Goal: Task Accomplishment & Management: Manage account settings

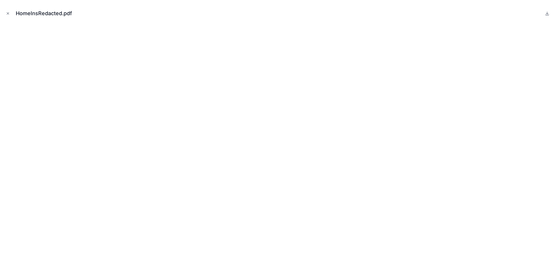
scroll to position [166, 0]
click at [7, 13] on icon "Close modal" at bounding box center [8, 14] width 2 height 2
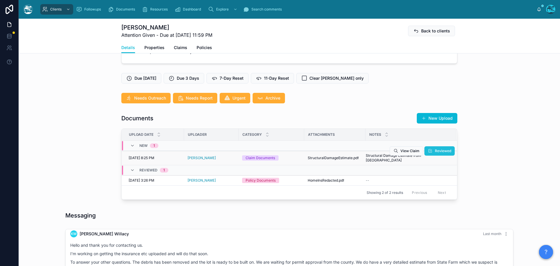
click at [439, 153] on span "Reviewed" at bounding box center [443, 151] width 16 height 5
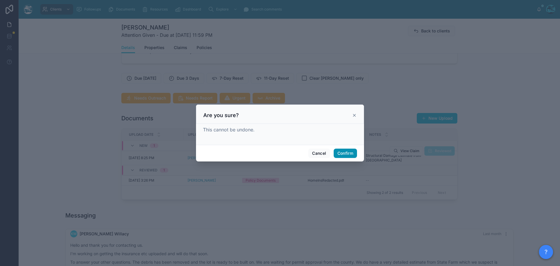
drag, startPoint x: 344, startPoint y: 155, endPoint x: 387, endPoint y: 155, distance: 43.5
click at [344, 155] on button "Confirm" at bounding box center [345, 153] width 23 height 9
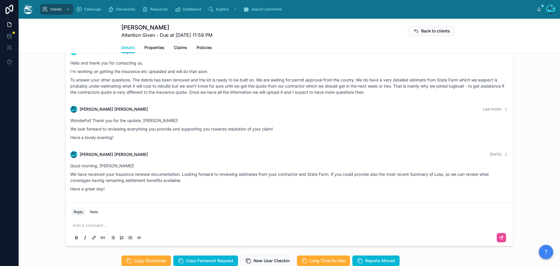
scroll to position [370, 0]
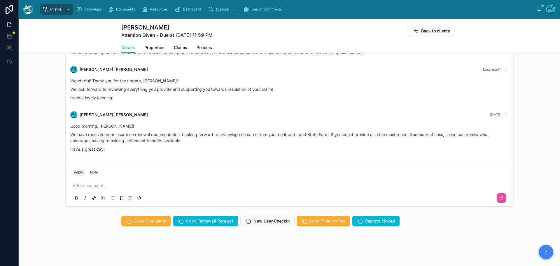
click at [119, 184] on p at bounding box center [291, 186] width 436 height 6
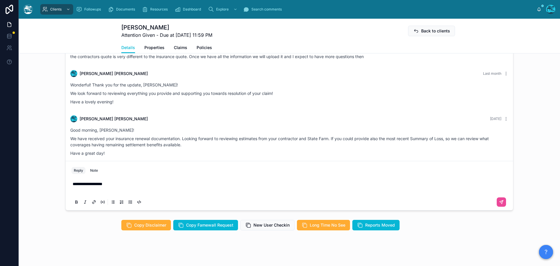
scroll to position [358, 0]
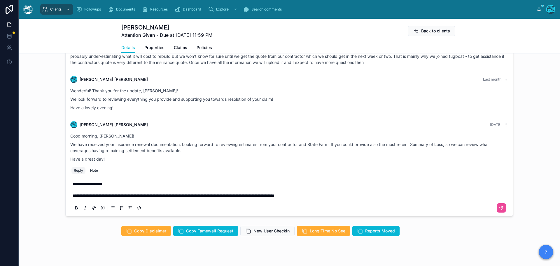
click at [341, 197] on p "**********" at bounding box center [291, 196] width 436 height 6
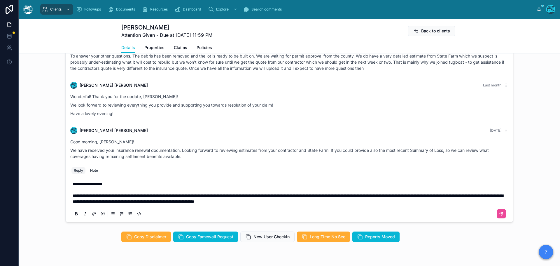
click at [370, 203] on p "**********" at bounding box center [291, 199] width 436 height 12
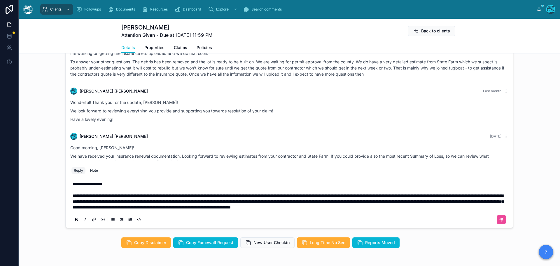
scroll to position [340, 0]
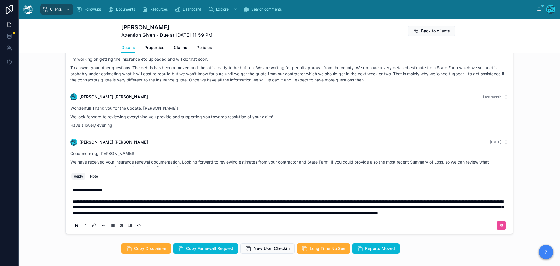
click at [266, 216] on p "**********" at bounding box center [291, 207] width 436 height 18
click at [339, 215] on p "**********" at bounding box center [291, 207] width 436 height 18
click at [373, 214] on p "**********" at bounding box center [291, 207] width 436 height 18
click at [400, 215] on p "**********" at bounding box center [291, 207] width 436 height 18
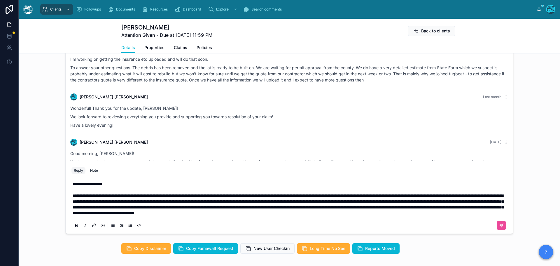
scroll to position [334, 0]
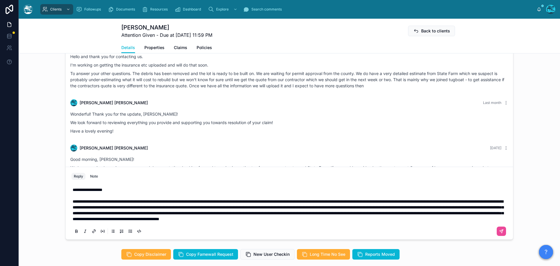
click at [130, 219] on p "**********" at bounding box center [291, 209] width 436 height 23
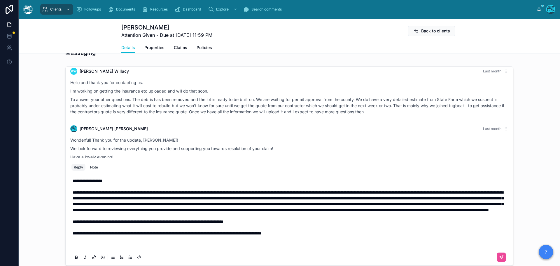
scroll to position [323, 0]
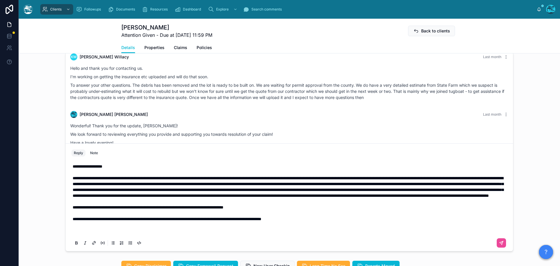
click at [229, 231] on p at bounding box center [291, 231] width 436 height 6
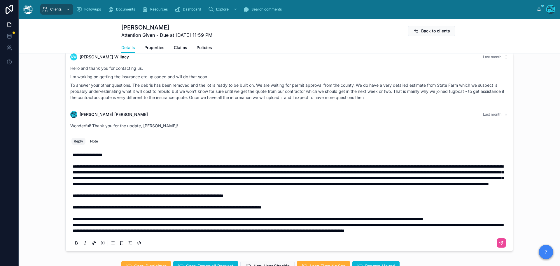
scroll to position [299, 0]
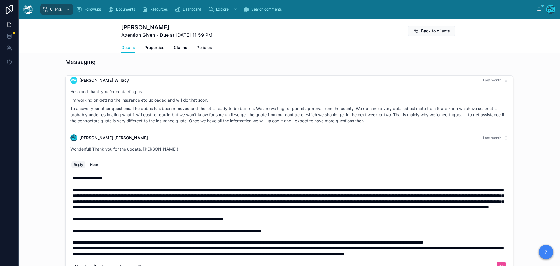
click at [203, 239] on p "**********" at bounding box center [291, 242] width 436 height 6
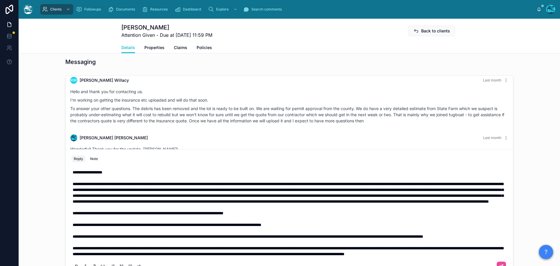
scroll to position [295, 0]
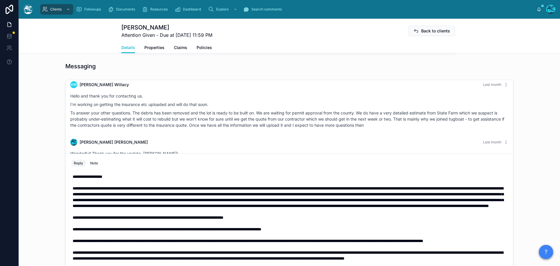
click at [320, 220] on p "**********" at bounding box center [291, 224] width 436 height 18
click at [282, 215] on p "**********" at bounding box center [291, 224] width 436 height 18
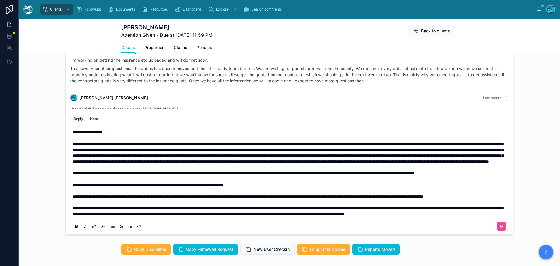
scroll to position [353, 0]
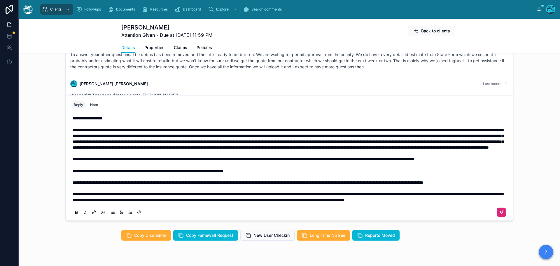
click at [499, 213] on icon at bounding box center [501, 212] width 5 height 5
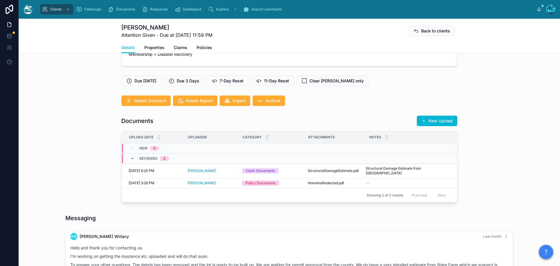
scroll to position [143, 0]
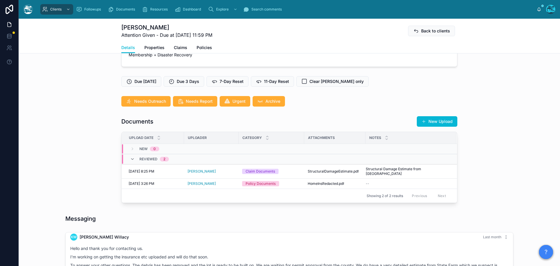
drag, startPoint x: 447, startPoint y: 131, endPoint x: 447, endPoint y: 128, distance: 3.2
click at [447, 127] on button "New Upload" at bounding box center [437, 121] width 41 height 11
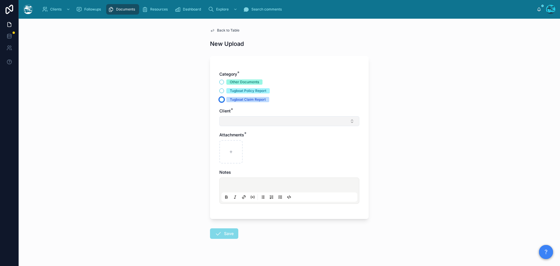
drag, startPoint x: 221, startPoint y: 99, endPoint x: 228, endPoint y: 122, distance: 24.3
click at [221, 100] on button "Tugboat Claim Report" at bounding box center [221, 99] width 5 height 5
click at [228, 121] on button "Select Button" at bounding box center [289, 121] width 140 height 10
drag, startPoint x: 260, startPoint y: 133, endPoint x: 225, endPoint y: 133, distance: 34.7
click at [225, 133] on div "**********" at bounding box center [288, 133] width 140 height 11
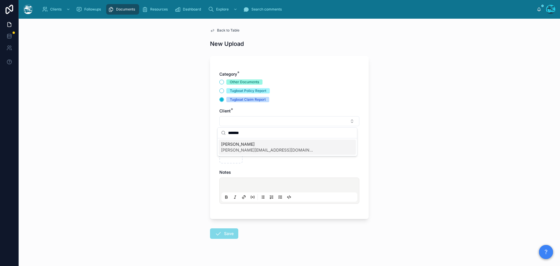
type input "*******"
click at [232, 149] on span "karen.willacy@gmail.com" at bounding box center [267, 150] width 93 height 6
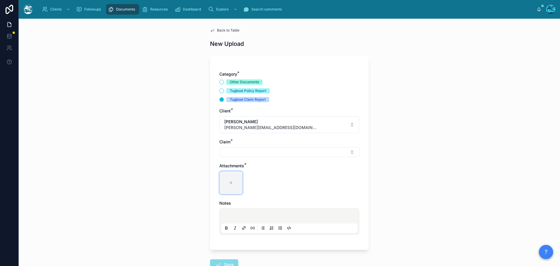
click at [228, 186] on div at bounding box center [230, 182] width 23 height 23
type input "**********"
click at [234, 154] on button "Select Button" at bounding box center [289, 152] width 140 height 10
click at [226, 173] on span "Eaton Fire" at bounding box center [242, 175] width 42 height 6
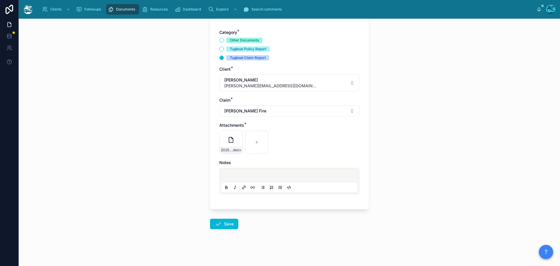
scroll to position [42, 0]
click at [221, 223] on button "Save" at bounding box center [224, 223] width 28 height 11
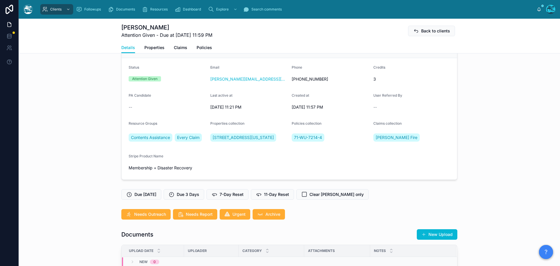
scroll to position [29, 0]
click at [232, 198] on span "7-Day Reset" at bounding box center [232, 195] width 24 height 6
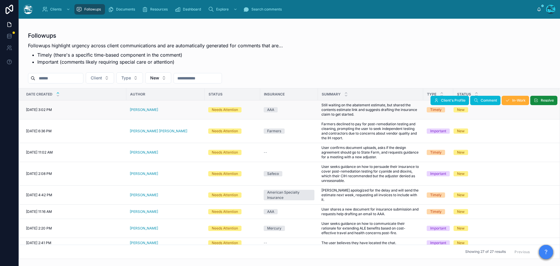
click at [151, 109] on div "[PERSON_NAME]" at bounding box center [166, 109] width 72 height 5
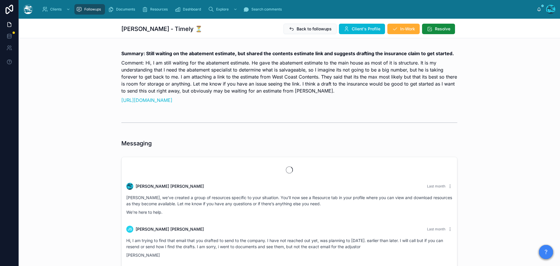
scroll to position [1127, 0]
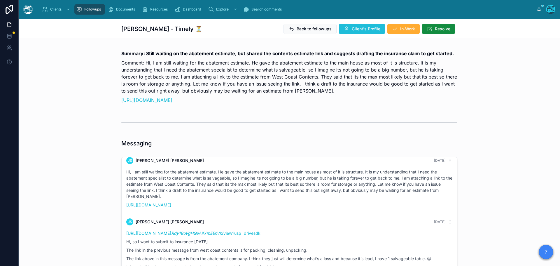
click at [361, 29] on span "Client's Profile" at bounding box center [366, 29] width 29 height 6
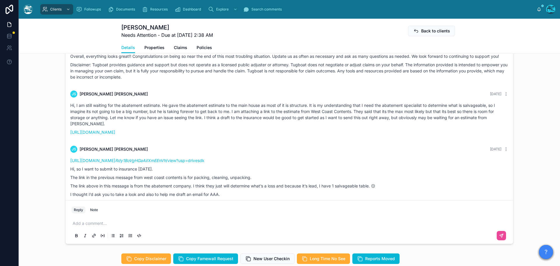
scroll to position [996, 0]
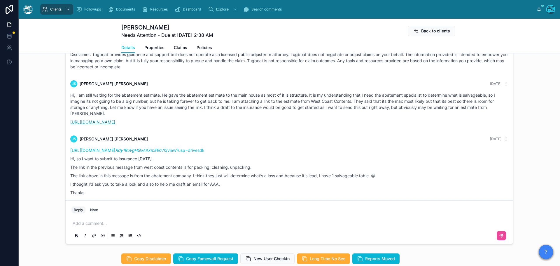
click at [115, 124] on link "https://drive.google.com/file/d/1LdTfi6NoKRr5LwA2nol3AocZYC9vJkgC/view?usp=shar…" at bounding box center [92, 121] width 45 height 5
click at [166, 153] on em "Rdy1BoVgHGaAiIXmEEnVh" at bounding box center [140, 150] width 51 height 5
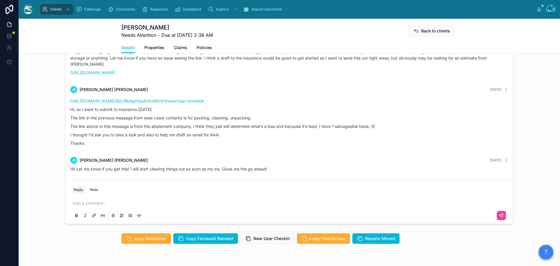
scroll to position [438, 0]
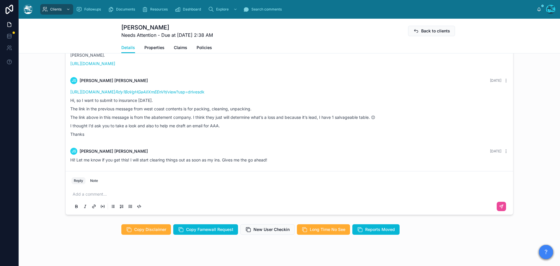
click at [82, 197] on p at bounding box center [291, 194] width 436 height 6
click at [205, 94] on link "https://drive.google.com/file/d/16Visxrxdp Rdy1BoVgHGaAiIXmEEnVh /view?usp=driv…" at bounding box center [137, 91] width 134 height 5
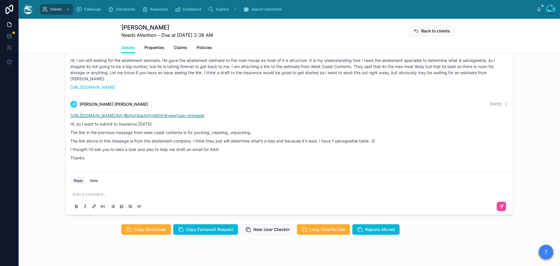
scroll to position [967, 0]
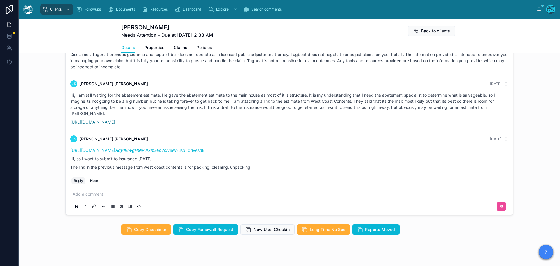
click at [115, 124] on link "https://drive.google.com/file/d/1LdTfi6NoKRr5LwA2nol3AocZYC9vJkgC/view?usp=shar…" at bounding box center [92, 121] width 45 height 5
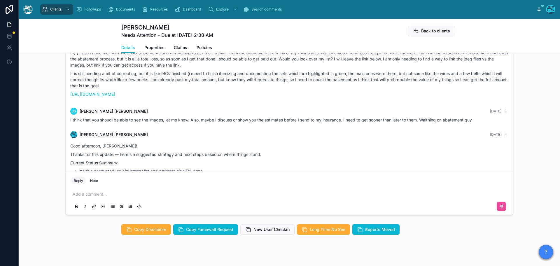
scroll to position [734, 0]
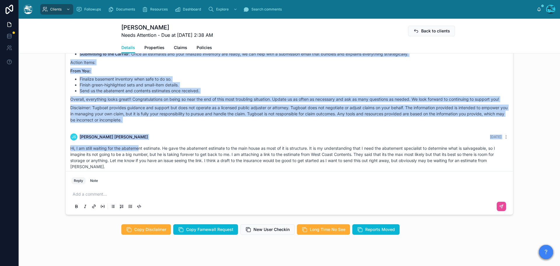
drag, startPoint x: 124, startPoint y: 116, endPoint x: 138, endPoint y: 161, distance: 46.9
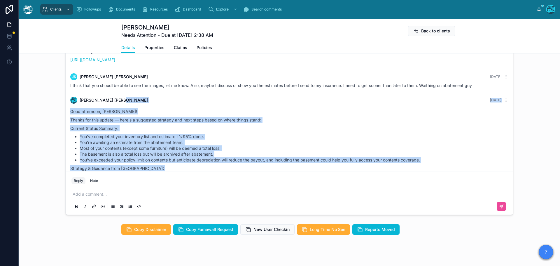
scroll to position [710, 0]
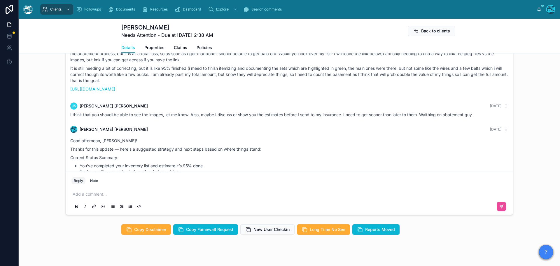
click at [485, 118] on div "I think that you shoudl be able to see the images, let me know. Also, maybe I d…" at bounding box center [289, 115] width 438 height 6
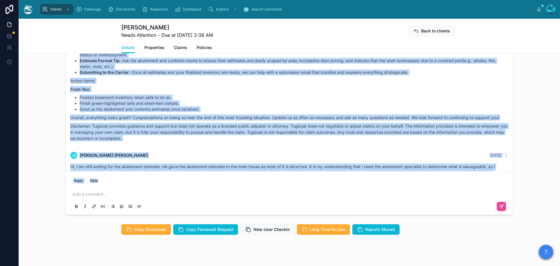
scroll to position [1026, 0]
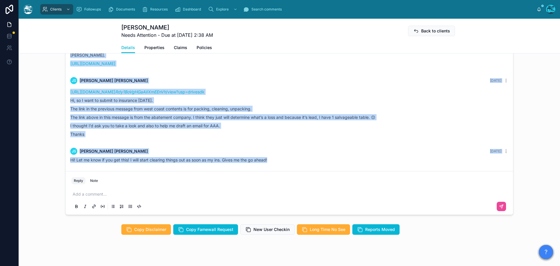
drag, startPoint x: 483, startPoint y: 132, endPoint x: 416, endPoint y: 176, distance: 80.3
copy div "Rachel Baker 6 days ago Good afternoon, Jillian! Thanks for this update — here'…"
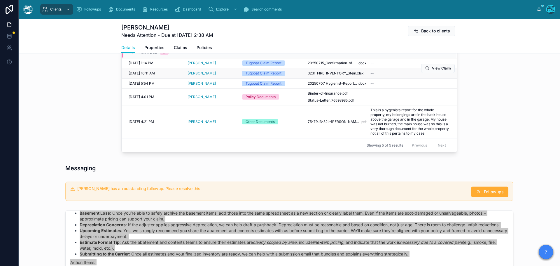
scroll to position [233, 0]
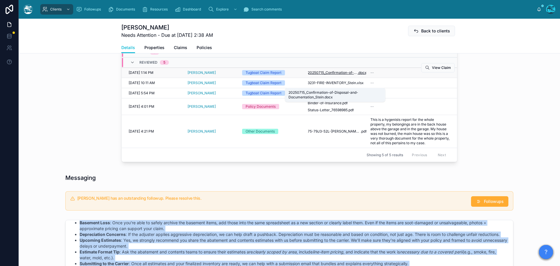
click at [317, 75] on span "20250715_Confirmation-of-Disposal-and-Documentation_Stein" at bounding box center [333, 72] width 50 height 5
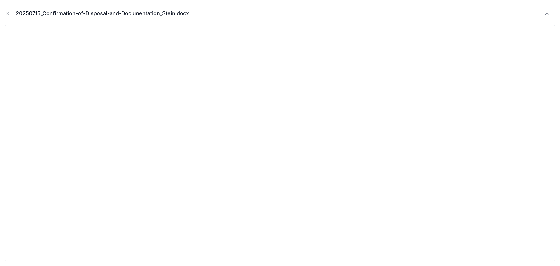
click at [6, 14] on icon "Close modal" at bounding box center [8, 13] width 4 height 4
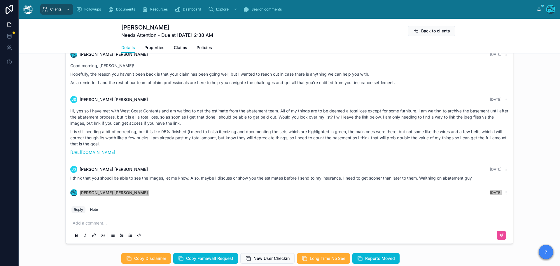
scroll to position [458, 0]
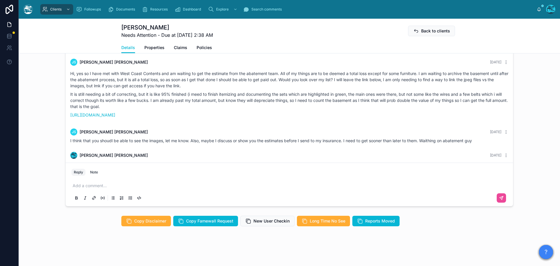
click at [85, 186] on p at bounding box center [291, 186] width 436 height 6
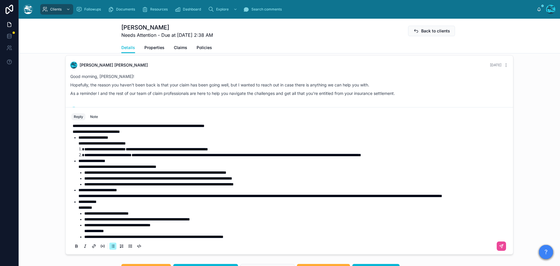
scroll to position [25, 0]
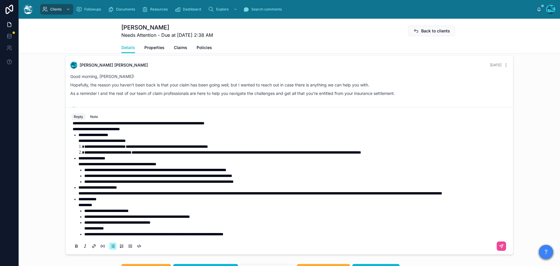
click at [282, 237] on li "**********" at bounding box center [296, 234] width 424 height 6
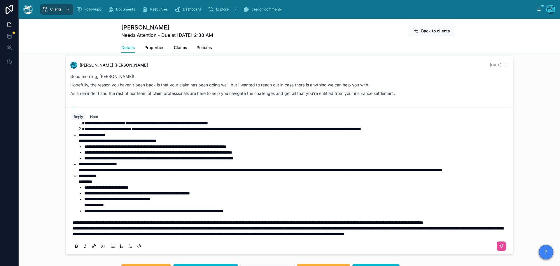
scroll to position [60, 0]
click at [147, 225] on p "**********" at bounding box center [291, 222] width 436 height 6
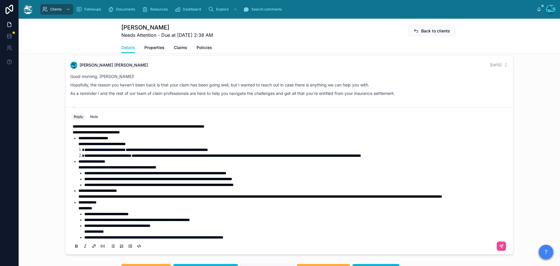
scroll to position [1, 0]
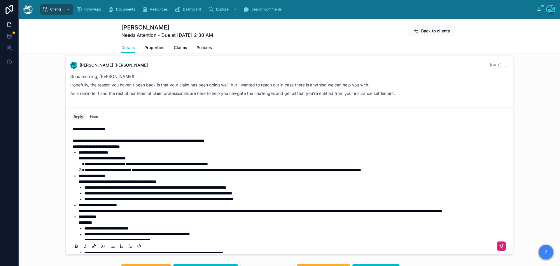
click at [499, 248] on icon at bounding box center [501, 246] width 5 height 5
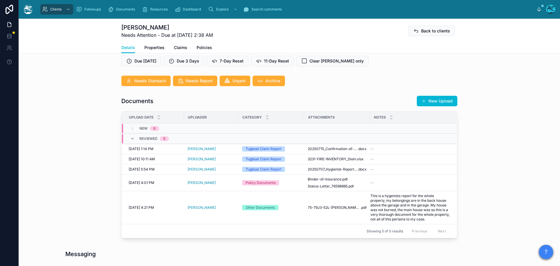
scroll to position [156, 0]
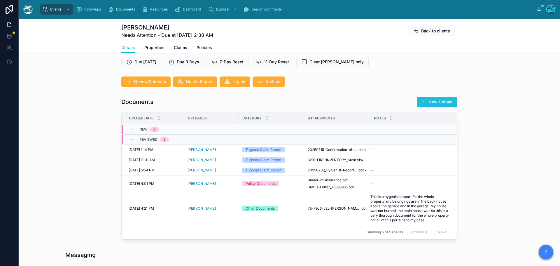
click at [438, 107] on button "New Upload" at bounding box center [437, 102] width 41 height 11
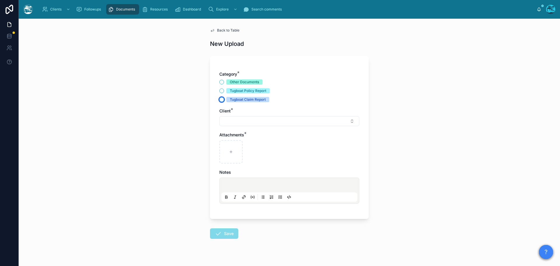
click at [220, 99] on button "Tugboat Claim Report" at bounding box center [221, 99] width 5 height 5
click at [226, 121] on button "Select Button" at bounding box center [289, 121] width 140 height 10
type input "*"
click at [245, 134] on input "*******" at bounding box center [291, 133] width 126 height 11
click at [213, 133] on div "Clients Followups Documents Resources Dashboard Explore Search comments Rachel …" at bounding box center [290, 133] width 542 height 266
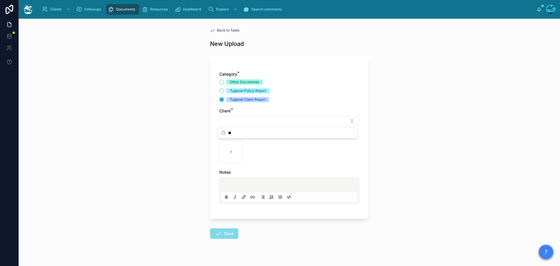
type input "*"
type input "*****"
click at [236, 147] on span "poseyrosepilates@gmail.com" at bounding box center [256, 150] width 70 height 6
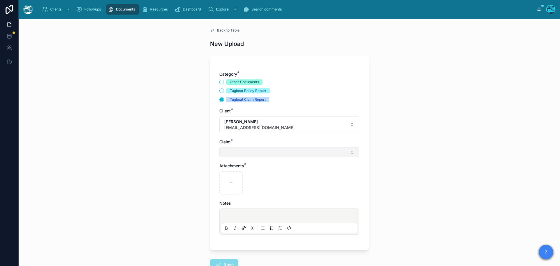
click at [230, 157] on button "Select Button" at bounding box center [289, 152] width 140 height 10
click at [226, 176] on span "wildfire/smoke" at bounding box center [235, 175] width 28 height 6
click at [229, 186] on icon at bounding box center [231, 184] width 4 height 4
type input "**********"
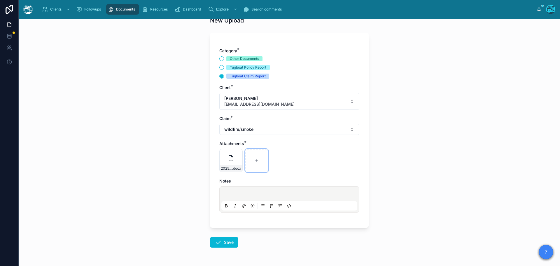
scroll to position [42, 0]
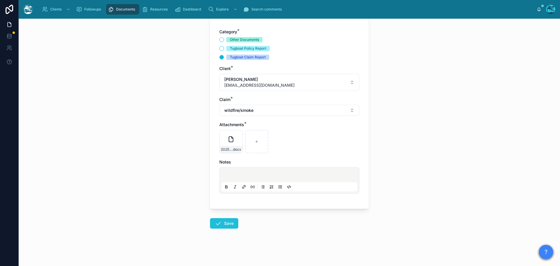
click at [220, 227] on button "Save" at bounding box center [224, 223] width 28 height 11
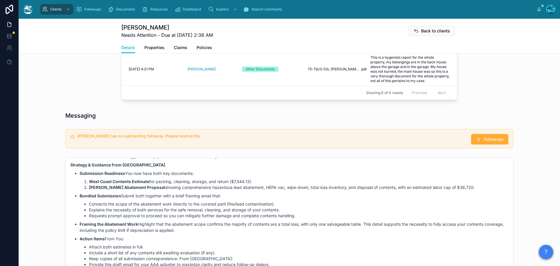
scroll to position [334, 0]
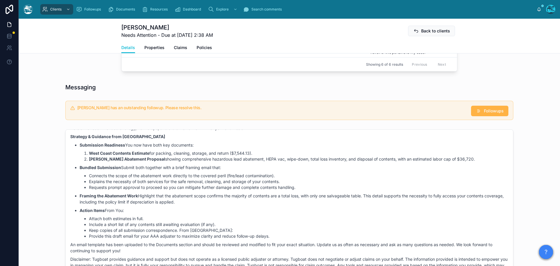
click at [484, 114] on span "Followups" at bounding box center [494, 111] width 20 height 6
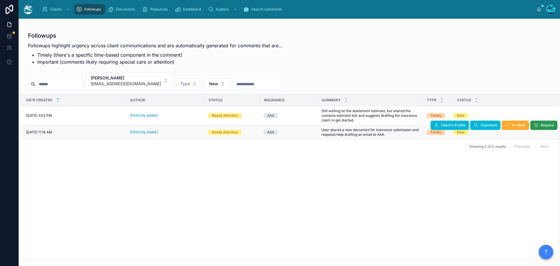
click at [546, 126] on span "Resolve" at bounding box center [547, 125] width 13 height 5
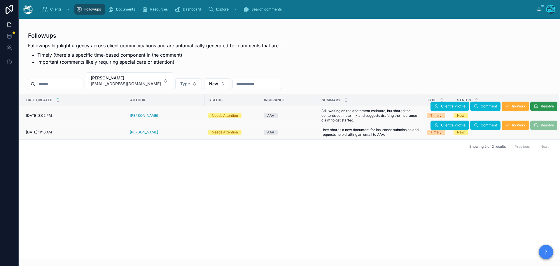
click at [545, 107] on span "Resolve" at bounding box center [547, 106] width 13 height 5
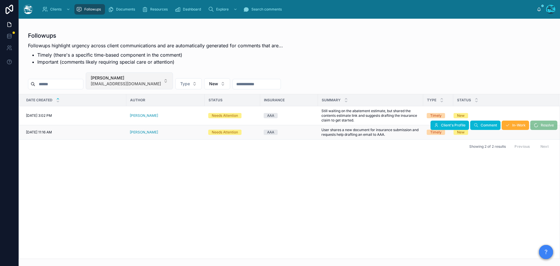
click at [168, 80] on button "Jillian Stein poseyrosepilates@gmail.com" at bounding box center [129, 80] width 87 height 17
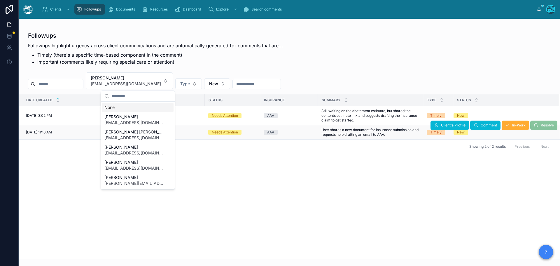
click at [111, 109] on div "None" at bounding box center [138, 107] width 72 height 9
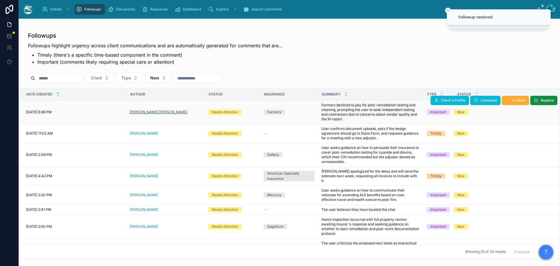
click at [152, 112] on span "Slater Williams" at bounding box center [158, 112] width 57 height 5
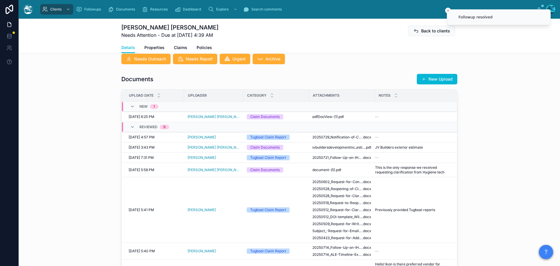
scroll to position [204, 0]
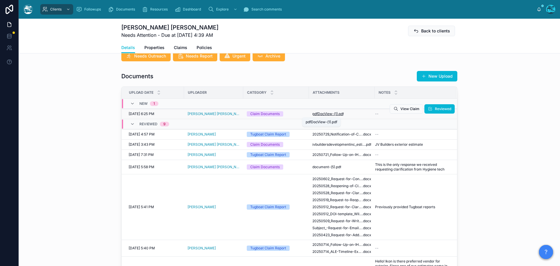
click at [324, 112] on span "pdfDocView-(1)" at bounding box center [325, 113] width 25 height 5
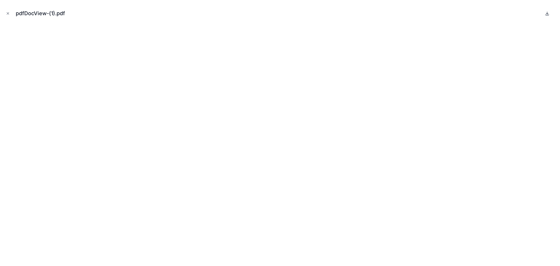
click at [547, 14] on icon at bounding box center [548, 13] width 2 height 1
drag, startPoint x: 8, startPoint y: 13, endPoint x: 30, endPoint y: 33, distance: 29.9
click at [8, 13] on icon "Close modal" at bounding box center [8, 13] width 4 height 4
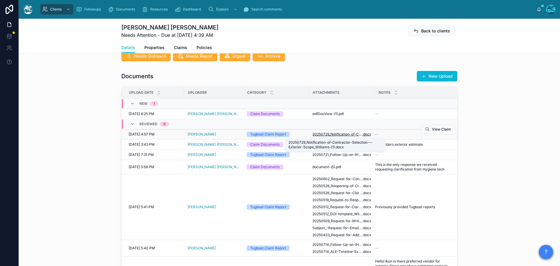
click at [341, 135] on span "20250729_Notification-of-Contractor-Selection-–-Exterior-Scope_Williams-(1)" at bounding box center [338, 134] width 50 height 5
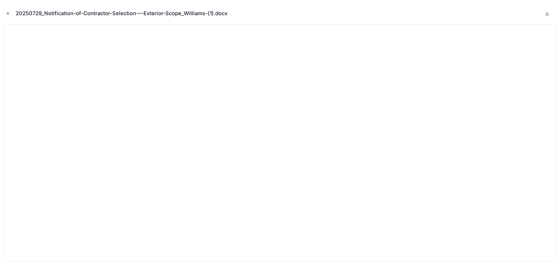
click at [8, 12] on icon "Close modal" at bounding box center [8, 13] width 4 height 4
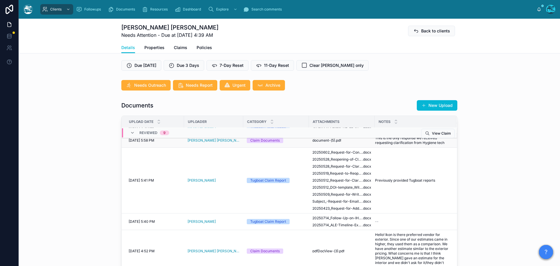
scroll to position [27, 0]
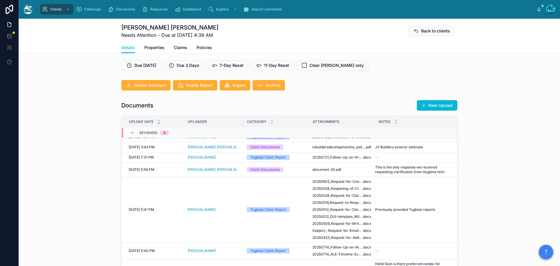
click at [158, 123] on icon at bounding box center [159, 123] width 2 height 1
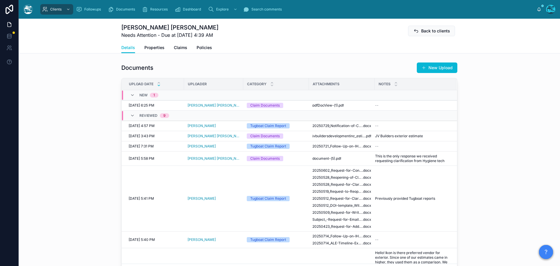
scroll to position [204, 0]
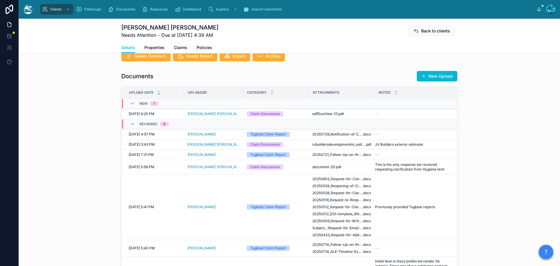
click at [402, 109] on td at bounding box center [416, 104] width 82 height 10
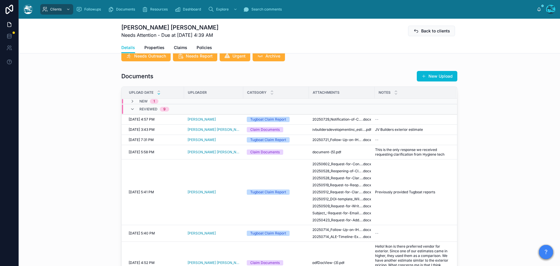
scroll to position [175, 0]
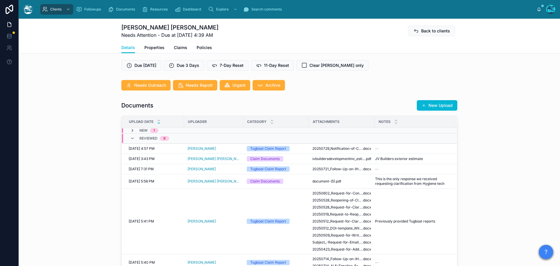
click at [130, 130] on icon at bounding box center [132, 130] width 5 height 5
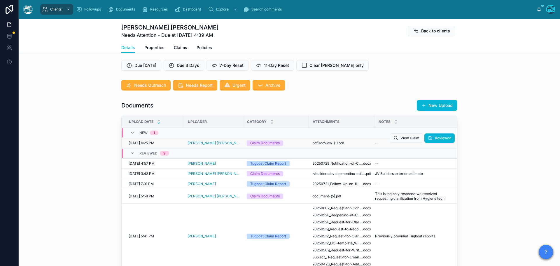
click at [223, 144] on div "Slater Williams" at bounding box center [214, 143] width 52 height 5
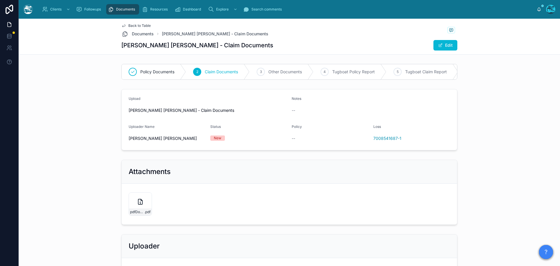
click at [133, 25] on span "Back to Table" at bounding box center [139, 25] width 22 height 5
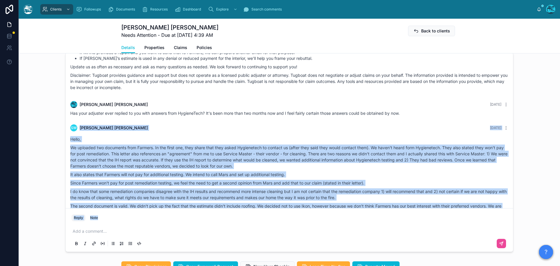
scroll to position [1548, 0]
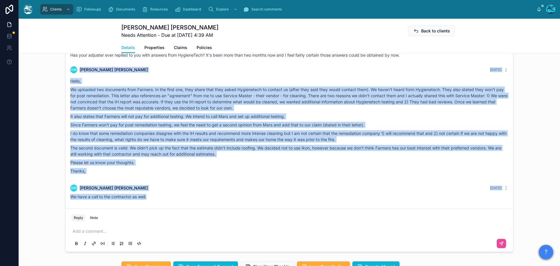
drag, startPoint x: 414, startPoint y: 115, endPoint x: 408, endPoint y: 200, distance: 84.6
copy div "SW Slater Williams 5 days ago Hello, We uploaded two documents from Farmers. In…"
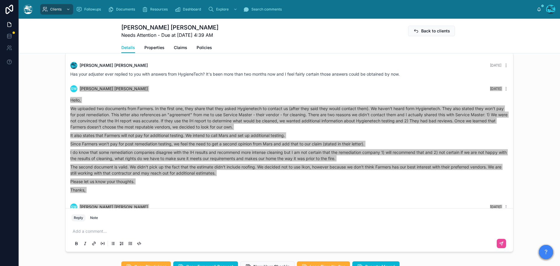
scroll to position [1519, 0]
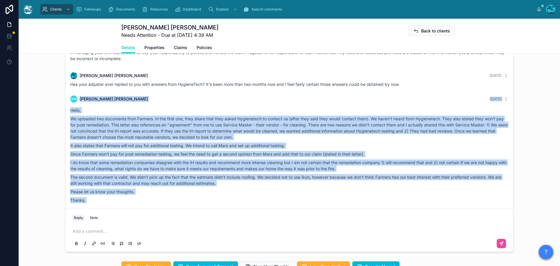
copy div "SW Slater Williams 5 days ago Hello, We uploaded two documents from Farmers. In…"
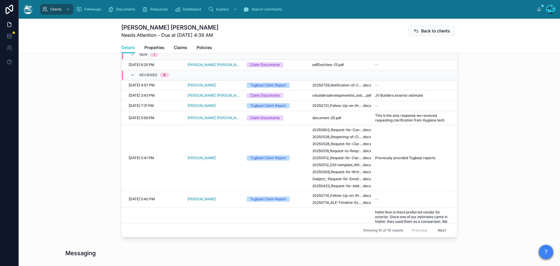
scroll to position [233, 0]
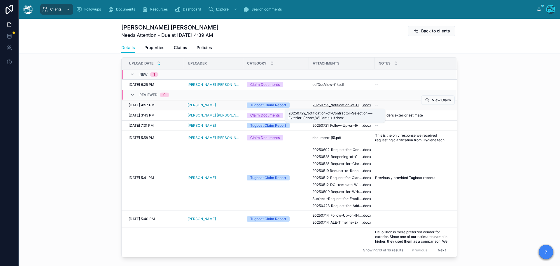
click at [350, 103] on span "20250729_Notification-of-Contractor-Selection-–-Exterior-Scope_Williams-(1)" at bounding box center [338, 105] width 50 height 5
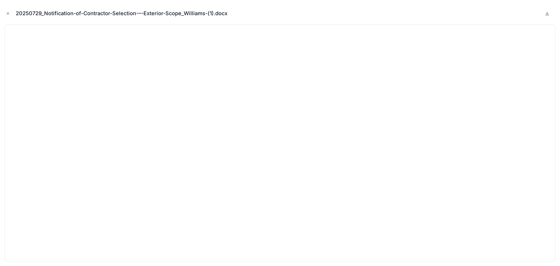
drag, startPoint x: 6, startPoint y: 13, endPoint x: 19, endPoint y: 18, distance: 13.9
click at [6, 13] on icon "Close modal" at bounding box center [8, 13] width 4 height 4
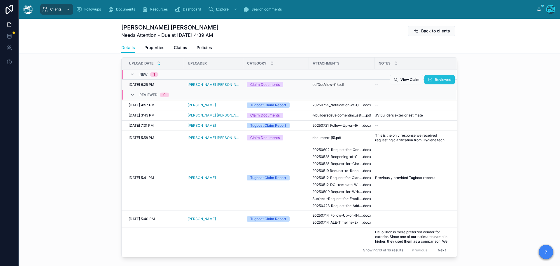
click at [437, 79] on span "Reviewed" at bounding box center [443, 79] width 16 height 5
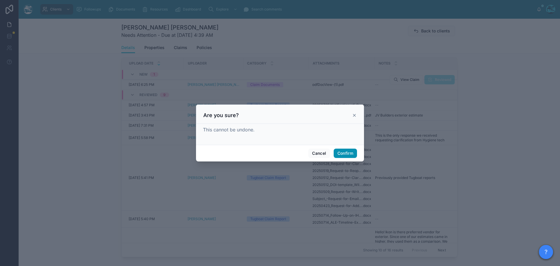
click at [340, 153] on button "Confirm" at bounding box center [345, 153] width 23 height 9
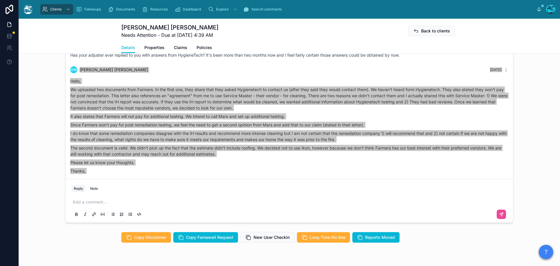
scroll to position [542, 0]
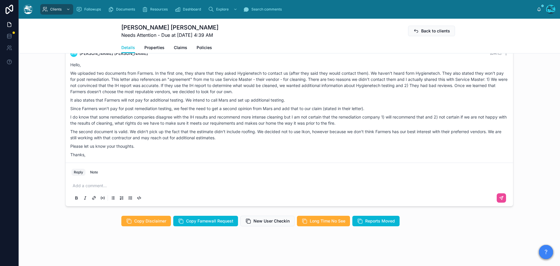
click at [96, 184] on p at bounding box center [291, 186] width 436 height 6
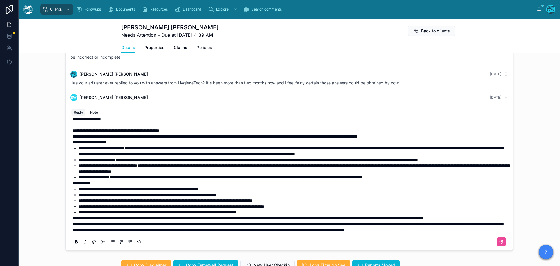
scroll to position [511, 0]
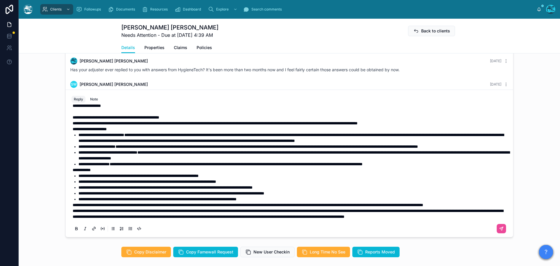
click at [73, 209] on span "**********" at bounding box center [288, 214] width 431 height 10
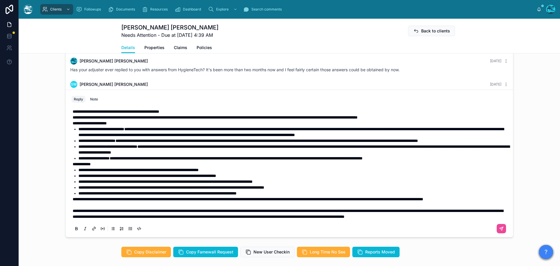
click at [72, 194] on div "**********" at bounding box center [290, 163] width 436 height 141
click at [73, 197] on span "**********" at bounding box center [248, 199] width 351 height 4
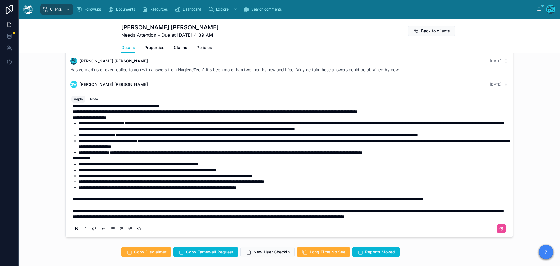
click at [99, 163] on span "**********" at bounding box center [139, 164] width 120 height 4
click at [89, 176] on span "**********" at bounding box center [166, 176] width 174 height 4
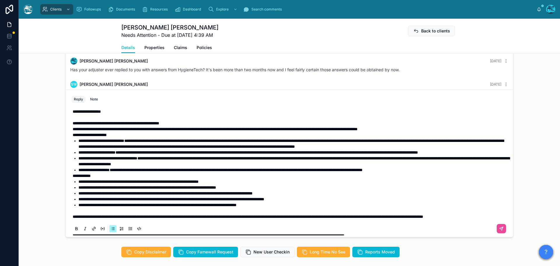
drag, startPoint x: 148, startPoint y: 158, endPoint x: 152, endPoint y: 157, distance: 4.2
click at [148, 154] on span "**********" at bounding box center [267, 152] width 303 height 4
click at [355, 147] on span "**********" at bounding box center [292, 144] width 426 height 10
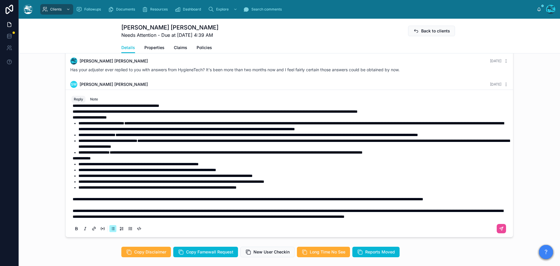
scroll to position [42, 0]
drag, startPoint x: 70, startPoint y: 187, endPoint x: 318, endPoint y: 187, distance: 248.1
click at [318, 197] on span "**********" at bounding box center [248, 199] width 351 height 4
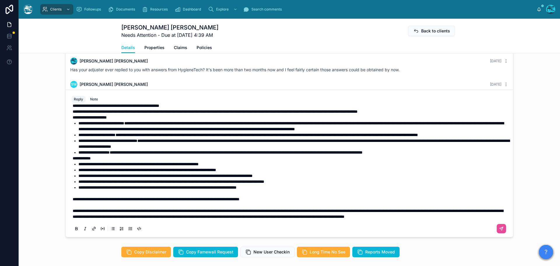
scroll to position [517, 0]
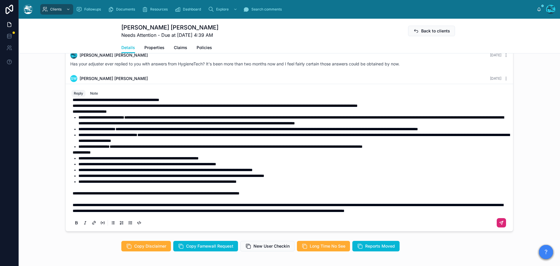
click at [501, 222] on icon at bounding box center [502, 222] width 2 height 2
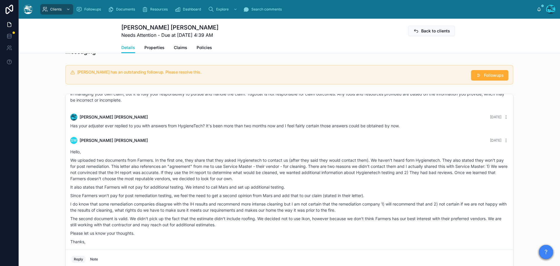
scroll to position [436, 0]
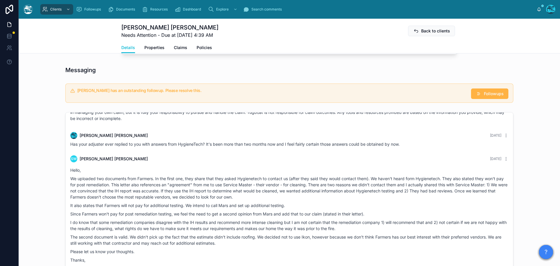
click at [488, 91] on span "Followups" at bounding box center [494, 94] width 20 height 6
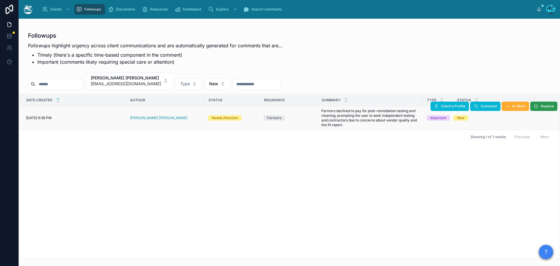
click at [542, 107] on span "Resolve" at bounding box center [547, 106] width 13 height 5
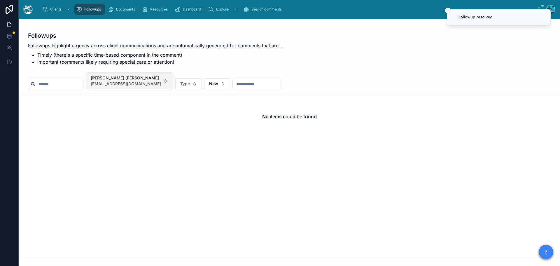
click at [164, 81] on button "Slater Williams slater_williams@yahoo.com" at bounding box center [129, 80] width 87 height 17
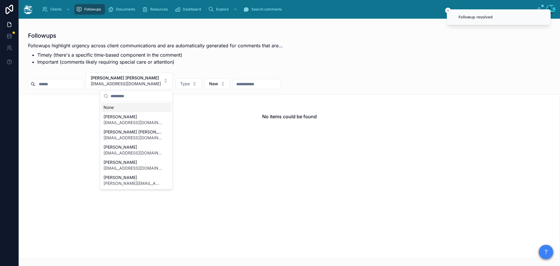
click at [112, 108] on div "None" at bounding box center [136, 107] width 70 height 9
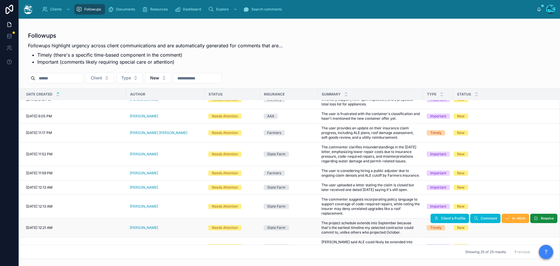
scroll to position [308, 0]
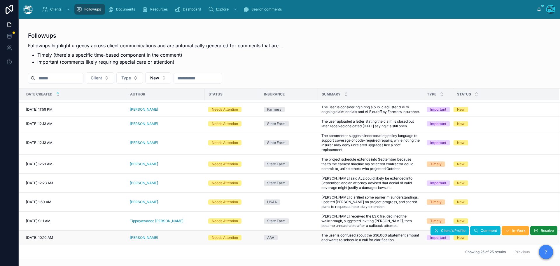
click at [154, 238] on div "[PERSON_NAME]" at bounding box center [166, 237] width 72 height 5
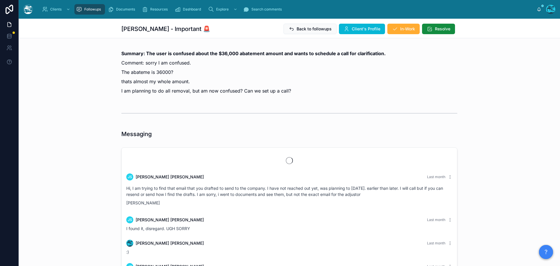
scroll to position [1270, 0]
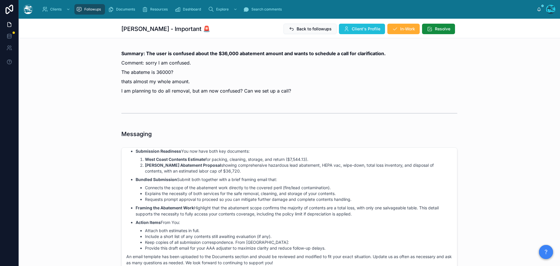
click at [361, 27] on span "Client's Profile" at bounding box center [366, 29] width 29 height 6
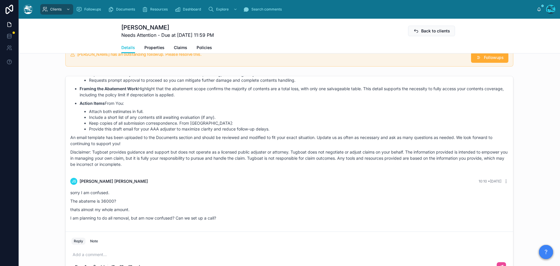
scroll to position [409, 0]
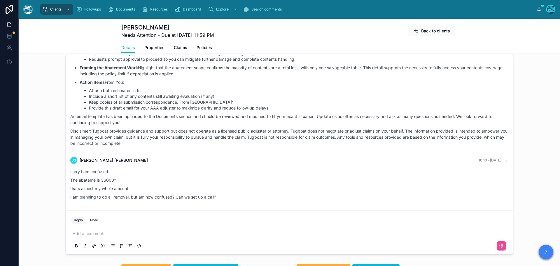
click at [99, 236] on p at bounding box center [291, 234] width 436 height 6
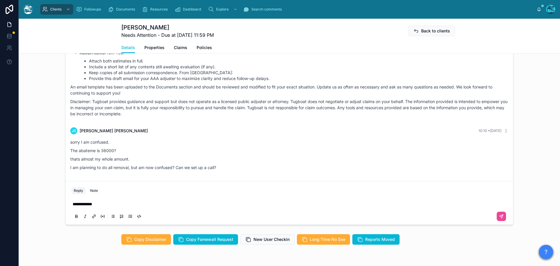
scroll to position [468, 0]
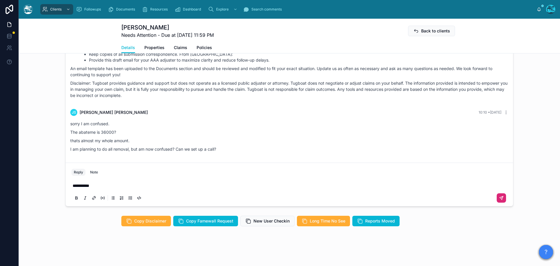
click at [499, 198] on icon at bounding box center [501, 198] width 5 height 5
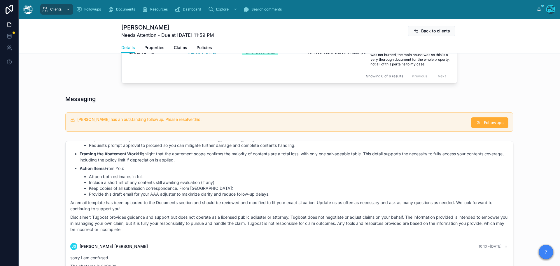
scroll to position [322, 0]
click at [484, 126] on span "Followups" at bounding box center [494, 123] width 20 height 6
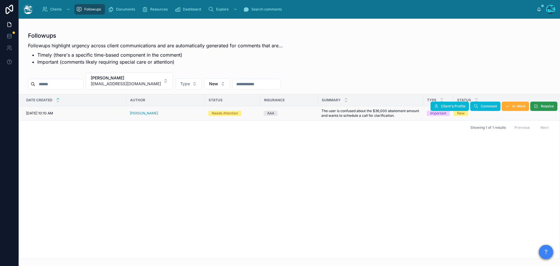
click at [546, 106] on span "Resolve" at bounding box center [547, 106] width 13 height 5
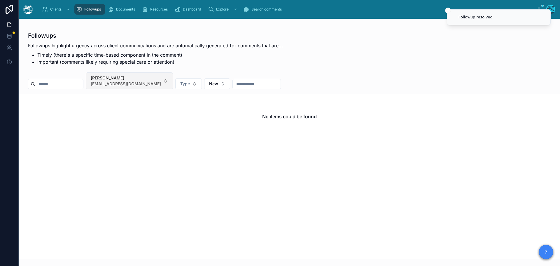
click at [167, 81] on button "Jillian Stein poseyrosepilates@gmail.com" at bounding box center [129, 80] width 87 height 17
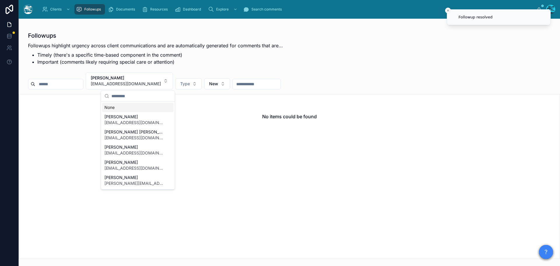
click at [115, 107] on div "None" at bounding box center [138, 107] width 72 height 9
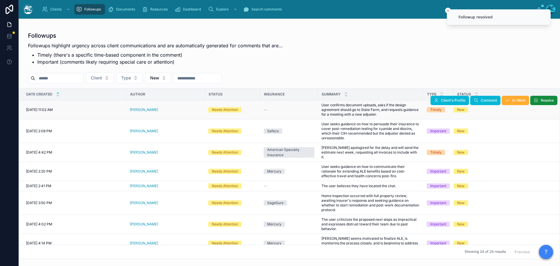
click at [163, 109] on div "[PERSON_NAME]" at bounding box center [166, 109] width 72 height 5
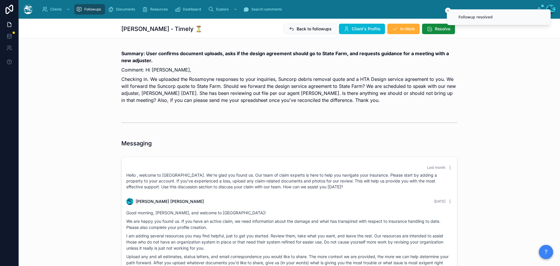
scroll to position [626, 0]
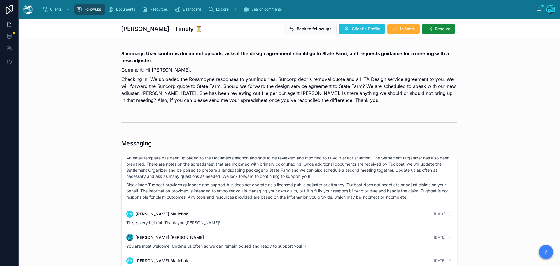
click at [355, 26] on span "Client's Profile" at bounding box center [366, 29] width 29 height 6
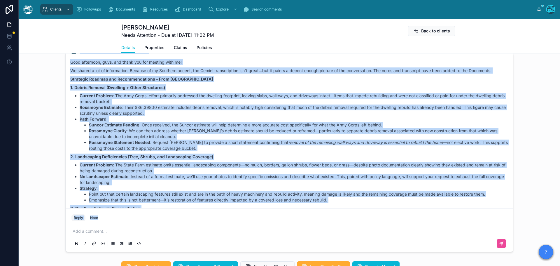
scroll to position [536, 0]
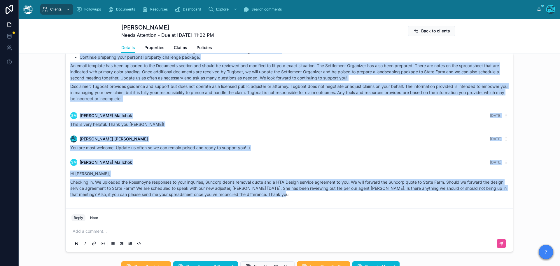
drag, startPoint x: 325, startPoint y: 98, endPoint x: 350, endPoint y: 196, distance: 101.2
copy div "Rachel Baker 6 days ago Good afternoon, guys, and thank you for meeting with me…"
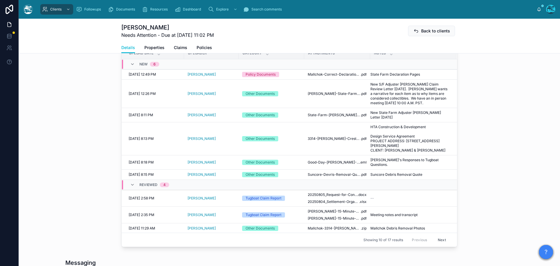
scroll to position [233, 0]
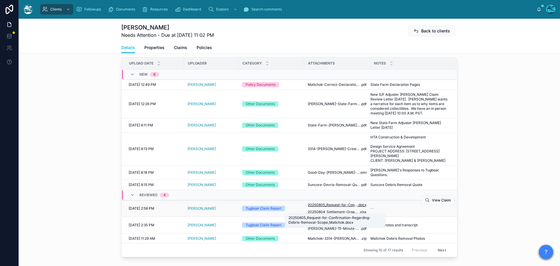
click at [348, 207] on span "20250805_Request-for-Confirmation-Regarding-Debris-Removal-Scope_Mallchok" at bounding box center [333, 205] width 50 height 5
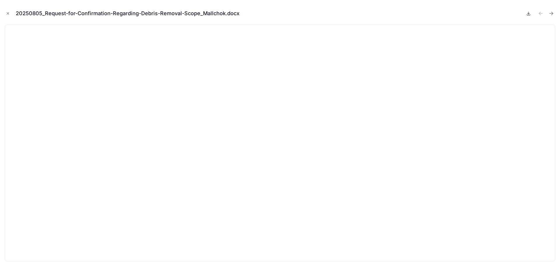
click at [530, 13] on icon at bounding box center [529, 13] width 5 height 5
click at [8, 13] on icon "Close modal" at bounding box center [8, 13] width 4 height 4
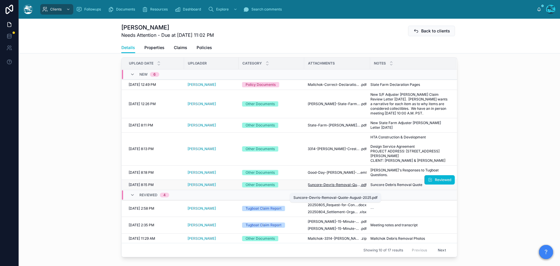
click at [334, 187] on span "Suncore-Devris-Removal-Quote-August-2025" at bounding box center [334, 184] width 53 height 5
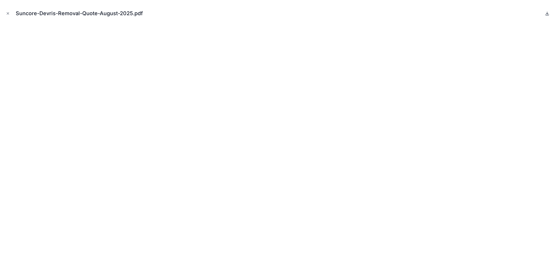
click at [546, 13] on icon at bounding box center [547, 13] width 5 height 5
drag, startPoint x: 9, startPoint y: 13, endPoint x: 165, endPoint y: 29, distance: 157.3
click at [9, 13] on icon "Close modal" at bounding box center [8, 14] width 2 height 2
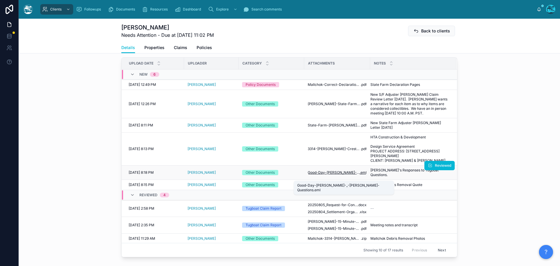
click at [320, 175] on span "Good-Day-George-_-Mallchok-Questions" at bounding box center [334, 172] width 52 height 5
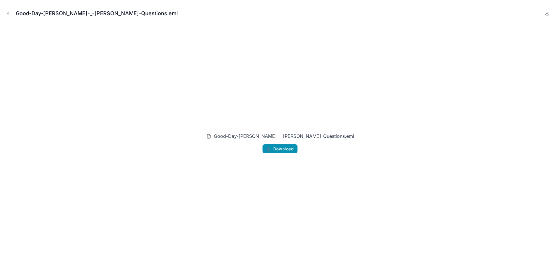
click at [282, 150] on span "Download" at bounding box center [283, 148] width 20 height 5
click at [7, 12] on icon "Close modal" at bounding box center [8, 13] width 4 height 4
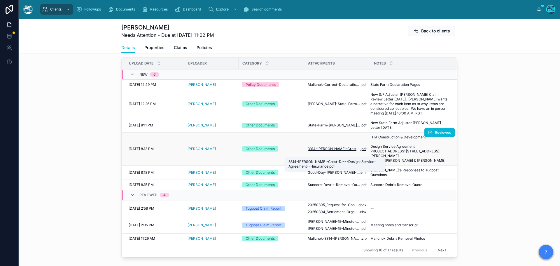
click at [327, 151] on span "3314-Rubio-Crest-Dr---Design-Service-Agreement---Insurance" at bounding box center [334, 149] width 53 height 5
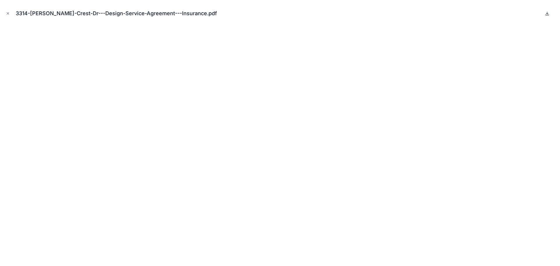
click at [548, 11] on icon at bounding box center [547, 13] width 5 height 5
click at [7, 13] on icon "Close modal" at bounding box center [8, 14] width 2 height 2
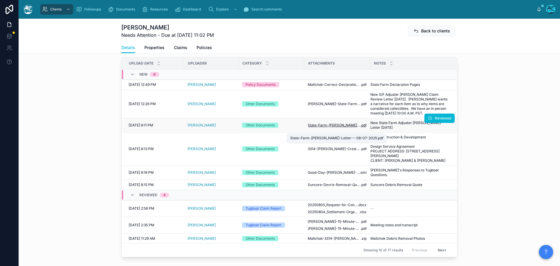
click at [314, 128] on span "State-Farm-Elizabeth-Lopez-Letter---08-07-2025" at bounding box center [334, 125] width 53 height 5
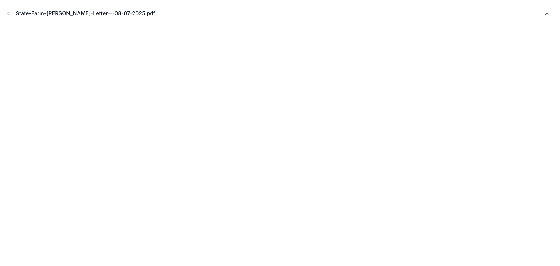
click at [548, 14] on icon at bounding box center [548, 13] width 2 height 1
drag, startPoint x: 8, startPoint y: 11, endPoint x: 56, endPoint y: 32, distance: 53.0
click at [8, 11] on icon "Close modal" at bounding box center [8, 13] width 4 height 4
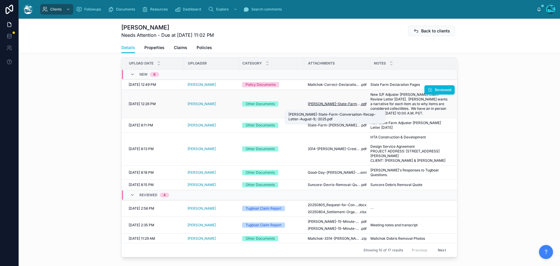
click at [349, 106] on span "Elizabeth-Lopez-State-Farm-Conversation-Recap-Letter-August-9,-2025" at bounding box center [334, 104] width 53 height 5
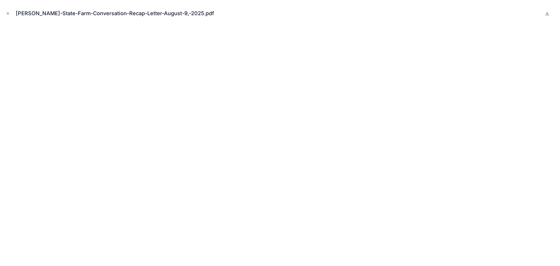
click at [547, 12] on icon at bounding box center [547, 13] width 5 height 5
click at [9, 12] on icon "Close modal" at bounding box center [8, 13] width 4 height 4
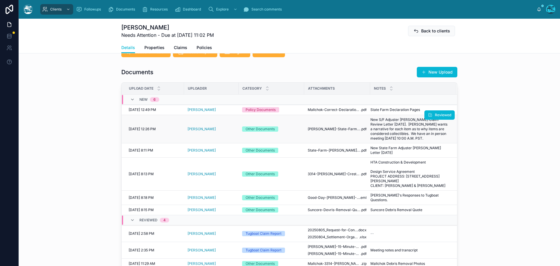
scroll to position [146, 0]
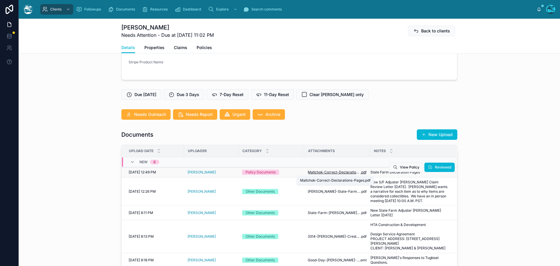
click at [342, 172] on span "Mallchok-Correct-Declarations-Pages" at bounding box center [334, 172] width 53 height 5
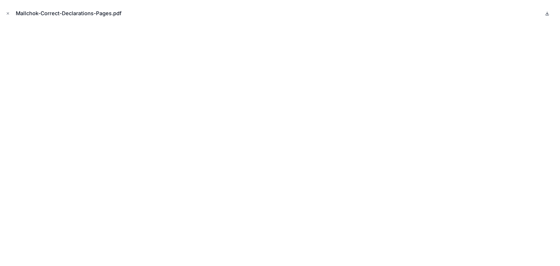
click at [546, 12] on icon at bounding box center [547, 13] width 5 height 5
click at [8, 13] on icon "Close modal" at bounding box center [8, 13] width 4 height 4
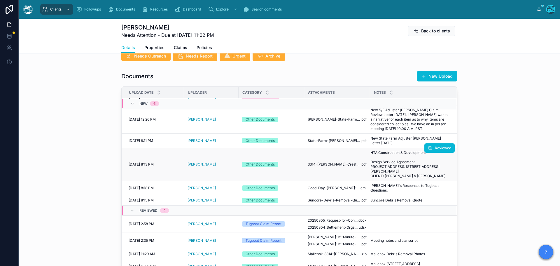
scroll to position [20, 0]
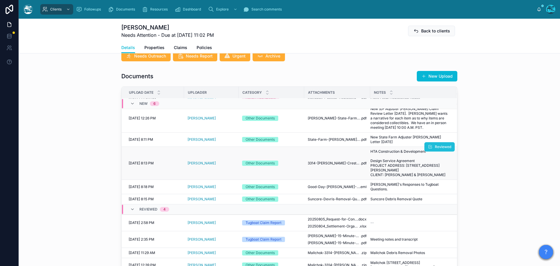
click at [435, 147] on span "Reviewed" at bounding box center [443, 146] width 16 height 5
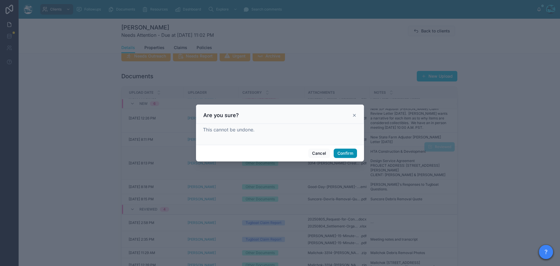
click at [353, 153] on button "Confirm" at bounding box center [345, 153] width 23 height 9
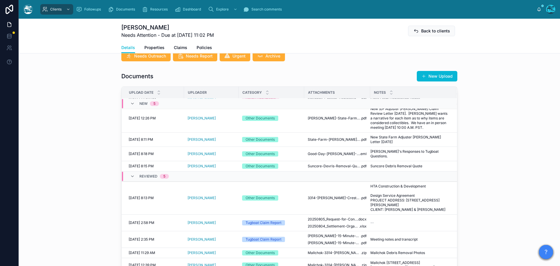
click at [0, 0] on span "Reviewed" at bounding box center [0, 0] width 0 height 0
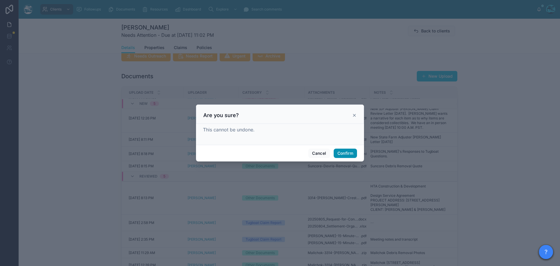
click at [348, 150] on button "Confirm" at bounding box center [345, 153] width 23 height 9
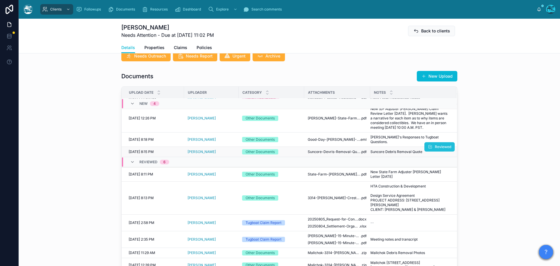
click at [435, 147] on span "Reviewed" at bounding box center [443, 146] width 16 height 5
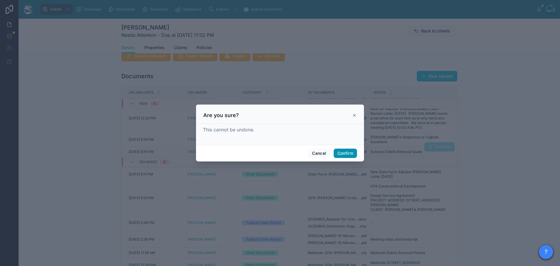
click at [346, 154] on button "Confirm" at bounding box center [345, 153] width 23 height 9
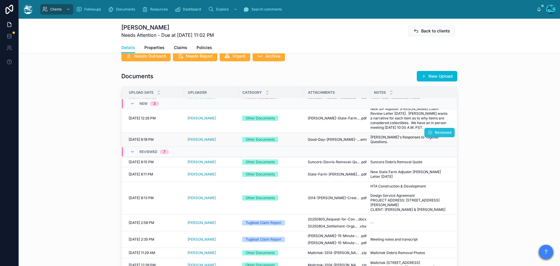
click at [427, 133] on button "Reviewed" at bounding box center [440, 132] width 30 height 9
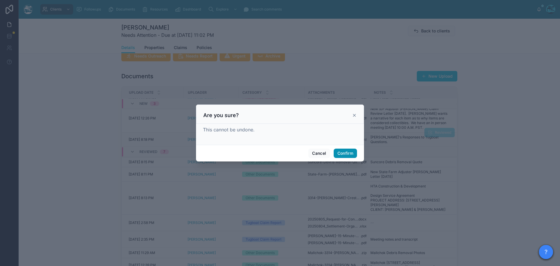
click at [349, 150] on button "Confirm" at bounding box center [345, 153] width 23 height 9
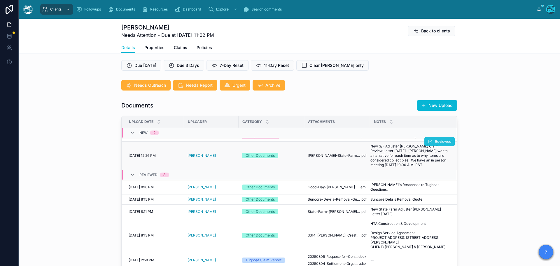
scroll to position [0, 0]
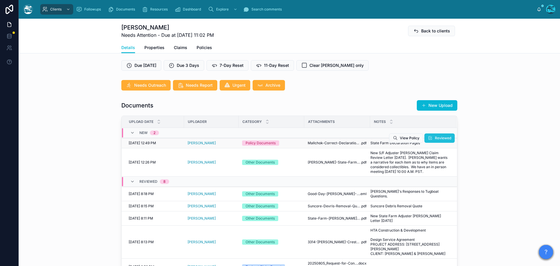
click at [435, 139] on span "Reviewed" at bounding box center [443, 138] width 16 height 5
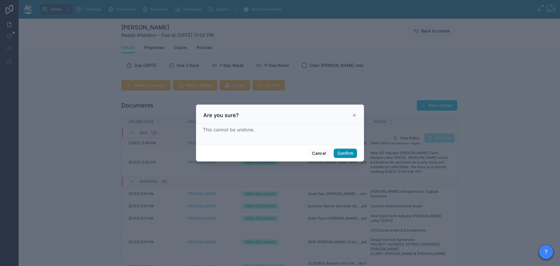
click at [351, 153] on button "Confirm" at bounding box center [345, 153] width 23 height 9
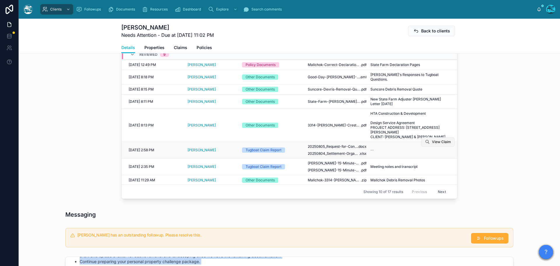
scroll to position [20, 0]
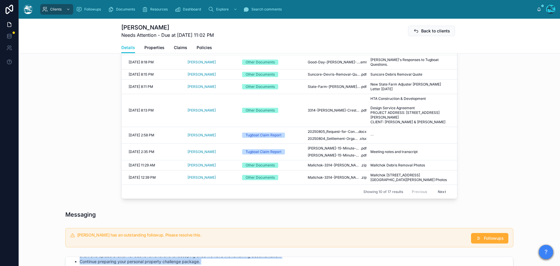
click at [436, 191] on button "Next" at bounding box center [442, 191] width 16 height 9
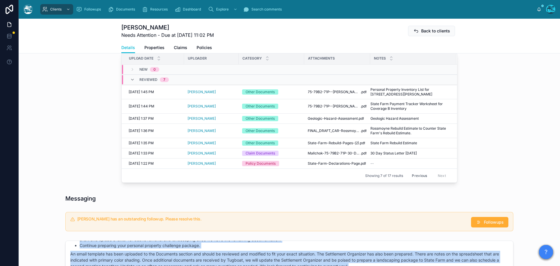
scroll to position [209, 0]
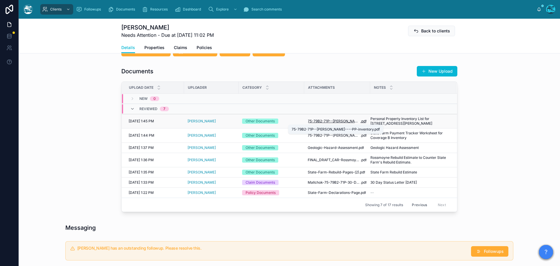
click at [346, 121] on span "75-79B2-71P--Shelley-Mallchok----PP-inventory" at bounding box center [334, 121] width 53 height 5
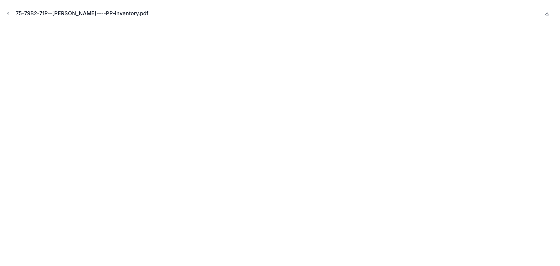
click at [8, 13] on icon "Close modal" at bounding box center [8, 13] width 4 height 4
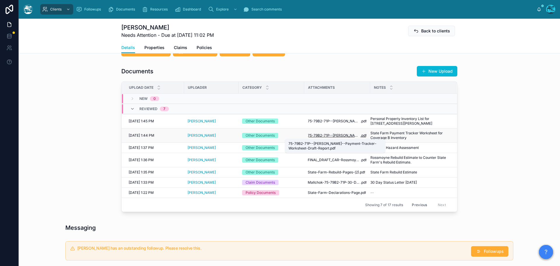
click at [339, 135] on span "75-79B2-71P--Shelley-Mallchok--Payment-Tracker-Worksheet-Draft-Report" at bounding box center [334, 135] width 53 height 5
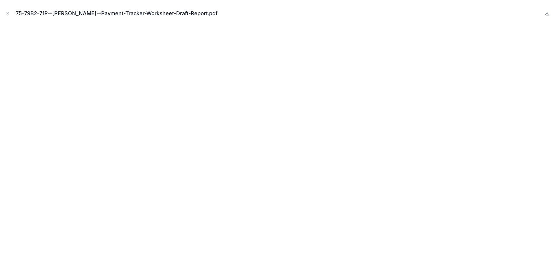
drag, startPoint x: 7, startPoint y: 11, endPoint x: 16, endPoint y: 22, distance: 14.3
click at [7, 11] on icon "Close modal" at bounding box center [8, 13] width 4 height 4
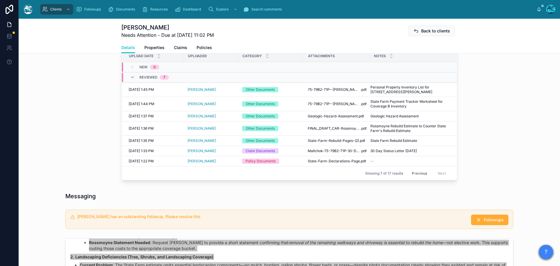
scroll to position [209, 0]
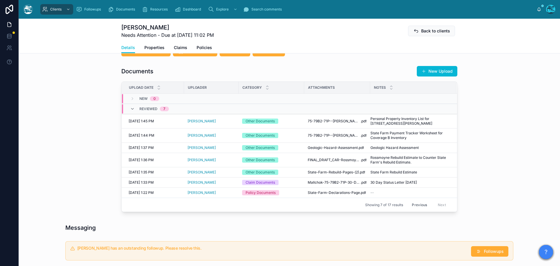
click at [422, 205] on button "Previous" at bounding box center [419, 204] width 23 height 9
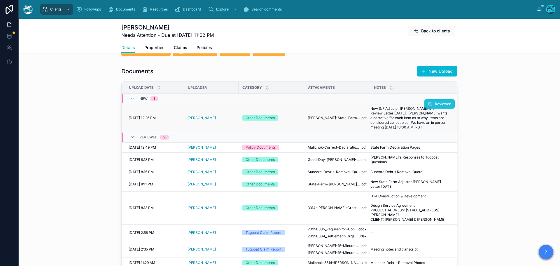
click at [435, 103] on span "Reviewed" at bounding box center [443, 104] width 16 height 5
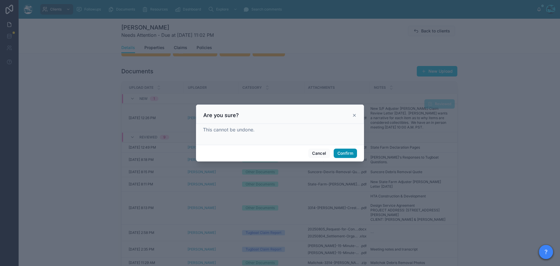
click at [342, 152] on button "Confirm" at bounding box center [345, 153] width 23 height 9
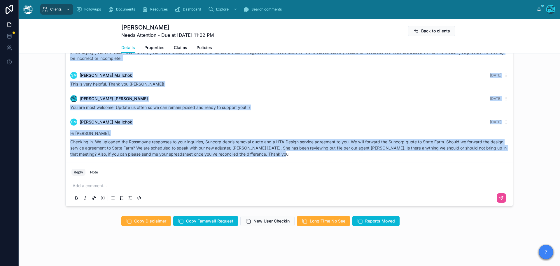
scroll to position [536, 0]
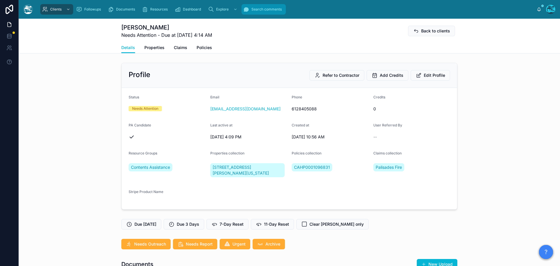
click at [264, 11] on span "Search comments" at bounding box center [267, 9] width 30 height 5
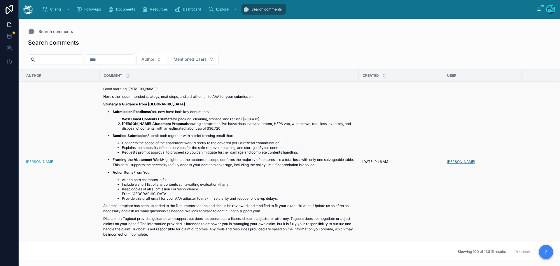
click at [452, 164] on span "[PERSON_NAME]" at bounding box center [461, 161] width 28 height 5
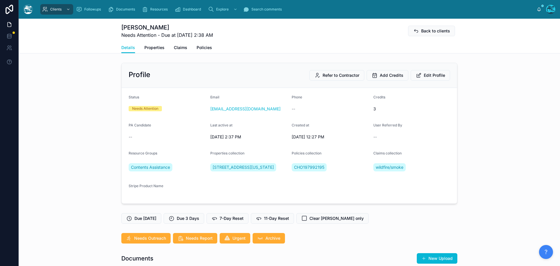
scroll to position [1163, 0]
click at [257, 9] on span "Search comments" at bounding box center [267, 9] width 30 height 5
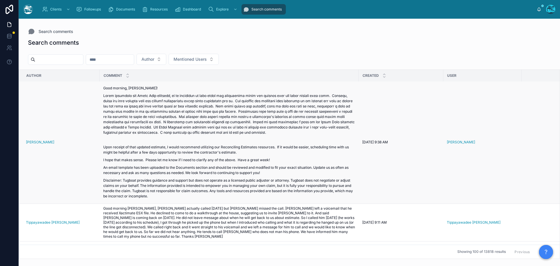
scroll to position [379, 0]
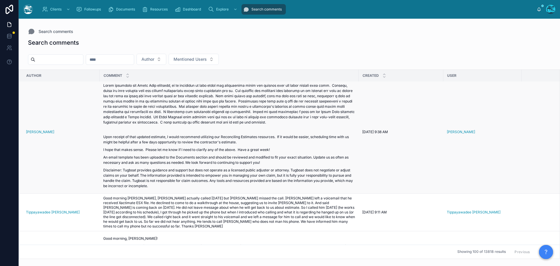
click at [458, 149] on td "Karen Willacy" at bounding box center [483, 132] width 78 height 123
click at [456, 134] on span "Karen Willacy" at bounding box center [461, 132] width 28 height 5
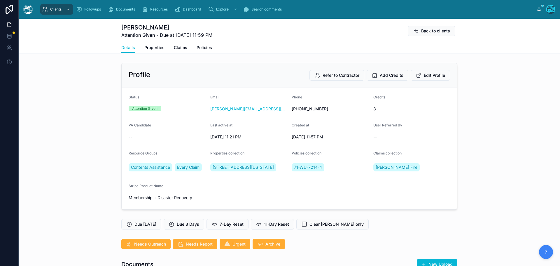
scroll to position [292, 0]
click at [434, 75] on span "Edit Profile" at bounding box center [434, 75] width 21 height 6
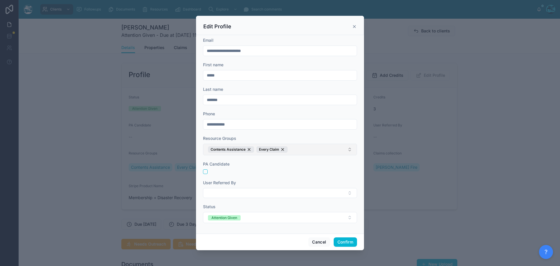
click at [299, 151] on button "Contents Assistance Every Claim" at bounding box center [280, 150] width 154 height 12
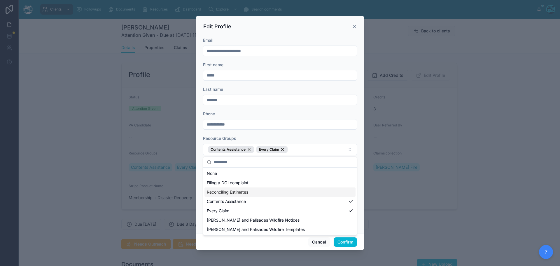
click at [252, 192] on div "Reconciling Estimates" at bounding box center [280, 191] width 151 height 9
click at [342, 243] on button "Confirm" at bounding box center [345, 241] width 23 height 9
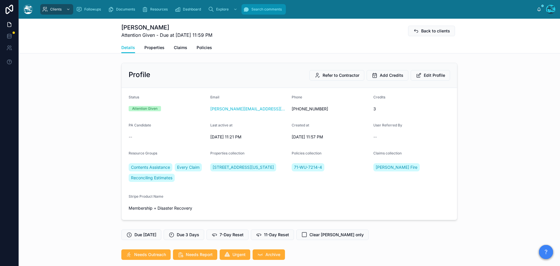
click at [264, 8] on span "Search comments" at bounding box center [267, 9] width 30 height 5
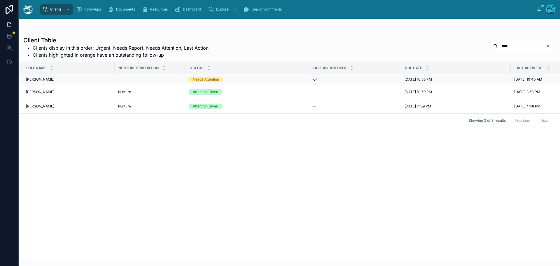
type input "****"
click at [66, 78] on div "[PERSON_NAME] [PERSON_NAME]" at bounding box center [68, 79] width 85 height 5
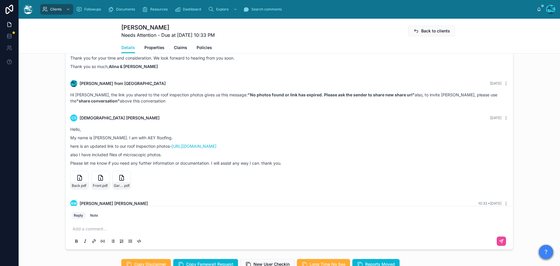
scroll to position [181, 0]
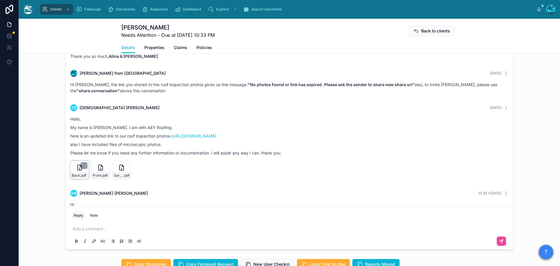
click at [79, 179] on div "Back .pdf" at bounding box center [79, 170] width 19 height 19
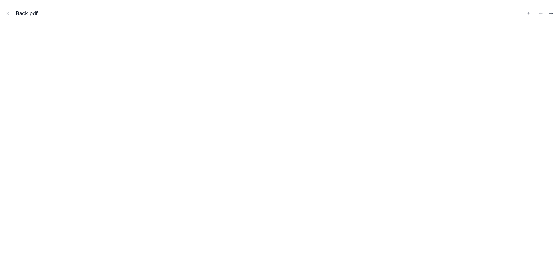
click at [552, 13] on icon "Next file" at bounding box center [552, 14] width 6 height 6
click at [552, 12] on icon "Next file" at bounding box center [552, 14] width 6 height 6
click at [541, 13] on icon "Previous file" at bounding box center [541, 14] width 6 height 6
click at [8, 13] on icon "Close modal" at bounding box center [8, 13] width 4 height 4
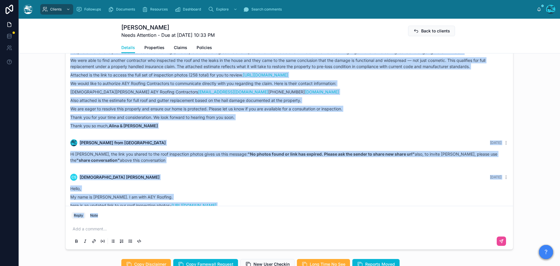
scroll to position [210, 0]
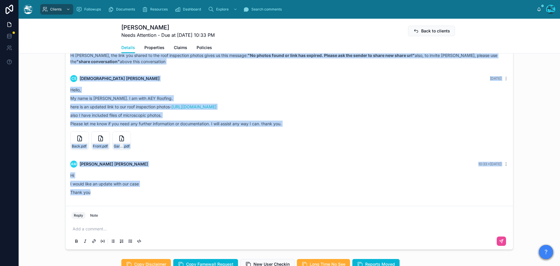
drag, startPoint x: 472, startPoint y: 92, endPoint x: 435, endPoint y: 208, distance: 121.7
click at [435, 206] on div "7 days ago Hello Andrei, welcome to Tugboat. We're glad you found us. Our team …" at bounding box center [290, 23] width 448 height 366
copy div "AM Andrei Moraru 7 days ago My name is Alina Moraru, and my husband Andrei and …"
click at [77, 142] on icon at bounding box center [79, 138] width 7 height 7
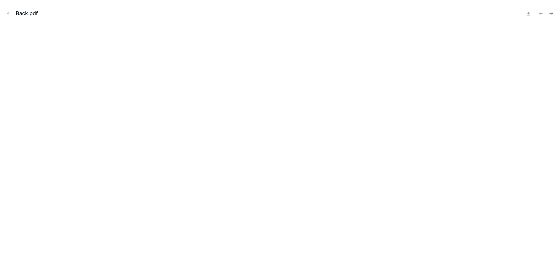
drag, startPoint x: 552, startPoint y: 13, endPoint x: 542, endPoint y: 15, distance: 10.3
click at [552, 13] on icon "Next file" at bounding box center [552, 14] width 6 height 6
click at [529, 13] on icon at bounding box center [529, 13] width 5 height 5
drag, startPoint x: 552, startPoint y: 13, endPoint x: 556, endPoint y: 13, distance: 3.8
click at [552, 13] on icon "Next file" at bounding box center [552, 14] width 6 height 6
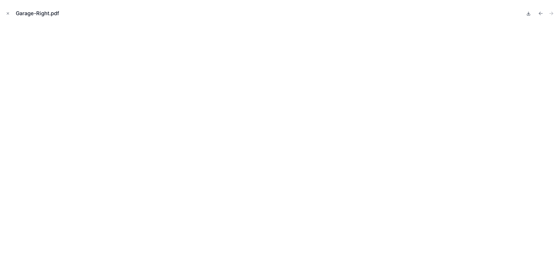
click at [528, 14] on icon at bounding box center [529, 13] width 2 height 1
drag, startPoint x: 8, startPoint y: 14, endPoint x: 37, endPoint y: 23, distance: 30.4
click at [8, 14] on icon "Close modal" at bounding box center [8, 13] width 4 height 4
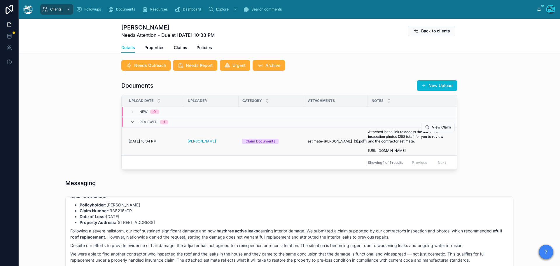
scroll to position [173, 0]
click at [344, 143] on span "estimate-andrei-moraru-(3)" at bounding box center [333, 141] width 50 height 5
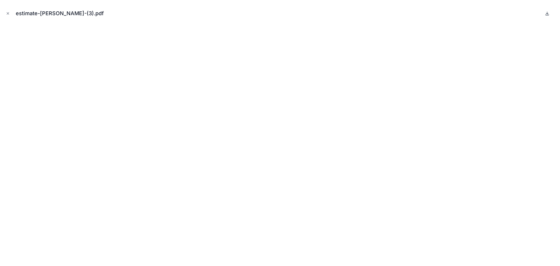
click at [547, 13] on icon at bounding box center [547, 13] width 5 height 5
click at [7, 12] on icon "Close modal" at bounding box center [8, 13] width 4 height 4
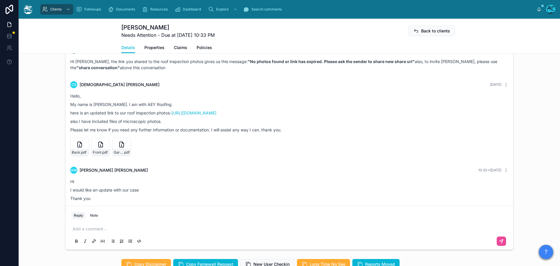
scroll to position [377, 0]
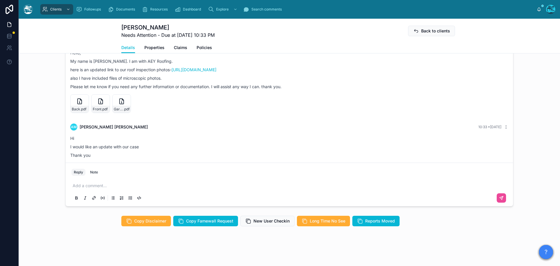
click at [84, 187] on p at bounding box center [291, 186] width 436 height 6
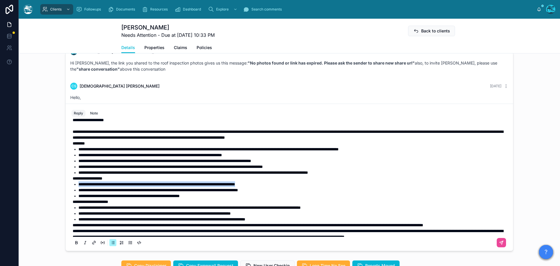
drag, startPoint x: 281, startPoint y: 199, endPoint x: 69, endPoint y: 199, distance: 212.2
click at [72, 199] on div "**********" at bounding box center [290, 184] width 436 height 141
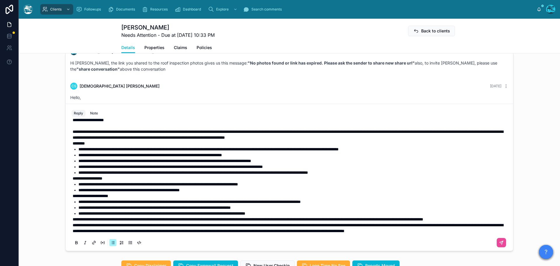
scroll to position [19, 0]
click at [136, 222] on p "**********" at bounding box center [291, 219] width 436 height 6
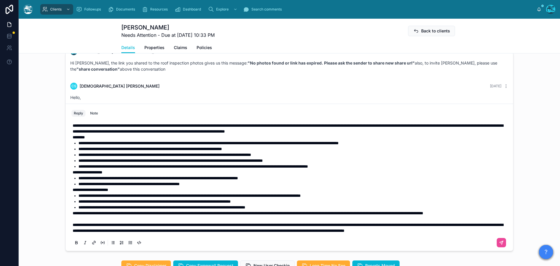
click at [73, 215] on span "**********" at bounding box center [248, 213] width 351 height 4
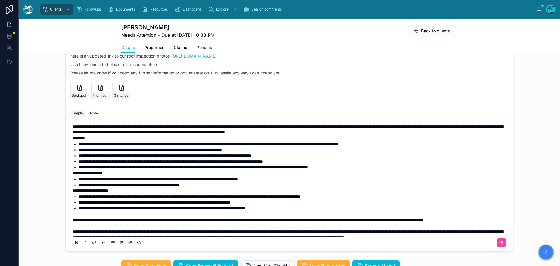
scroll to position [0, 0]
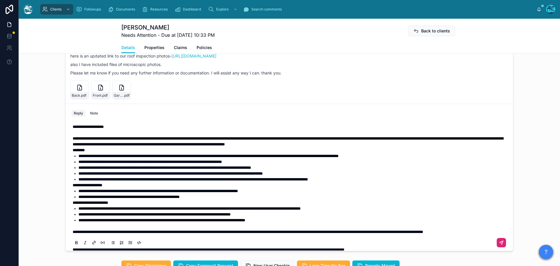
click at [499, 245] on icon at bounding box center [501, 242] width 5 height 5
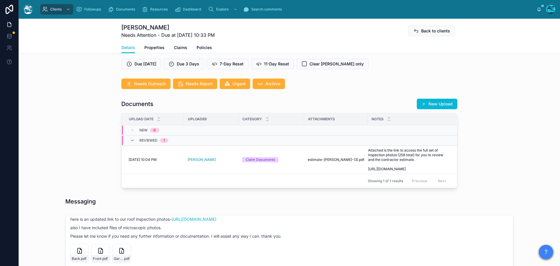
scroll to position [154, 0]
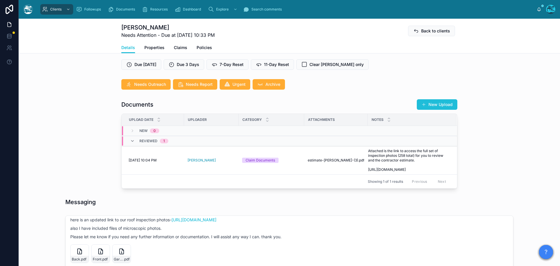
click at [442, 109] on button "New Upload" at bounding box center [437, 104] width 41 height 11
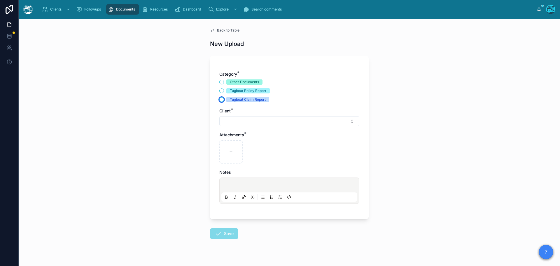
click at [219, 99] on button "Tugboat Claim Report" at bounding box center [221, 99] width 5 height 5
click at [231, 123] on button "Select Button" at bounding box center [289, 121] width 140 height 10
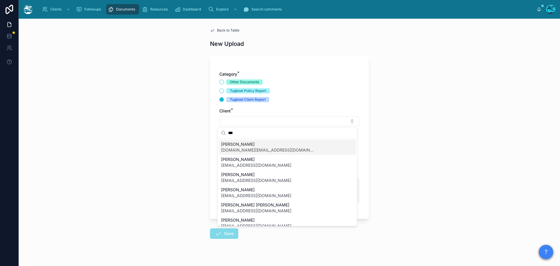
type input "***"
click at [236, 145] on span "Andrei Moraru" at bounding box center [267, 144] width 93 height 6
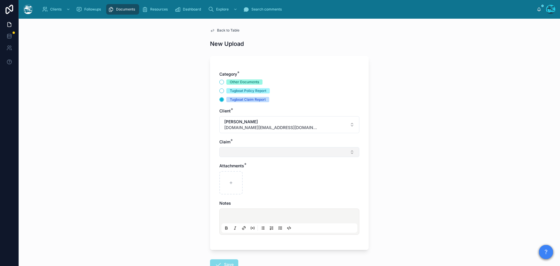
click at [230, 152] on button "Select Button" at bounding box center [289, 152] width 140 height 10
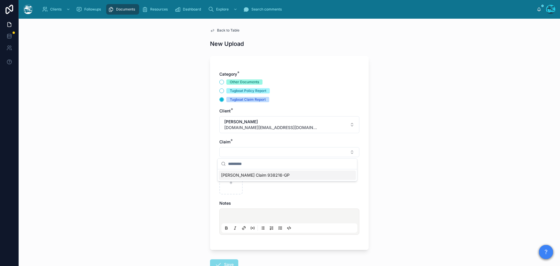
click at [232, 174] on span "Moraru Andrei Claim 938216-GP" at bounding box center [255, 175] width 69 height 6
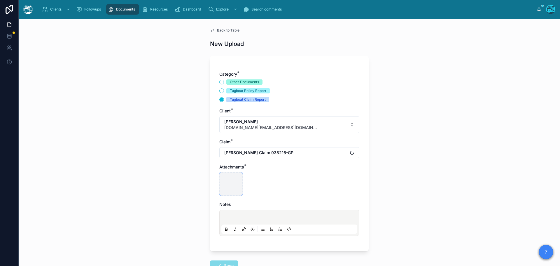
click at [230, 184] on icon at bounding box center [231, 184] width 4 height 4
type input "**********"
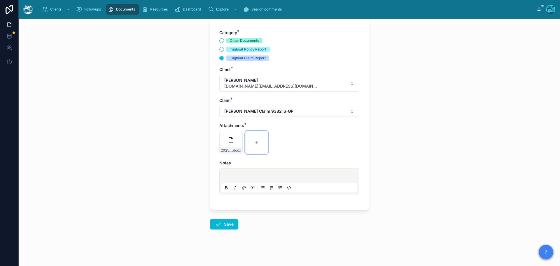
scroll to position [42, 0]
click at [215, 221] on icon at bounding box center [218, 223] width 7 height 7
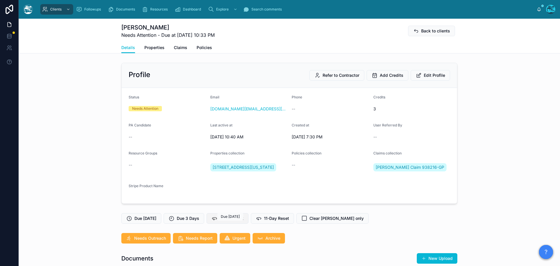
click at [232, 221] on span "7-Day Reset" at bounding box center [232, 218] width 24 height 6
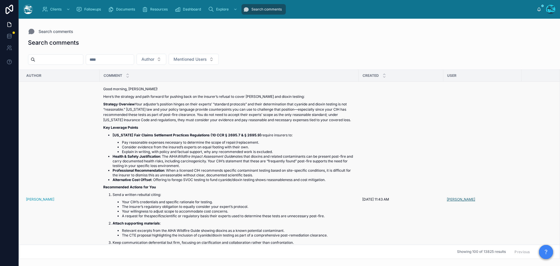
click at [469, 202] on span "[PERSON_NAME]" at bounding box center [461, 199] width 28 height 5
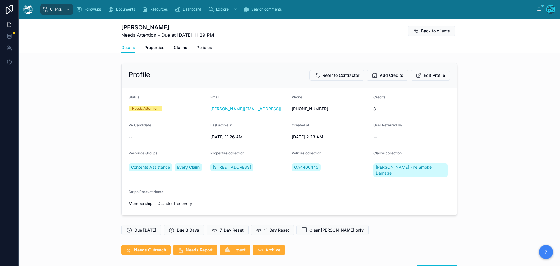
scroll to position [795, 0]
drag, startPoint x: 170, startPoint y: 29, endPoint x: 142, endPoint y: 29, distance: 28.0
click at [142, 29] on h1 "[PERSON_NAME]" at bounding box center [167, 27] width 93 height 8
copy h1 "Tosounian"
click at [266, 6] on div "Search comments" at bounding box center [263, 9] width 41 height 9
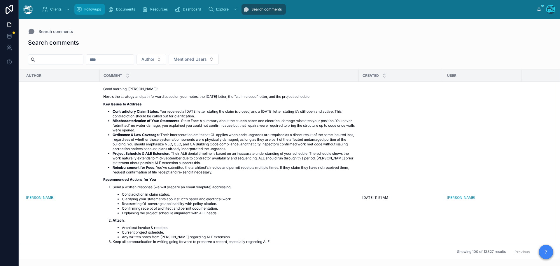
click at [78, 8] on icon "scrollable content" at bounding box center [79, 9] width 6 height 6
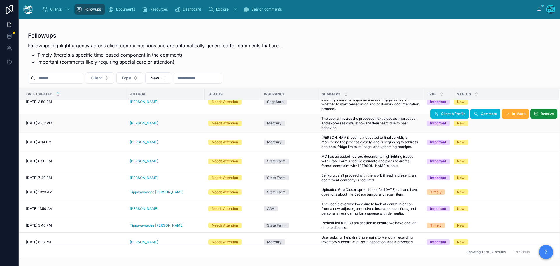
scroll to position [88, 0]
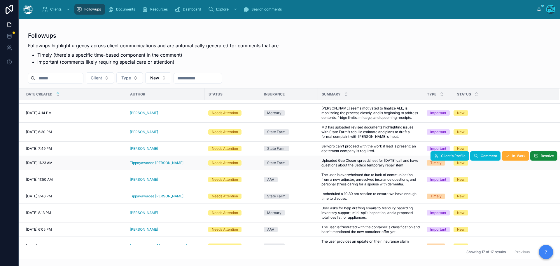
click at [169, 164] on div "Tippayawadee [PERSON_NAME]" at bounding box center [166, 163] width 72 height 5
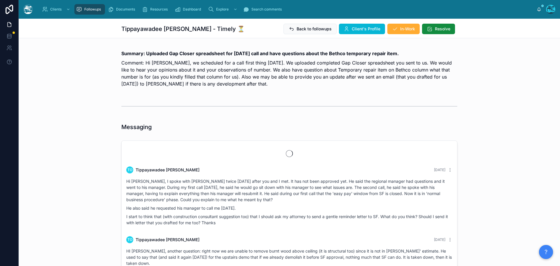
scroll to position [918, 0]
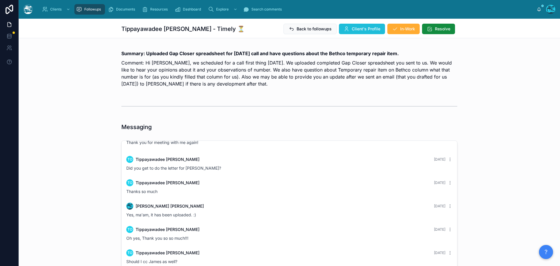
click at [367, 28] on span "Client's Profile" at bounding box center [366, 29] width 29 height 6
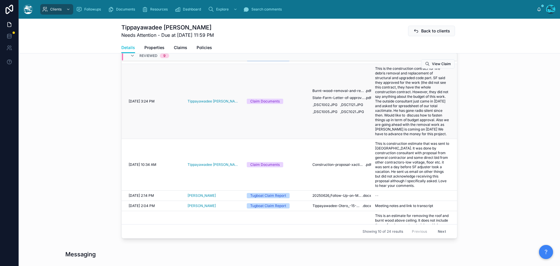
scroll to position [146, 0]
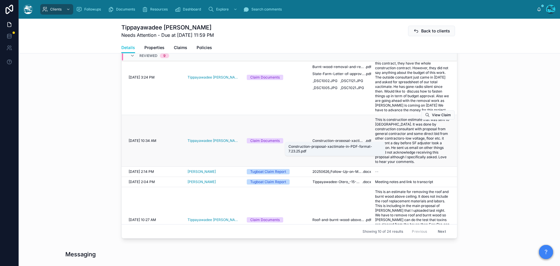
click at [341, 138] on span "Construction-proposal-xactimate-in-PDF-format-7.23.25" at bounding box center [339, 140] width 53 height 5
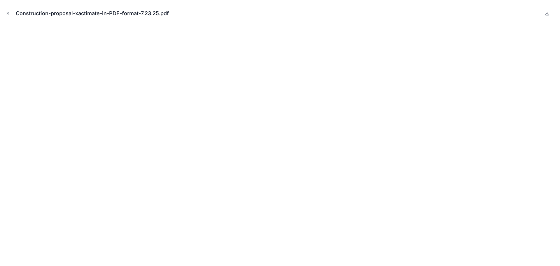
click at [6, 13] on icon "Close modal" at bounding box center [8, 13] width 4 height 4
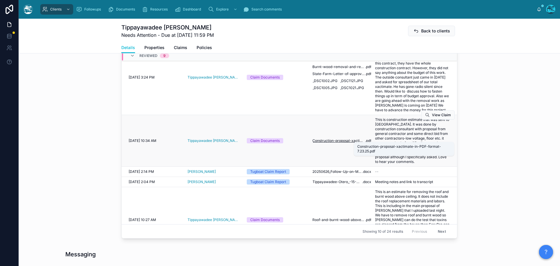
click at [330, 138] on span "Construction-proposal-xactimate-in-PDF-format-7.23.25" at bounding box center [339, 140] width 53 height 5
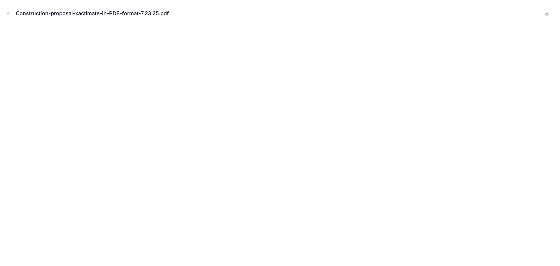
scroll to position [470, 0]
click at [7, 13] on icon "Close modal" at bounding box center [8, 14] width 2 height 2
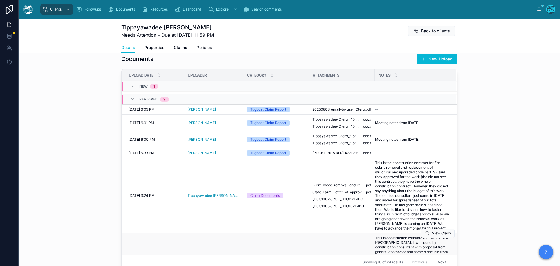
scroll to position [117, 0]
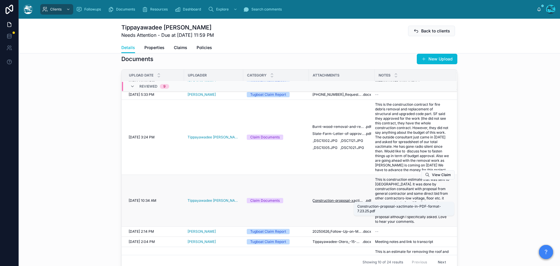
click at [338, 198] on span "Construction-proposal-xactimate-in-PDF-format-7.23.25" at bounding box center [339, 200] width 53 height 5
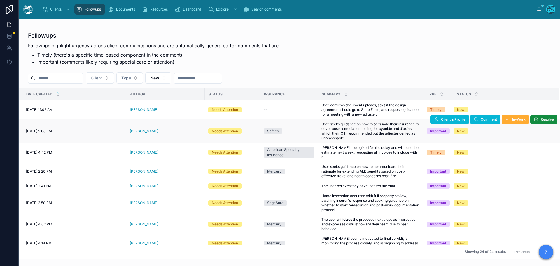
click at [163, 133] on div "[PERSON_NAME]" at bounding box center [166, 131] width 72 height 5
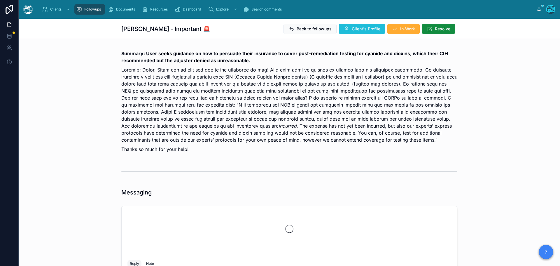
click at [357, 27] on span "Client's Profile" at bounding box center [366, 29] width 29 height 6
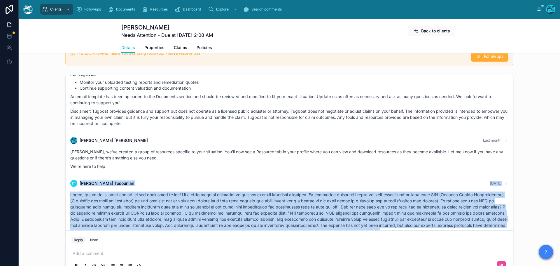
scroll to position [511, 0]
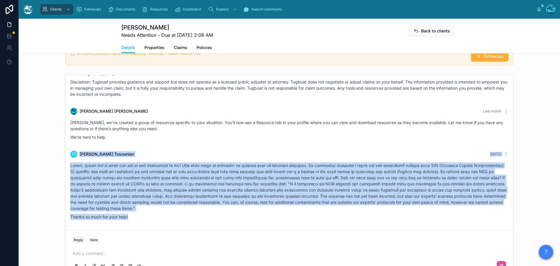
drag, startPoint x: 397, startPoint y: 166, endPoint x: 400, endPoint y: 213, distance: 47.1
copy div "Lo’ip dolo si amet. CO Adipi Elitseddo 3 eius tem Incid, Utlab etd ma aliq eni …"
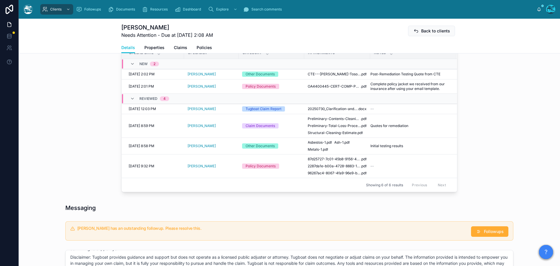
scroll to position [204, 0]
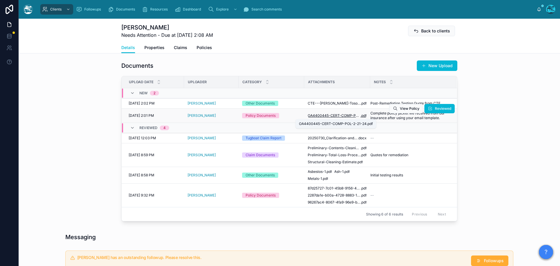
click at [339, 115] on span "OA4400445-CERT-COMP-POL-2-21-24" at bounding box center [334, 115] width 53 height 5
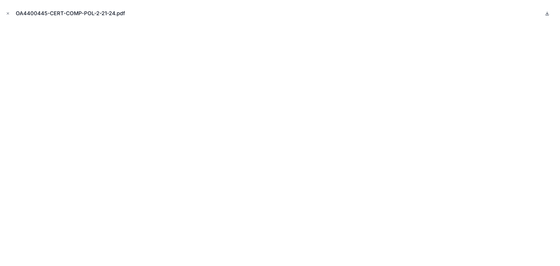
click at [548, 14] on icon at bounding box center [547, 13] width 5 height 5
drag, startPoint x: 8, startPoint y: 13, endPoint x: 47, endPoint y: 29, distance: 42.2
click at [8, 13] on icon "Close modal" at bounding box center [8, 13] width 4 height 4
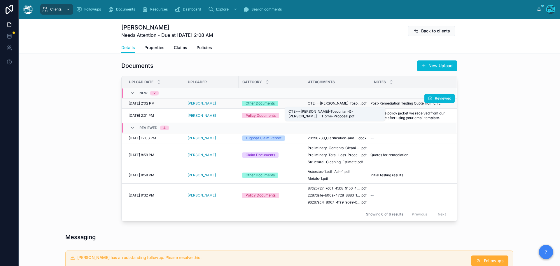
click at [342, 103] on span "CTE---Tammy-Tosounian-&-Paul-Van-Ast---Home-Proposal" at bounding box center [334, 103] width 53 height 5
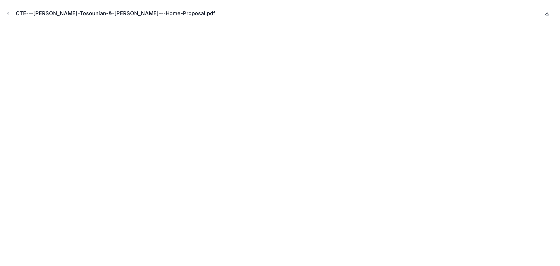
click at [548, 13] on icon at bounding box center [547, 13] width 5 height 5
click at [8, 13] on icon "Close modal" at bounding box center [8, 14] width 2 height 2
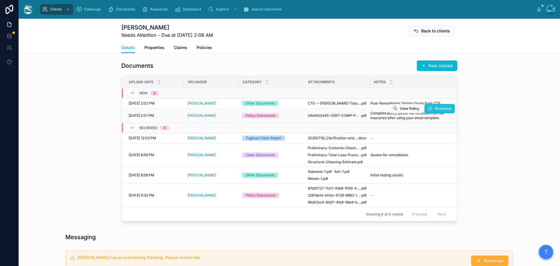
click at [435, 110] on span "Reviewed" at bounding box center [443, 108] width 16 height 5
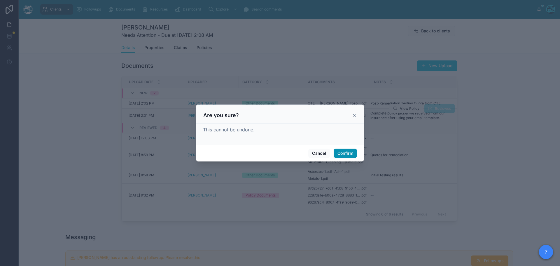
click at [344, 154] on button "Confirm" at bounding box center [345, 153] width 23 height 9
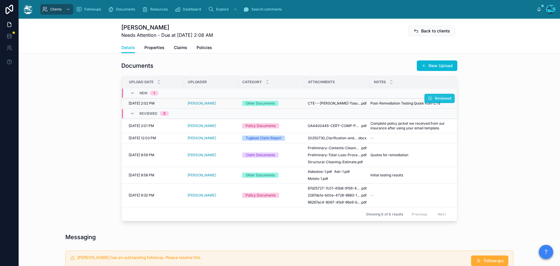
click at [438, 97] on span "Reviewed" at bounding box center [443, 98] width 16 height 5
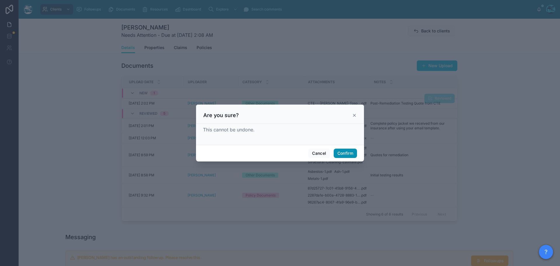
click at [347, 153] on button "Confirm" at bounding box center [345, 153] width 23 height 9
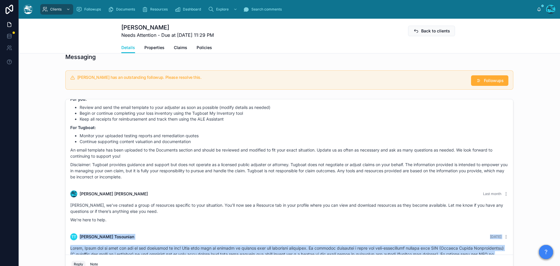
scroll to position [409, 0]
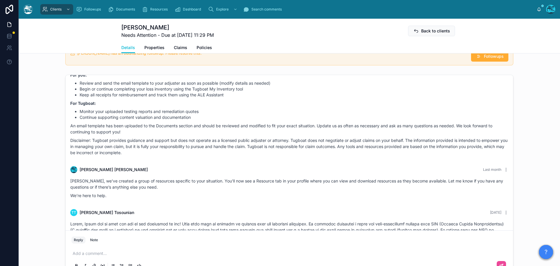
click at [96, 252] on p at bounding box center [291, 253] width 436 height 6
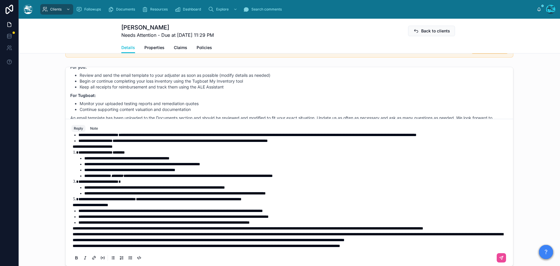
scroll to position [106, 0]
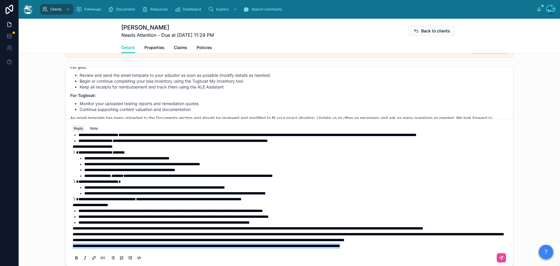
drag, startPoint x: 426, startPoint y: 246, endPoint x: 66, endPoint y: 246, distance: 359.6
click at [68, 246] on div "**********" at bounding box center [289, 199] width 443 height 133
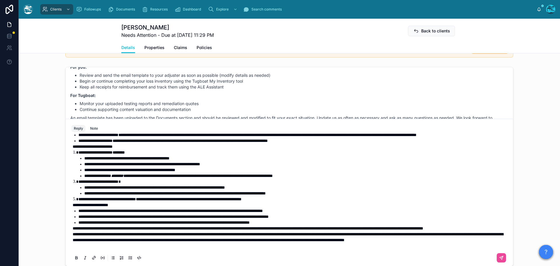
scroll to position [422, 0]
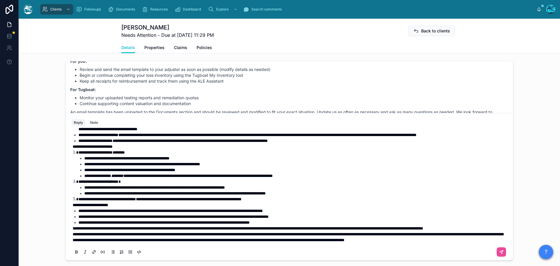
click at [73, 232] on span "**********" at bounding box center [288, 237] width 431 height 10
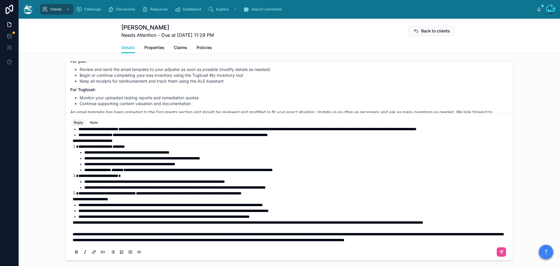
click at [73, 220] on span "**********" at bounding box center [248, 222] width 351 height 4
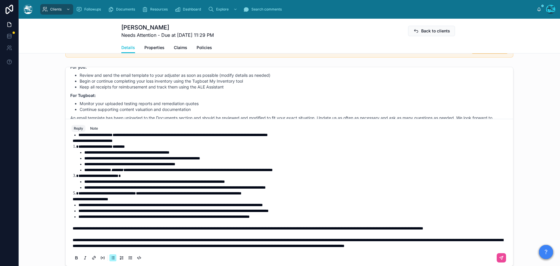
click at [228, 203] on span "**********" at bounding box center [171, 205] width 184 height 4
drag, startPoint x: 135, startPoint y: 140, endPoint x: 76, endPoint y: 143, distance: 59.3
click at [79, 144] on li "**********" at bounding box center [294, 147] width 430 height 6
click at [74, 259] on icon at bounding box center [76, 257] width 5 height 5
drag, startPoint x: 188, startPoint y: 186, endPoint x: 74, endPoint y: 189, distance: 114.5
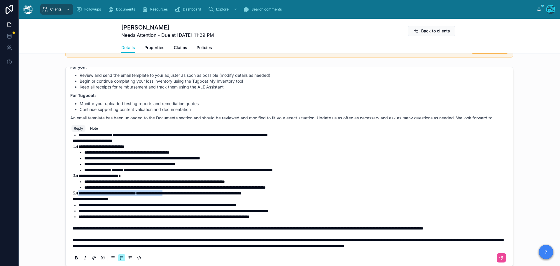
click at [79, 190] on li "**********" at bounding box center [294, 193] width 430 height 6
click at [75, 257] on icon at bounding box center [76, 257] width 5 height 5
click at [186, 219] on p at bounding box center [291, 222] width 436 height 6
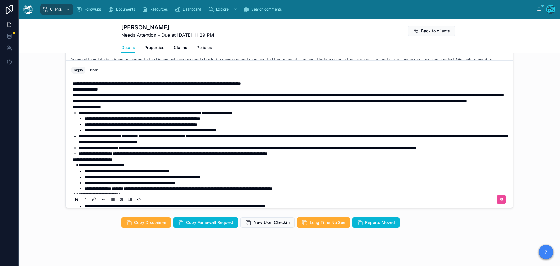
scroll to position [0, 0]
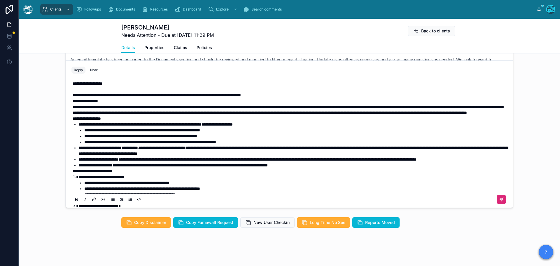
click at [499, 198] on icon at bounding box center [501, 199] width 5 height 5
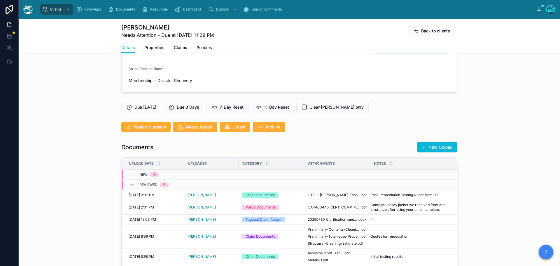
scroll to position [122, 0]
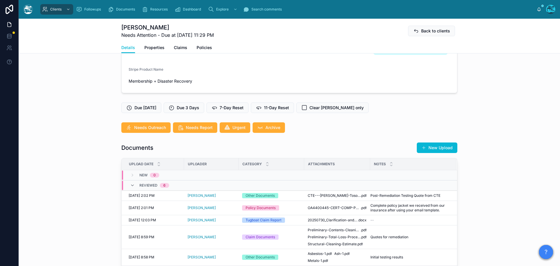
drag, startPoint x: 442, startPoint y: 147, endPoint x: 447, endPoint y: 149, distance: 5.1
click at [441, 147] on button "New Upload" at bounding box center [437, 147] width 41 height 11
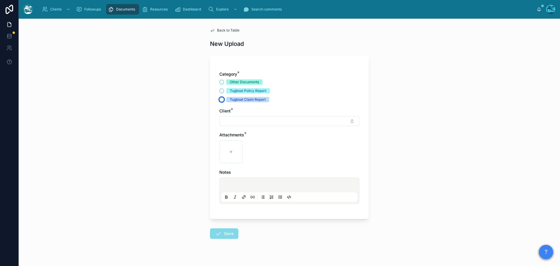
click at [219, 99] on button "Tugboat Claim Report" at bounding box center [221, 99] width 5 height 5
click at [229, 121] on button "Select Button" at bounding box center [289, 121] width 140 height 10
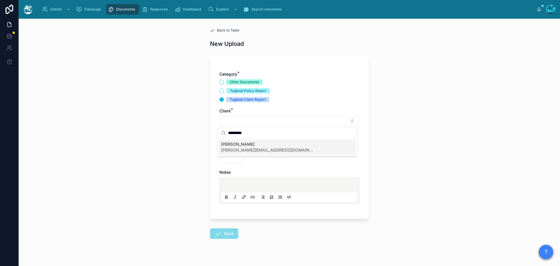
type input "*********"
click at [240, 144] on span "Tammy Tosounian" at bounding box center [267, 144] width 93 height 6
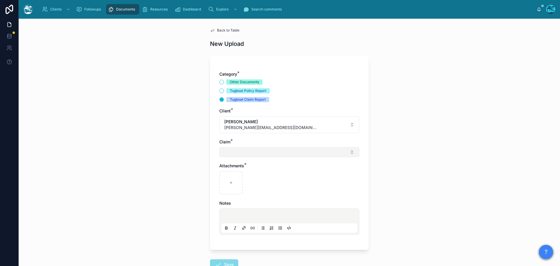
click at [232, 155] on button "Select Button" at bounding box center [289, 152] width 140 height 10
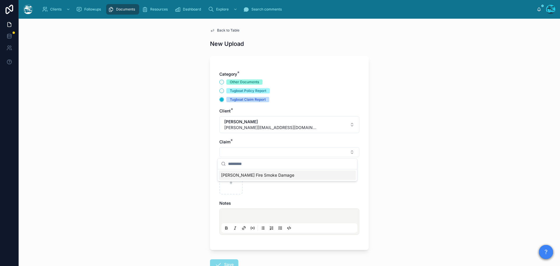
click at [229, 175] on span "Eaton Fire Smoke Damage" at bounding box center [257, 175] width 73 height 6
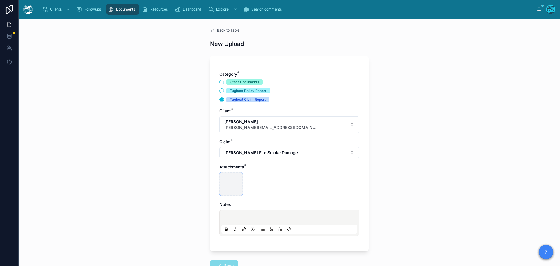
click at [229, 182] on icon at bounding box center [231, 184] width 4 height 4
type input "**********"
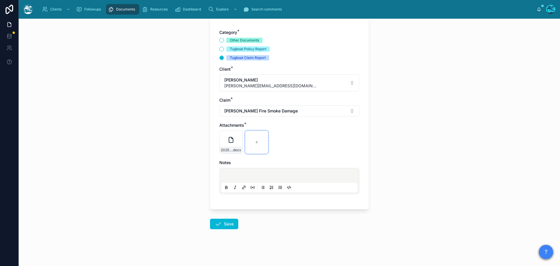
scroll to position [42, 0]
click at [219, 222] on icon at bounding box center [218, 223] width 7 height 7
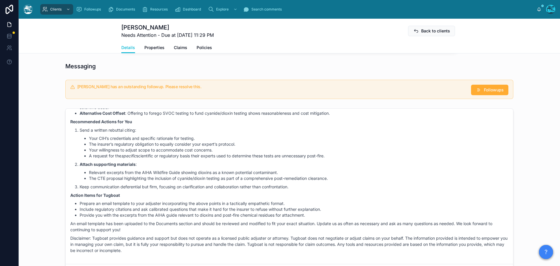
scroll to position [393, 0]
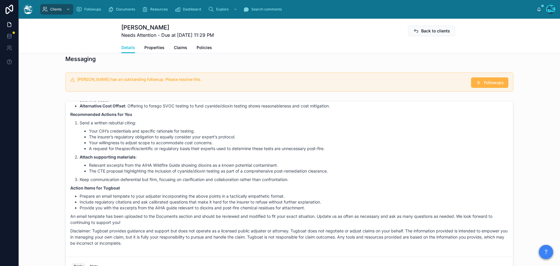
click at [494, 83] on span "Followups" at bounding box center [494, 83] width 20 height 6
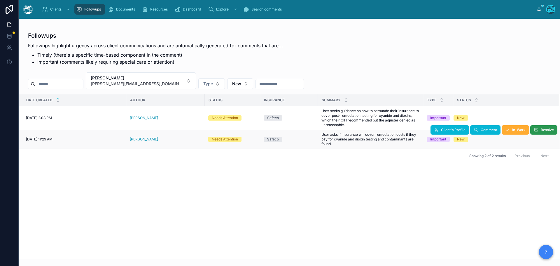
click at [547, 130] on span "Resolve" at bounding box center [547, 130] width 13 height 5
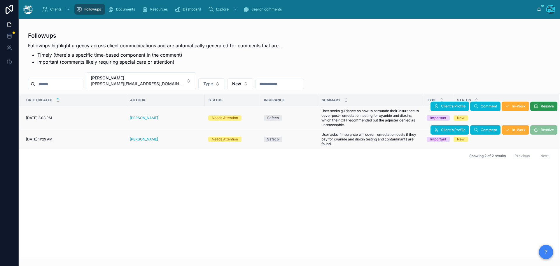
click at [543, 105] on span "Resolve" at bounding box center [547, 106] width 13 height 5
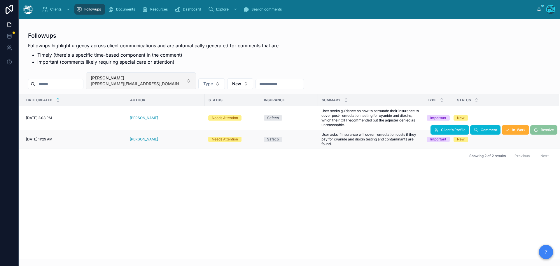
click at [166, 79] on button "Tammy Tosounian tammy.tosounian@gmail.com" at bounding box center [141, 80] width 110 height 17
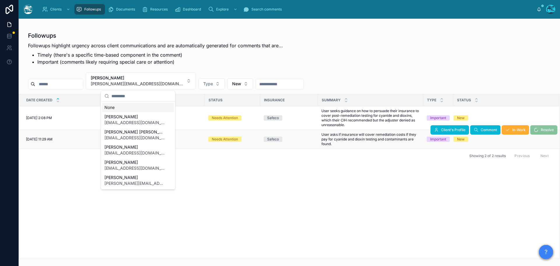
click at [108, 106] on div "None" at bounding box center [138, 107] width 72 height 9
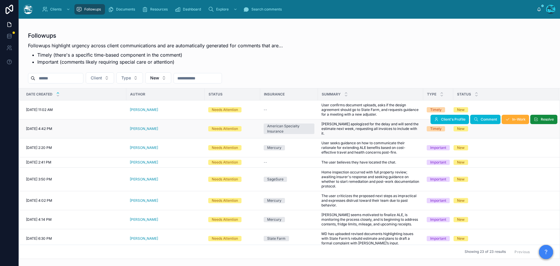
click at [160, 127] on div "NATALIE GRINA" at bounding box center [166, 128] width 72 height 5
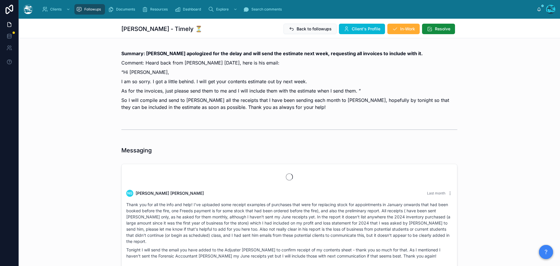
scroll to position [2089, 0]
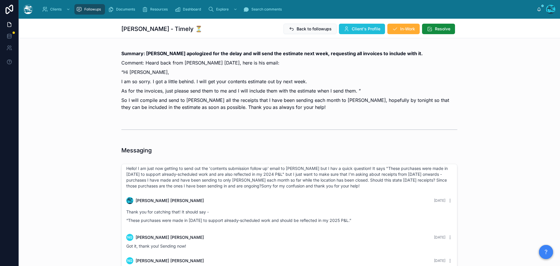
click at [347, 27] on button "Client's Profile" at bounding box center [362, 29] width 46 height 11
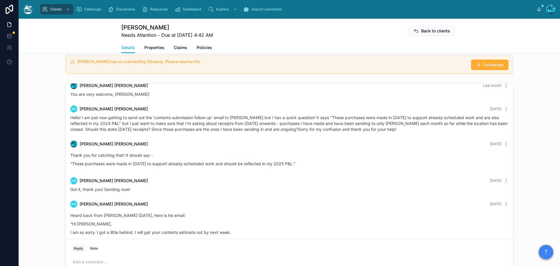
scroll to position [467, 0]
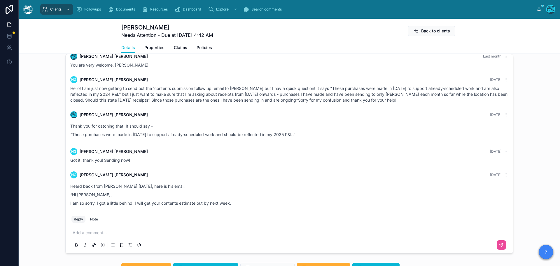
click at [102, 230] on p at bounding box center [291, 233] width 436 height 6
click at [500, 244] on icon at bounding box center [502, 245] width 4 height 4
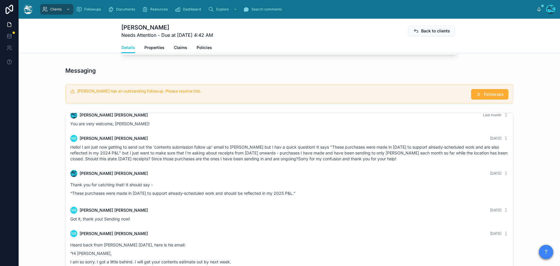
scroll to position [400, 0]
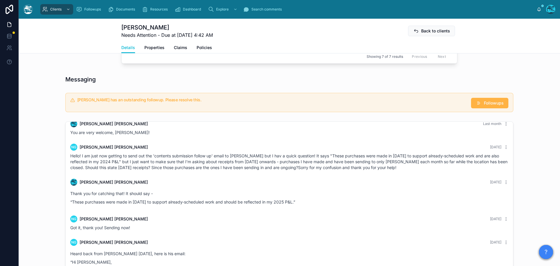
click at [492, 103] on span "Followups" at bounding box center [494, 103] width 20 height 6
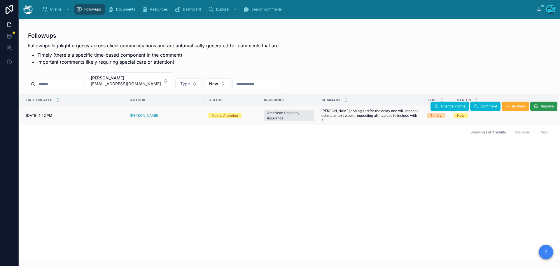
click at [544, 108] on span "Resolve" at bounding box center [547, 106] width 13 height 5
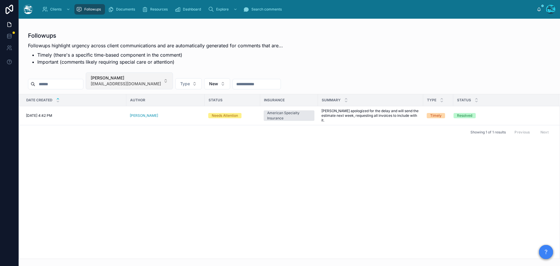
click at [156, 81] on button "NATALIE GRINA banlebaneo@gmail.com" at bounding box center [129, 80] width 87 height 17
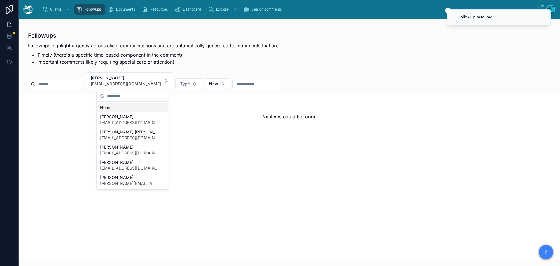
click at [107, 106] on div "None" at bounding box center [133, 107] width 70 height 9
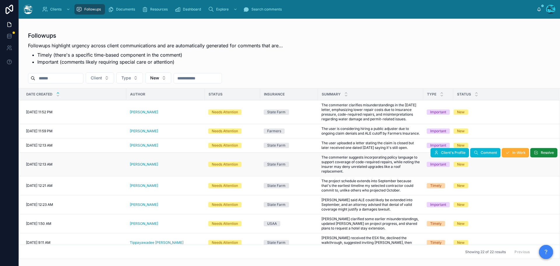
scroll to position [255, 0]
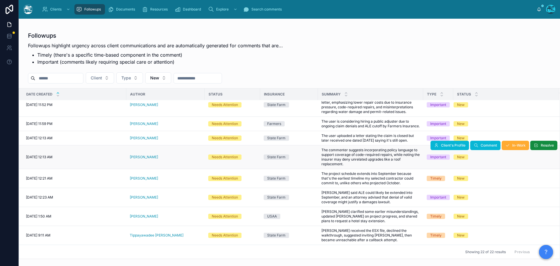
click at [162, 156] on div "Anthony Maietta" at bounding box center [166, 157] width 72 height 5
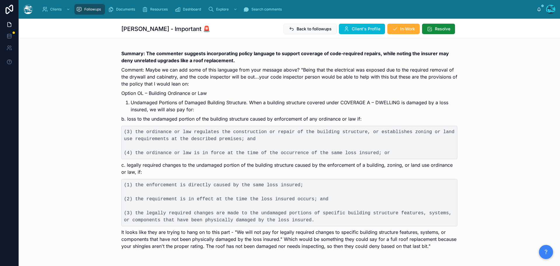
scroll to position [977, 0]
click at [374, 28] on span "Client's Profile" at bounding box center [366, 29] width 29 height 6
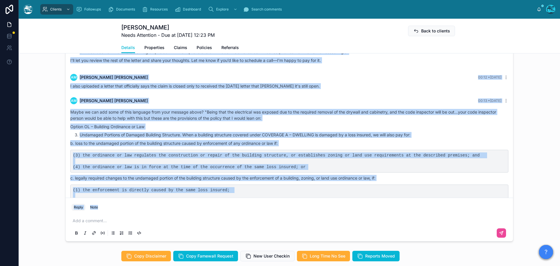
scroll to position [859, 0]
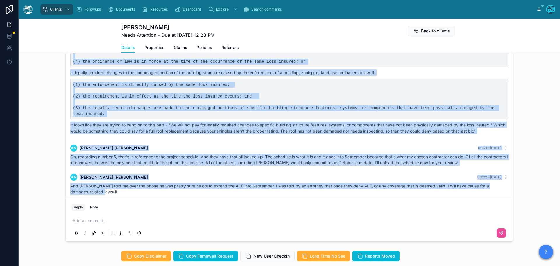
drag, startPoint x: 351, startPoint y: 121, endPoint x: 359, endPoint y: 190, distance: 69.3
copy div "AM Anthony Maietta Yesterday Regarding the July 31, 2025 letter: I’m not sure w…"
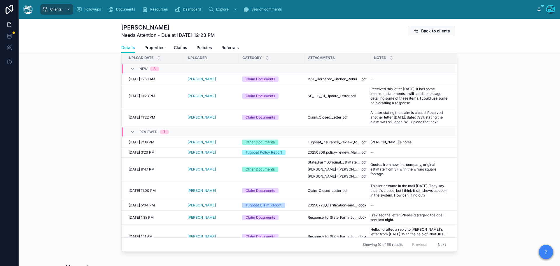
scroll to position [204, 0]
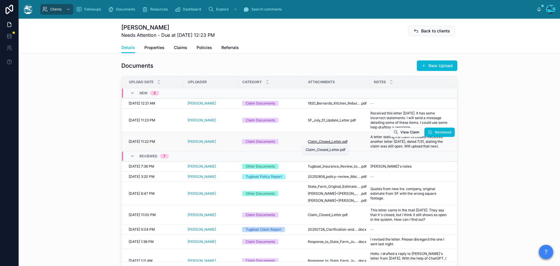
click at [329, 142] on span "Claim_Closed_Letter" at bounding box center [325, 141] width 34 height 5
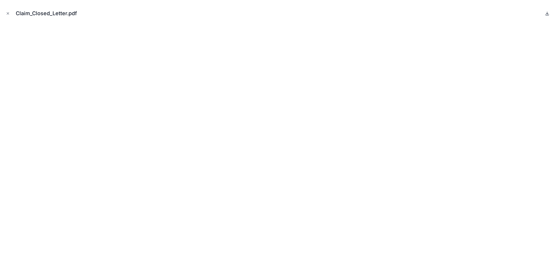
click at [548, 14] on icon at bounding box center [547, 13] width 5 height 5
drag, startPoint x: 8, startPoint y: 13, endPoint x: 49, endPoint y: 41, distance: 50.1
click at [8, 13] on icon "Close modal" at bounding box center [8, 13] width 4 height 4
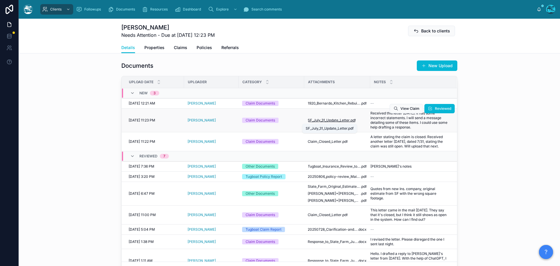
click at [320, 122] on span "SF_July_31_Update_Letter" at bounding box center [329, 120] width 42 height 5
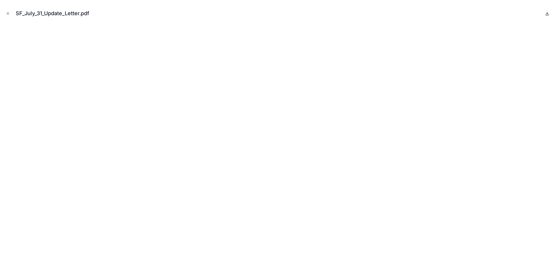
click at [547, 13] on icon at bounding box center [547, 13] width 5 height 5
click at [7, 13] on icon "Close modal" at bounding box center [8, 13] width 4 height 4
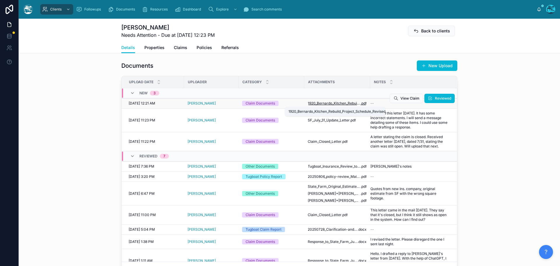
click at [322, 104] on span "1920_Bernardo_Kitchen_Rebuild_Project_Schedule_Revised_071925" at bounding box center [334, 103] width 53 height 5
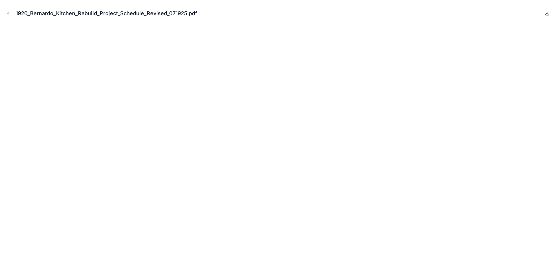
click at [546, 13] on icon at bounding box center [547, 13] width 5 height 5
click at [7, 13] on icon "Close modal" at bounding box center [8, 13] width 4 height 4
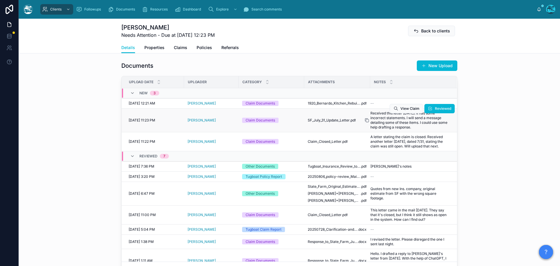
click at [368, 121] on div at bounding box center [369, 120] width 9 height 5
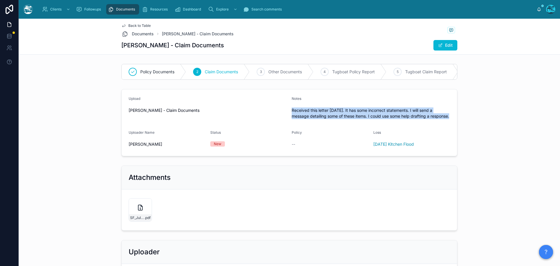
drag, startPoint x: 436, startPoint y: 121, endPoint x: 289, endPoint y: 114, distance: 146.7
click at [289, 114] on form "Upload Anthony Maietta - Claim Documents Notes Received this letter today. It h…" at bounding box center [290, 122] width 336 height 67
copy span "Received this letter today. It has some incorrect statements. I will send a mes…"
click at [131, 25] on span "Back to Table" at bounding box center [139, 25] width 22 height 5
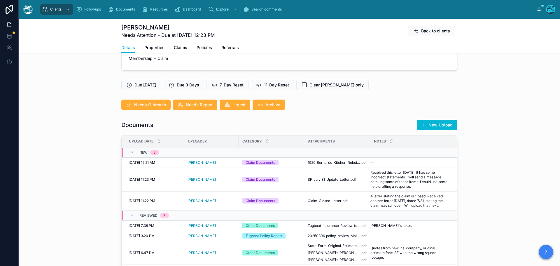
scroll to position [146, 0]
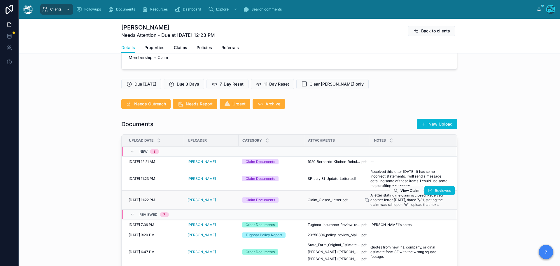
click at [366, 200] on icon at bounding box center [367, 200] width 5 height 5
click at [438, 156] on span "Reviewed" at bounding box center [443, 156] width 16 height 5
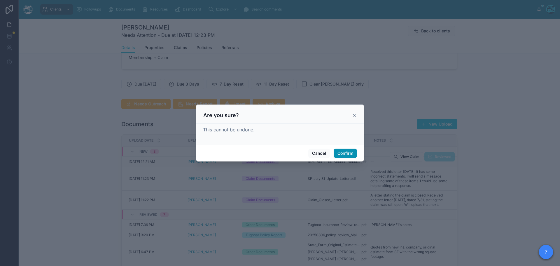
click at [346, 153] on button "Confirm" at bounding box center [345, 153] width 23 height 9
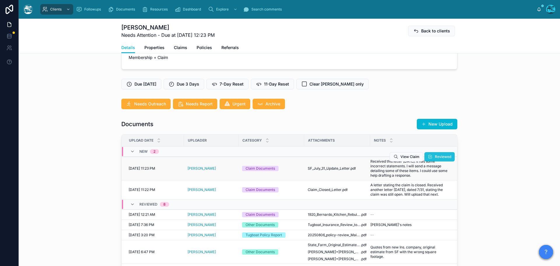
click at [439, 156] on span "Reviewed" at bounding box center [443, 156] width 16 height 5
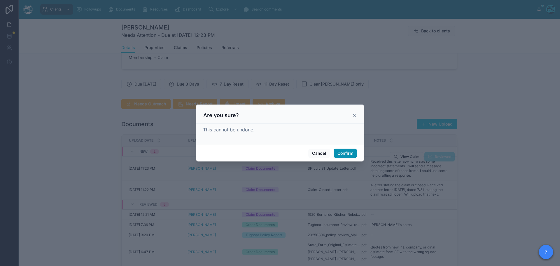
click at [345, 154] on button "Confirm" at bounding box center [345, 153] width 23 height 9
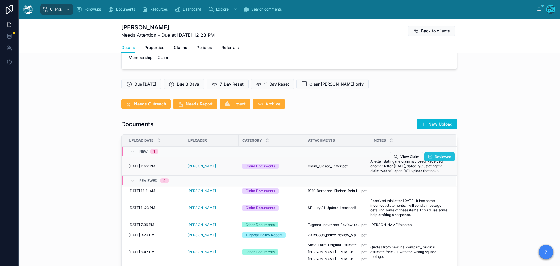
click at [437, 156] on span "Reviewed" at bounding box center [443, 156] width 16 height 5
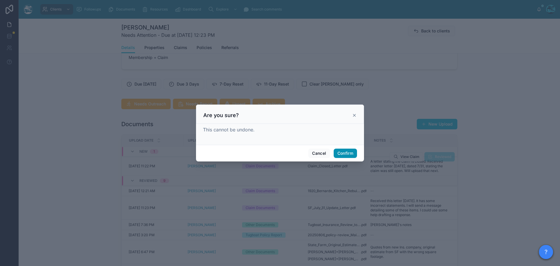
click at [341, 150] on button "Confirm" at bounding box center [345, 153] width 23 height 9
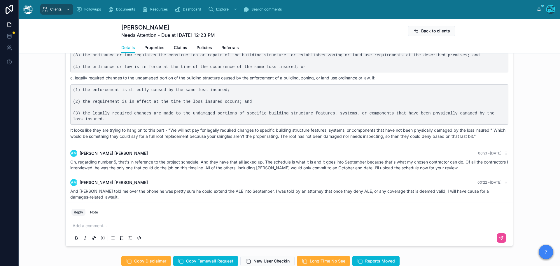
scroll to position [496, 0]
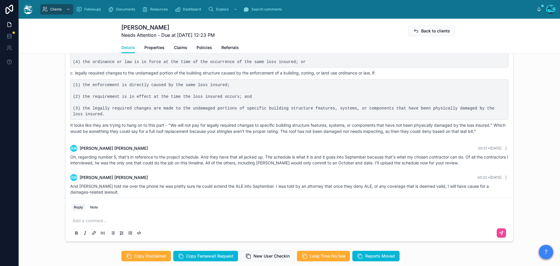
click at [92, 221] on p at bounding box center [291, 221] width 436 height 6
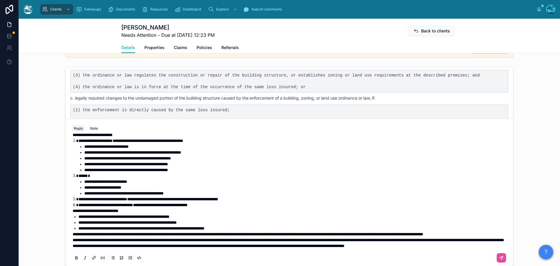
scroll to position [95, 0]
click at [73, 238] on span "**********" at bounding box center [288, 243] width 431 height 10
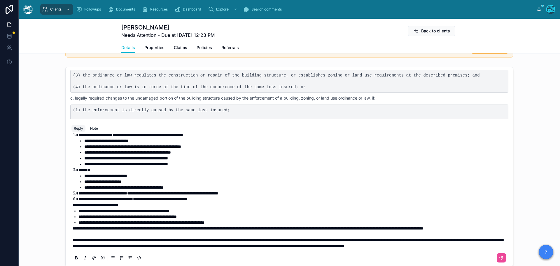
click at [73, 226] on span "**********" at bounding box center [248, 228] width 351 height 4
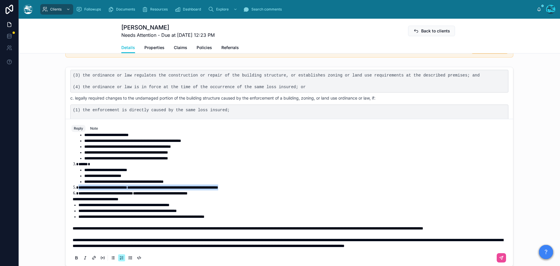
drag, startPoint x: 264, startPoint y: 187, endPoint x: 76, endPoint y: 187, distance: 188.0
click at [79, 187] on li "**********" at bounding box center [294, 187] width 430 height 6
click at [74, 258] on icon at bounding box center [76, 258] width 5 height 5
drag, startPoint x: 203, startPoint y: 193, endPoint x: 74, endPoint y: 195, distance: 129.0
click at [79, 195] on li "**********" at bounding box center [294, 193] width 430 height 6
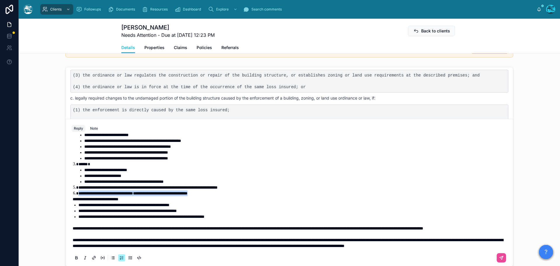
click at [74, 256] on icon at bounding box center [76, 258] width 5 height 5
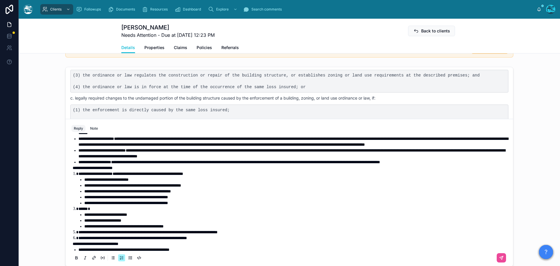
scroll to position [36, 0]
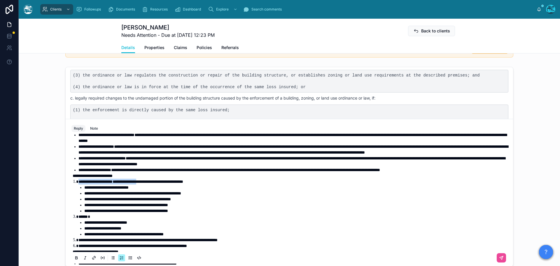
drag, startPoint x: 154, startPoint y: 187, endPoint x: 74, endPoint y: 189, distance: 80.0
click at [79, 184] on li "**********" at bounding box center [294, 182] width 430 height 6
click at [76, 258] on icon at bounding box center [77, 258] width 2 height 1
click at [73, 178] on strong "**********" at bounding box center [93, 176] width 40 height 4
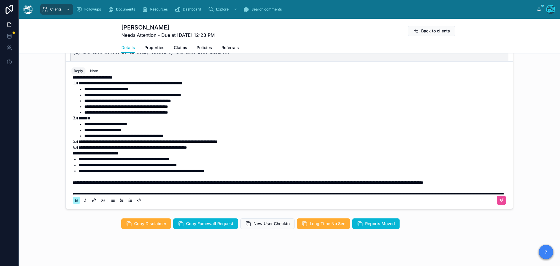
scroll to position [531, 0]
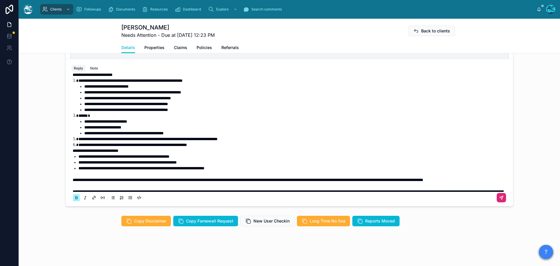
click at [500, 197] on icon at bounding box center [502, 198] width 4 height 4
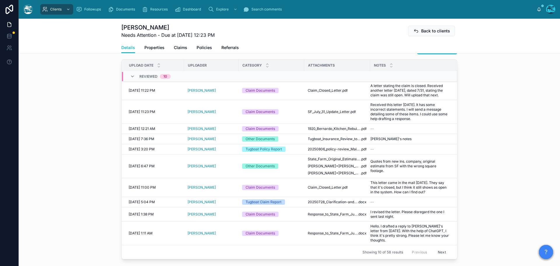
scroll to position [189, 0]
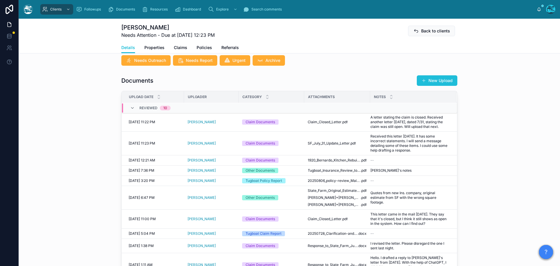
click at [442, 81] on button "New Upload" at bounding box center [437, 80] width 41 height 11
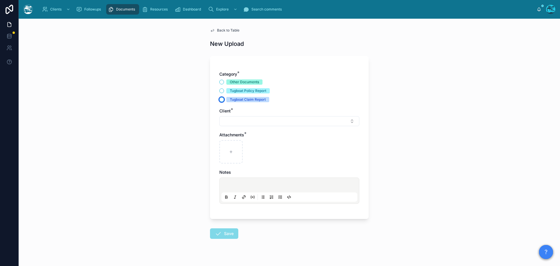
click at [220, 100] on button "Tugboat Claim Report" at bounding box center [221, 99] width 5 height 5
click at [229, 118] on button "Select Button" at bounding box center [289, 121] width 140 height 10
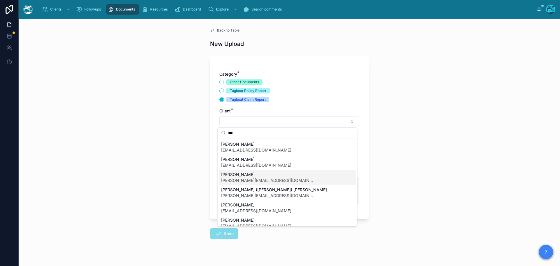
type input "***"
click at [236, 176] on span "[PERSON_NAME]" at bounding box center [267, 175] width 93 height 6
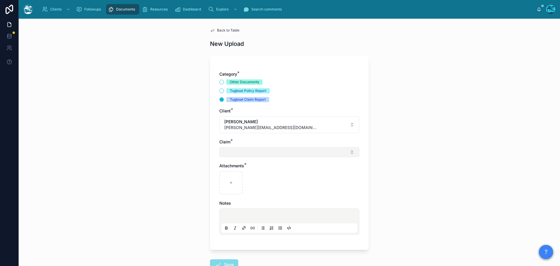
click at [230, 151] on button "Select Button" at bounding box center [289, 152] width 140 height 10
click at [231, 175] on span "Jan 2025 Kitchen Flood" at bounding box center [241, 175] width 41 height 6
click at [226, 184] on div at bounding box center [230, 183] width 23 height 23
type input "**********"
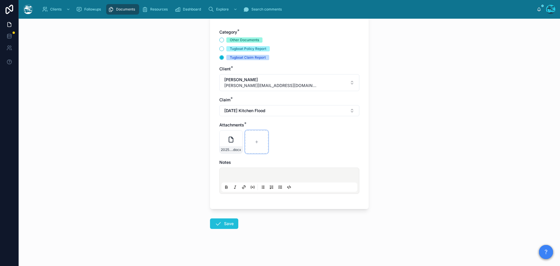
scroll to position [42, 0]
click at [223, 225] on button "Save" at bounding box center [224, 223] width 28 height 11
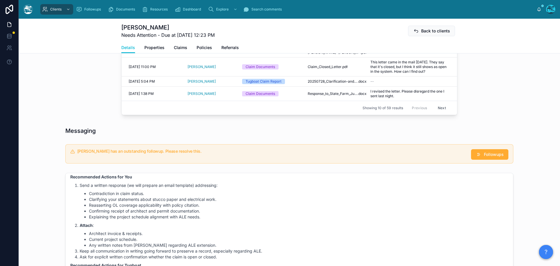
scroll to position [363, 0]
click at [484, 155] on span "Followups" at bounding box center [494, 154] width 20 height 6
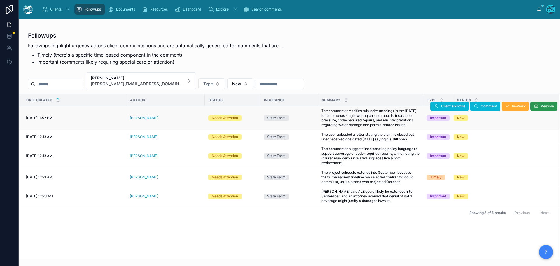
click at [546, 107] on span "Resolve" at bounding box center [547, 106] width 13 height 5
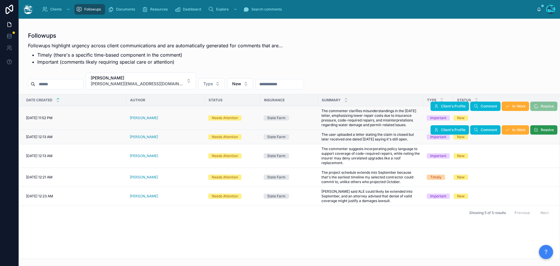
click at [543, 131] on span "Resolve" at bounding box center [547, 130] width 13 height 5
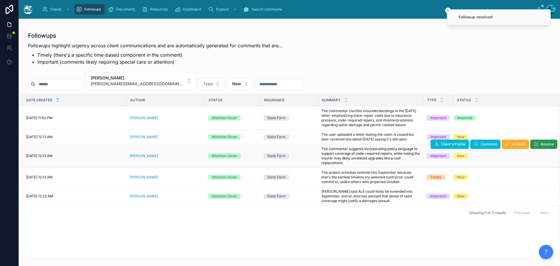
click at [540, 144] on button "Resolve" at bounding box center [544, 144] width 27 height 9
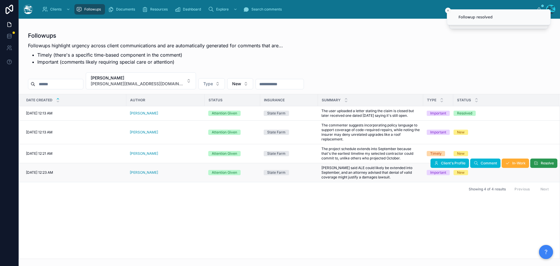
click at [540, 162] on button "Resolve" at bounding box center [544, 162] width 27 height 9
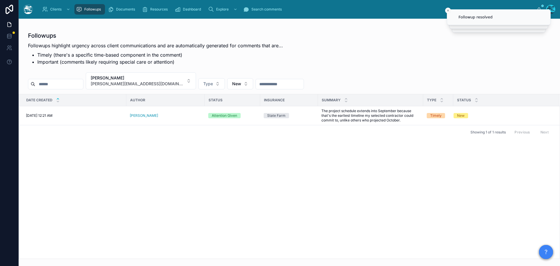
click at [543, 106] on th "Status" at bounding box center [507, 100] width 106 height 12
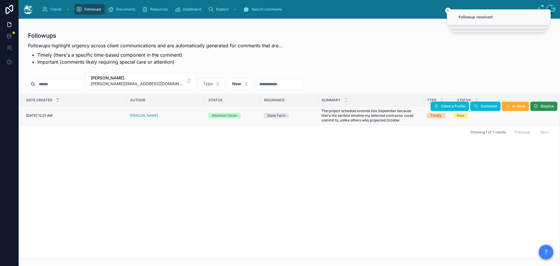
click at [543, 107] on span "Resolve" at bounding box center [547, 106] width 13 height 5
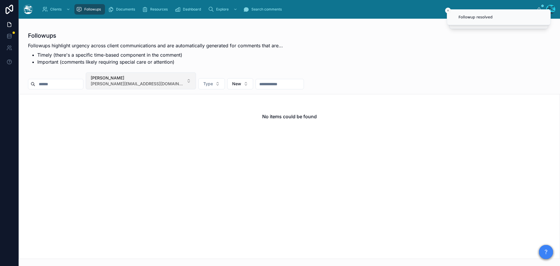
click at [169, 80] on button "Anthony Maietta tony@estonyenterprises.com" at bounding box center [141, 80] width 110 height 17
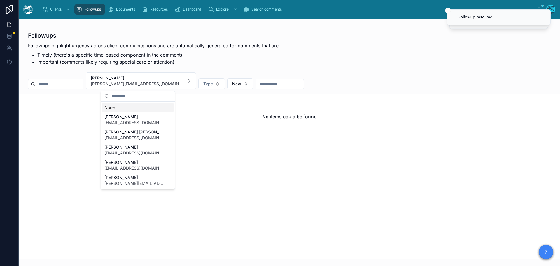
click at [109, 107] on div "None" at bounding box center [138, 107] width 72 height 9
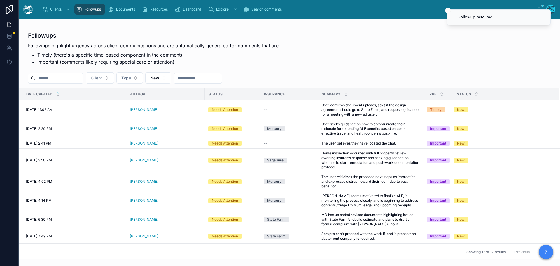
scroll to position [155, 0]
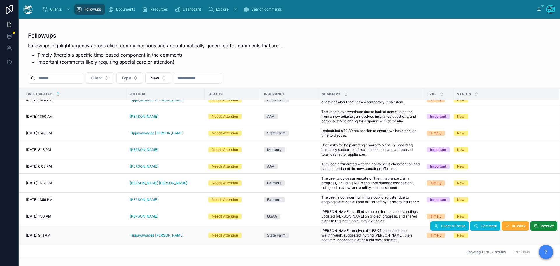
click at [171, 235] on div "Tippayawadee [PERSON_NAME]" at bounding box center [166, 235] width 72 height 5
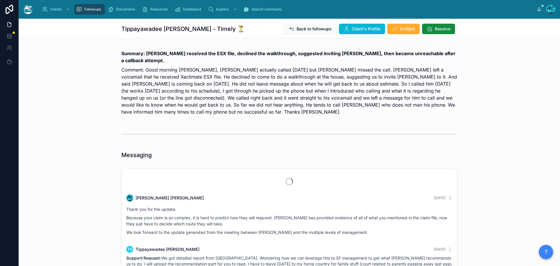
scroll to position [1145, 0]
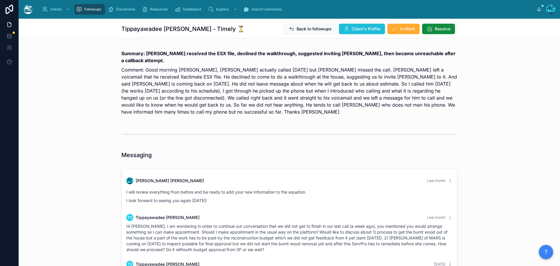
click at [365, 28] on span "Client's Profile" at bounding box center [366, 29] width 29 height 6
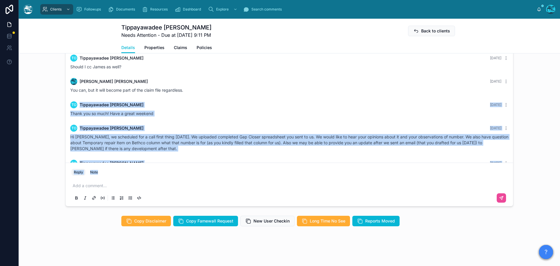
scroll to position [479, 0]
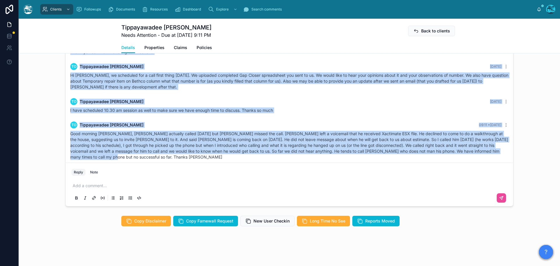
drag, startPoint x: 276, startPoint y: 109, endPoint x: 290, endPoint y: 156, distance: 49.3
copy div "TO Tippayawadee Otero 3 days ago Thank you so much! Have a great weekend TO Tip…"
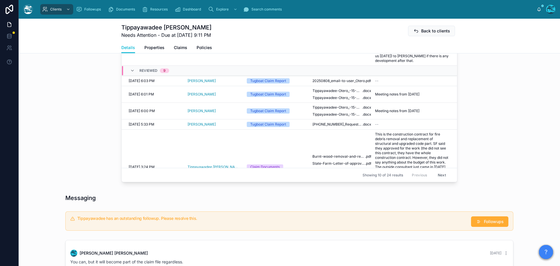
scroll to position [260, 0]
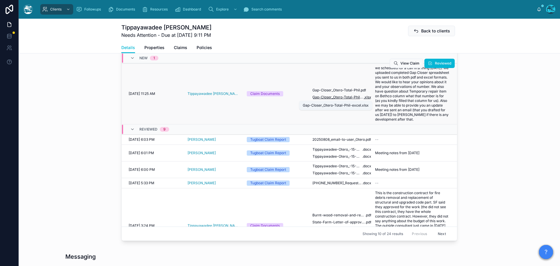
click at [321, 98] on span "Gap-Closer_Otero-Total-Phil-excel" at bounding box center [338, 97] width 51 height 5
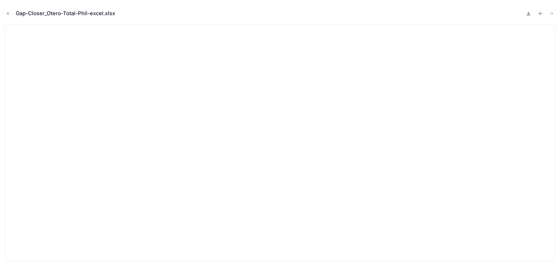
click at [528, 13] on icon at bounding box center [529, 13] width 5 height 5
click at [541, 13] on icon "Previous file" at bounding box center [541, 13] width 4 height 0
click at [529, 13] on icon at bounding box center [529, 13] width 0 height 2
drag, startPoint x: 7, startPoint y: 14, endPoint x: 23, endPoint y: 16, distance: 15.6
click at [7, 14] on icon "Close modal" at bounding box center [8, 14] width 2 height 2
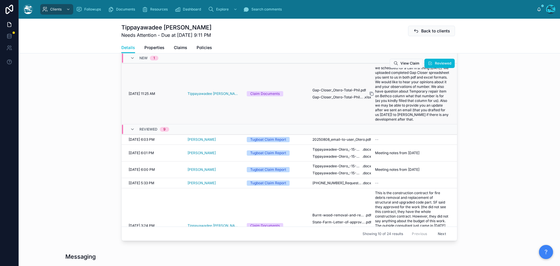
click at [370, 94] on div at bounding box center [374, 93] width 9 height 5
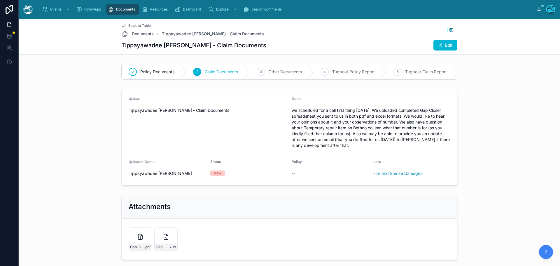
drag, startPoint x: 362, startPoint y: 151, endPoint x: 298, endPoint y: 116, distance: 72.9
click at [292, 116] on span "we scheduled for a call first thing this Monday. We uploaded completed Gap Clos…" at bounding box center [371, 127] width 158 height 41
copy span "we scheduled for a call first thing this Monday. We uploaded completed Gap Clos…"
click at [135, 25] on span "Back to Table" at bounding box center [139, 25] width 22 height 5
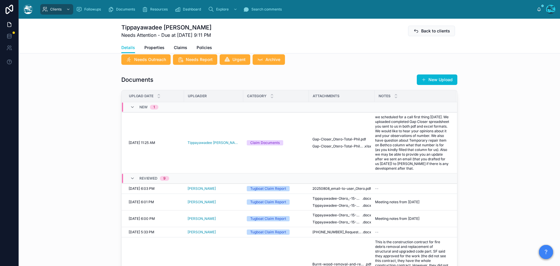
scroll to position [233, 0]
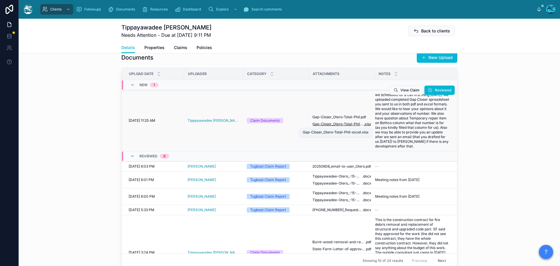
click at [339, 125] on span "Gap-Closer_Otero-Total-Phil-excel" at bounding box center [338, 124] width 51 height 5
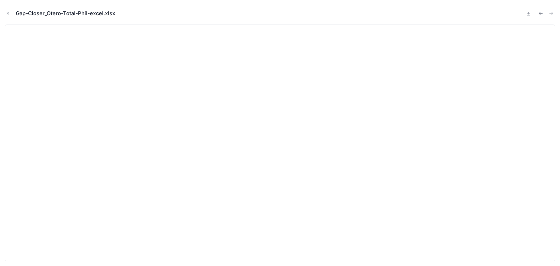
drag, startPoint x: 7, startPoint y: 12, endPoint x: 86, endPoint y: 25, distance: 79.3
click at [7, 12] on icon "Close modal" at bounding box center [8, 13] width 4 height 4
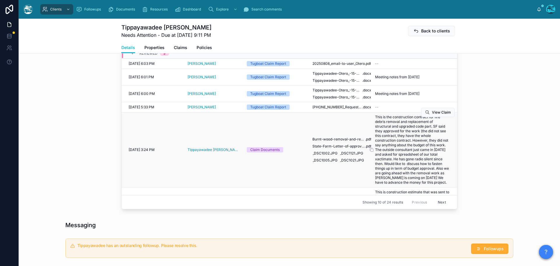
scroll to position [88, 0]
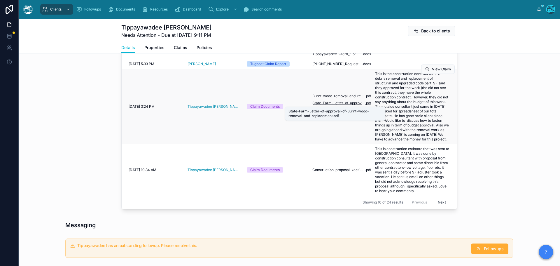
click at [336, 102] on span "State-Farm-Letter-of-approval-of-Burnt-wood-removal-and-replacement" at bounding box center [339, 103] width 53 height 5
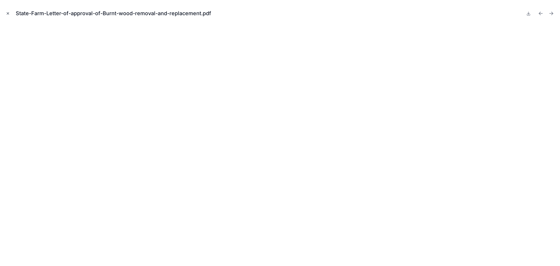
click at [8, 13] on icon "Close modal" at bounding box center [8, 13] width 4 height 4
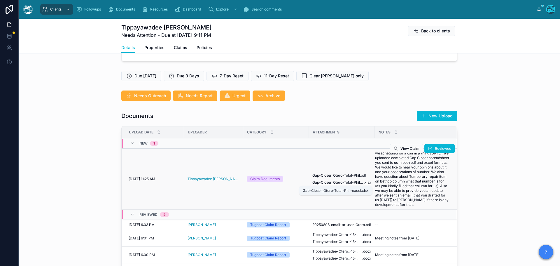
click at [353, 182] on span "Gap-Closer_Otero-Total-Phil-excel" at bounding box center [338, 182] width 51 height 5
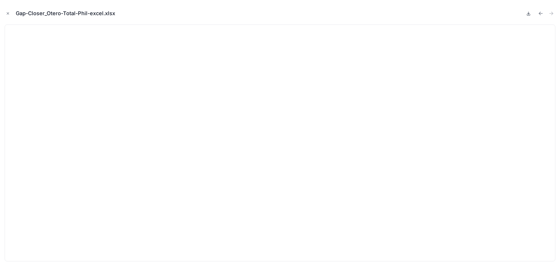
click at [527, 13] on icon at bounding box center [529, 13] width 5 height 5
drag, startPoint x: 7, startPoint y: 13, endPoint x: 26, endPoint y: 24, distance: 21.7
click at [7, 13] on icon "Close modal" at bounding box center [8, 13] width 4 height 4
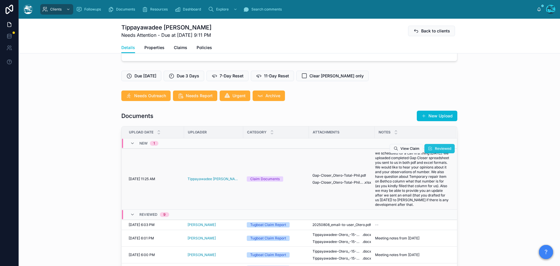
click at [435, 149] on span "Reviewed" at bounding box center [443, 148] width 16 height 5
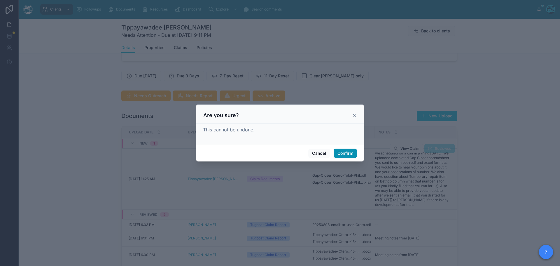
click at [345, 153] on button "Confirm" at bounding box center [345, 153] width 23 height 9
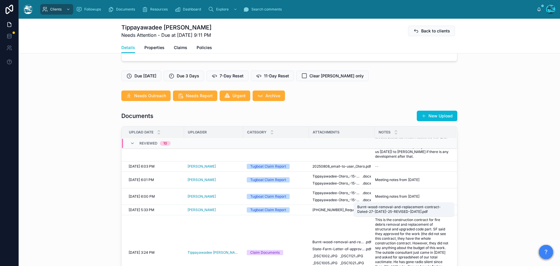
scroll to position [146, 0]
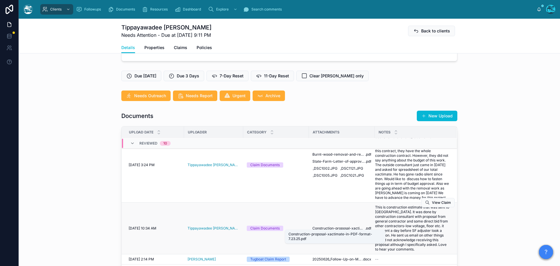
click at [331, 227] on span "Construction-proposal-xactimate-in-PDF-format-7.23.25" at bounding box center [339, 228] width 53 height 5
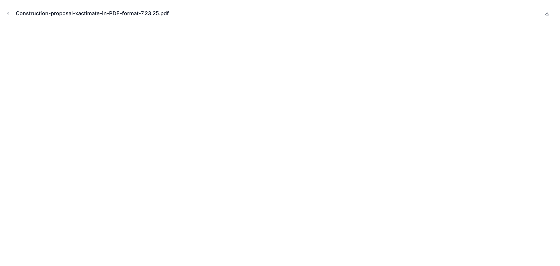
click at [366, 13] on div "Construction-proposal-xactimate-in-PDF-format-7.23.25.pdf" at bounding box center [280, 14] width 551 height 18
click at [7, 13] on icon "Close modal" at bounding box center [8, 13] width 4 height 4
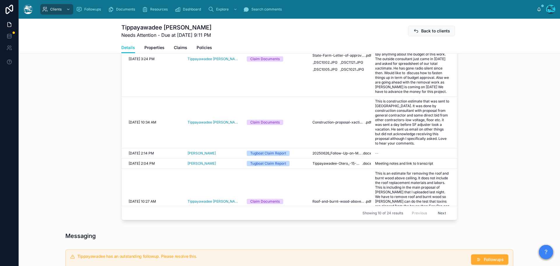
scroll to position [263, 0]
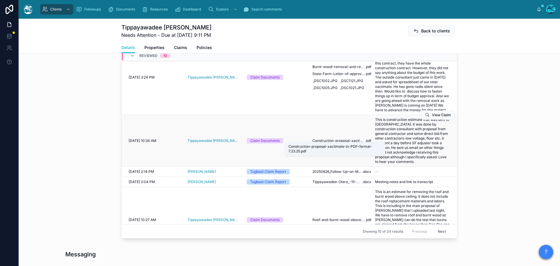
click at [329, 139] on span "Construction-proposal-xactimate-in-PDF-format-7.23.25" at bounding box center [339, 140] width 53 height 5
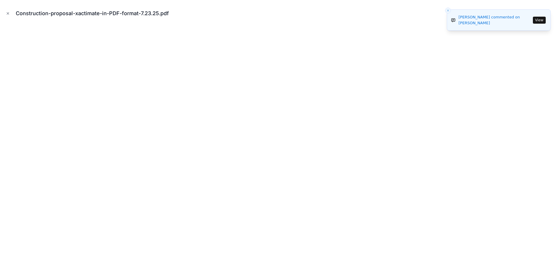
click at [447, 11] on icon "Close toast" at bounding box center [449, 11] width 4 height 4
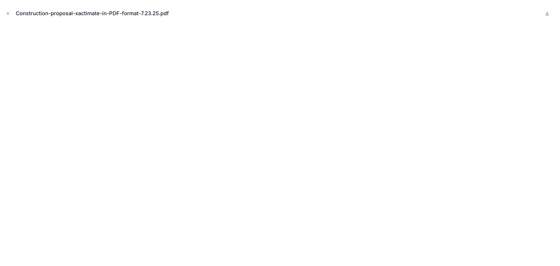
drag, startPoint x: 8, startPoint y: 13, endPoint x: 32, endPoint y: 32, distance: 31.4
click at [8, 13] on icon "Close modal" at bounding box center [8, 13] width 4 height 4
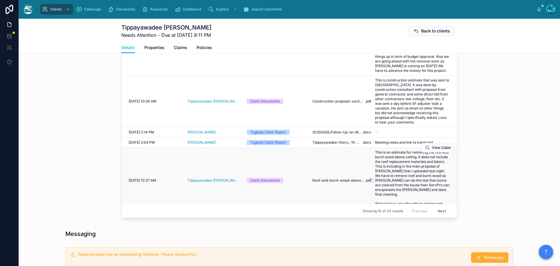
scroll to position [292, 0]
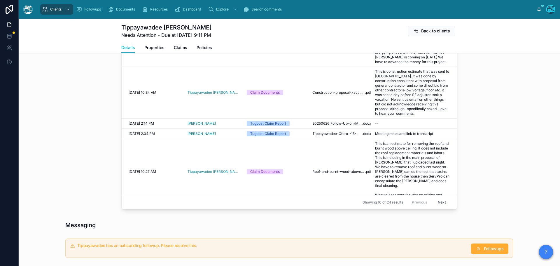
click at [435, 201] on button "Next" at bounding box center [442, 202] width 16 height 9
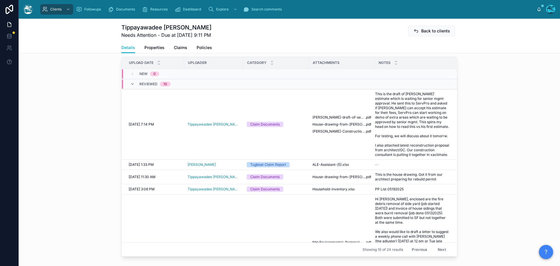
scroll to position [233, 0]
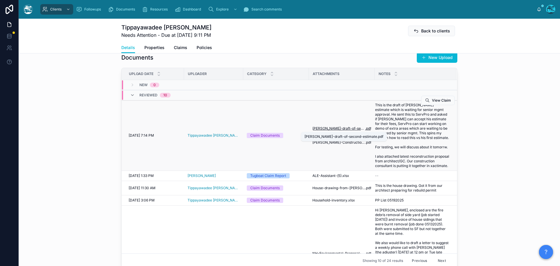
click at [335, 127] on span "James-draft-of-second-estimate" at bounding box center [339, 128] width 53 height 5
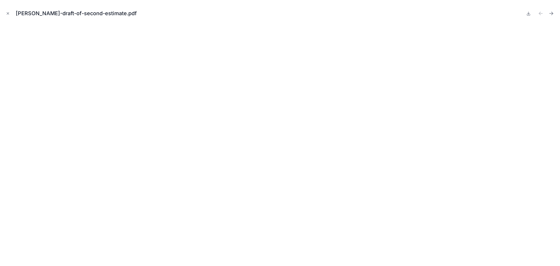
scroll to position [458, 0]
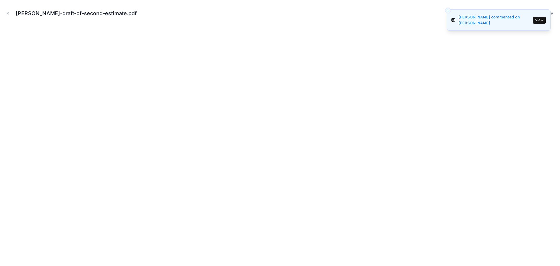
click at [449, 12] on icon "Close toast" at bounding box center [449, 11] width 4 height 4
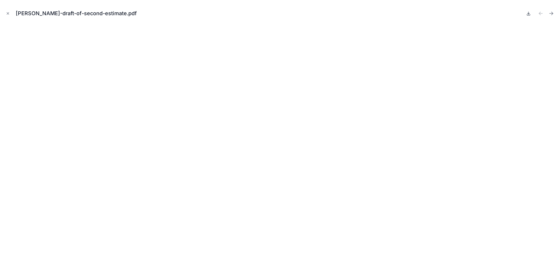
click at [528, 14] on icon at bounding box center [529, 13] width 5 height 5
drag, startPoint x: 7, startPoint y: 13, endPoint x: 10, endPoint y: 14, distance: 3.5
click at [7, 13] on icon "Close modal" at bounding box center [8, 13] width 4 height 4
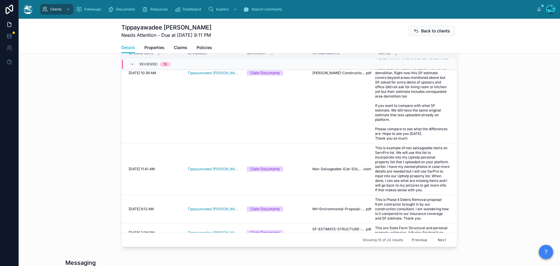
scroll to position [350, 0]
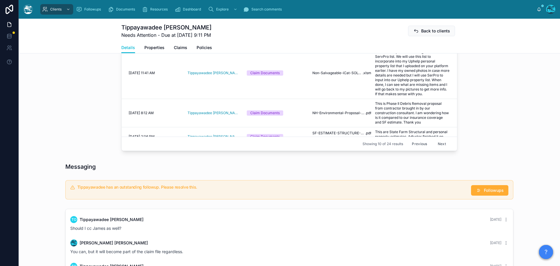
click at [435, 142] on button "Next" at bounding box center [442, 143] width 16 height 9
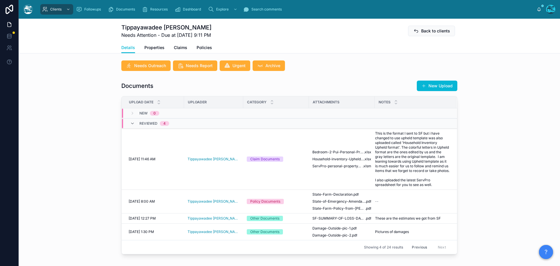
scroll to position [233, 0]
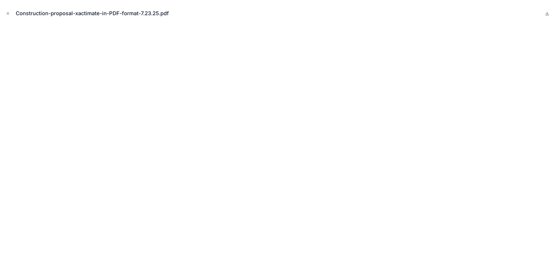
scroll to position [470, 0]
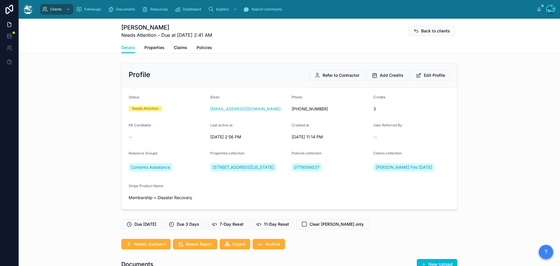
scroll to position [20, 0]
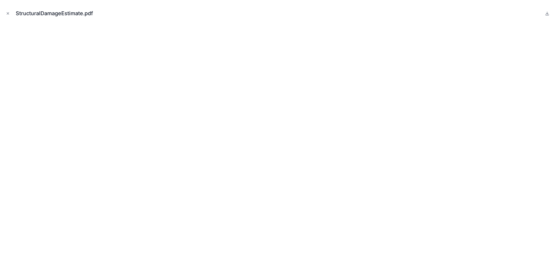
scroll to position [165, 0]
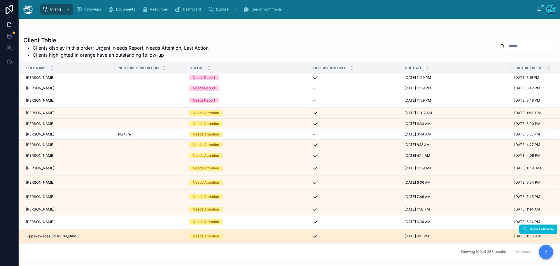
scroll to position [29, 0]
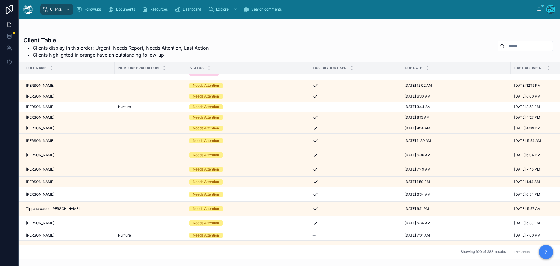
click at [63, 209] on div "Tippayawadee [PERSON_NAME] Tippayawadee [PERSON_NAME]" at bounding box center [68, 208] width 85 height 5
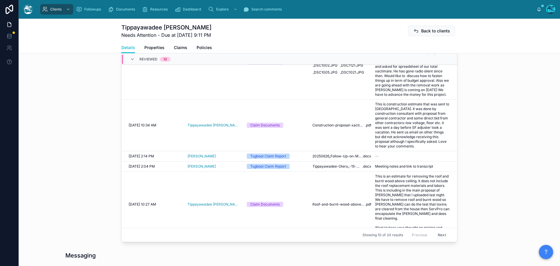
scroll to position [263, 0]
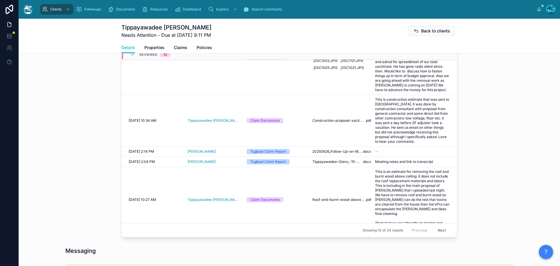
click at [436, 229] on button "Next" at bounding box center [442, 230] width 16 height 9
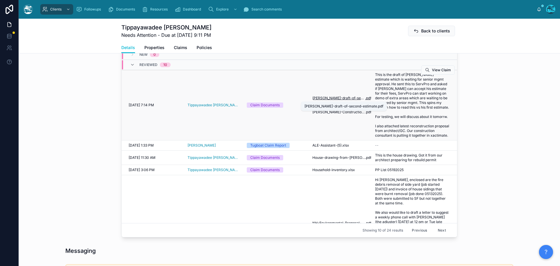
click at [329, 96] on span "[PERSON_NAME]-draft-of-second-estimate" at bounding box center [339, 98] width 53 height 5
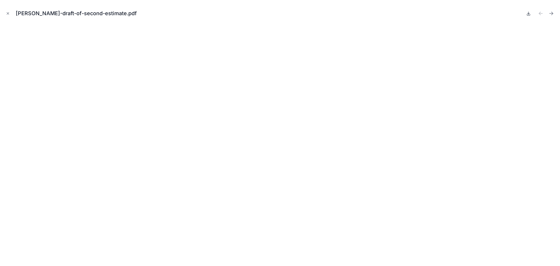
click at [527, 14] on icon at bounding box center [529, 13] width 5 height 5
click at [8, 12] on icon "Close modal" at bounding box center [8, 13] width 4 height 4
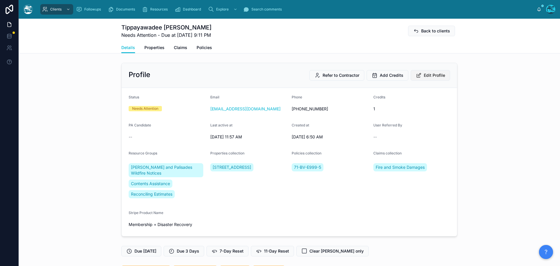
click at [435, 76] on span "Edit Profile" at bounding box center [434, 75] width 21 height 6
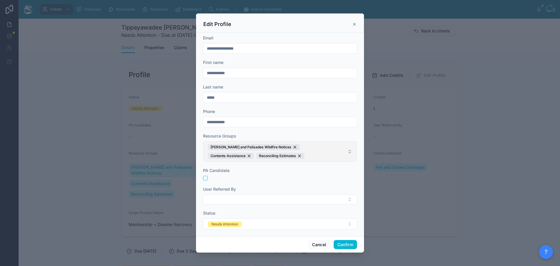
click at [278, 157] on span "Eaton and Palisades Wildfire Notices Contents Assistance Reconciling Estimates" at bounding box center [276, 151] width 137 height 15
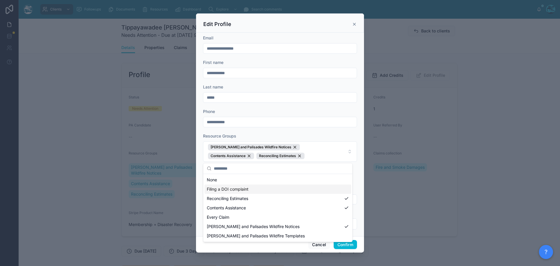
click at [229, 189] on span "Filing a DOI complaint" at bounding box center [228, 189] width 42 height 6
click at [338, 132] on form "**********" at bounding box center [280, 139] width 154 height 209
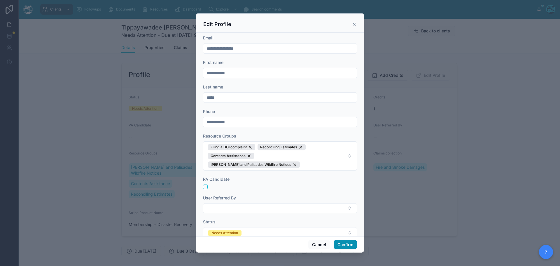
click at [346, 246] on button "Confirm" at bounding box center [345, 244] width 23 height 9
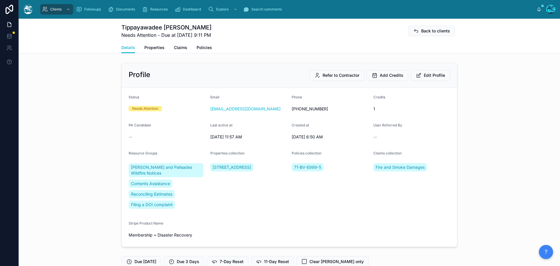
click at [355, 24] on div "Tippayawadee Otero Needs Attention - Due at 8/11/2025 9:11 PM Back to clients" at bounding box center [289, 30] width 336 height 15
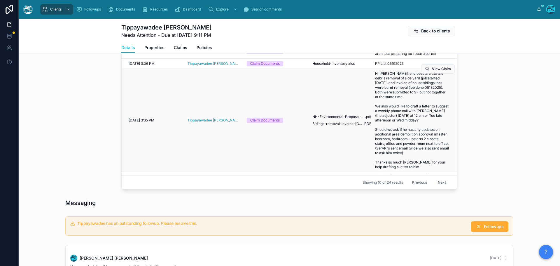
scroll to position [175, 0]
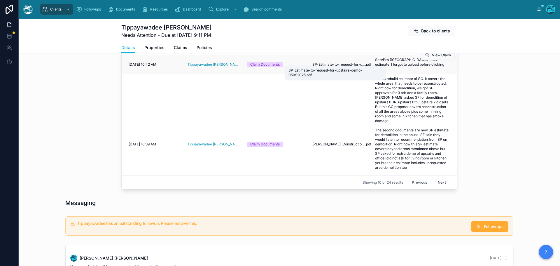
click at [350, 63] on span "SP-Estimate-to-request-for-upstairs-demo-05092025" at bounding box center [339, 64] width 53 height 5
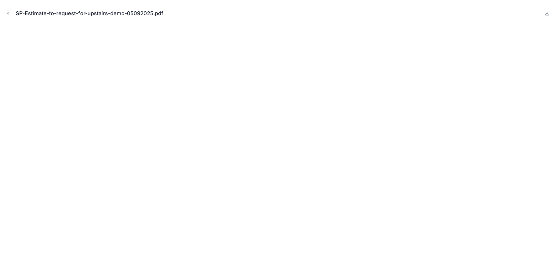
click at [8, 13] on icon "Close modal" at bounding box center [8, 13] width 4 height 4
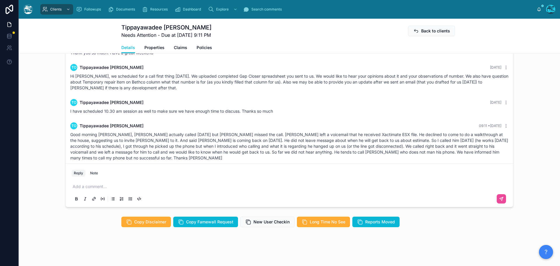
scroll to position [559, 0]
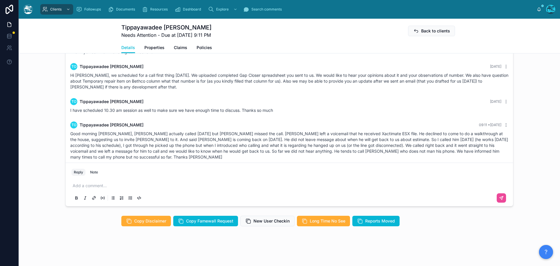
click at [96, 184] on p at bounding box center [291, 186] width 436 height 6
click at [161, 185] on p "**********" at bounding box center [291, 186] width 436 height 6
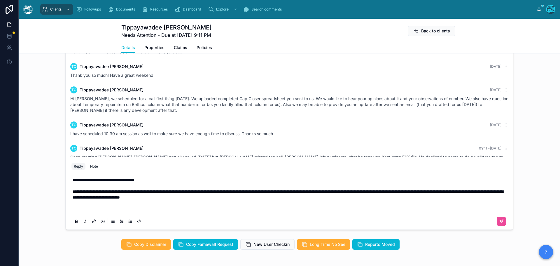
scroll to position [530, 0]
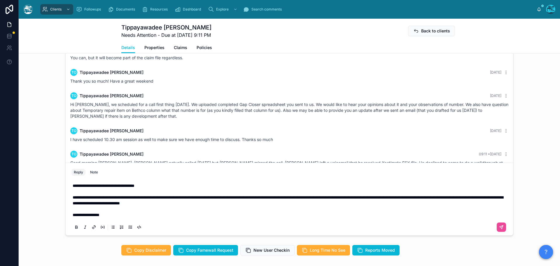
click at [110, 216] on p "**********" at bounding box center [291, 205] width 436 height 23
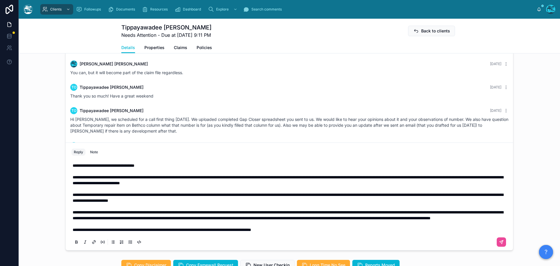
scroll to position [559, 0]
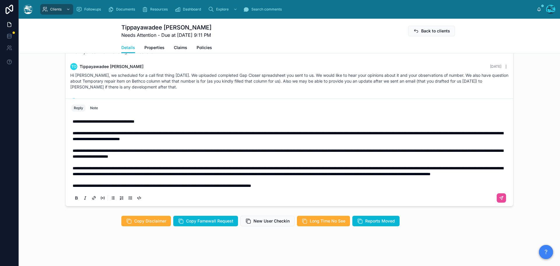
click at [314, 187] on p "**********" at bounding box center [291, 173] width 436 height 29
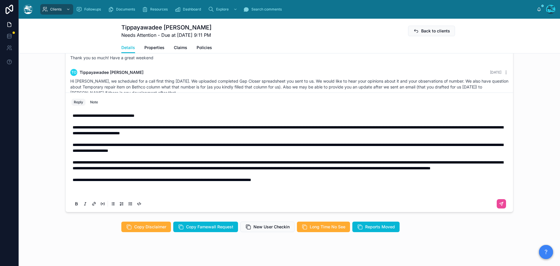
scroll to position [548, 0]
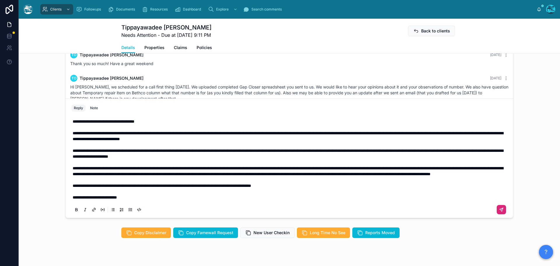
click at [499, 210] on icon at bounding box center [501, 209] width 5 height 5
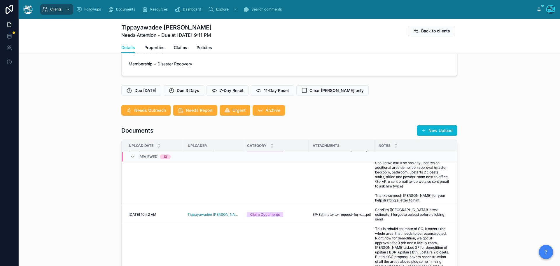
scroll to position [168, 0]
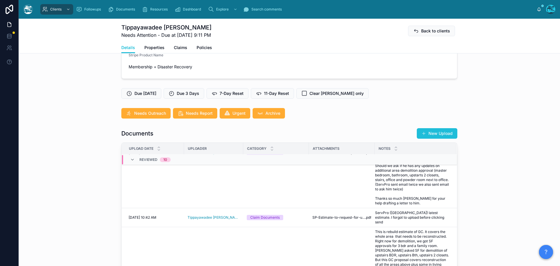
click at [436, 131] on button "New Upload" at bounding box center [437, 133] width 41 height 11
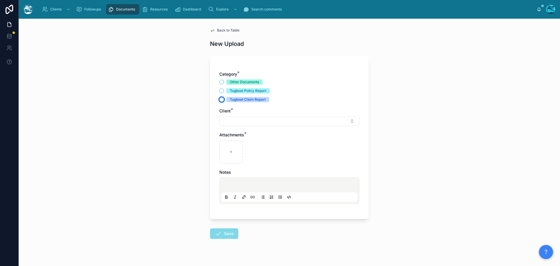
click at [221, 98] on button "Tugboat Claim Report" at bounding box center [221, 99] width 5 height 5
click at [229, 119] on button "Select Button" at bounding box center [289, 121] width 140 height 10
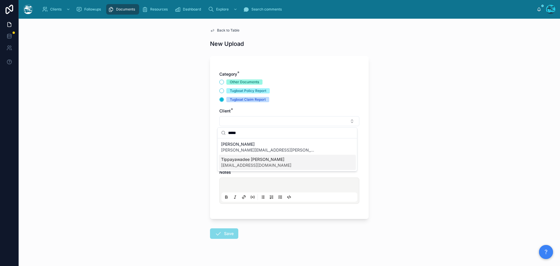
type input "*****"
click at [232, 164] on span "puiotero@gmail.com" at bounding box center [256, 165] width 70 height 6
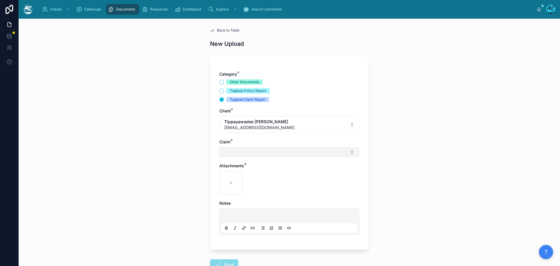
click at [227, 152] on button "Select Button" at bounding box center [289, 152] width 140 height 10
click at [231, 175] on span "Fire and Smoke Damages" at bounding box center [245, 175] width 49 height 6
click at [229, 182] on icon at bounding box center [231, 184] width 4 height 4
type input "**********"
click at [238, 216] on p at bounding box center [291, 218] width 136 height 6
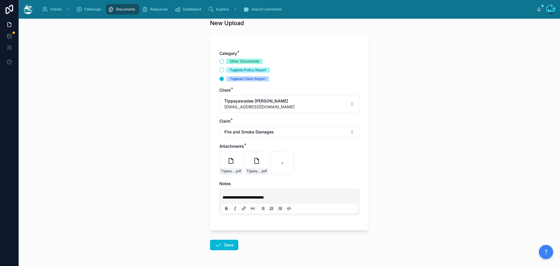
scroll to position [42, 0]
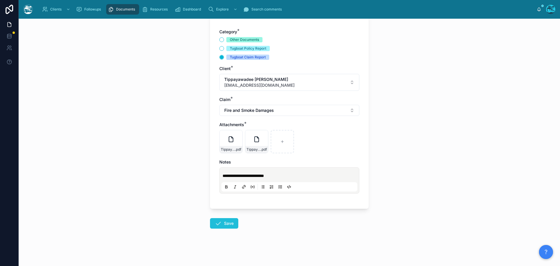
click at [220, 224] on button "Save" at bounding box center [224, 223] width 28 height 11
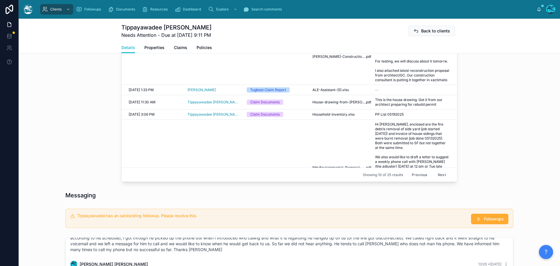
scroll to position [334, 0]
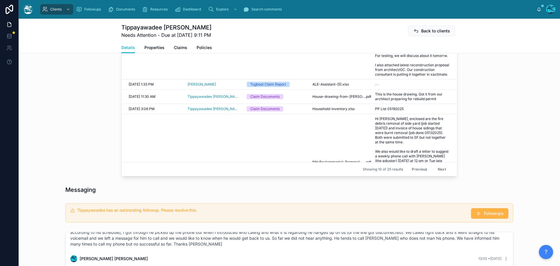
click at [484, 212] on span "Followups" at bounding box center [494, 213] width 20 height 6
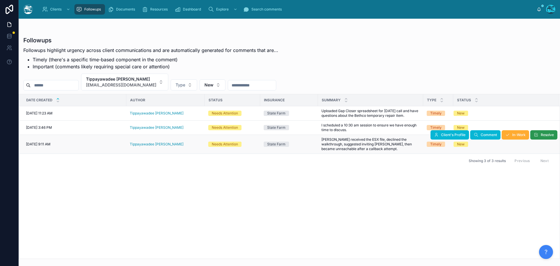
click at [543, 136] on span "Resolve" at bounding box center [547, 135] width 13 height 5
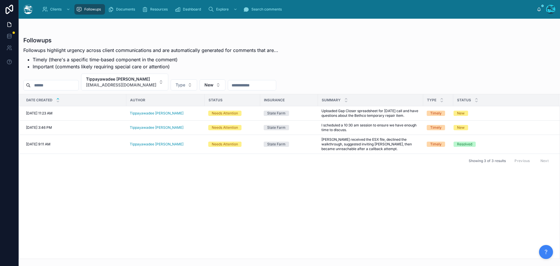
click at [0, 0] on span "Resolve" at bounding box center [0, 0] width 0 height 0
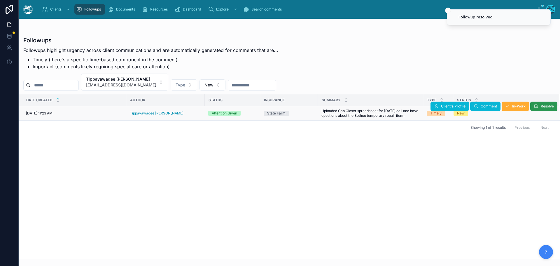
click at [541, 107] on span "Resolve" at bounding box center [547, 106] width 13 height 5
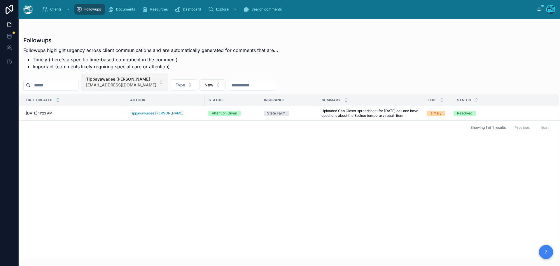
click at [149, 84] on button "Tippayawadee Otero puiotero@gmail.com" at bounding box center [124, 82] width 87 height 17
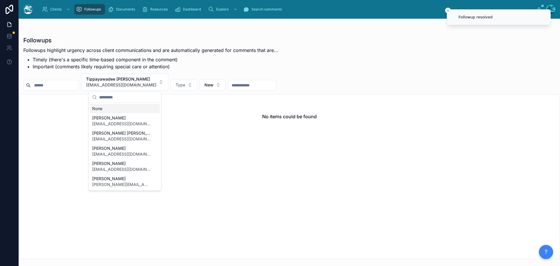
click at [108, 108] on div "None" at bounding box center [125, 108] width 70 height 9
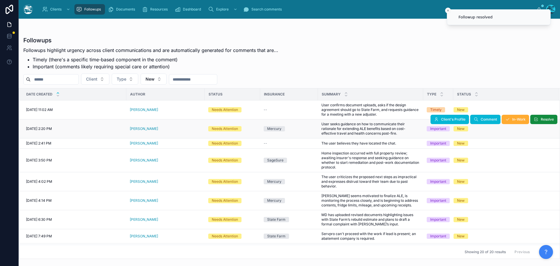
click at [155, 129] on div "[PERSON_NAME]" at bounding box center [166, 128] width 72 height 5
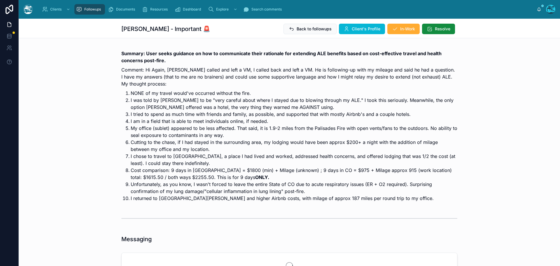
scroll to position [1213, 0]
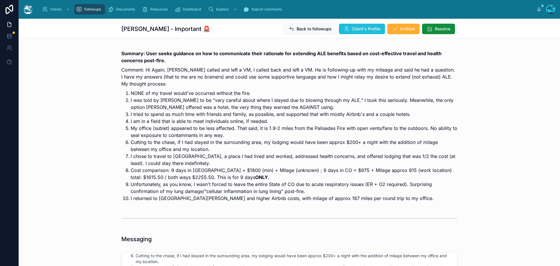
click at [352, 28] on span "Client's Profile" at bounding box center [366, 29] width 29 height 6
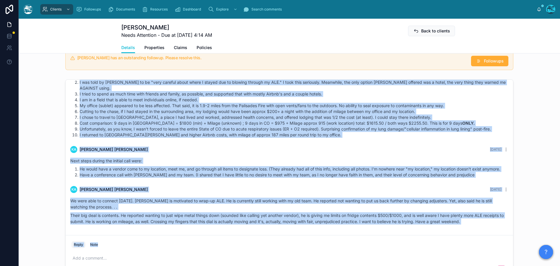
scroll to position [1148, 0]
drag, startPoint x: 365, startPoint y: 95, endPoint x: 477, endPoint y: 230, distance: 175.3
copy div "KA Kirsten Allen 3 days ago Hi Again, Jeremy called and left a VM, I called bac…"
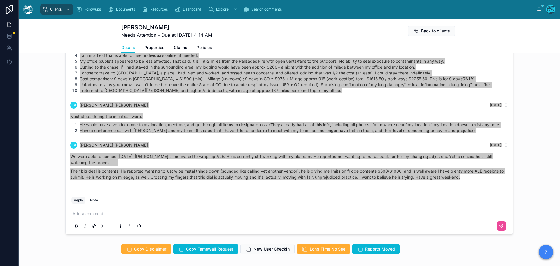
scroll to position [496, 0]
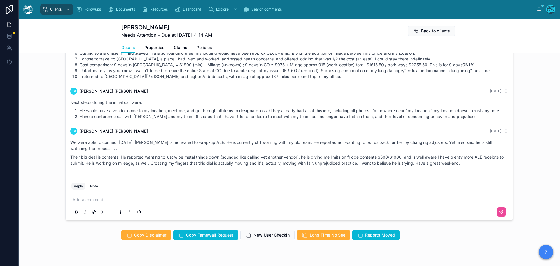
click at [89, 203] on p at bounding box center [291, 200] width 436 height 6
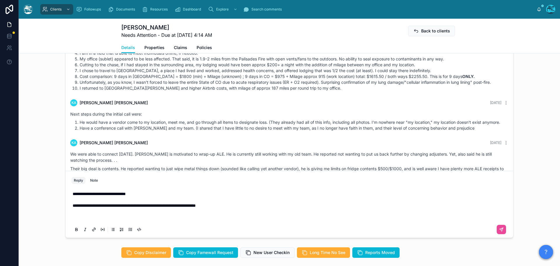
scroll to position [473, 0]
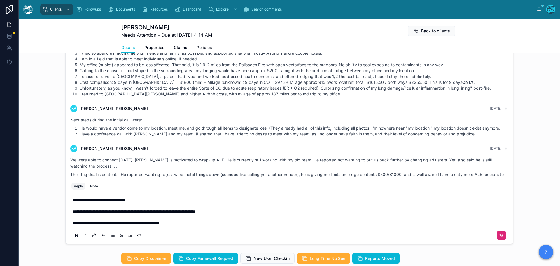
click at [501, 238] on icon at bounding box center [501, 235] width 5 height 5
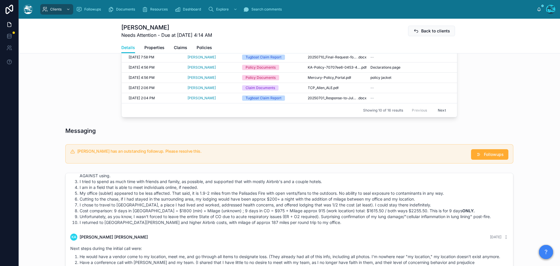
scroll to position [327, 0]
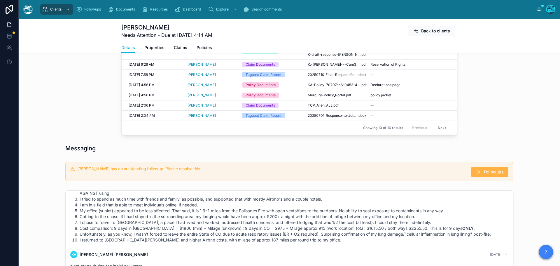
click at [491, 175] on span "Followups" at bounding box center [494, 172] width 20 height 6
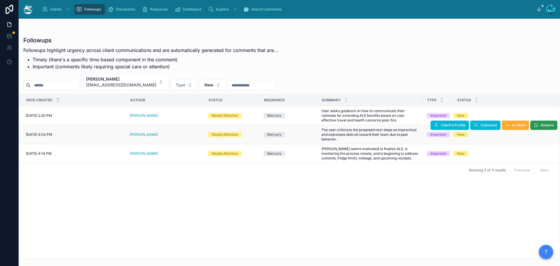
click at [544, 123] on button "Resolve" at bounding box center [544, 125] width 27 height 9
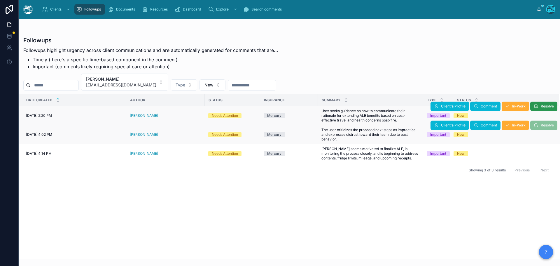
click at [545, 104] on span "Resolve" at bounding box center [547, 106] width 13 height 5
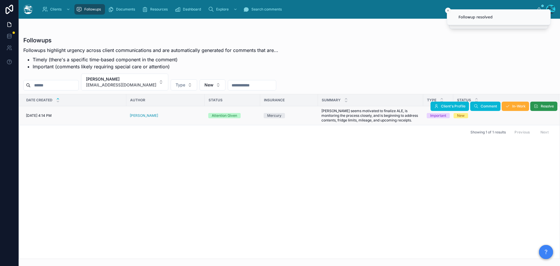
click at [543, 107] on span "Resolve" at bounding box center [547, 106] width 13 height 5
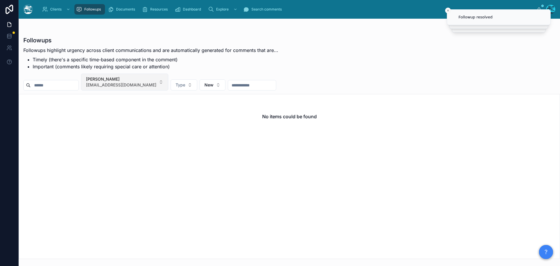
click at [143, 83] on button "Kirsten Allen kasgox@gmail.com" at bounding box center [124, 82] width 87 height 17
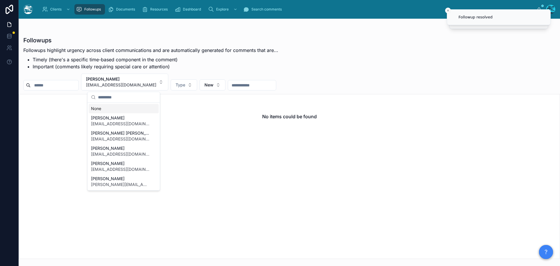
click at [100, 108] on div "None" at bounding box center [124, 108] width 70 height 9
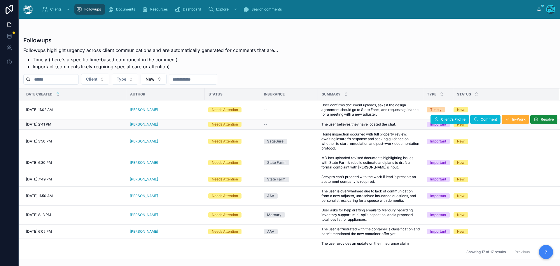
click at [163, 124] on div "[PERSON_NAME]" at bounding box center [166, 124] width 72 height 5
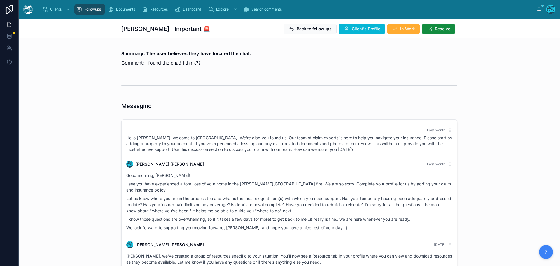
scroll to position [86, 0]
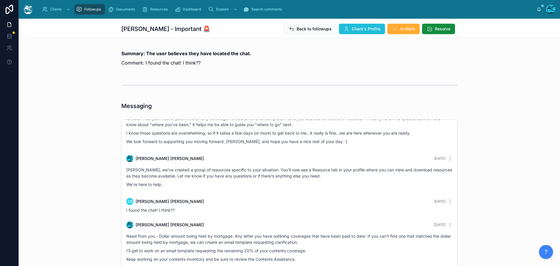
click at [354, 29] on span "Client's Profile" at bounding box center [366, 29] width 29 height 6
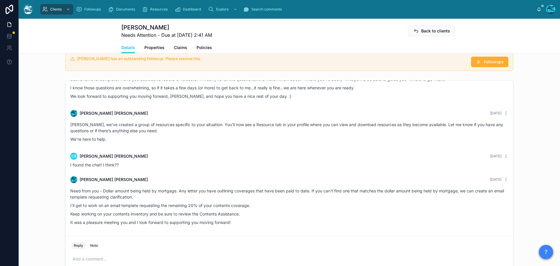
scroll to position [350, 0]
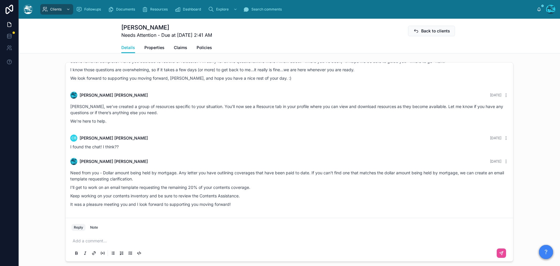
click at [108, 244] on p at bounding box center [291, 241] width 436 height 6
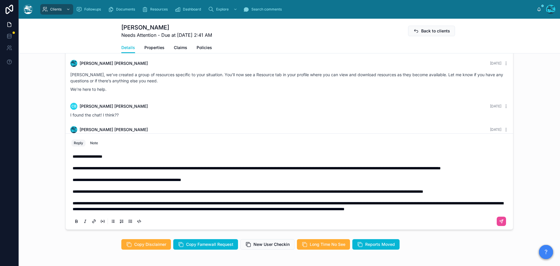
scroll to position [386, 0]
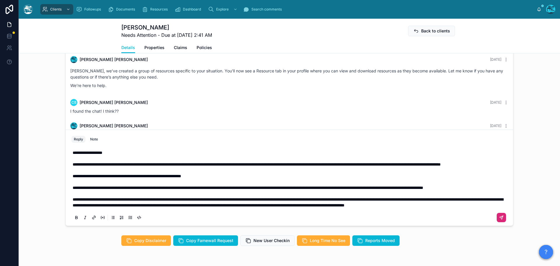
click at [501, 220] on icon at bounding box center [501, 217] width 5 height 5
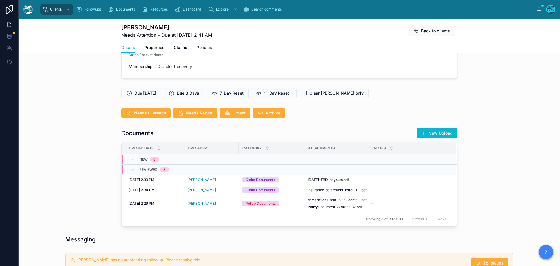
scroll to position [123, 0]
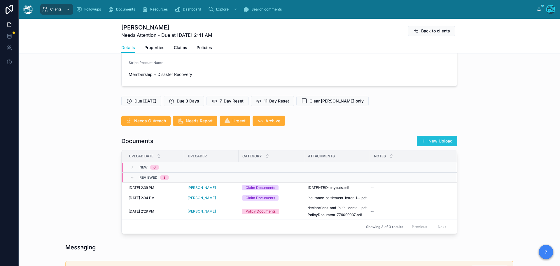
click at [445, 146] on button "New Upload" at bounding box center [437, 141] width 41 height 11
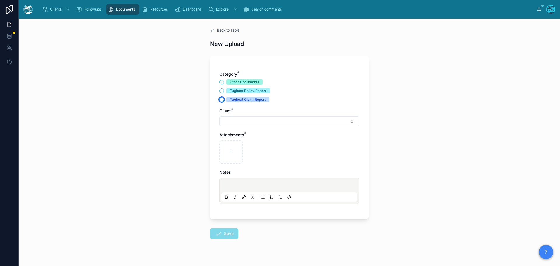
click at [219, 100] on button "Tugboat Claim Report" at bounding box center [221, 99] width 5 height 5
click at [229, 120] on button "Select Button" at bounding box center [289, 121] width 140 height 10
drag, startPoint x: 245, startPoint y: 133, endPoint x: 215, endPoint y: 132, distance: 29.5
click at [215, 132] on div "Clients Followups Documents Resources Dashboard Explore Search comments Rachel …" at bounding box center [290, 133] width 542 height 266
drag, startPoint x: 240, startPoint y: 132, endPoint x: 221, endPoint y: 135, distance: 19.3
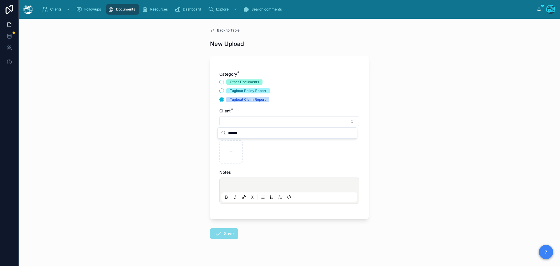
click at [221, 135] on div "******" at bounding box center [288, 133] width 140 height 11
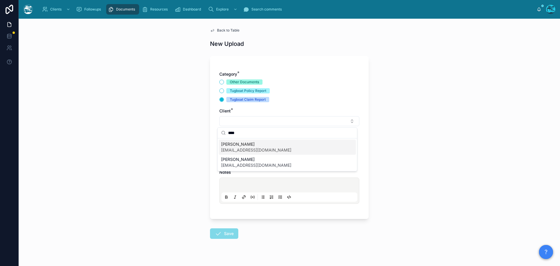
type input "****"
click at [242, 146] on span "[PERSON_NAME]" at bounding box center [256, 144] width 70 height 6
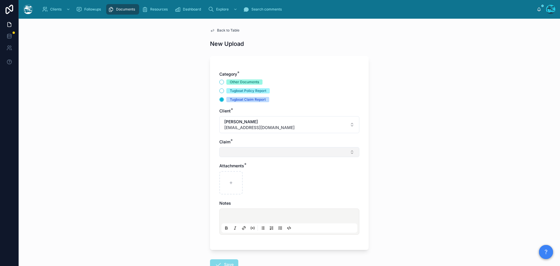
click at [230, 151] on button "Select Button" at bounding box center [289, 152] width 140 height 10
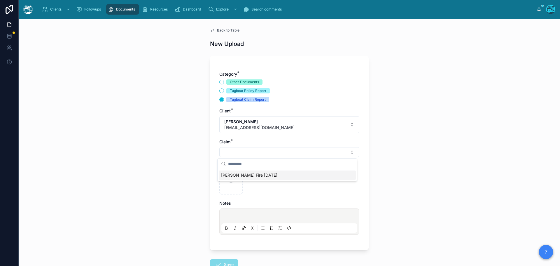
click at [231, 174] on span "Eaton Fire 1/8/25" at bounding box center [249, 175] width 56 height 6
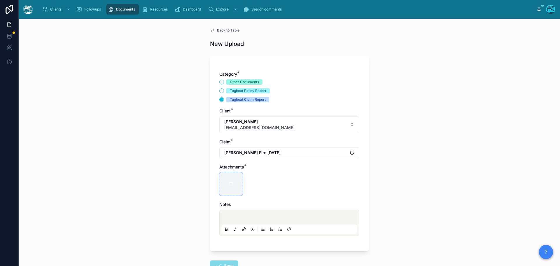
click at [229, 183] on icon at bounding box center [231, 184] width 4 height 4
type input "**********"
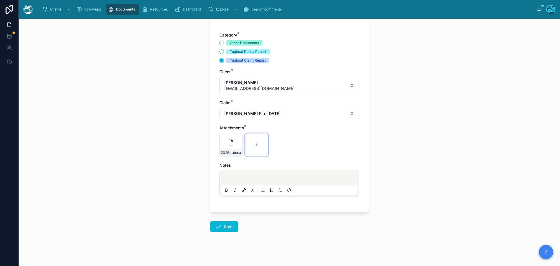
scroll to position [42, 0]
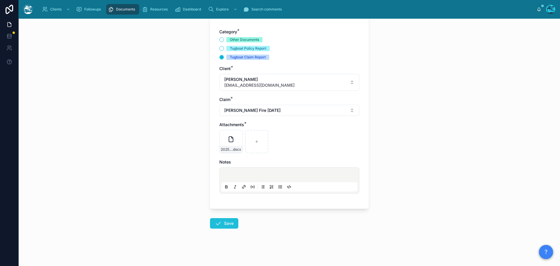
click at [219, 223] on icon at bounding box center [218, 223] width 7 height 7
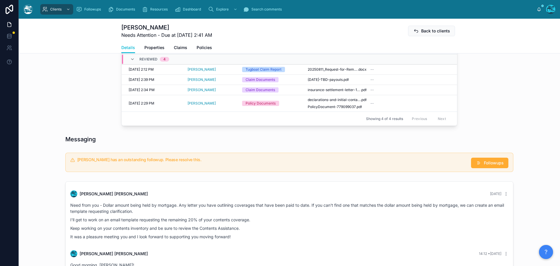
scroll to position [276, 0]
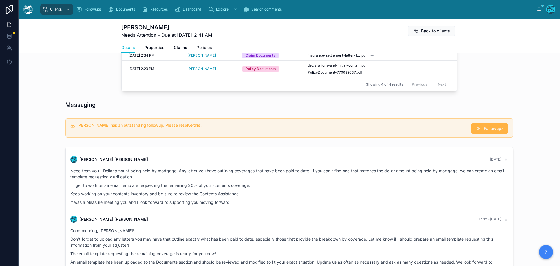
click at [484, 131] on span "Followups" at bounding box center [494, 129] width 20 height 6
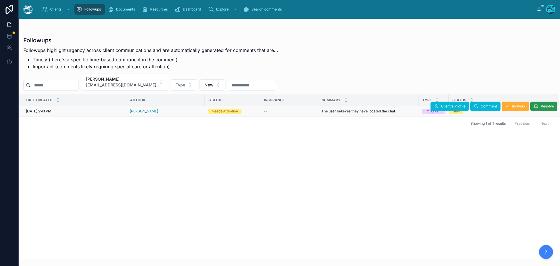
click at [543, 107] on span "Resolve" at bounding box center [547, 106] width 13 height 5
click at [155, 82] on button "Casey Butterfield caseybpublic@gmail.com" at bounding box center [124, 82] width 87 height 17
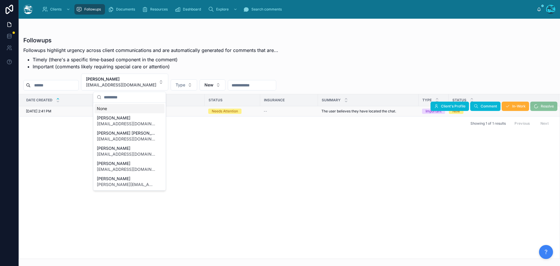
click at [105, 109] on div "None" at bounding box center [130, 108] width 70 height 9
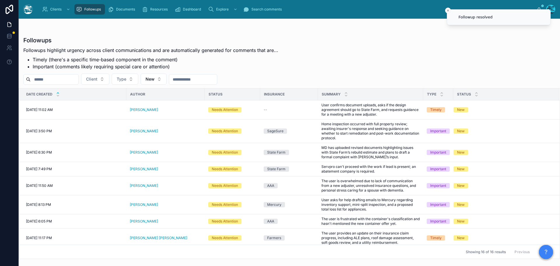
click at [159, 140] on td "[PERSON_NAME]" at bounding box center [165, 131] width 79 height 24
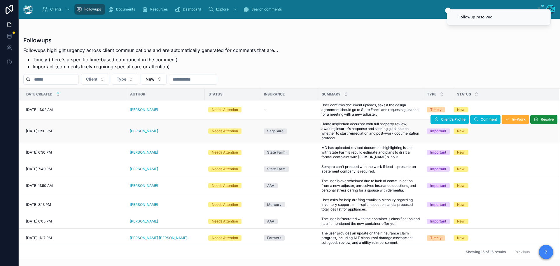
click at [158, 131] on div "[PERSON_NAME]" at bounding box center [166, 131] width 72 height 5
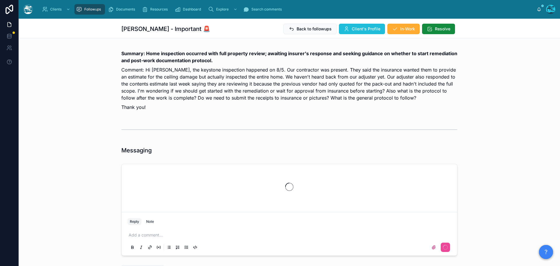
click at [359, 29] on span "Client's Profile" at bounding box center [366, 29] width 29 height 6
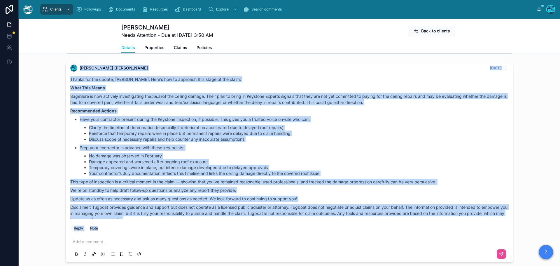
scroll to position [1771, 0]
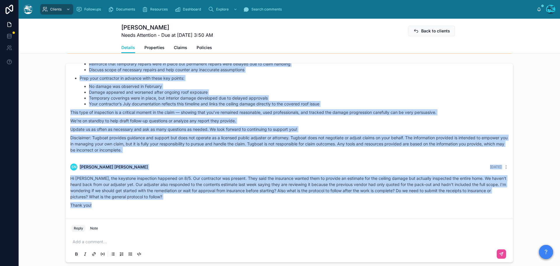
drag, startPoint x: 244, startPoint y: 109, endPoint x: 247, endPoint y: 219, distance: 110.1
copy div "Rachel Baker 10 days ago Thanks for the update, Sapna. Here’s how to approach t…"
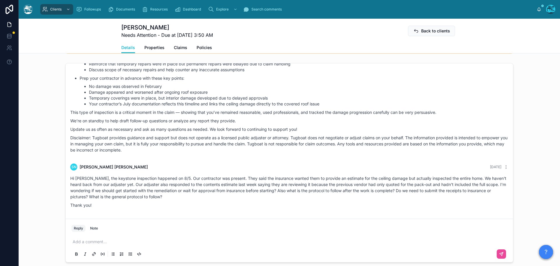
click at [82, 245] on p at bounding box center [291, 242] width 436 height 6
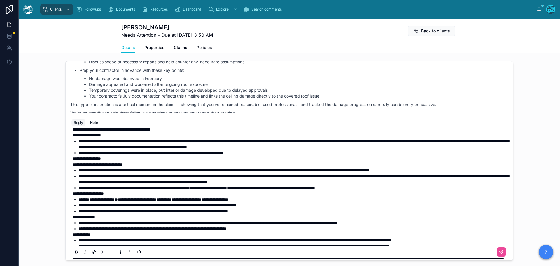
scroll to position [0, 0]
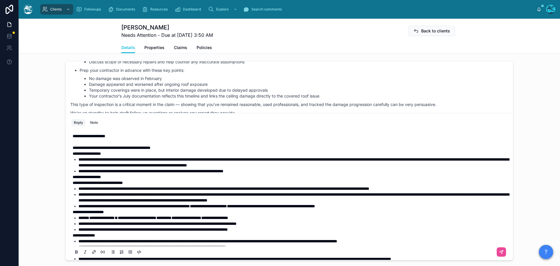
click at [73, 179] on strong "**********" at bounding box center [87, 177] width 28 height 4
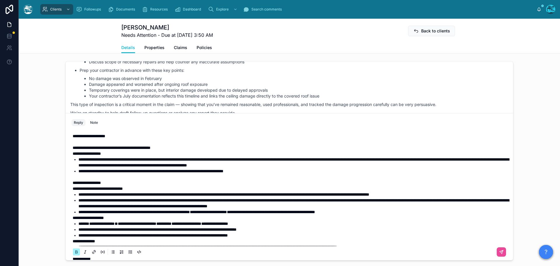
scroll to position [29, 0]
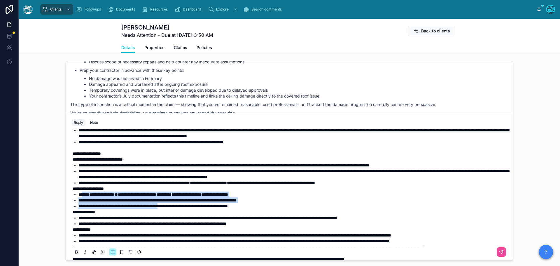
drag, startPoint x: 186, startPoint y: 214, endPoint x: 81, endPoint y: 200, distance: 105.1
click at [81, 200] on ul "**********" at bounding box center [291, 200] width 436 height 18
click at [76, 255] on button at bounding box center [76, 251] width 7 height 7
click at [76, 254] on icon at bounding box center [76, 252] width 5 height 5
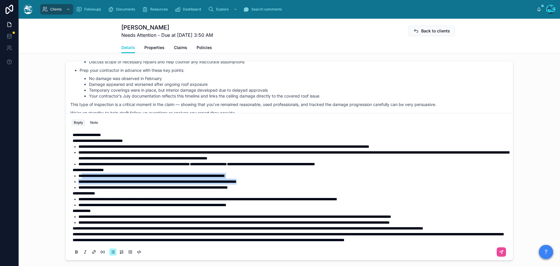
scroll to position [58, 0]
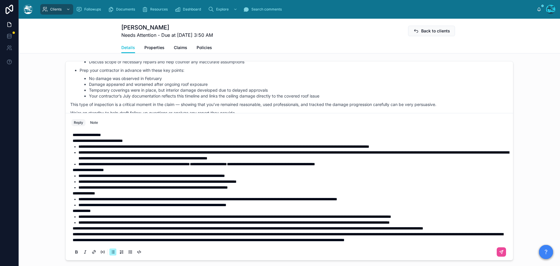
click at [162, 203] on span "**********" at bounding box center [153, 205] width 148 height 4
click at [73, 209] on strong "**********" at bounding box center [82, 211] width 18 height 4
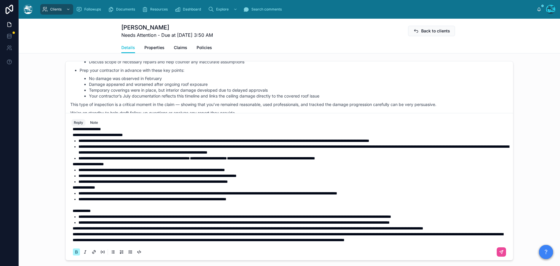
scroll to position [65, 0]
click at [73, 234] on span "**********" at bounding box center [288, 237] width 431 height 10
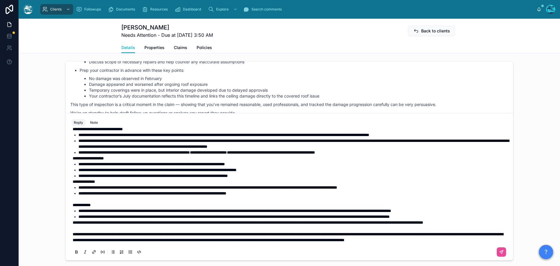
click at [73, 222] on span "**********" at bounding box center [248, 222] width 351 height 4
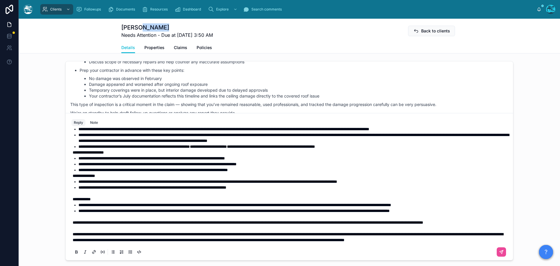
drag, startPoint x: 163, startPoint y: 27, endPoint x: 142, endPoint y: 29, distance: 21.4
click at [139, 29] on h1 "Sapna Nagaraj" at bounding box center [167, 27] width 92 height 8
copy h1 "Nagaraj"
click at [499, 254] on icon at bounding box center [501, 252] width 5 height 5
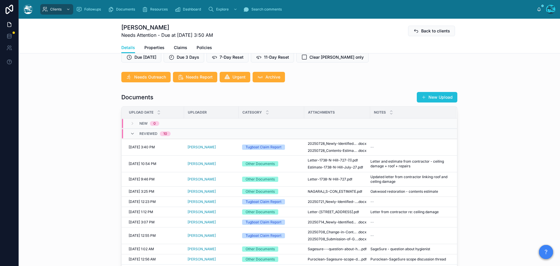
scroll to position [159, 0]
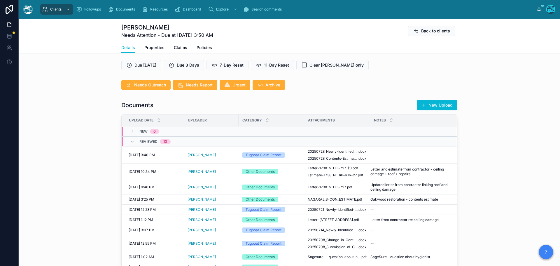
click at [434, 110] on button "New Upload" at bounding box center [437, 105] width 41 height 11
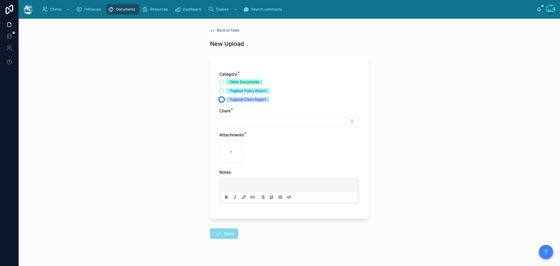
click at [219, 99] on button "Tugboat Claim Report" at bounding box center [221, 99] width 5 height 5
click at [227, 120] on button "Select Button" at bounding box center [289, 121] width 140 height 10
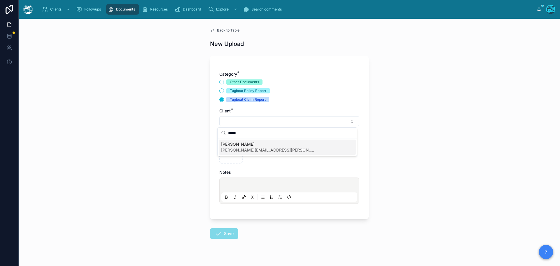
type input "*****"
click at [228, 143] on span "Sapna Nagaraj" at bounding box center [267, 144] width 93 height 6
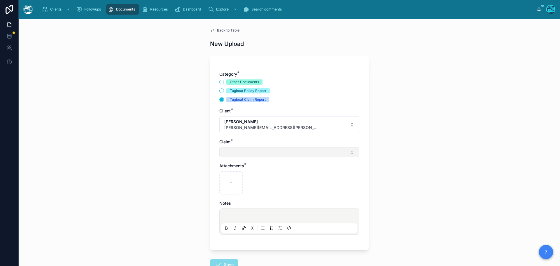
click at [227, 152] on button "Select Button" at bounding box center [289, 152] width 140 height 10
click at [227, 174] on span "EatonFire" at bounding box center [230, 175] width 18 height 6
click at [226, 181] on div at bounding box center [230, 183] width 23 height 23
type input "**********"
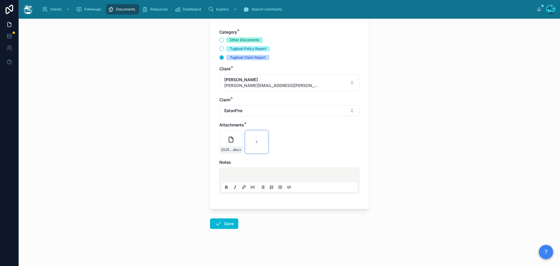
scroll to position [42, 0]
click at [221, 224] on button "Save" at bounding box center [224, 223] width 28 height 11
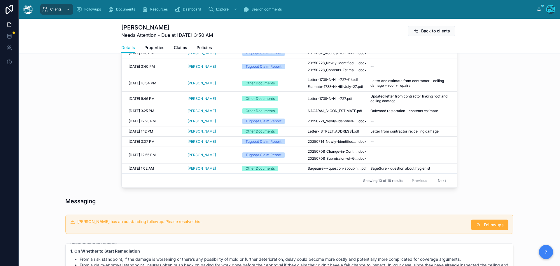
scroll to position [334, 0]
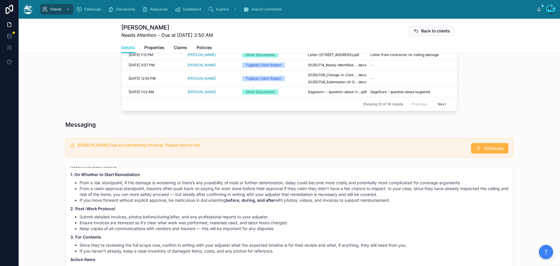
click at [484, 151] on span "Followups" at bounding box center [494, 148] width 20 height 6
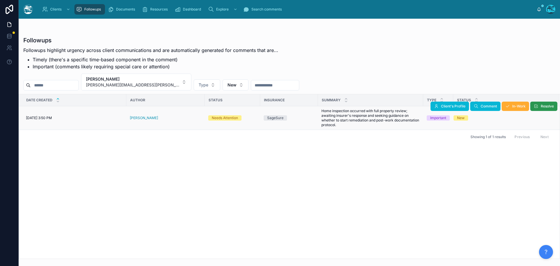
click at [539, 105] on button "Resolve" at bounding box center [544, 106] width 27 height 9
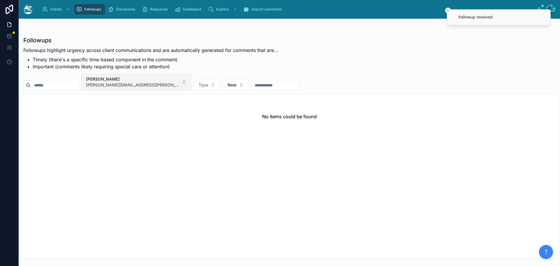
click at [157, 81] on button "Sapna Nagaraj sapna.nagaraj@gmail.com" at bounding box center [136, 82] width 110 height 17
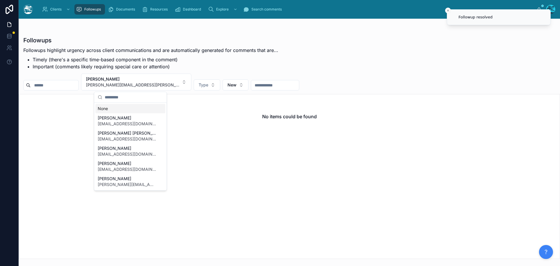
click at [104, 108] on div "None" at bounding box center [130, 108] width 70 height 9
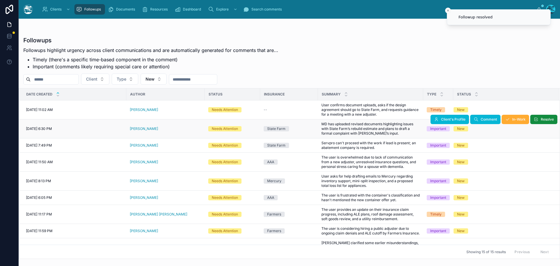
click at [157, 128] on div "Marcos Durian" at bounding box center [166, 128] width 72 height 5
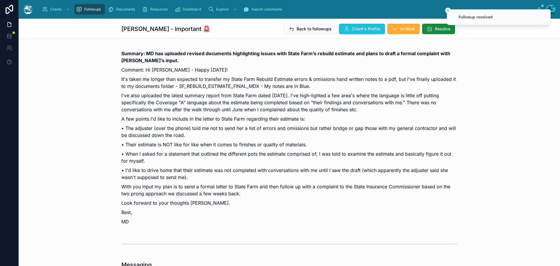
scroll to position [2327, 0]
click at [362, 27] on span "Client's Profile" at bounding box center [366, 29] width 29 height 6
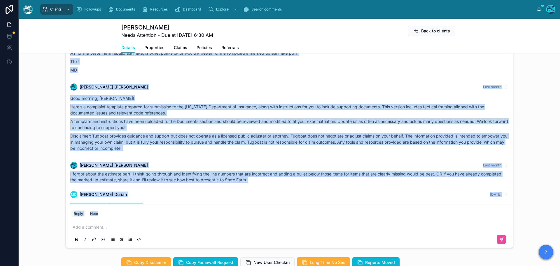
scroll to position [2134, 0]
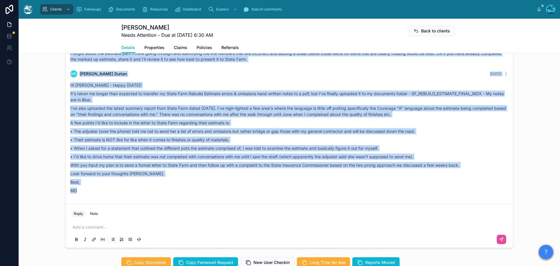
drag, startPoint x: 288, startPoint y: 119, endPoint x: 261, endPoint y: 188, distance: 73.9
copy div "MD Marcos Durian Last month Thanks so much Rachel. I seem to be having knee jer…"
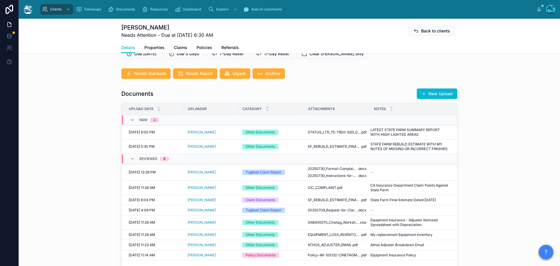
scroll to position [175, 0]
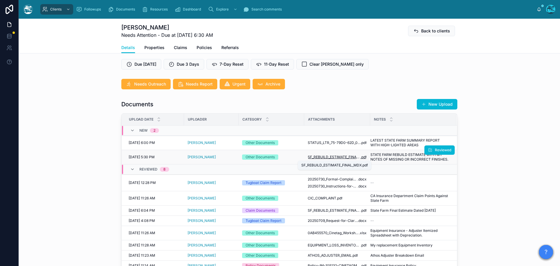
click at [361, 158] on span ".pdf" at bounding box center [364, 157] width 6 height 5
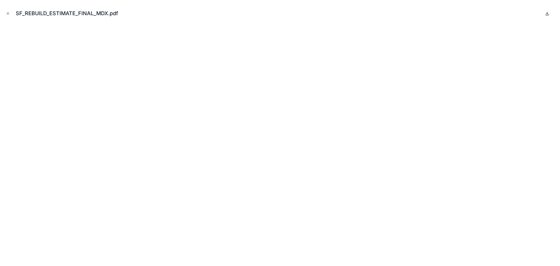
click at [548, 14] on icon at bounding box center [548, 13] width 2 height 1
drag, startPoint x: 8, startPoint y: 13, endPoint x: 46, endPoint y: 26, distance: 40.2
click at [8, 13] on icon "Close modal" at bounding box center [8, 14] width 2 height 2
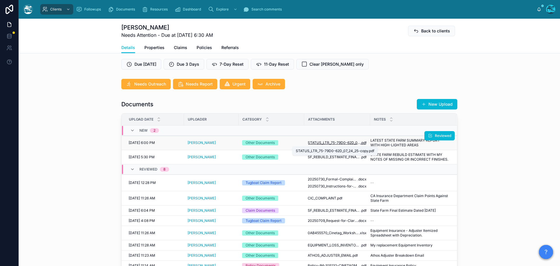
click at [341, 143] on span "STATUS_LTR_75-79D0-62D_07_24_25-copy" at bounding box center [334, 142] width 53 height 5
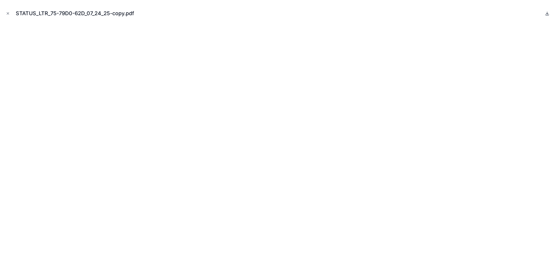
click at [547, 13] on icon at bounding box center [547, 13] width 5 height 5
click at [8, 13] on icon "Close modal" at bounding box center [8, 13] width 4 height 4
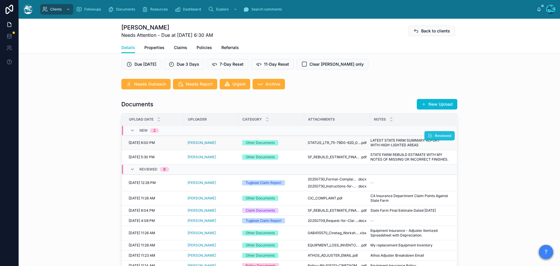
click at [439, 136] on span "Reviewed" at bounding box center [443, 135] width 16 height 5
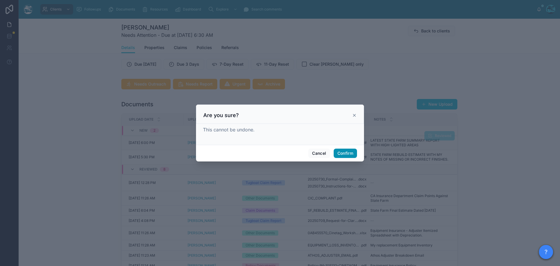
click at [345, 154] on button "Confirm" at bounding box center [345, 153] width 23 height 9
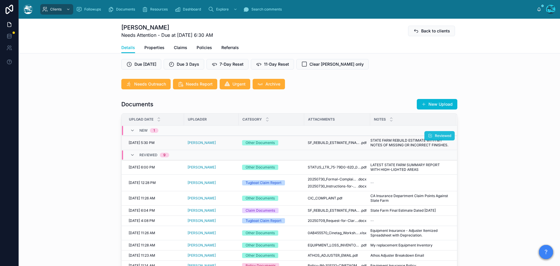
click at [440, 135] on span "Reviewed" at bounding box center [443, 135] width 16 height 5
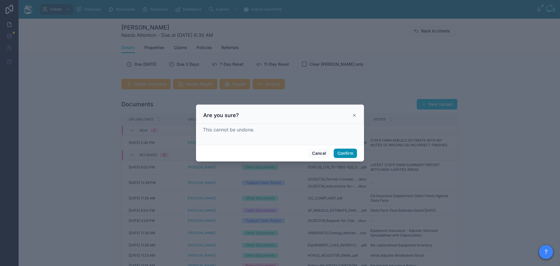
click at [347, 152] on button "Confirm" at bounding box center [345, 153] width 23 height 9
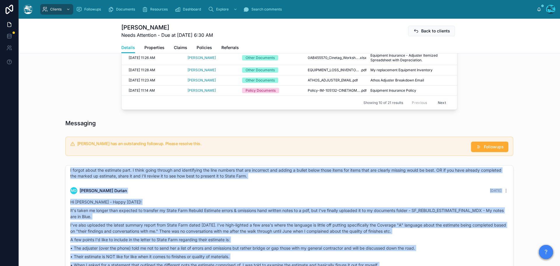
scroll to position [508, 0]
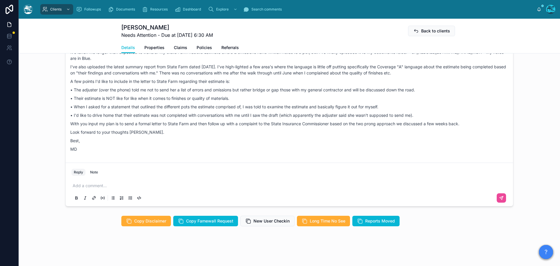
click at [95, 186] on p at bounding box center [291, 186] width 436 height 6
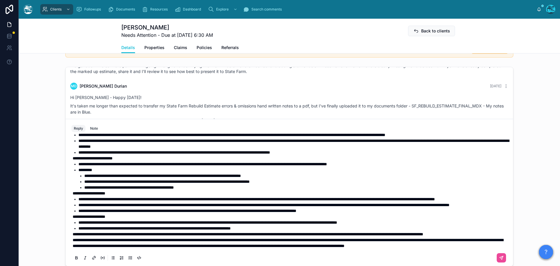
scroll to position [95, 0]
click at [73, 238] on span "**********" at bounding box center [288, 243] width 431 height 10
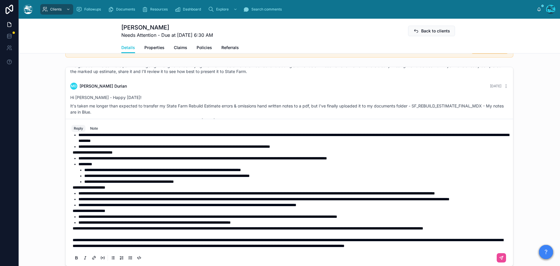
click at [73, 226] on span "**********" at bounding box center [248, 228] width 351 height 4
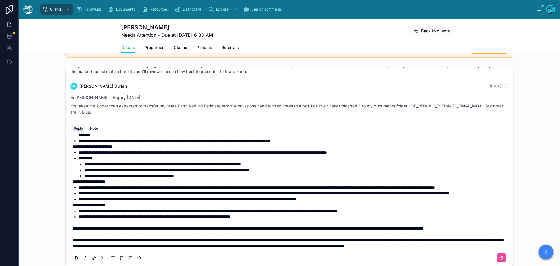
scroll to position [106, 0]
click at [499, 256] on icon at bounding box center [501, 257] width 5 height 5
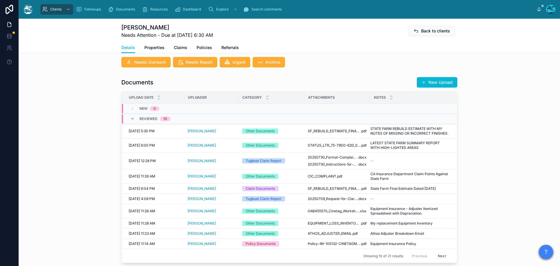
scroll to position [168, 0]
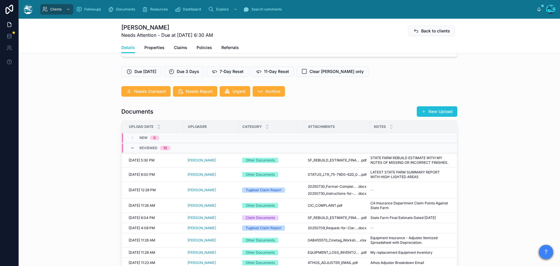
click at [440, 111] on button "New Upload" at bounding box center [437, 111] width 41 height 11
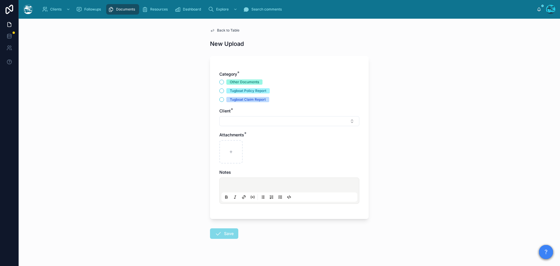
click at [222, 100] on div "Tugboat Claim Report" at bounding box center [289, 99] width 140 height 5
click at [219, 100] on button "Tugboat Claim Report" at bounding box center [221, 99] width 5 height 5
click at [228, 120] on button "Select Button" at bounding box center [289, 121] width 140 height 10
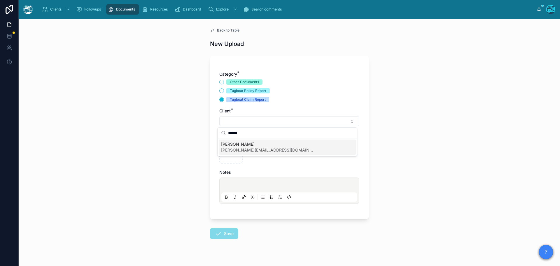
type input "******"
click at [234, 143] on span "Marcos Durian" at bounding box center [267, 144] width 93 height 6
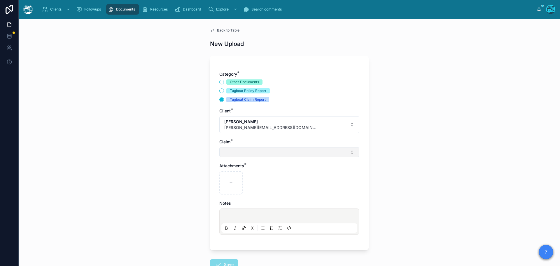
click at [233, 154] on button "Select Button" at bounding box center [289, 152] width 140 height 10
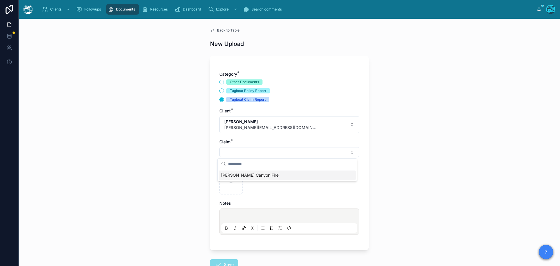
click at [231, 177] on span "[PERSON_NAME] Canyon Fire" at bounding box center [249, 175] width 57 height 6
click at [228, 181] on div at bounding box center [230, 183] width 23 height 23
type input "**********"
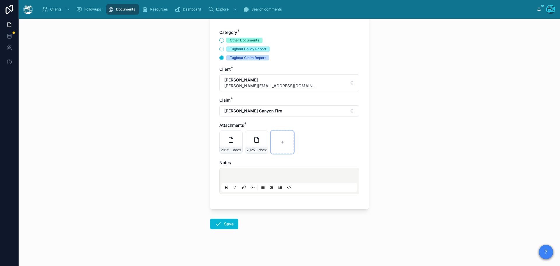
scroll to position [42, 0]
click at [225, 223] on button "Save" at bounding box center [224, 223] width 28 height 11
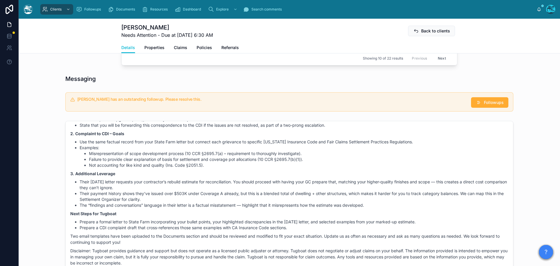
scroll to position [509, 0]
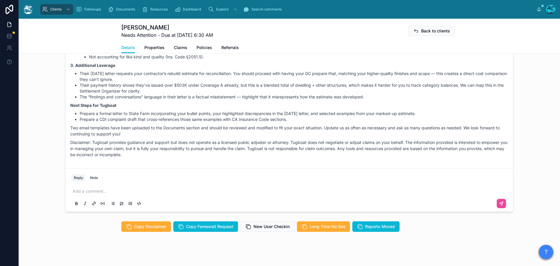
click at [79, 191] on p at bounding box center [291, 191] width 436 height 6
click at [499, 204] on icon at bounding box center [501, 203] width 5 height 5
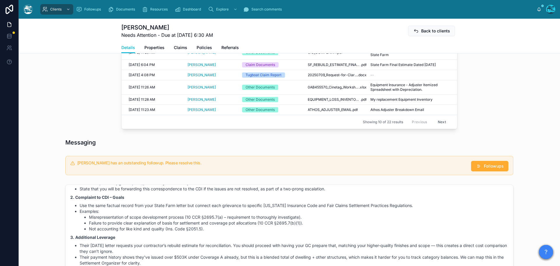
scroll to position [334, 0]
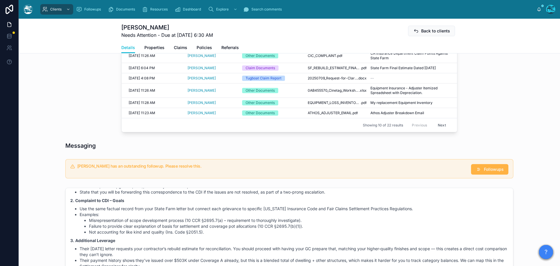
click at [490, 167] on span "Followups" at bounding box center [494, 169] width 20 height 6
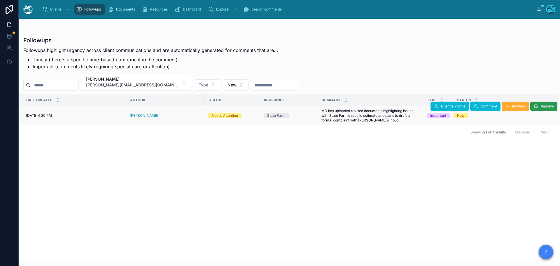
click at [540, 106] on button "Resolve" at bounding box center [544, 106] width 27 height 9
click at [153, 82] on button "Marcos Durian marcos.durian@mac.com" at bounding box center [136, 82] width 110 height 17
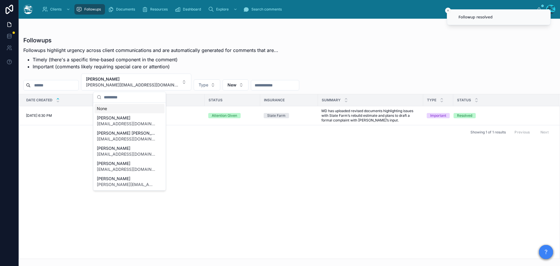
click at [102, 109] on div "None" at bounding box center [130, 108] width 70 height 9
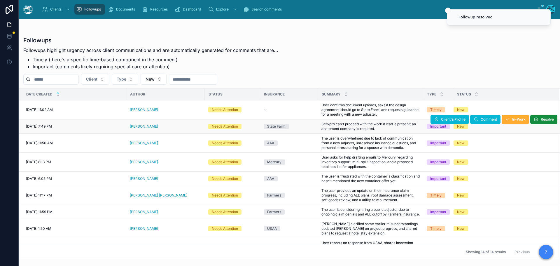
click at [149, 126] on div "Julia Tsao" at bounding box center [166, 126] width 72 height 5
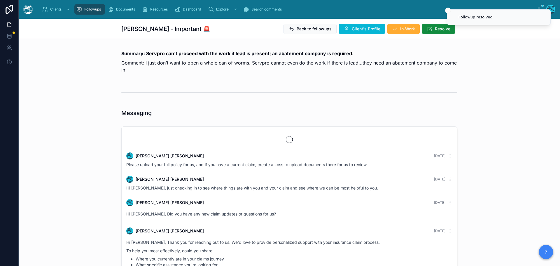
scroll to position [1631, 0]
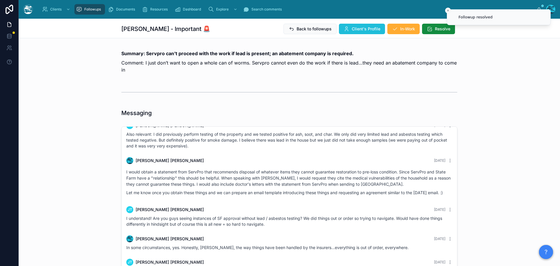
click at [352, 28] on span "Client's Profile" at bounding box center [366, 29] width 29 height 6
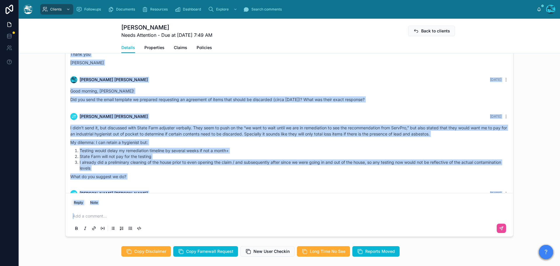
scroll to position [1542, 0]
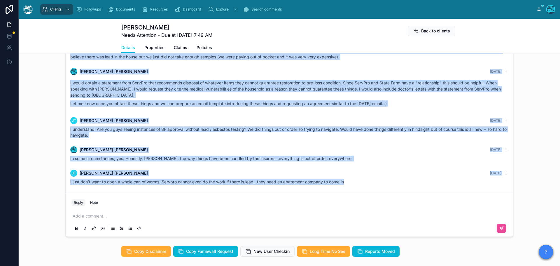
drag, startPoint x: 367, startPoint y: 93, endPoint x: 387, endPoint y: 188, distance: 96.7
copy div "JT Julia Tsao 4 days ago Hi there! Got approval for 3 months of ALE, renting a …"
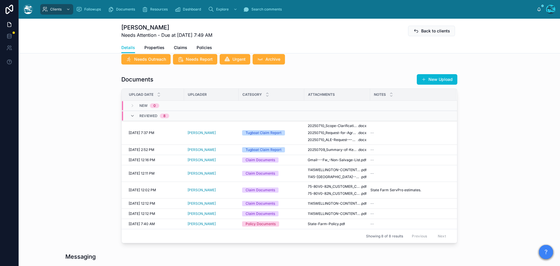
scroll to position [204, 0]
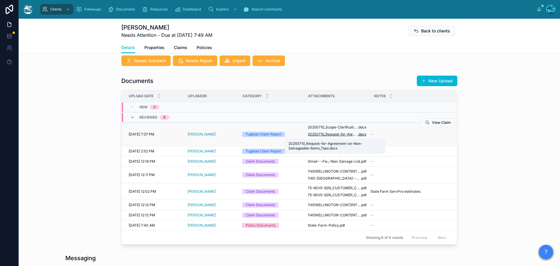
click at [332, 135] on span "20250710_Request-for-Agreement-on-Non-Salvageable-Items_Tsao" at bounding box center [333, 134] width 50 height 5
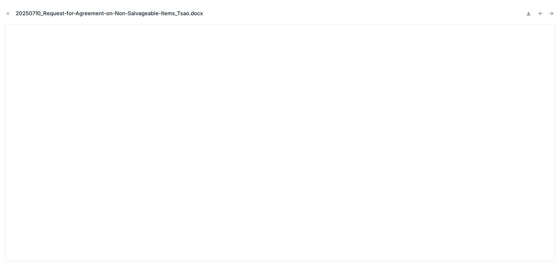
click at [527, 13] on icon at bounding box center [529, 13] width 5 height 5
click at [6, 12] on icon "Close modal" at bounding box center [8, 13] width 4 height 4
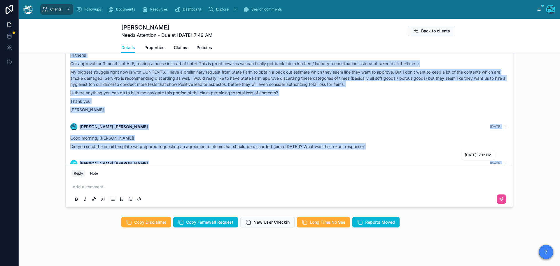
scroll to position [1337, 0]
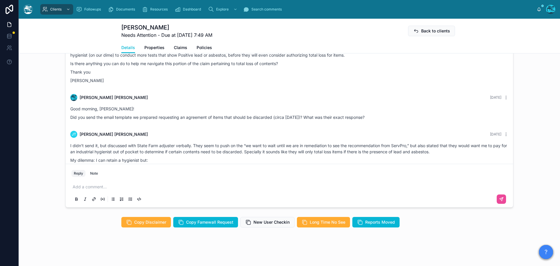
click at [97, 189] on p at bounding box center [291, 187] width 436 height 6
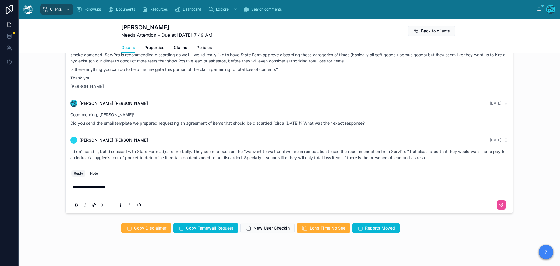
scroll to position [484, 0]
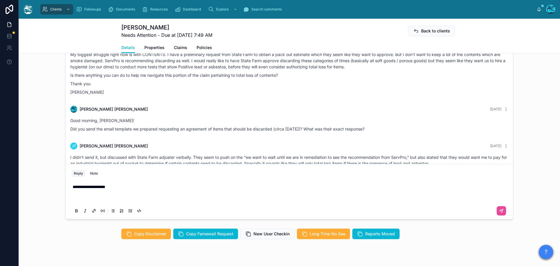
click at [73, 198] on p at bounding box center [291, 199] width 436 height 6
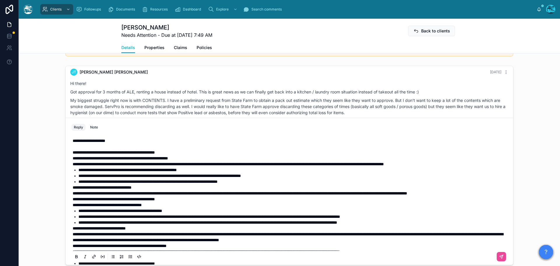
scroll to position [409, 0]
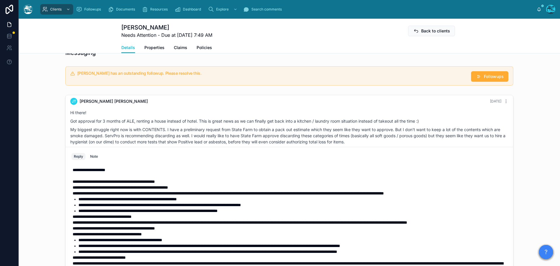
click at [83, 182] on span "**********" at bounding box center [114, 181] width 82 height 4
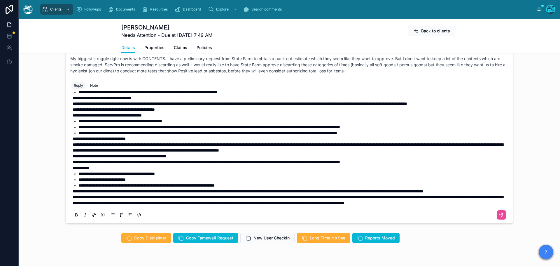
scroll to position [497, 0]
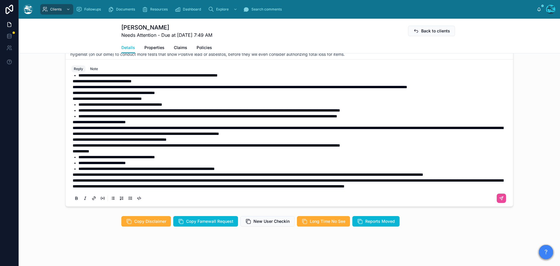
click at [73, 178] on span "**********" at bounding box center [288, 183] width 431 height 10
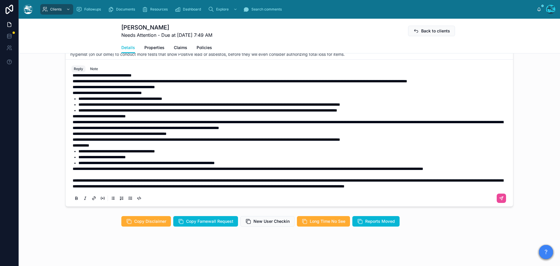
click at [73, 167] on span "**********" at bounding box center [248, 169] width 351 height 4
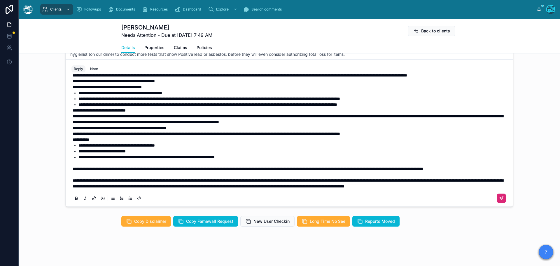
click at [499, 199] on icon at bounding box center [501, 198] width 5 height 5
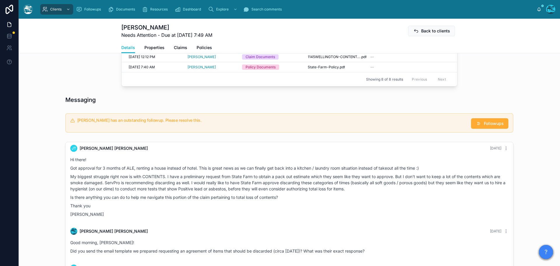
scroll to position [361, 0]
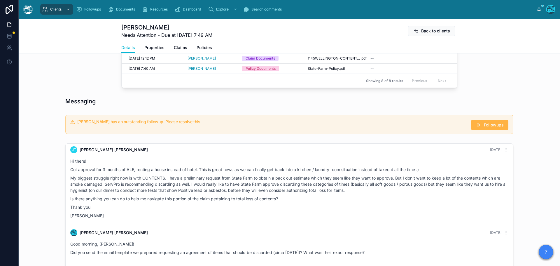
click at [480, 125] on button "Followups" at bounding box center [489, 125] width 37 height 11
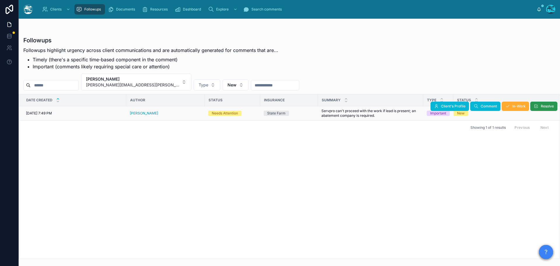
click at [540, 105] on button "Resolve" at bounding box center [544, 106] width 27 height 9
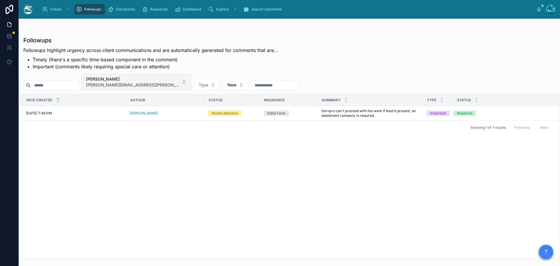
click at [147, 83] on span "julia.yu.tsao@gmail.com" at bounding box center [132, 85] width 93 height 6
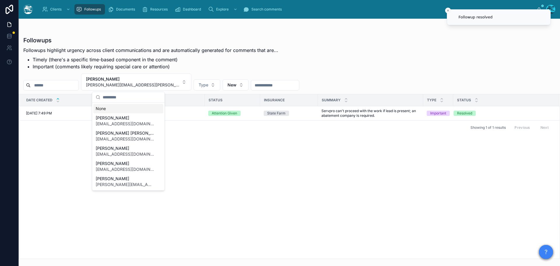
click at [101, 109] on div "None" at bounding box center [128, 108] width 70 height 9
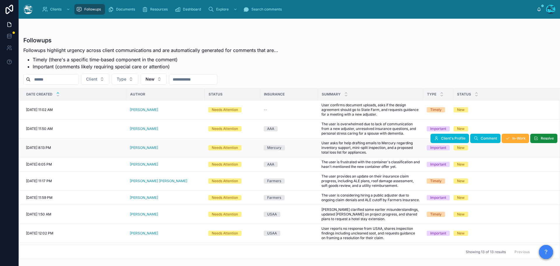
click at [163, 148] on div "Leonardo Morsut" at bounding box center [166, 147] width 72 height 5
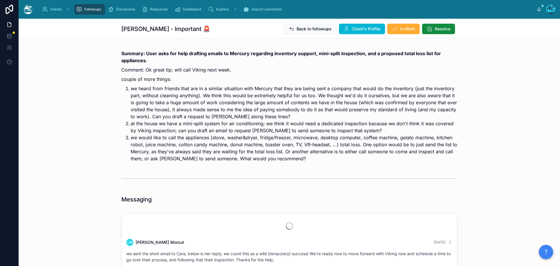
scroll to position [2589, 0]
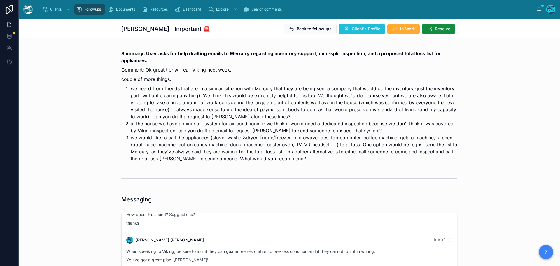
click at [359, 28] on span "Client's Profile" at bounding box center [366, 29] width 29 height 6
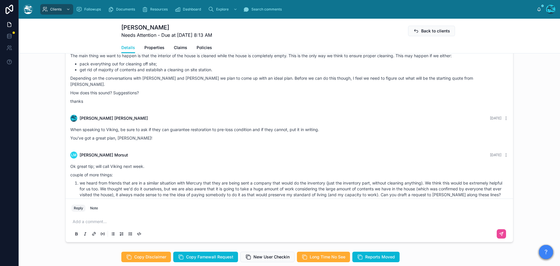
scroll to position [525, 0]
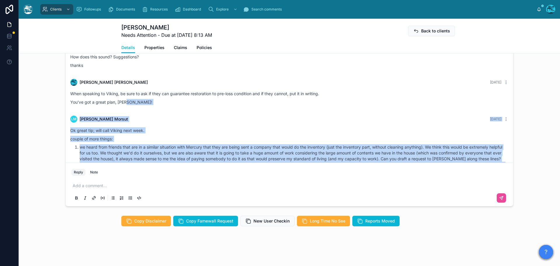
drag, startPoint x: 287, startPoint y: 71, endPoint x: 294, endPoint y: 156, distance: 84.9
copy div "LM Leonardo Morsut 2 days ago Ok great tip; will call Viking next week. couple …"
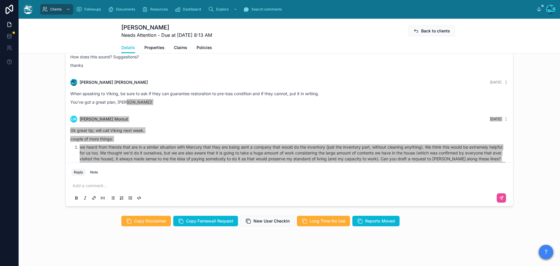
scroll to position [528, 0]
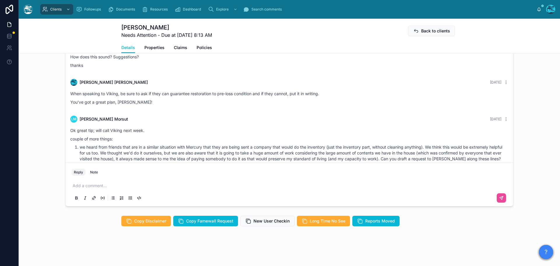
click at [92, 189] on div "Add a comment..." at bounding box center [290, 191] width 436 height 25
click at [95, 187] on p at bounding box center [291, 186] width 436 height 6
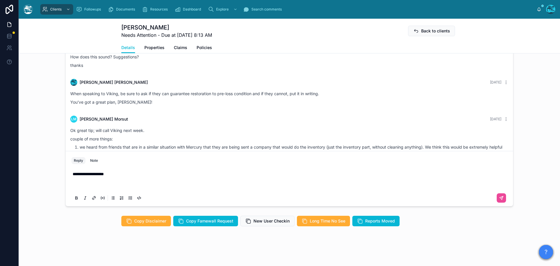
scroll to position [516, 0]
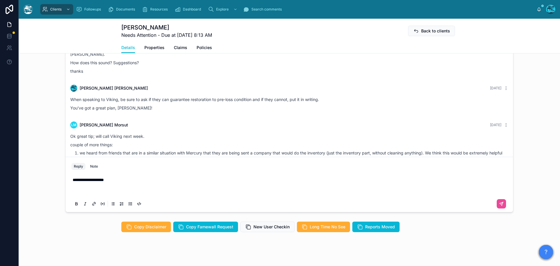
click at [95, 182] on span "**********" at bounding box center [88, 180] width 31 height 4
click at [75, 194] on p at bounding box center [291, 192] width 436 height 6
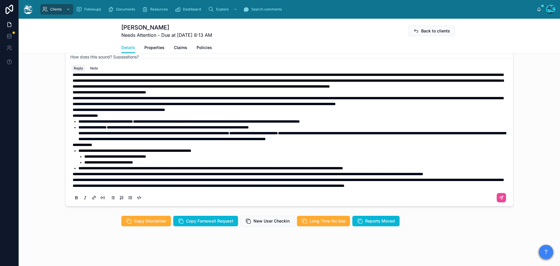
scroll to position [526, 0]
click at [73, 178] on span "**********" at bounding box center [288, 183] width 431 height 10
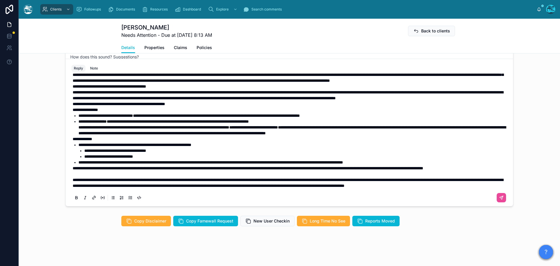
click at [73, 166] on span "**********" at bounding box center [248, 168] width 351 height 4
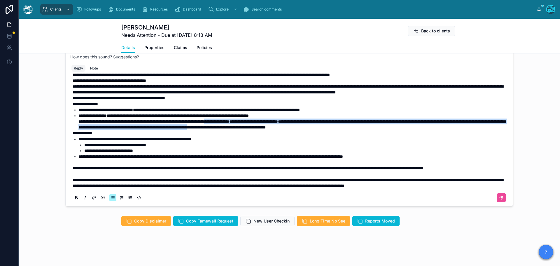
drag, startPoint x: 362, startPoint y: 129, endPoint x: 237, endPoint y: 125, distance: 125.3
click at [237, 125] on li "**********" at bounding box center [294, 122] width 430 height 18
click at [74, 199] on icon at bounding box center [76, 198] width 5 height 5
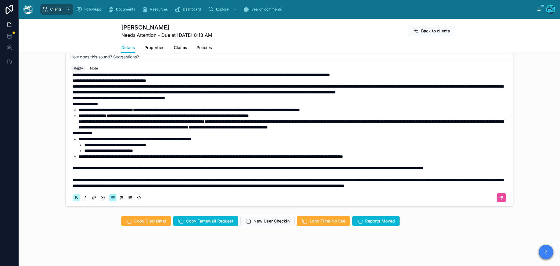
click at [76, 198] on icon at bounding box center [77, 196] width 2 height 1
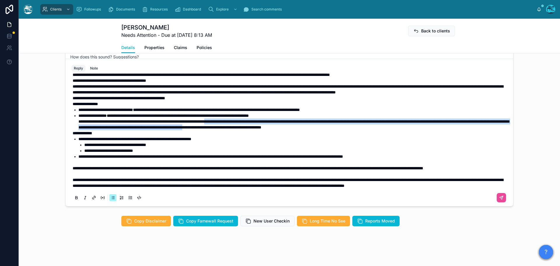
scroll to position [65, 0]
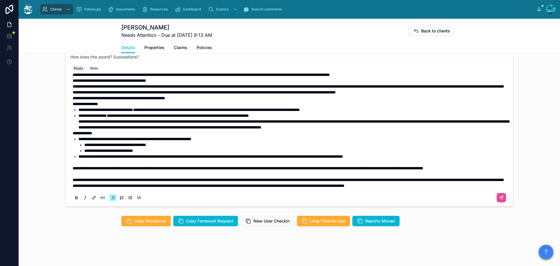
click at [222, 142] on li "**********" at bounding box center [296, 145] width 424 height 6
click at [73, 166] on span "**********" at bounding box center [248, 168] width 351 height 4
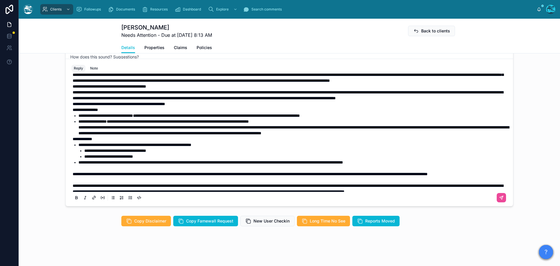
scroll to position [7, 0]
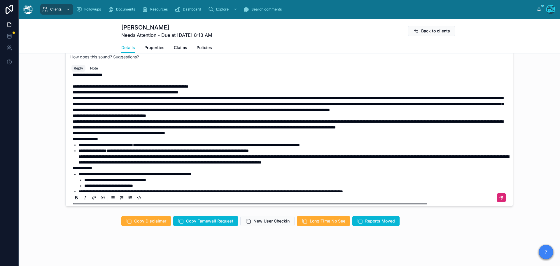
click at [499, 198] on icon at bounding box center [501, 198] width 5 height 5
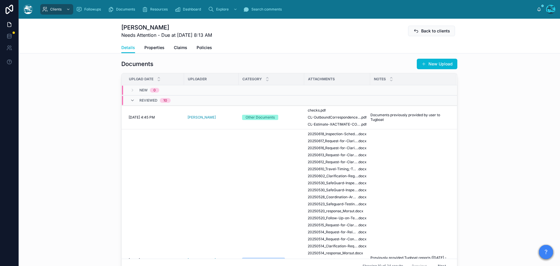
scroll to position [187, 0]
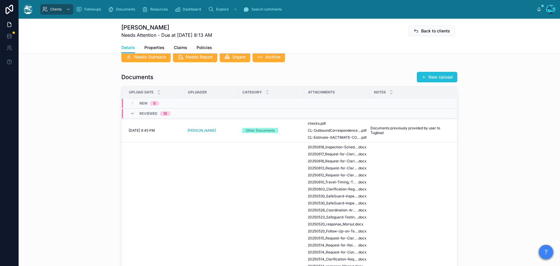
click at [436, 82] on button "New Upload" at bounding box center [437, 77] width 41 height 11
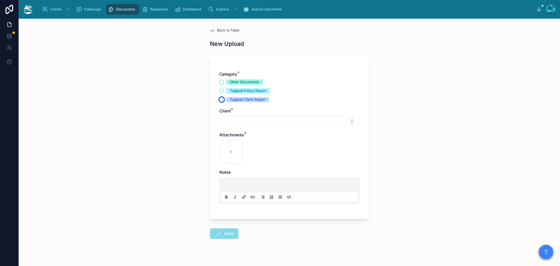
click at [220, 100] on button "Tugboat Claim Report" at bounding box center [221, 99] width 5 height 5
click at [236, 123] on button "Select Button" at bounding box center [289, 121] width 140 height 10
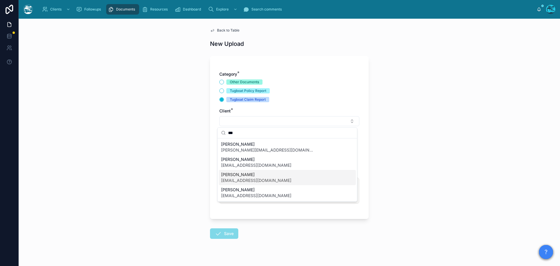
type input "***"
click at [237, 177] on span "Leonardo Morsut" at bounding box center [256, 175] width 70 height 6
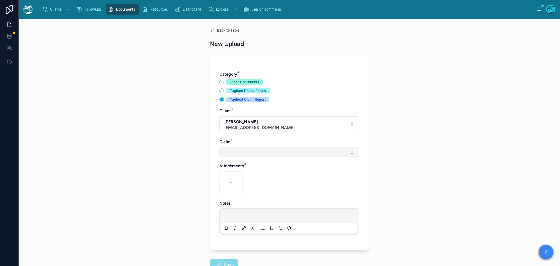
click at [229, 151] on button "Select Button" at bounding box center [289, 152] width 140 height 10
click at [232, 175] on span "Fire Jan 2025" at bounding box center [232, 175] width 22 height 6
click at [230, 183] on icon at bounding box center [231, 184] width 4 height 4
type input "**********"
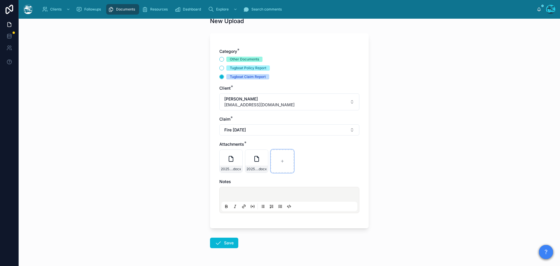
scroll to position [42, 0]
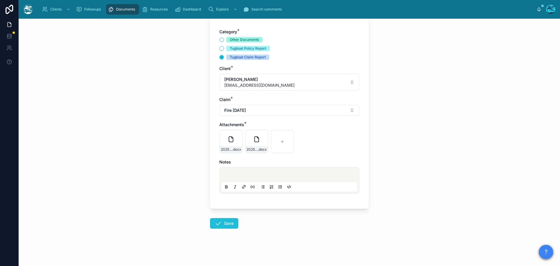
click at [223, 224] on button "Save" at bounding box center [224, 223] width 28 height 11
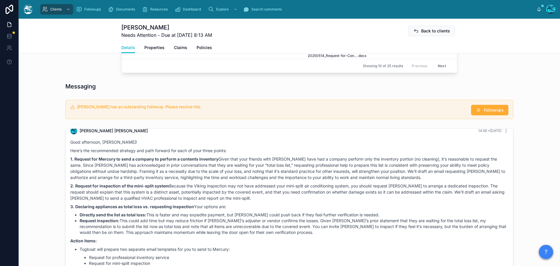
scroll to position [393, 0]
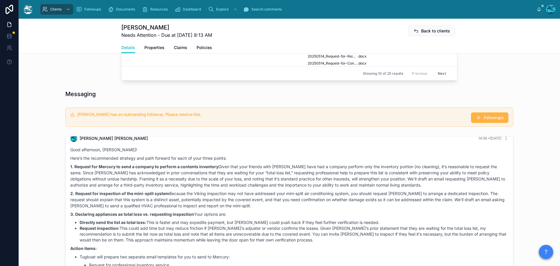
click at [490, 121] on span "Followups" at bounding box center [494, 118] width 20 height 6
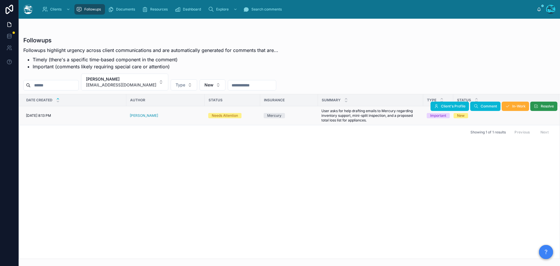
click at [539, 104] on button "Resolve" at bounding box center [544, 106] width 27 height 9
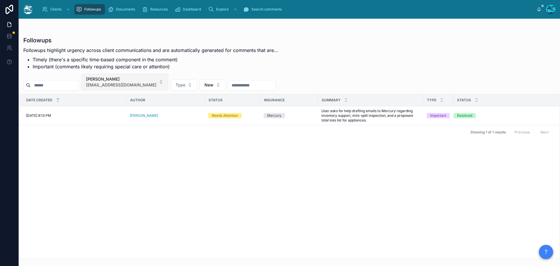
click at [151, 82] on button "Leonardo Morsut leobiomath@gmail.com" at bounding box center [124, 82] width 87 height 17
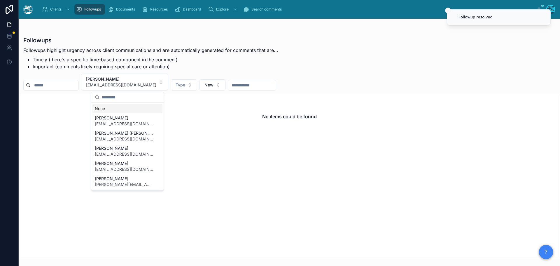
click at [102, 107] on div "None" at bounding box center [128, 108] width 70 height 9
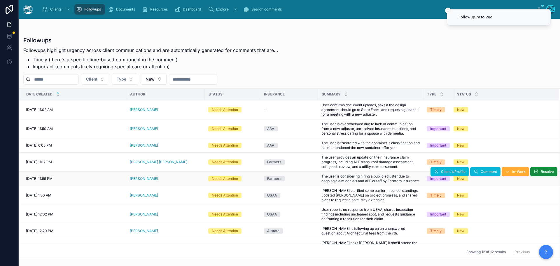
click at [153, 181] on div "Ken Kikkawa" at bounding box center [166, 178] width 72 height 5
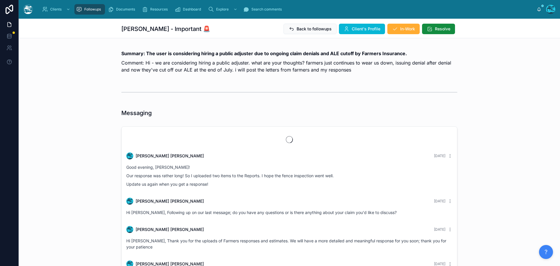
scroll to position [2292, 0]
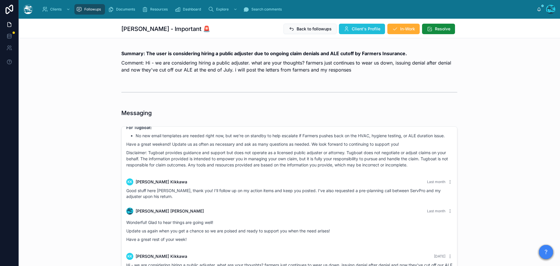
click at [362, 28] on span "Client's Profile" at bounding box center [366, 29] width 29 height 6
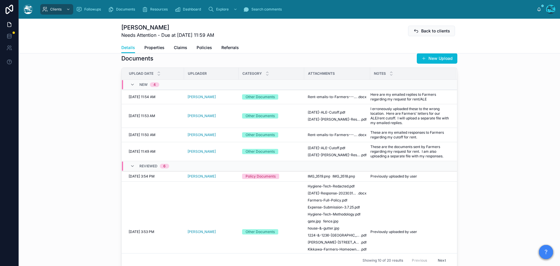
scroll to position [204, 0]
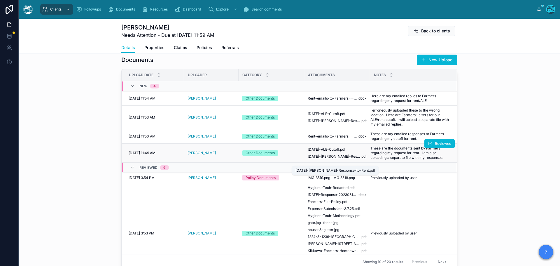
click at [326, 159] on span "08.08.25-Ashley-Grandy-Response-to-Rent" at bounding box center [334, 156] width 53 height 5
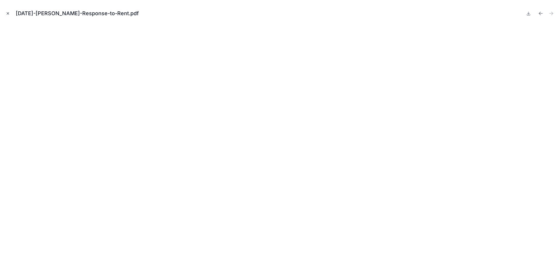
click at [6, 11] on icon "Close modal" at bounding box center [8, 13] width 4 height 4
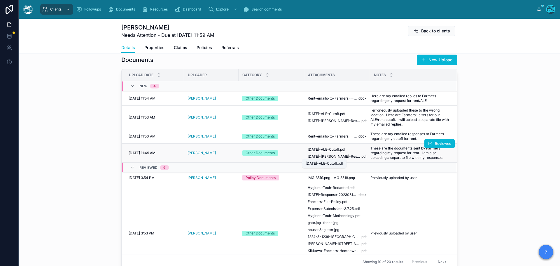
click at [339, 152] on span ".pdf" at bounding box center [342, 149] width 6 height 5
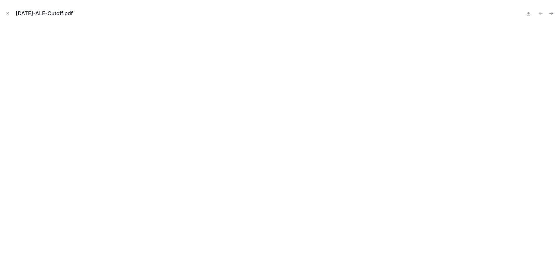
click at [8, 13] on icon "Close modal" at bounding box center [8, 13] width 4 height 4
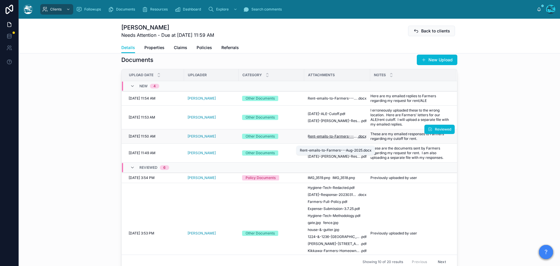
click at [329, 139] on span "Rent-emails-to-Farmers---Aug-2025" at bounding box center [333, 136] width 50 height 5
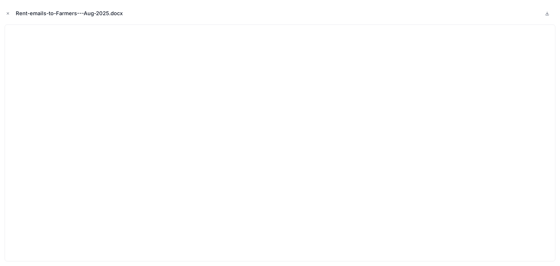
drag, startPoint x: 7, startPoint y: 12, endPoint x: 52, endPoint y: 21, distance: 45.5
click at [7, 12] on icon "Close modal" at bounding box center [8, 13] width 4 height 4
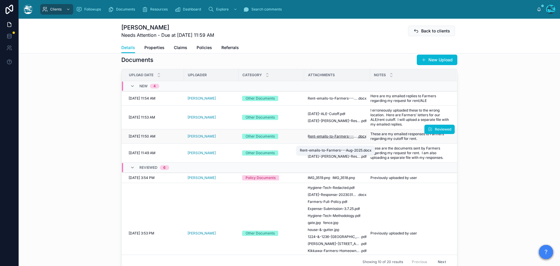
click at [341, 139] on span "Rent-emails-to-Farmers---Aug-2025" at bounding box center [333, 136] width 50 height 5
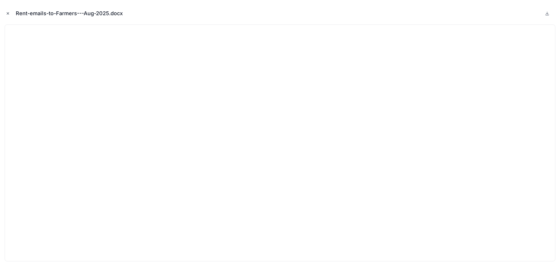
click at [8, 13] on icon "Close modal" at bounding box center [8, 13] width 4 height 4
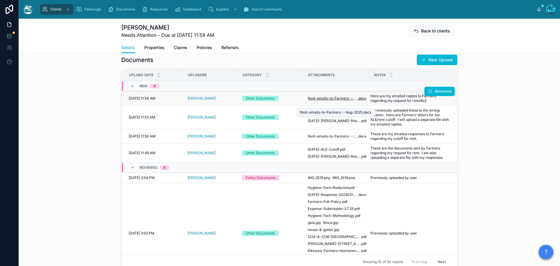
click at [335, 101] on span "Rent-emails-to-Farmers---Aug-2025" at bounding box center [333, 98] width 50 height 5
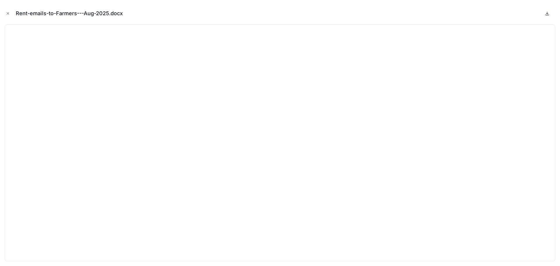
click at [548, 13] on icon at bounding box center [547, 13] width 5 height 5
click at [6, 11] on button "Close modal" at bounding box center [8, 13] width 6 height 6
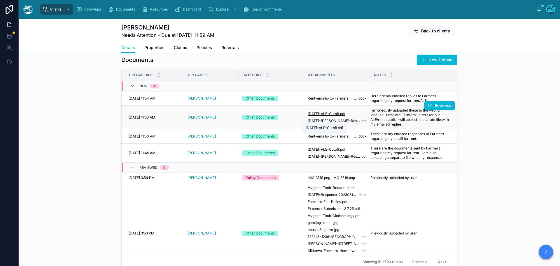
click at [325, 116] on span "8.6.25-ALE-Cutoff" at bounding box center [324, 113] width 32 height 5
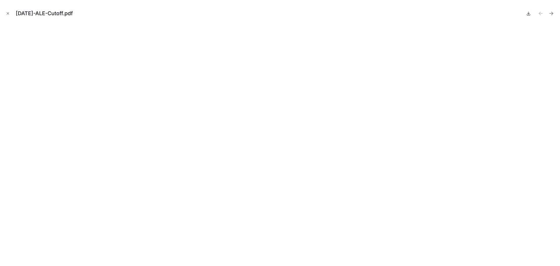
click at [529, 14] on icon at bounding box center [529, 13] width 2 height 1
click at [552, 13] on icon "Next file" at bounding box center [552, 12] width 1 height 1
click at [529, 14] on icon at bounding box center [529, 13] width 2 height 1
click at [6, 13] on icon "Close modal" at bounding box center [8, 13] width 4 height 4
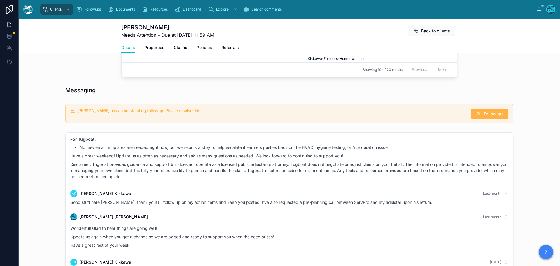
scroll to position [496, 0]
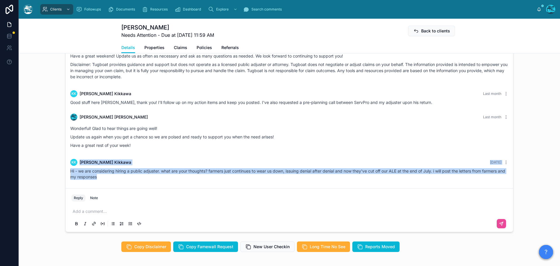
drag, startPoint x: 278, startPoint y: 153, endPoint x: 279, endPoint y: 187, distance: 33.9
copy div "KK Ken Kikkawa Yesterday Hi - we are considering hiring a public adjuster. what…"
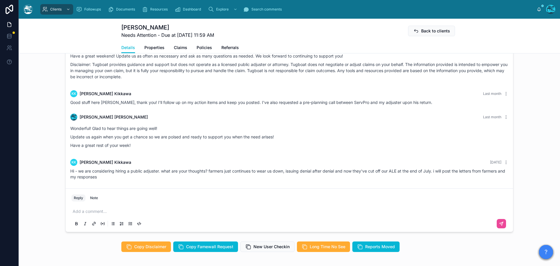
click at [77, 214] on p at bounding box center [291, 211] width 436 height 6
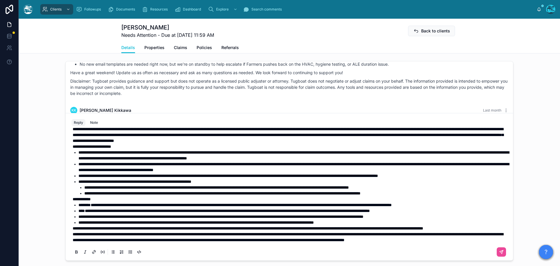
scroll to position [36, 0]
click at [73, 234] on span "**********" at bounding box center [288, 237] width 431 height 10
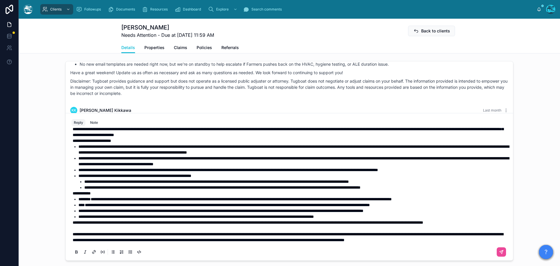
click at [73, 222] on span "**********" at bounding box center [248, 222] width 351 height 4
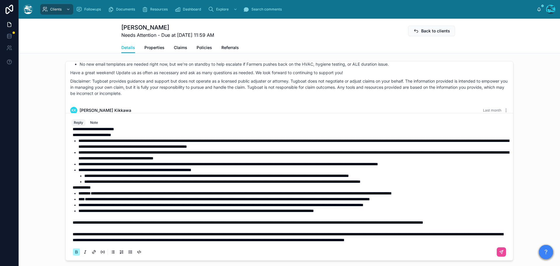
drag, startPoint x: 70, startPoint y: 193, endPoint x: 77, endPoint y: 194, distance: 6.4
click at [73, 189] on strong "**********" at bounding box center [82, 187] width 18 height 4
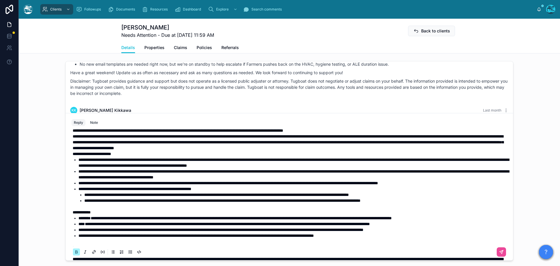
scroll to position [7, 0]
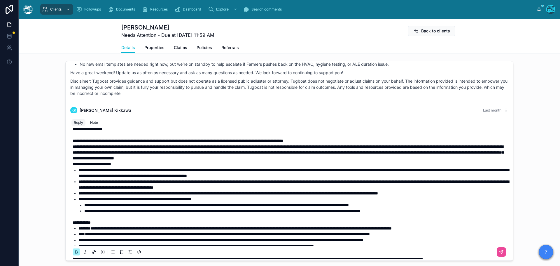
click at [73, 166] on strong "**********" at bounding box center [92, 164] width 39 height 4
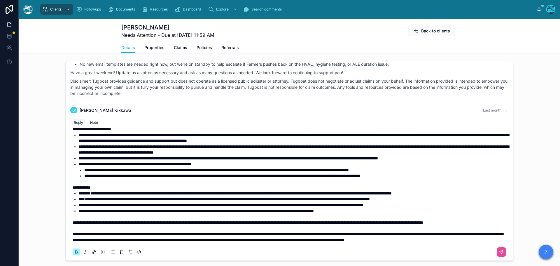
scroll to position [0, 0]
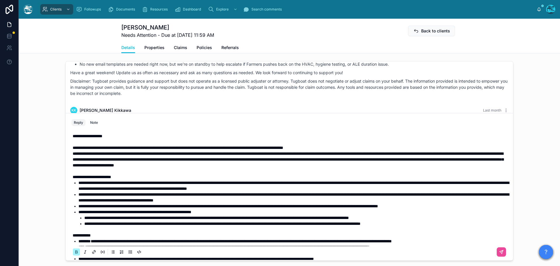
click at [151, 150] on span "**********" at bounding box center [178, 148] width 211 height 4
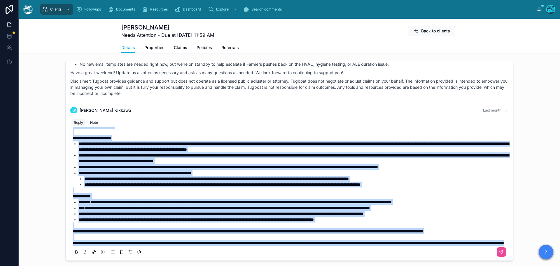
scroll to position [528, 0]
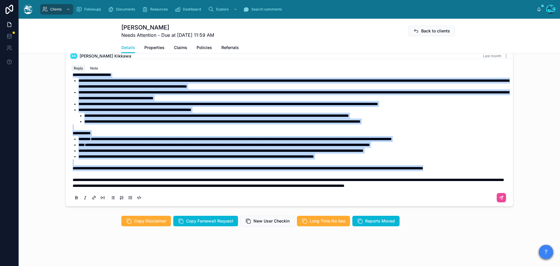
drag, startPoint x: 70, startPoint y: 160, endPoint x: 157, endPoint y: 162, distance: 86.4
click at [157, 162] on div "**********" at bounding box center [291, 110] width 436 height 158
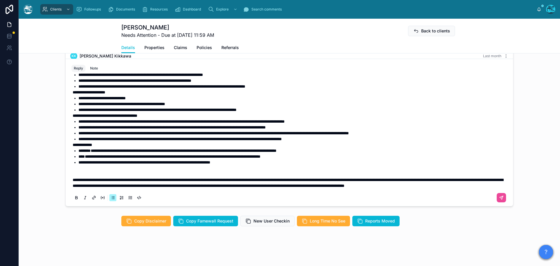
click at [92, 172] on p at bounding box center [291, 174] width 436 height 6
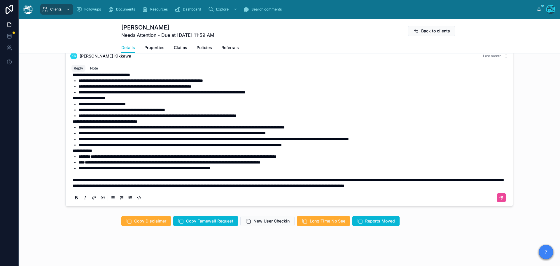
click at [219, 171] on p at bounding box center [291, 174] width 436 height 6
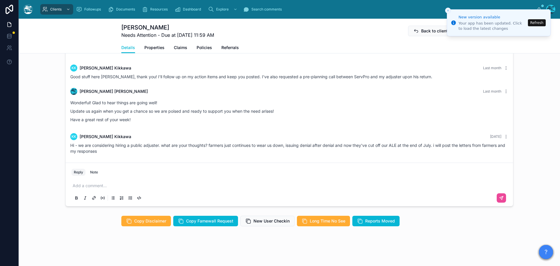
scroll to position [2087, 0]
click at [89, 186] on p at bounding box center [291, 186] width 436 height 6
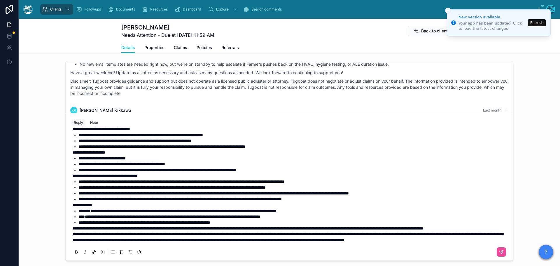
scroll to position [65, 0]
click at [73, 233] on span "**********" at bounding box center [288, 237] width 431 height 10
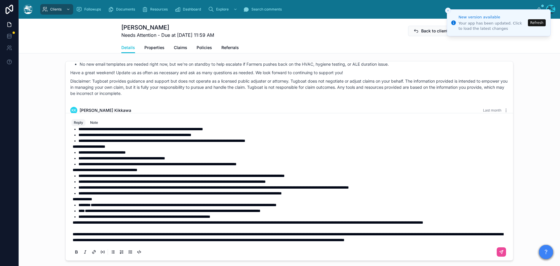
click at [73, 223] on span "**********" at bounding box center [248, 222] width 351 height 4
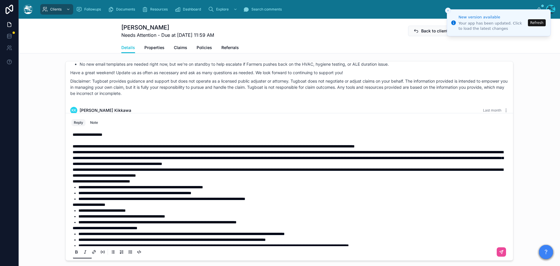
scroll to position [0, 0]
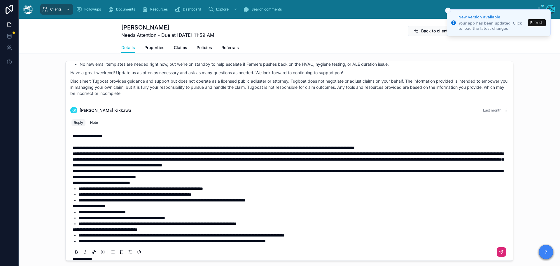
click at [499, 255] on icon at bounding box center [501, 252] width 5 height 5
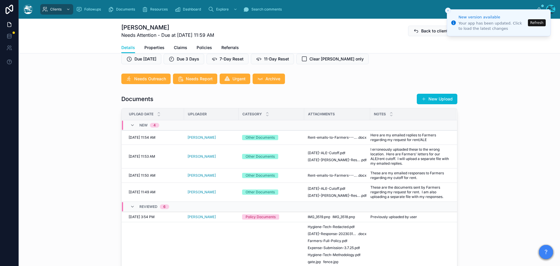
scroll to position [158, 0]
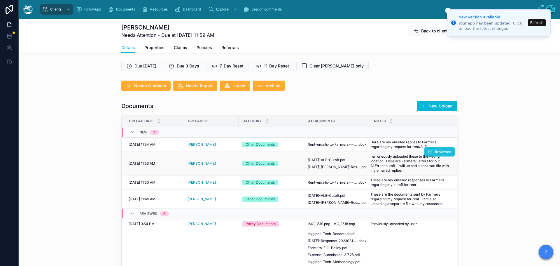
click at [435, 154] on span "Reviewed" at bounding box center [443, 151] width 16 height 5
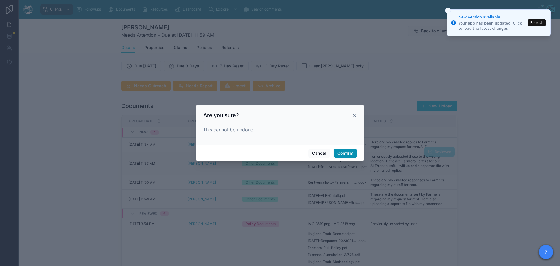
click at [349, 151] on button "Confirm" at bounding box center [345, 153] width 23 height 9
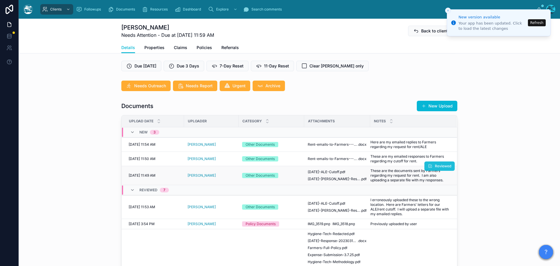
click at [437, 168] on span "Reviewed" at bounding box center [443, 166] width 16 height 5
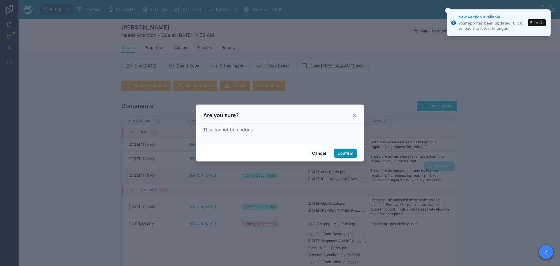
click at [348, 153] on button "Confirm" at bounding box center [345, 153] width 23 height 9
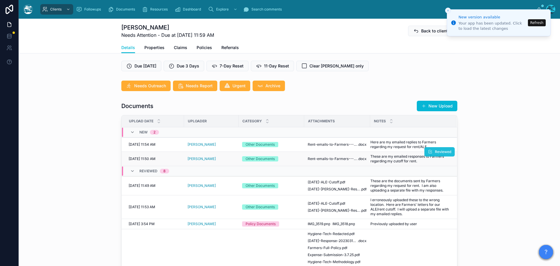
click at [435, 154] on span "Reviewed" at bounding box center [443, 151] width 16 height 5
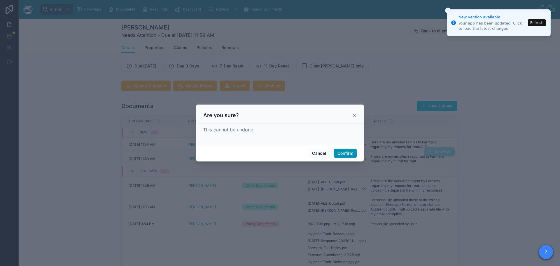
click at [346, 151] on button "Confirm" at bounding box center [345, 153] width 23 height 9
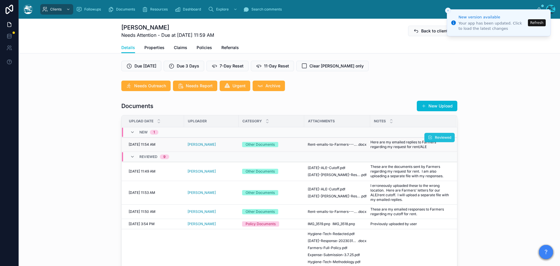
click at [435, 140] on span "Reviewed" at bounding box center [443, 137] width 16 height 5
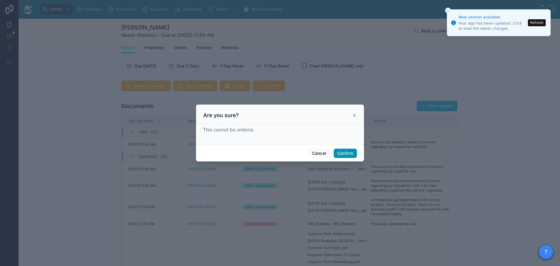
click at [351, 152] on button "Confirm" at bounding box center [345, 153] width 23 height 9
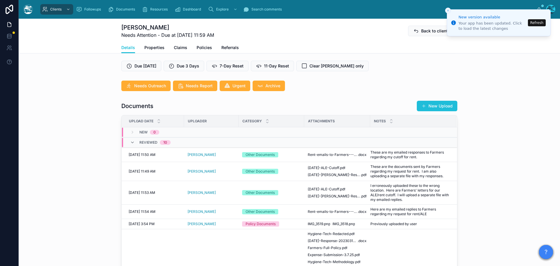
click at [440, 110] on button "New Upload" at bounding box center [437, 106] width 41 height 11
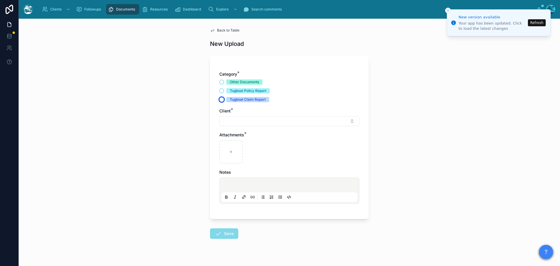
click at [219, 100] on button "Tugboat Claim Report" at bounding box center [221, 99] width 5 height 5
click at [231, 121] on button "Select Button" at bounding box center [289, 121] width 140 height 10
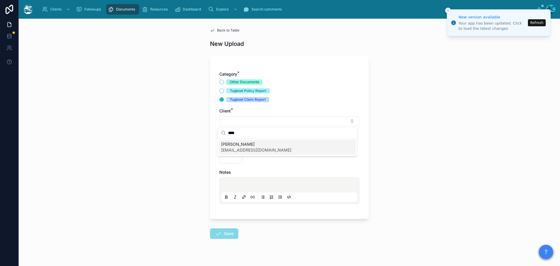
type input "****"
click at [257, 145] on span "Ken Kikkawa" at bounding box center [256, 144] width 70 height 6
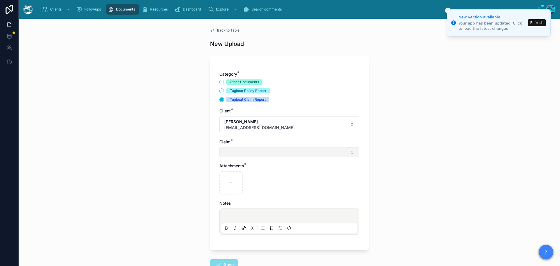
click at [231, 151] on button "Select Button" at bounding box center [289, 152] width 140 height 10
click at [231, 175] on span "Eaton Fire" at bounding box center [242, 175] width 42 height 6
click at [231, 182] on div at bounding box center [230, 183] width 23 height 23
type input "**********"
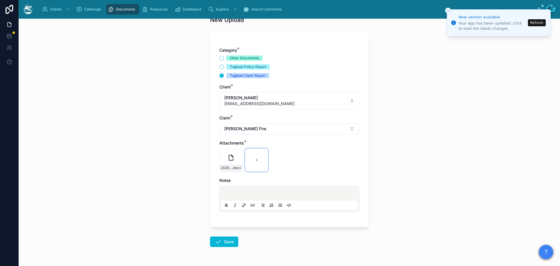
scroll to position [42, 0]
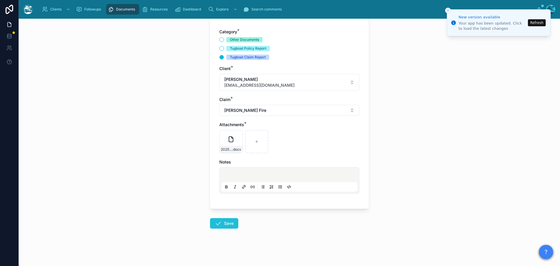
click at [222, 221] on button "Save" at bounding box center [224, 223] width 28 height 11
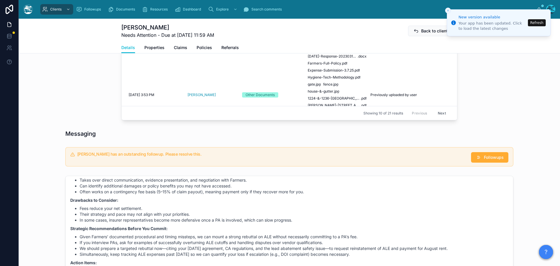
scroll to position [363, 0]
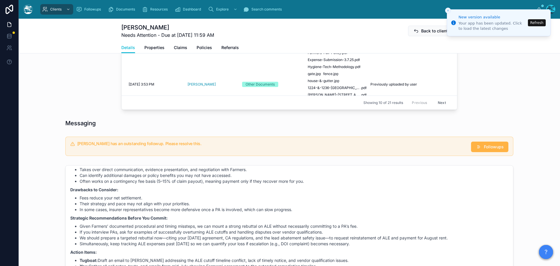
click at [496, 150] on span "Followups" at bounding box center [494, 147] width 20 height 6
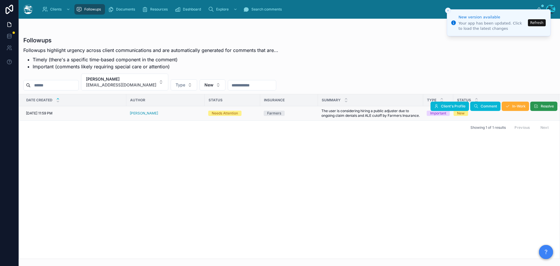
click at [545, 107] on span "Resolve" at bounding box center [547, 106] width 13 height 5
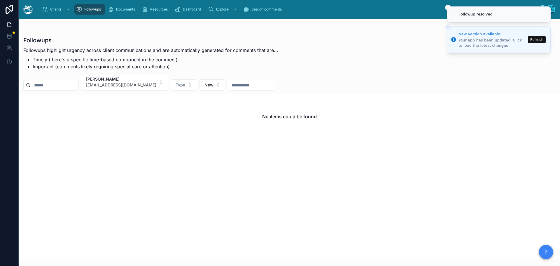
click at [536, 39] on button "Refresh" at bounding box center [537, 39] width 18 height 7
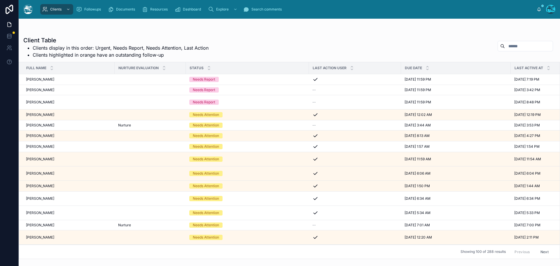
click at [517, 45] on input "text" at bounding box center [529, 46] width 48 height 8
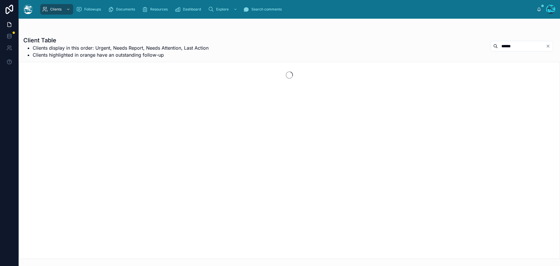
type input "******"
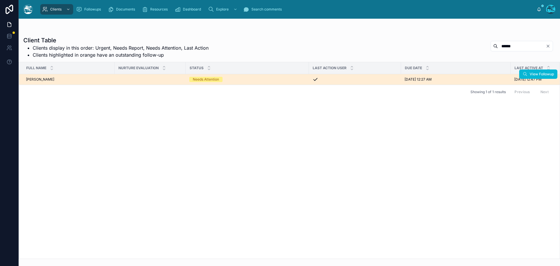
click at [57, 78] on div "[PERSON_NAME] [PERSON_NAME]" at bounding box center [68, 79] width 85 height 5
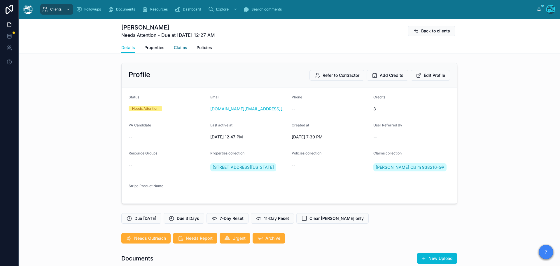
click at [175, 47] on span "Claims" at bounding box center [180, 48] width 13 height 6
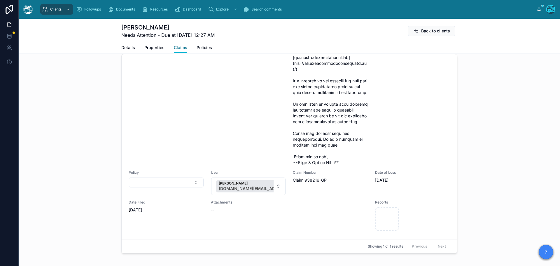
scroll to position [50, 0]
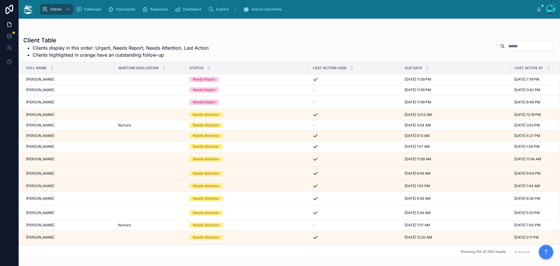
click at [520, 46] on input "text" at bounding box center [529, 46] width 48 height 8
type input "*****"
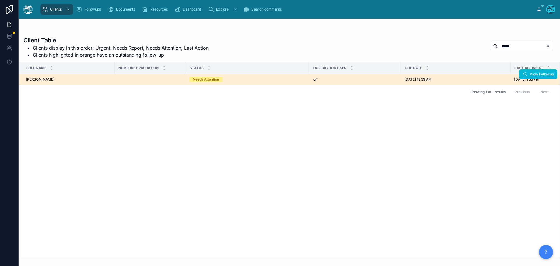
click at [70, 80] on div "[PERSON_NAME] [PERSON_NAME] [PERSON_NAME]" at bounding box center [68, 79] width 85 height 5
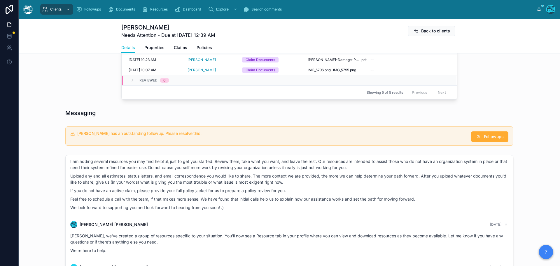
scroll to position [321, 0]
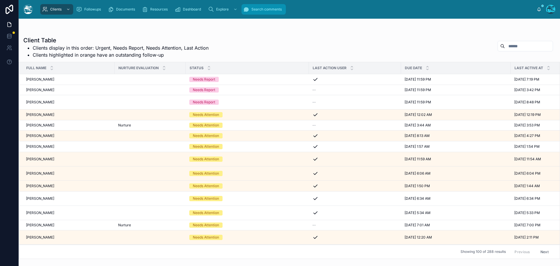
click at [252, 8] on span "Search comments" at bounding box center [267, 9] width 30 height 5
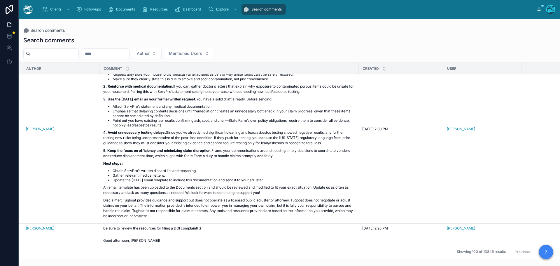
scroll to position [186, 0]
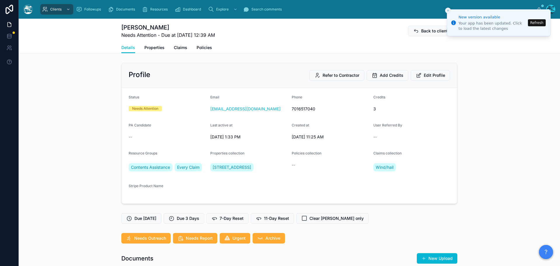
scroll to position [61, 0]
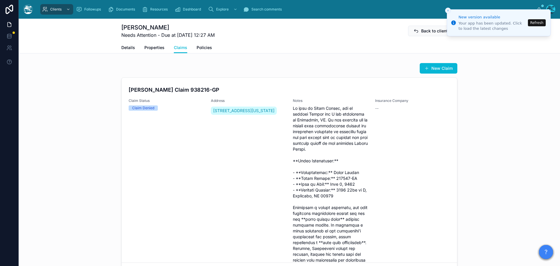
scroll to position [50, 0]
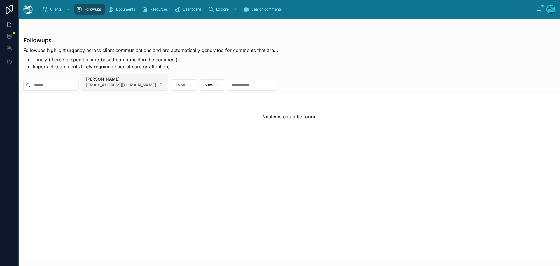
click at [160, 81] on button "[PERSON_NAME] [EMAIL_ADDRESS][DOMAIN_NAME]" at bounding box center [124, 82] width 87 height 17
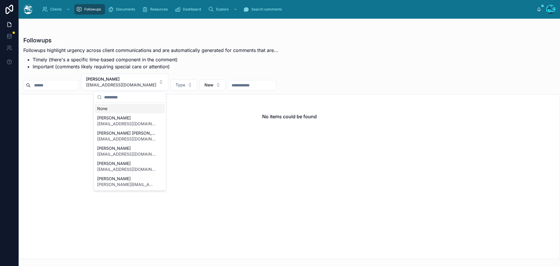
click at [110, 108] on div "None" at bounding box center [130, 108] width 70 height 9
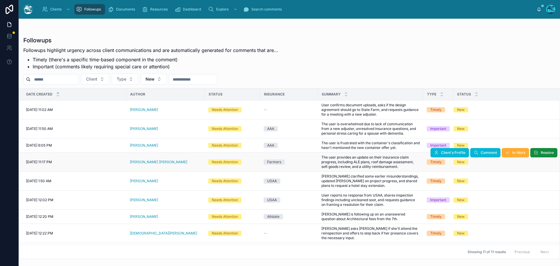
click at [168, 162] on div "Amanda Lo McGregor" at bounding box center [166, 162] width 72 height 5
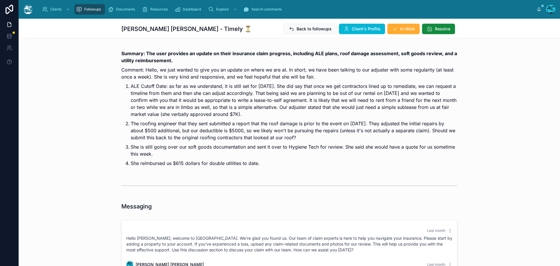
scroll to position [2822, 0]
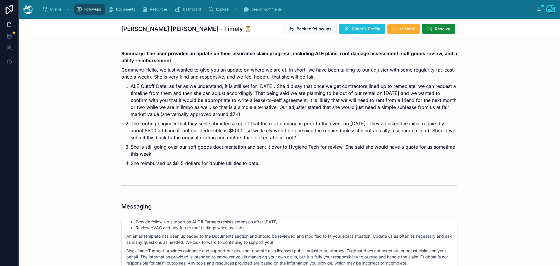
click at [357, 27] on span "Client's Profile" at bounding box center [366, 29] width 29 height 6
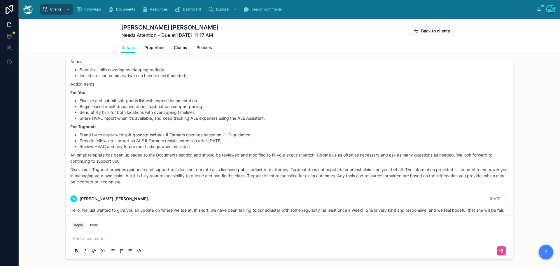
scroll to position [2567, 0]
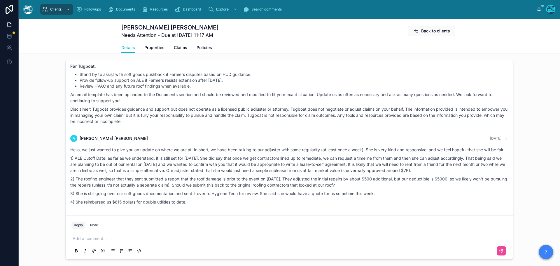
drag, startPoint x: 444, startPoint y: 86, endPoint x: 409, endPoint y: 220, distance: 138.5
copy div "Rachel Baker Last month Good morning, Amanda! Thanks, Amanda — here’s Tugboat’s…"
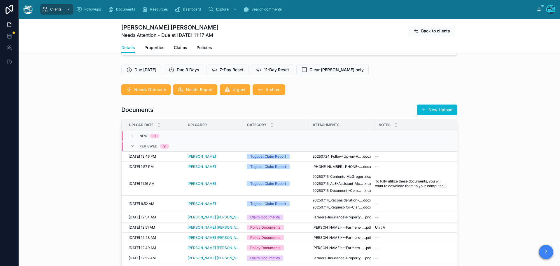
scroll to position [175, 0]
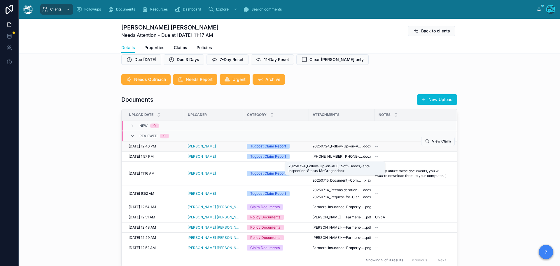
click at [332, 149] on span "20250724_Follow-Up-on-ALE,-Soft-Goods,-and-Inspection-Status_McGregor" at bounding box center [338, 146] width 50 height 5
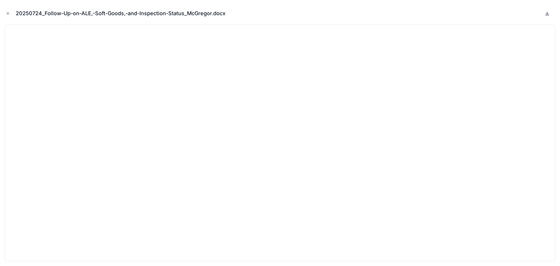
click at [548, 13] on icon at bounding box center [548, 13] width 2 height 1
drag, startPoint x: 8, startPoint y: 13, endPoint x: 41, endPoint y: 30, distance: 37.6
click at [8, 13] on icon "Close modal" at bounding box center [8, 14] width 2 height 2
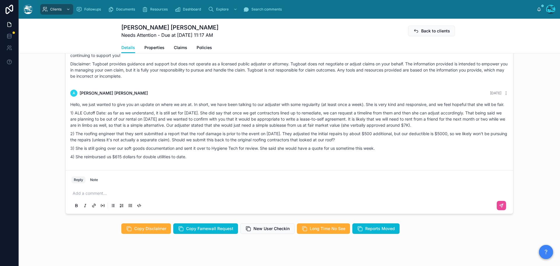
scroll to position [496, 0]
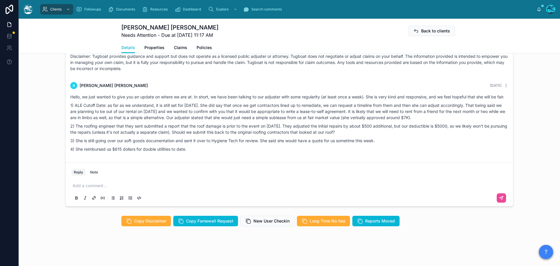
click at [79, 189] on p at bounding box center [291, 186] width 436 height 6
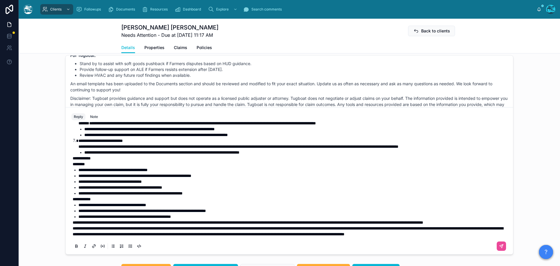
scroll to position [135, 0]
click at [73, 234] on span "**********" at bounding box center [288, 231] width 431 height 10
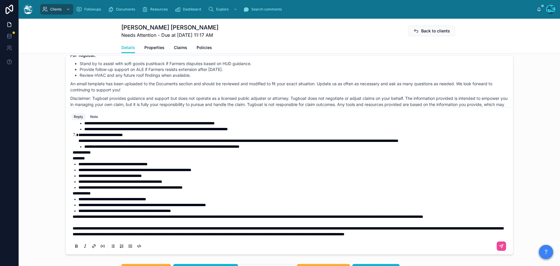
click at [73, 219] on span "**********" at bounding box center [248, 217] width 351 height 4
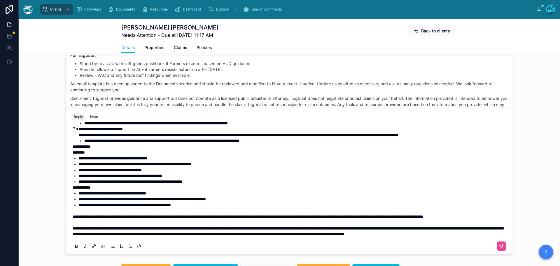
click at [73, 149] on strong "**********" at bounding box center [82, 146] width 18 height 4
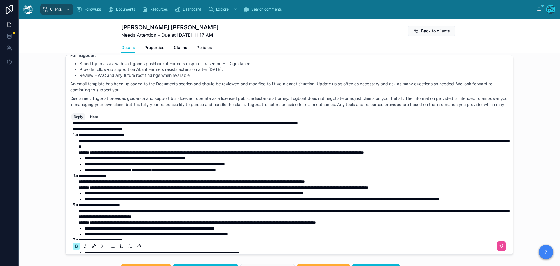
scroll to position [0, 0]
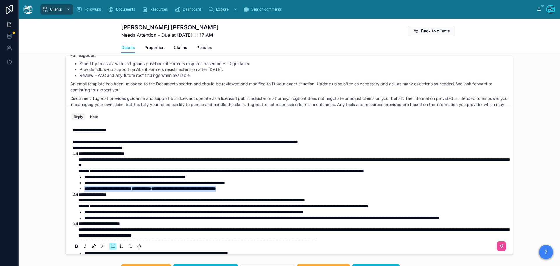
drag, startPoint x: 268, startPoint y: 200, endPoint x: 79, endPoint y: 202, distance: 189.1
click at [84, 191] on li "**********" at bounding box center [296, 189] width 424 height 6
click at [125, 191] on li "**********" at bounding box center [296, 189] width 424 height 6
click at [235, 144] on span "**********" at bounding box center [185, 142] width 225 height 4
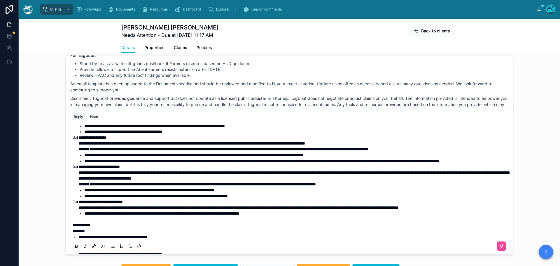
scroll to position [58, 0]
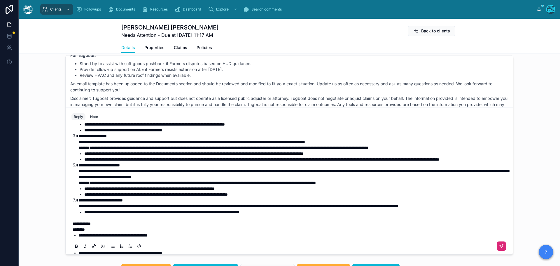
click at [499, 248] on icon at bounding box center [501, 246] width 5 height 5
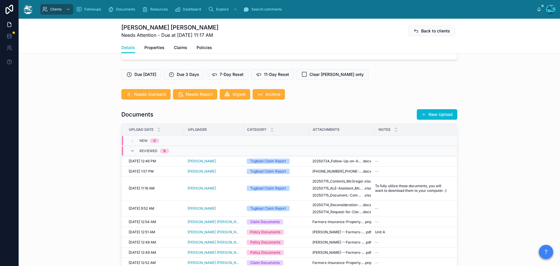
scroll to position [133, 0]
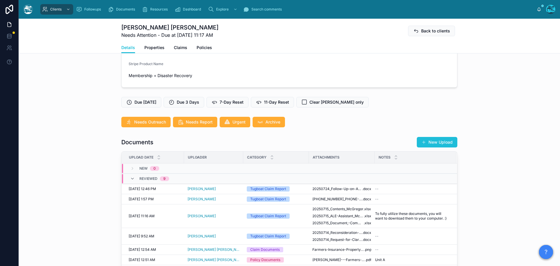
click at [438, 147] on button "New Upload" at bounding box center [437, 142] width 41 height 11
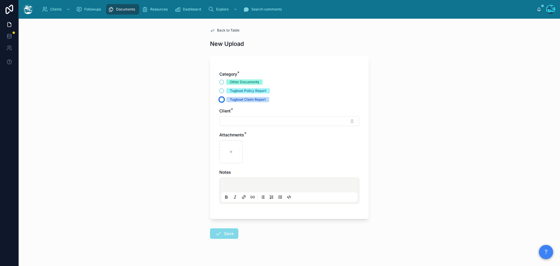
click at [219, 99] on button "Tugboat Claim Report" at bounding box center [221, 99] width 5 height 5
click at [229, 121] on button "Select Button" at bounding box center [289, 121] width 140 height 10
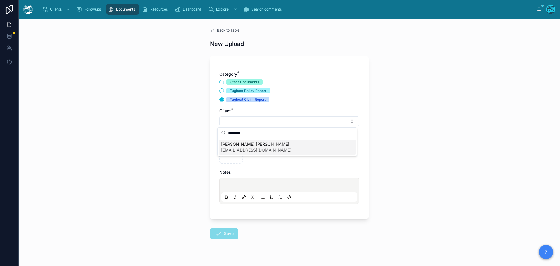
type input "********"
click at [256, 145] on span "[PERSON_NAME] [PERSON_NAME]" at bounding box center [256, 144] width 70 height 6
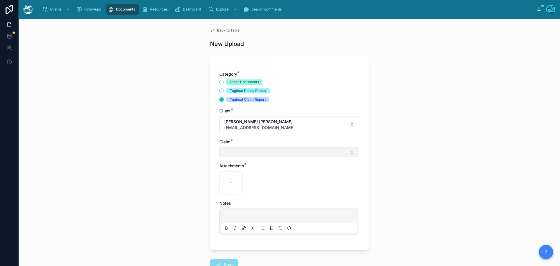
click at [225, 152] on button "Select Button" at bounding box center [289, 152] width 140 height 10
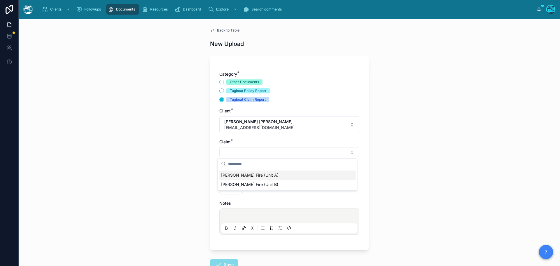
click at [232, 174] on span "Eaton Fire (Unit A)" at bounding box center [249, 175] width 57 height 6
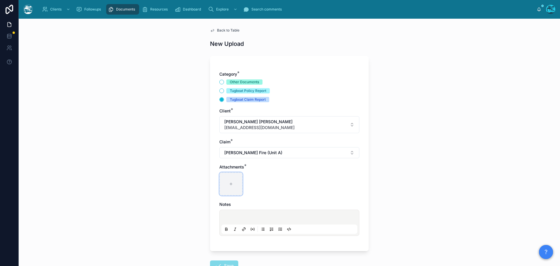
click at [229, 187] on div at bounding box center [230, 183] width 23 height 23
type input "**********"
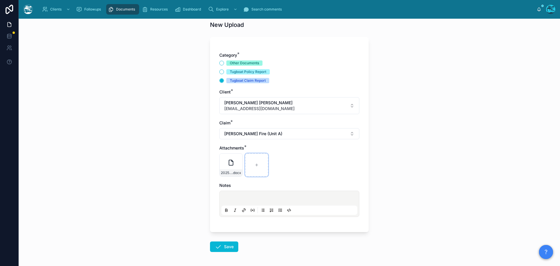
scroll to position [42, 0]
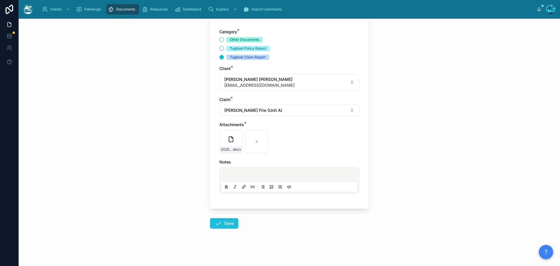
click at [225, 226] on button "Save" at bounding box center [224, 223] width 28 height 11
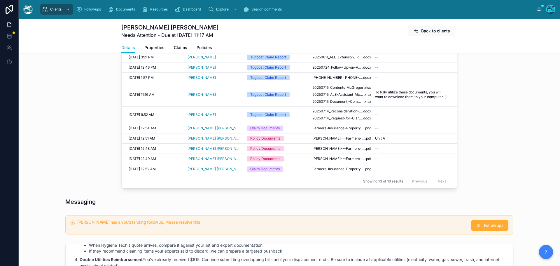
scroll to position [276, 0]
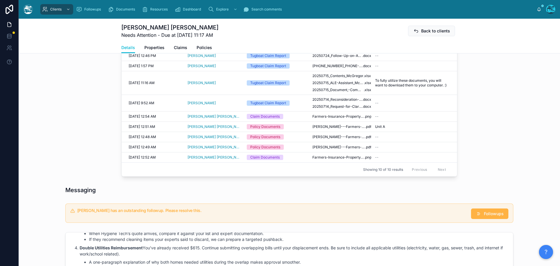
click at [491, 217] on span "Followups" at bounding box center [494, 214] width 20 height 6
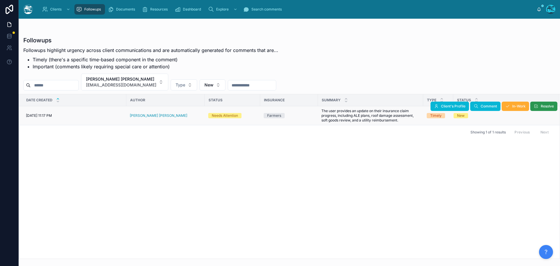
click at [545, 108] on span "Resolve" at bounding box center [547, 106] width 13 height 5
click at [163, 81] on button "Amanda Lo McGregor amandalomcgregor@gmail.com" at bounding box center [124, 82] width 87 height 17
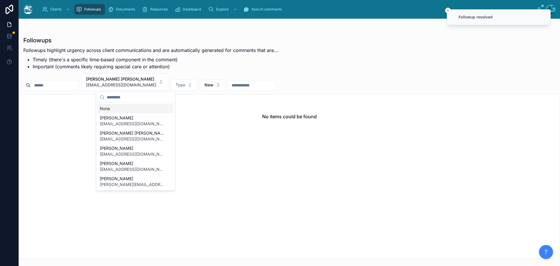
click at [110, 110] on div "None" at bounding box center [135, 108] width 76 height 9
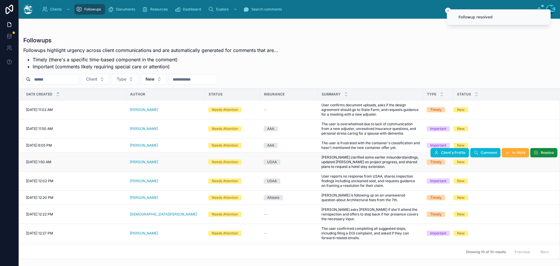
click at [162, 163] on div "[PERSON_NAME]" at bounding box center [166, 162] width 72 height 5
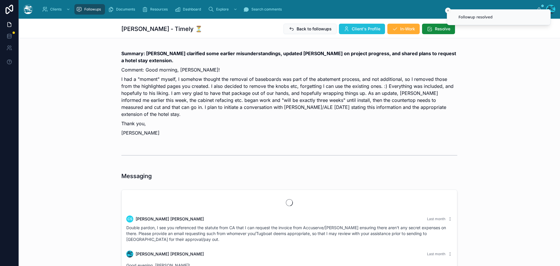
scroll to position [2615, 0]
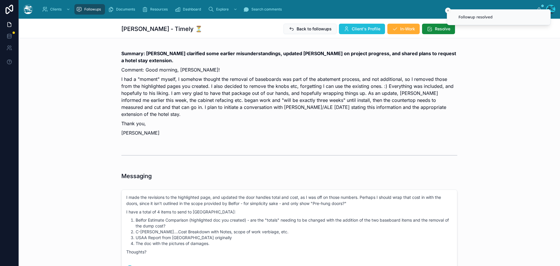
click at [362, 28] on span "Client's Profile" at bounding box center [366, 29] width 29 height 6
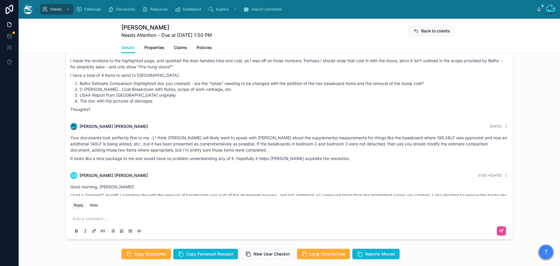
scroll to position [496, 0]
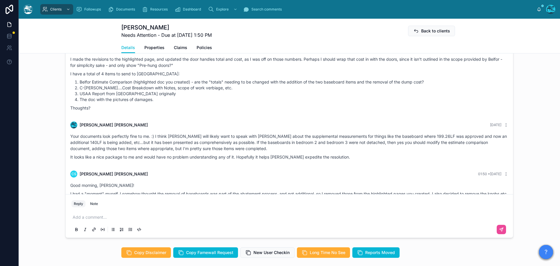
click at [92, 217] on p at bounding box center [291, 217] width 436 height 6
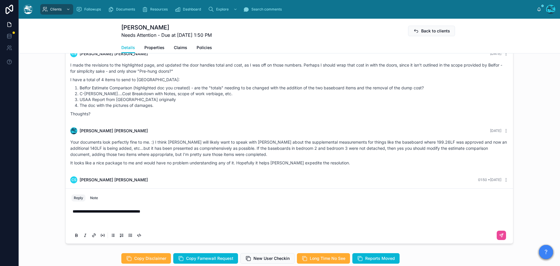
scroll to position [484, 0]
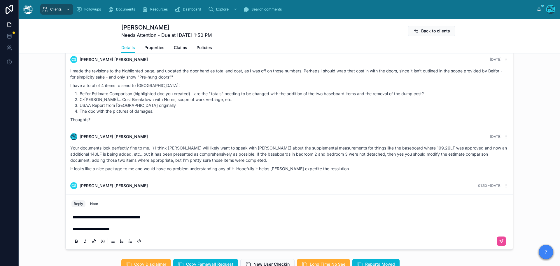
click at [124, 230] on p "**********" at bounding box center [291, 223] width 436 height 18
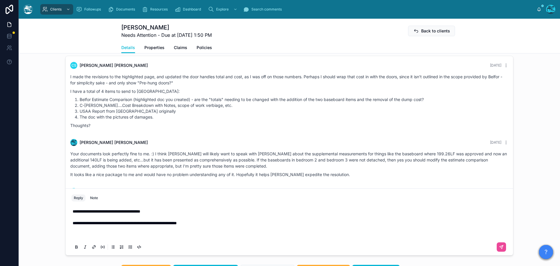
scroll to position [473, 0]
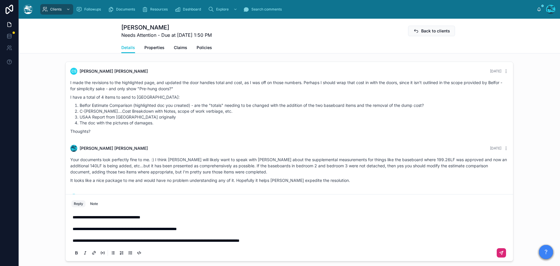
click at [502, 252] on icon at bounding box center [501, 252] width 5 height 5
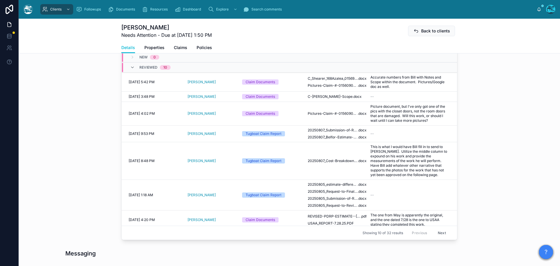
scroll to position [327, 0]
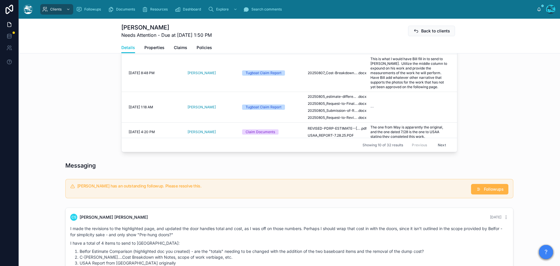
click at [497, 189] on span "Followups" at bounding box center [494, 189] width 20 height 6
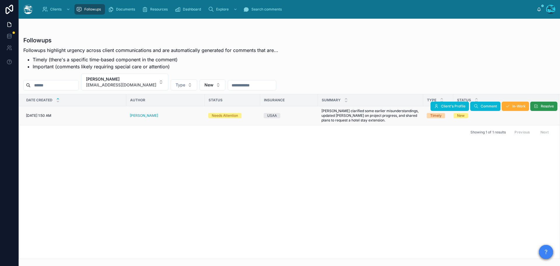
click at [544, 107] on span "Resolve" at bounding box center [547, 106] width 13 height 5
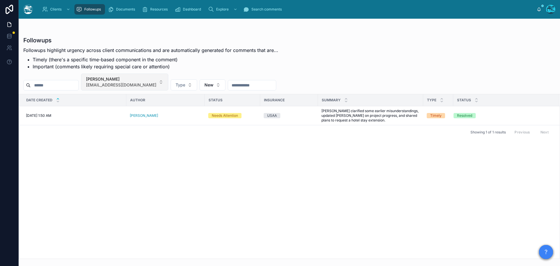
click at [158, 80] on button "Chrystal Shearer chrystalshearer@gmail.com" at bounding box center [124, 82] width 87 height 17
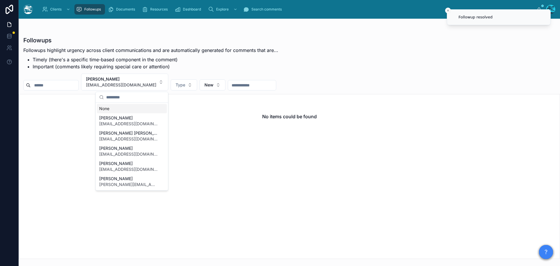
click at [108, 109] on div "None" at bounding box center [132, 108] width 70 height 9
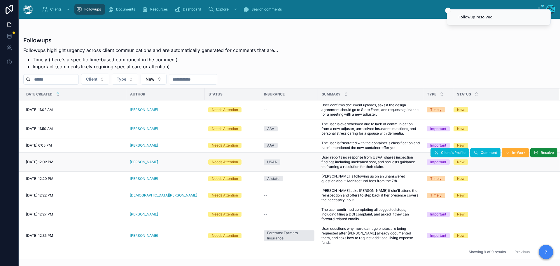
click at [150, 161] on div "[PERSON_NAME]" at bounding box center [166, 162] width 72 height 5
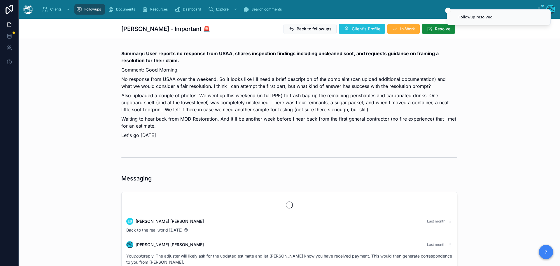
scroll to position [1215, 0]
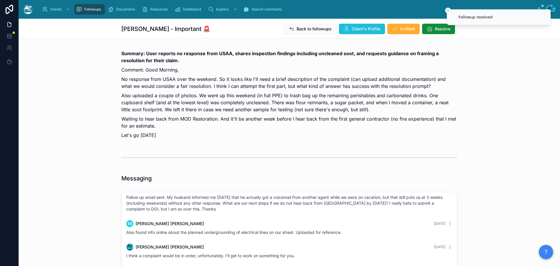
click at [362, 29] on span "Client's Profile" at bounding box center [366, 29] width 29 height 6
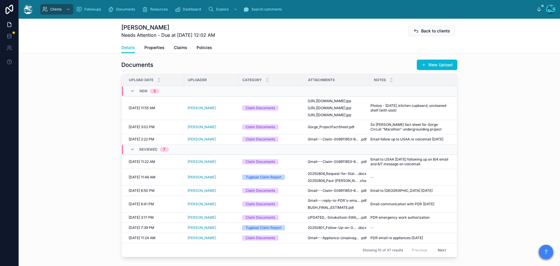
scroll to position [204, 0]
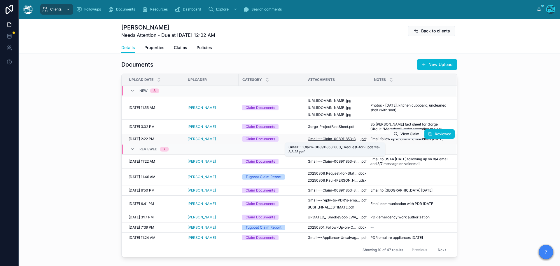
click at [339, 137] on span "Gmail---Claim-008911853–800_-Request-for-updates-8.8.25" at bounding box center [334, 139] width 53 height 5
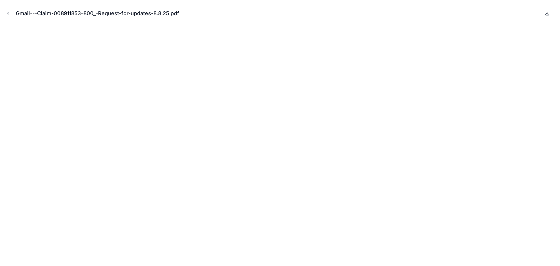
click at [548, 12] on icon at bounding box center [547, 13] width 5 height 5
click at [11, 13] on div "Gmail---Claim-008911853–800_-Request-for-updates-8.8.25.pdf" at bounding box center [280, 14] width 551 height 18
click at [7, 13] on icon "Close modal" at bounding box center [8, 13] width 4 height 4
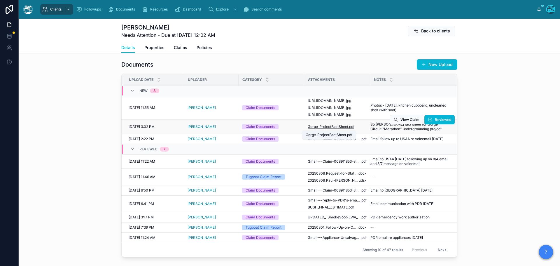
click at [323, 126] on span "Gorge_ProjectFactSheet" at bounding box center [328, 126] width 41 height 5
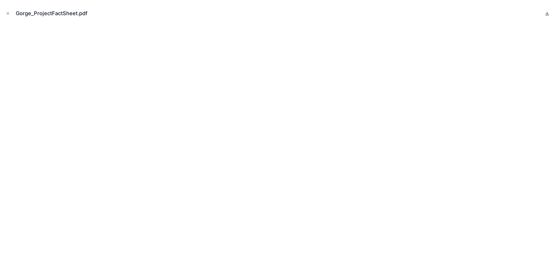
click at [548, 13] on icon at bounding box center [547, 13] width 5 height 5
click at [7, 13] on icon "Close modal" at bounding box center [8, 13] width 4 height 4
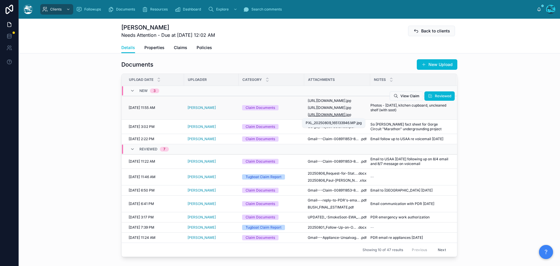
click at [323, 114] on span "PXL_20250809_165133946.MP" at bounding box center [327, 114] width 38 height 5
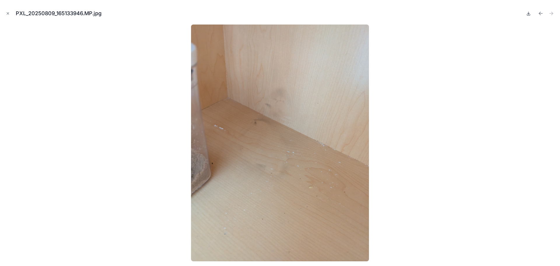
click at [528, 13] on icon at bounding box center [529, 13] width 5 height 5
click at [541, 13] on icon "Previous file" at bounding box center [541, 14] width 6 height 6
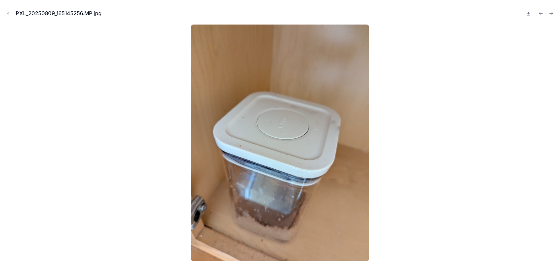
click at [529, 14] on icon at bounding box center [529, 13] width 2 height 1
click at [540, 12] on icon "Previous file" at bounding box center [539, 12] width 1 height 1
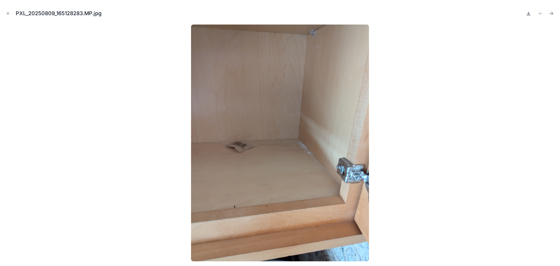
click at [528, 14] on icon at bounding box center [529, 13] width 2 height 1
click at [7, 13] on icon "Close modal" at bounding box center [8, 13] width 4 height 4
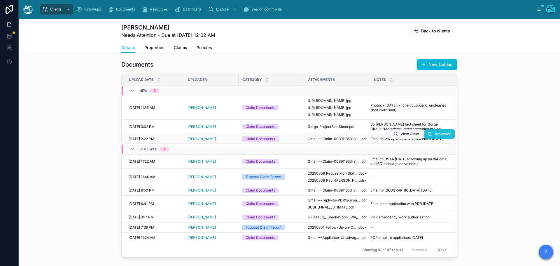
click at [443, 133] on span "Reviewed" at bounding box center [443, 134] width 16 height 5
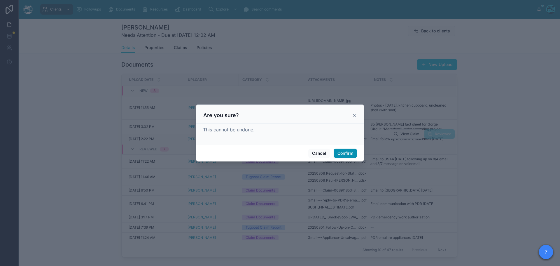
click at [346, 153] on button "Confirm" at bounding box center [345, 153] width 23 height 9
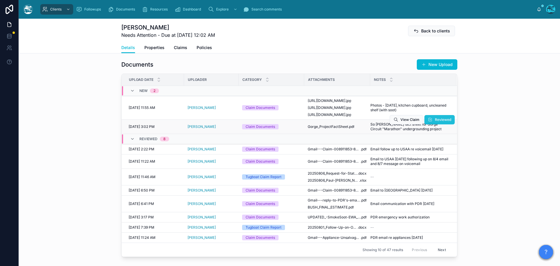
click at [440, 119] on span "Reviewed" at bounding box center [443, 119] width 16 height 5
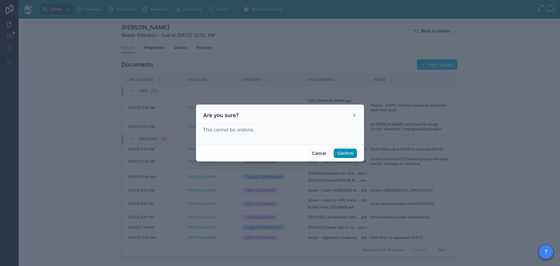
click at [347, 152] on button "Confirm" at bounding box center [345, 153] width 23 height 9
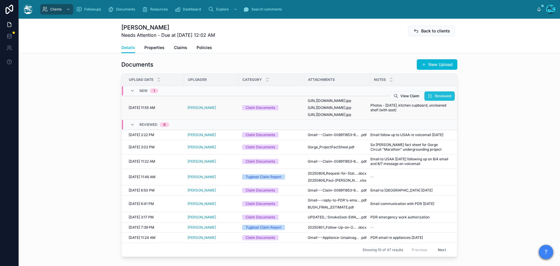
click at [440, 95] on span "Reviewed" at bounding box center [443, 96] width 16 height 5
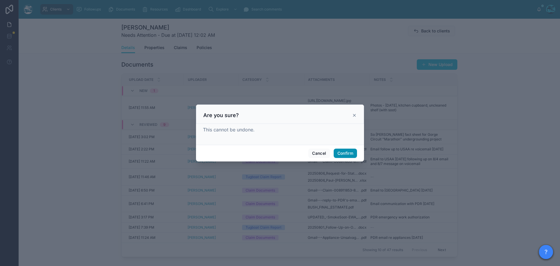
click at [342, 152] on button "Confirm" at bounding box center [345, 153] width 23 height 9
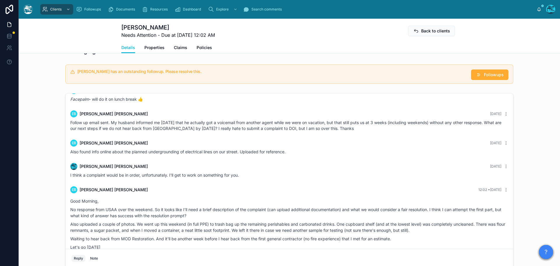
scroll to position [438, 0]
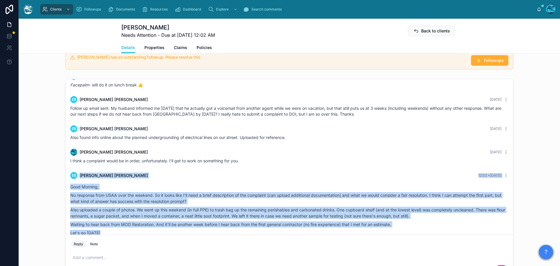
drag, startPoint x: 245, startPoint y: 149, endPoint x: 261, endPoint y: 221, distance: 73.5
copy div "EB Emily Bush 12:02 • Today Good Morning, No response from USAA over the weeken…"
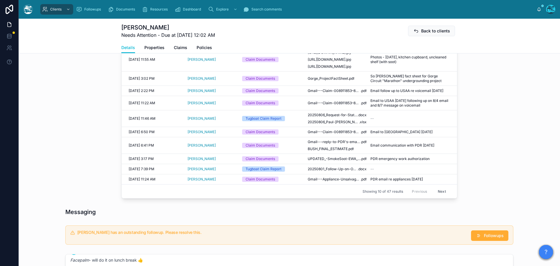
scroll to position [233, 0]
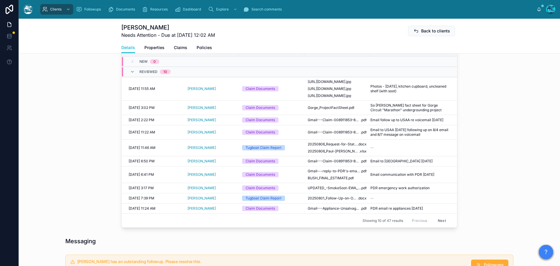
click at [440, 221] on button "Next" at bounding box center [442, 220] width 16 height 9
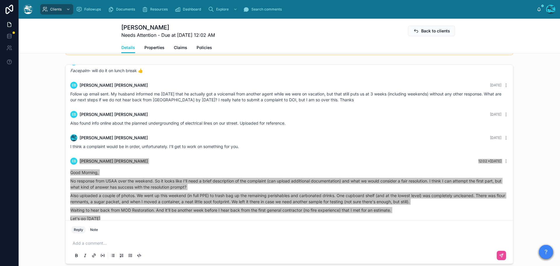
scroll to position [467, 0]
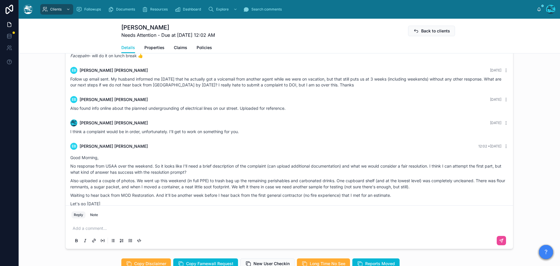
click at [85, 227] on p at bounding box center [291, 228] width 436 height 6
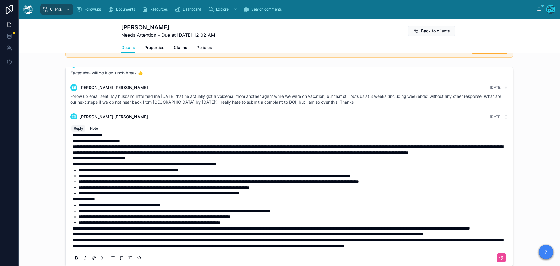
scroll to position [54, 0]
click at [73, 238] on span "**********" at bounding box center [288, 243] width 431 height 10
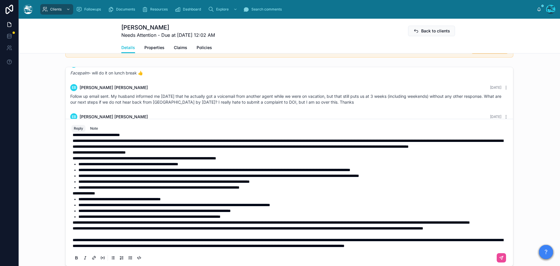
click at [73, 226] on span "**********" at bounding box center [248, 228] width 351 height 4
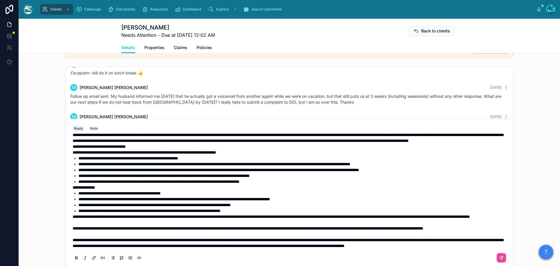
click at [73, 215] on span "**********" at bounding box center [272, 217] width 398 height 4
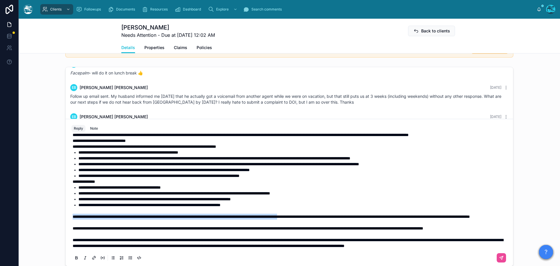
drag, startPoint x: 71, startPoint y: 217, endPoint x: 341, endPoint y: 215, distance: 270.9
click at [341, 215] on span "**********" at bounding box center [272, 217] width 398 height 4
click at [316, 218] on span "**********" at bounding box center [272, 217] width 398 height 4
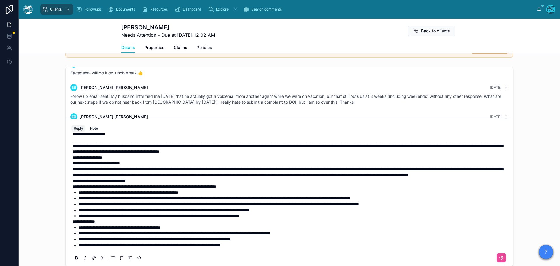
scroll to position [0, 0]
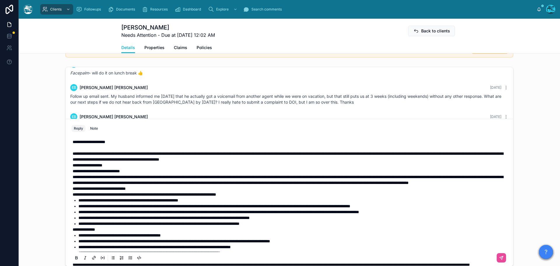
click at [72, 164] on div "**********" at bounding box center [290, 223] width 436 height 176
click at [73, 164] on span "**********" at bounding box center [88, 165] width 30 height 4
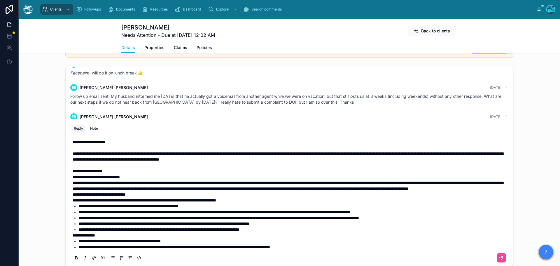
scroll to position [77, 0]
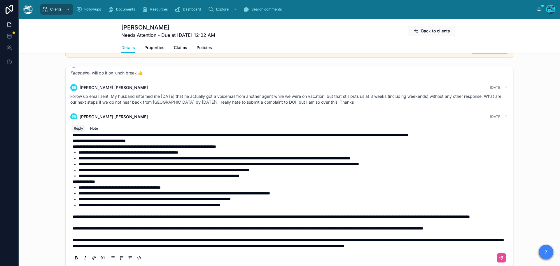
click at [173, 214] on p "**********" at bounding box center [291, 217] width 436 height 6
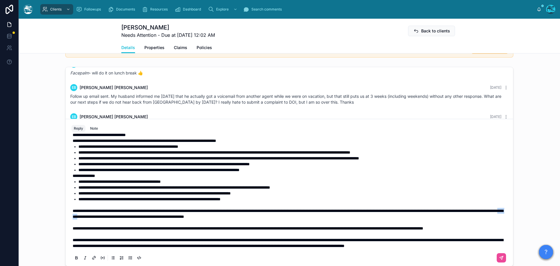
drag, startPoint x: 189, startPoint y: 206, endPoint x: 202, endPoint y: 206, distance: 13.4
click at [202, 209] on span "**********" at bounding box center [288, 214] width 431 height 10
drag, startPoint x: 71, startPoint y: 198, endPoint x: 341, endPoint y: 200, distance: 270.3
click at [341, 209] on span "**********" at bounding box center [288, 214] width 431 height 10
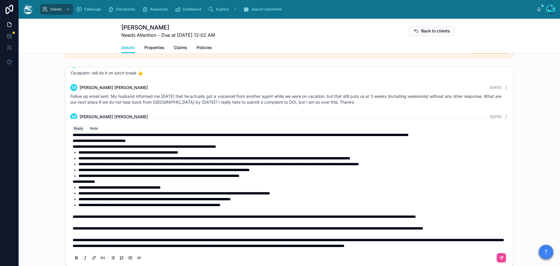
drag, startPoint x: 70, startPoint y: 199, endPoint x: 118, endPoint y: 199, distance: 47.6
click at [118, 199] on div "**********" at bounding box center [290, 173] width 436 height 182
drag, startPoint x: 71, startPoint y: 199, endPoint x: 322, endPoint y: 201, distance: 250.4
click at [322, 215] on span "**********" at bounding box center [245, 217] width 344 height 4
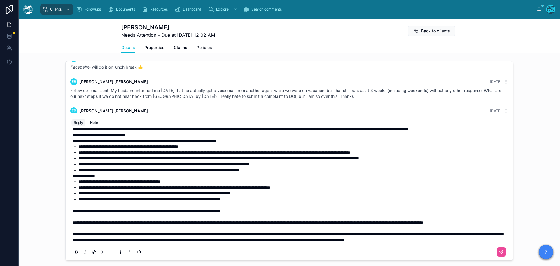
click at [280, 208] on p "**********" at bounding box center [291, 211] width 436 height 6
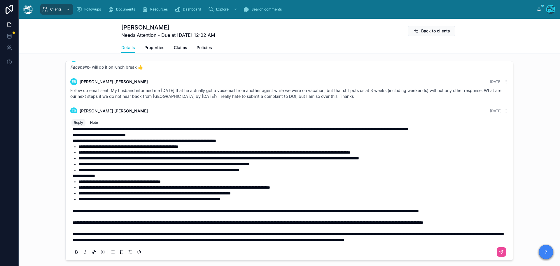
scroll to position [450, 0]
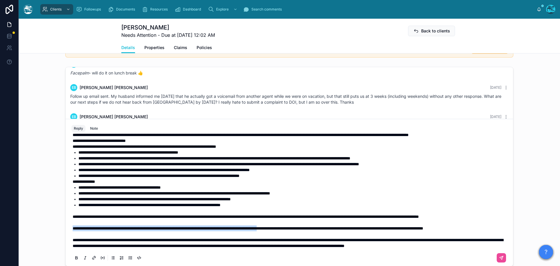
drag, startPoint x: 71, startPoint y: 216, endPoint x: 319, endPoint y: 219, distance: 247.8
click at [319, 225] on p "**********" at bounding box center [291, 228] width 436 height 6
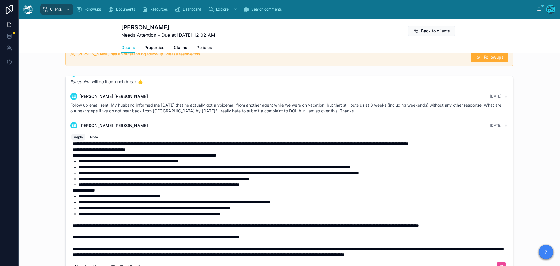
scroll to position [510, 0]
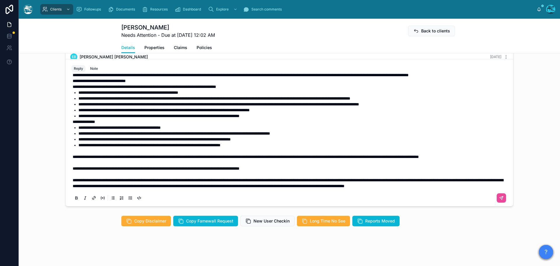
click at [156, 154] on p "**********" at bounding box center [291, 157] width 436 height 6
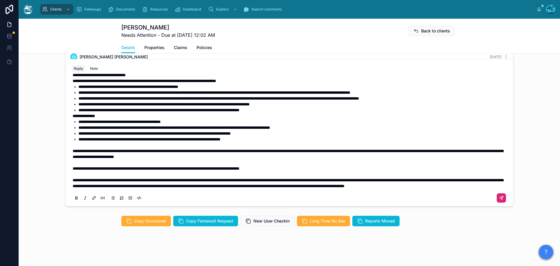
click at [499, 196] on icon at bounding box center [501, 198] width 5 height 5
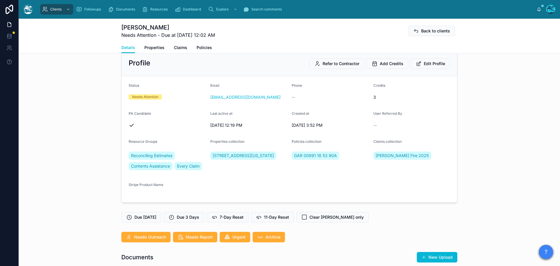
scroll to position [0, 0]
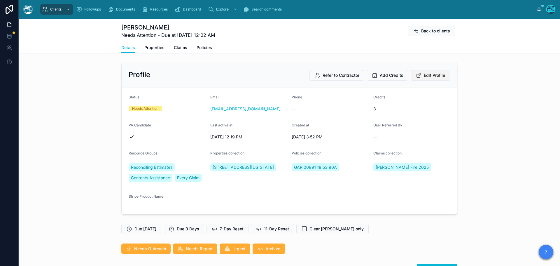
click at [424, 74] on span "Edit Profile" at bounding box center [434, 75] width 21 height 6
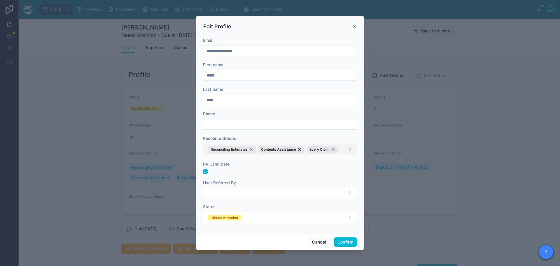
click at [342, 151] on button "Reconciling Estimates Contents Assistance Every Claim" at bounding box center [280, 150] width 154 height 12
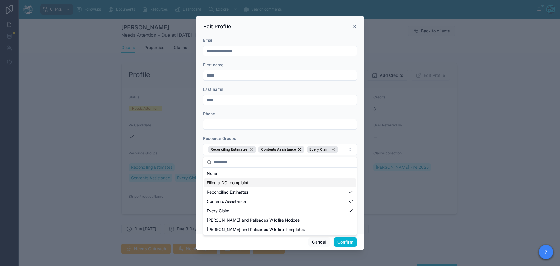
click at [240, 183] on span "Filing a DOI complaint" at bounding box center [228, 183] width 42 height 6
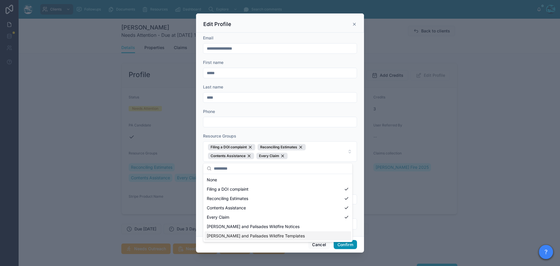
click at [344, 246] on button "Confirm" at bounding box center [345, 244] width 23 height 9
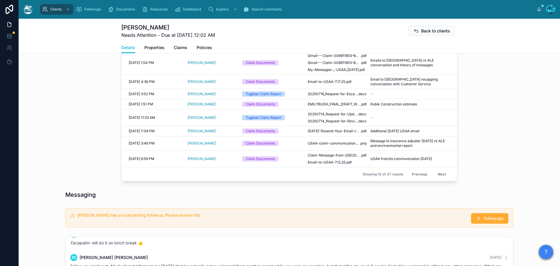
scroll to position [292, 0]
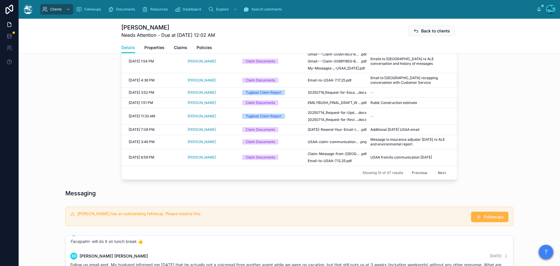
click at [497, 217] on span "Followups" at bounding box center [494, 217] width 20 height 6
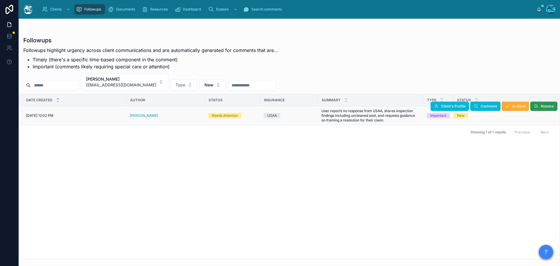
click at [545, 107] on span "Resolve" at bounding box center [547, 106] width 13 height 5
click at [140, 82] on span "[EMAIL_ADDRESS][DOMAIN_NAME]" at bounding box center [121, 85] width 70 height 6
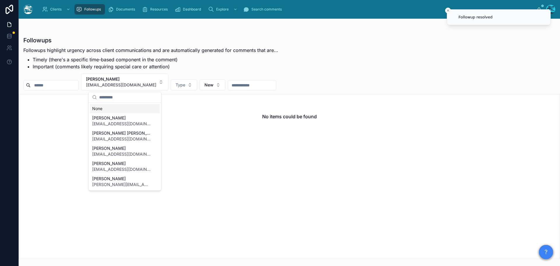
click at [98, 108] on div "None" at bounding box center [125, 108] width 70 height 9
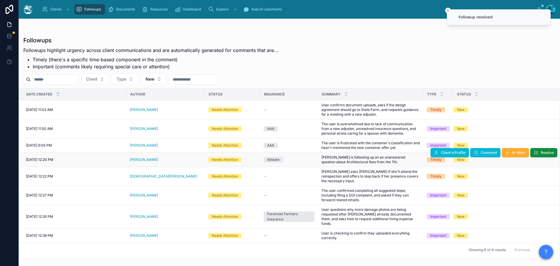
click at [156, 158] on div "Mark Pickett" at bounding box center [166, 159] width 72 height 5
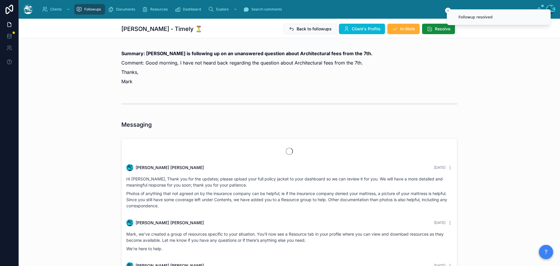
scroll to position [1186, 0]
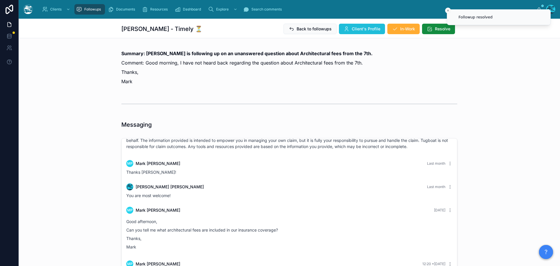
click at [360, 27] on span "Client's Profile" at bounding box center [366, 29] width 29 height 6
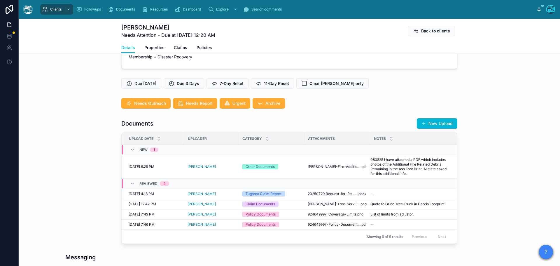
scroll to position [146, 0]
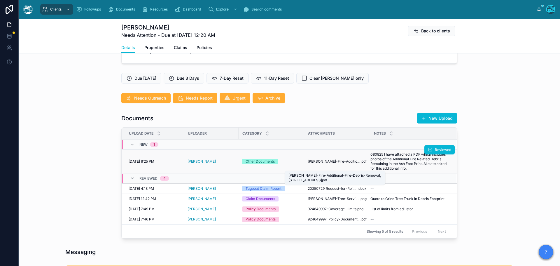
click at [351, 164] on span "Eaton-Fire-Additional-Fire-Debris-Removal,1421-East-Palm-St,-Altadena-CA" at bounding box center [334, 161] width 53 height 5
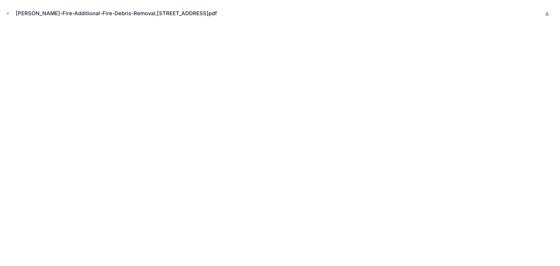
click at [547, 13] on icon at bounding box center [548, 13] width 2 height 1
click at [9, 13] on icon "Close modal" at bounding box center [8, 13] width 4 height 4
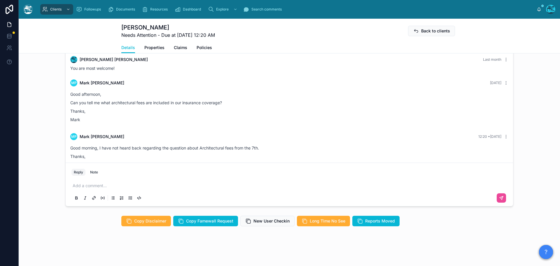
scroll to position [1108, 0]
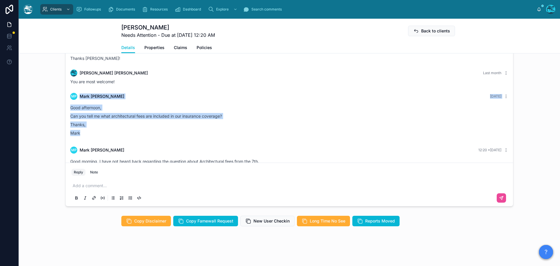
drag, startPoint x: 128, startPoint y: 84, endPoint x: 127, endPoint y: 132, distance: 47.6
copy div "MP Mark Pickett 4 days ago Good afternoon, Can you tell me what architectural f…"
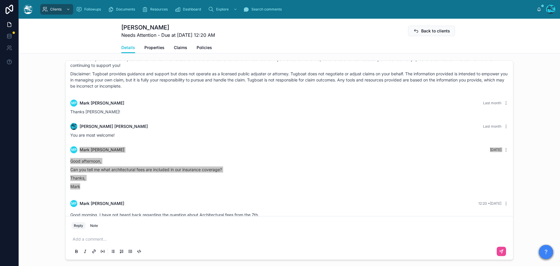
scroll to position [409, 0]
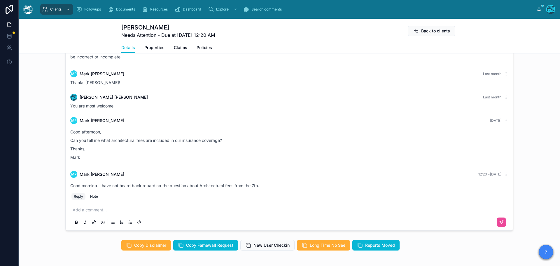
click at [78, 213] on p at bounding box center [291, 210] width 436 height 6
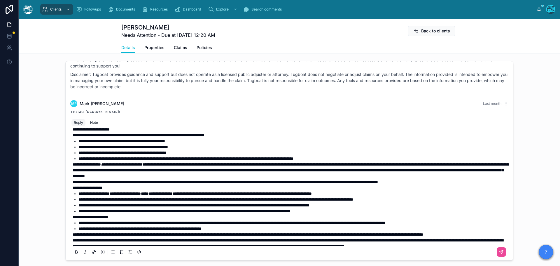
scroll to position [54, 0]
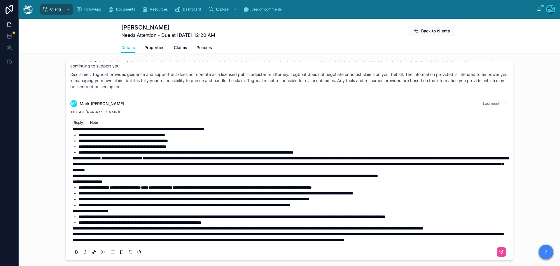
click at [73, 234] on span "**********" at bounding box center [288, 237] width 431 height 10
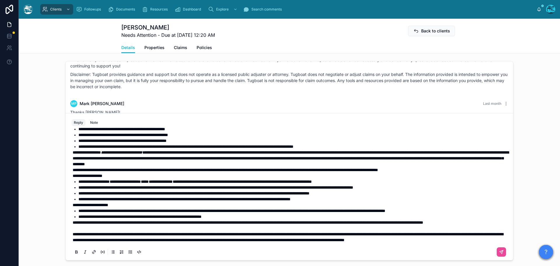
click at [73, 223] on span "**********" at bounding box center [248, 222] width 351 height 4
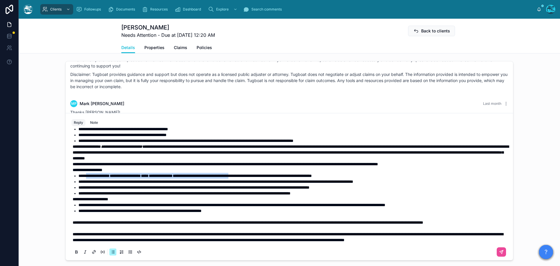
drag, startPoint x: 274, startPoint y: 181, endPoint x: 88, endPoint y: 182, distance: 185.6
click at [88, 179] on li "**********" at bounding box center [294, 176] width 430 height 6
click at [74, 255] on button at bounding box center [76, 251] width 7 height 7
click at [75, 254] on icon at bounding box center [76, 252] width 5 height 5
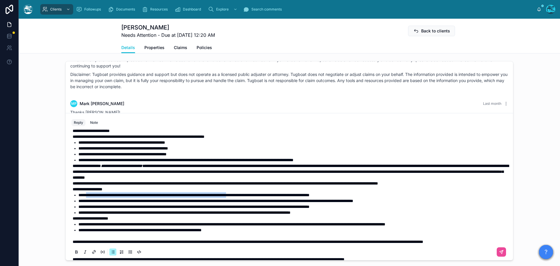
scroll to position [25, 0]
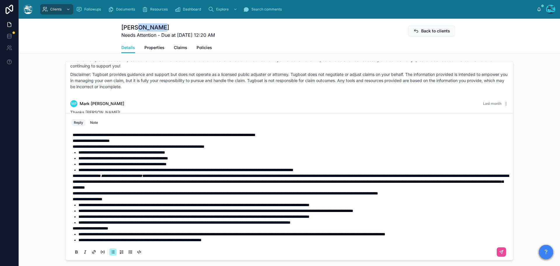
drag, startPoint x: 155, startPoint y: 28, endPoint x: 135, endPoint y: 28, distance: 19.6
click at [135, 28] on h1 "Mark Pickett" at bounding box center [168, 27] width 94 height 8
copy h1 "Pickett"
click at [72, 182] on div "**********" at bounding box center [290, 196] width 436 height 182
click at [73, 178] on span "**********" at bounding box center [87, 176] width 28 height 4
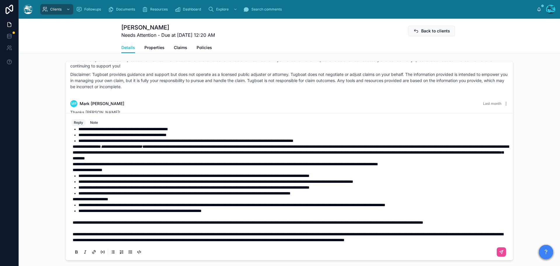
scroll to position [65, 0]
click at [73, 220] on span "**********" at bounding box center [248, 222] width 351 height 4
drag, startPoint x: 115, startPoint y: 217, endPoint x: 128, endPoint y: 217, distance: 13.2
click at [128, 220] on span "**********" at bounding box center [282, 222] width 418 height 4
click at [76, 253] on icon at bounding box center [77, 252] width 2 height 1
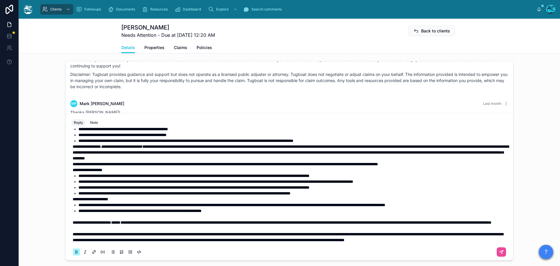
click at [83, 254] on icon at bounding box center [85, 252] width 5 height 5
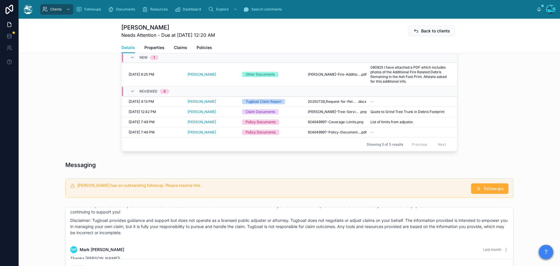
scroll to position [204, 0]
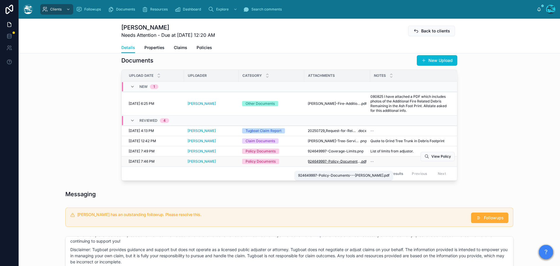
click at [321, 164] on span "924649997-Policy-Documents---Pickett" at bounding box center [334, 161] width 53 height 5
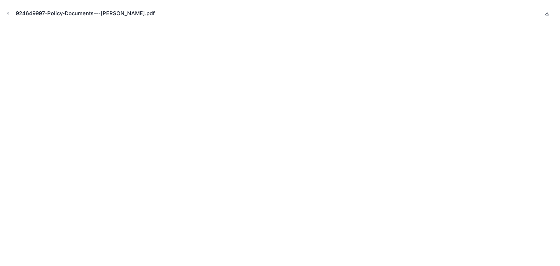
click at [548, 13] on icon at bounding box center [548, 13] width 2 height 1
drag, startPoint x: 8, startPoint y: 12, endPoint x: 52, endPoint y: 34, distance: 48.9
click at [8, 12] on icon "Close modal" at bounding box center [8, 13] width 4 height 4
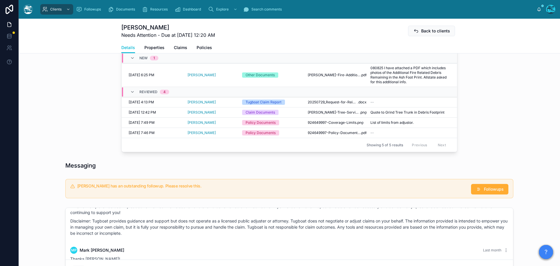
scroll to position [204, 0]
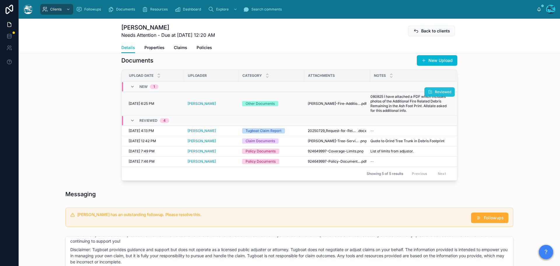
click at [439, 94] on span "Reviewed" at bounding box center [443, 92] width 16 height 5
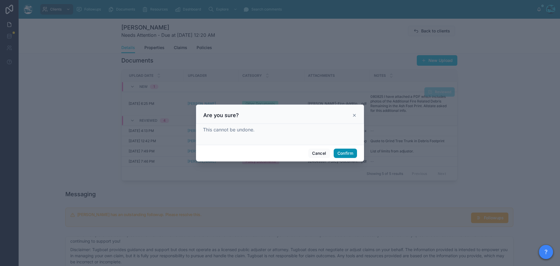
click at [345, 156] on button "Confirm" at bounding box center [345, 153] width 23 height 9
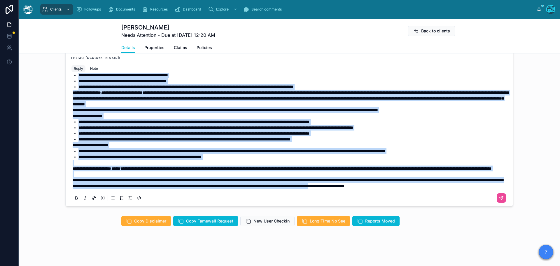
scroll to position [65, 0]
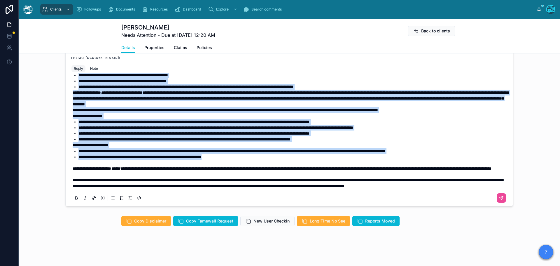
drag, startPoint x: 70, startPoint y: 104, endPoint x: 241, endPoint y: 145, distance: 175.5
click at [241, 145] on div "**********" at bounding box center [291, 106] width 436 height 163
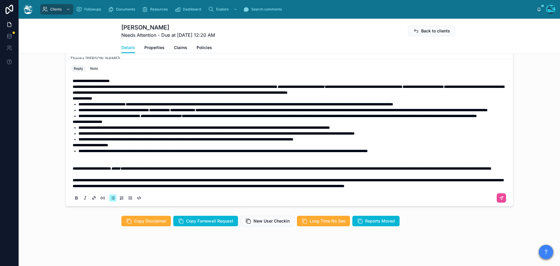
scroll to position [48, 0]
click at [113, 154] on p at bounding box center [291, 157] width 436 height 6
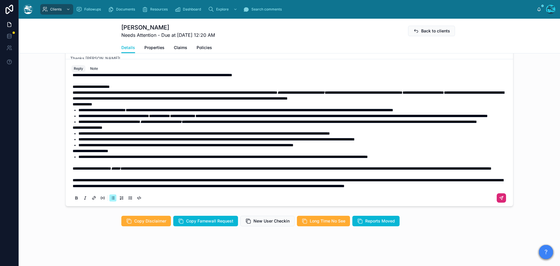
click at [500, 197] on icon at bounding box center [502, 198] width 4 height 4
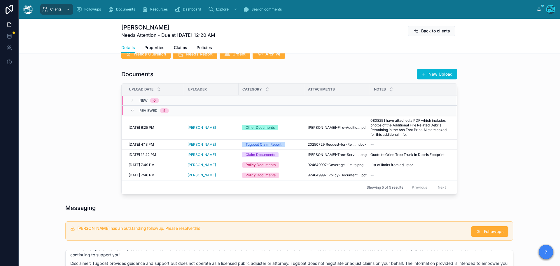
scroll to position [176, 0]
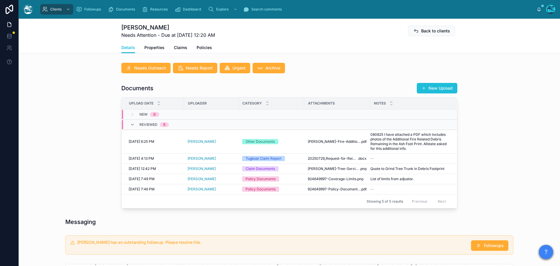
click at [431, 90] on button "New Upload" at bounding box center [437, 88] width 41 height 11
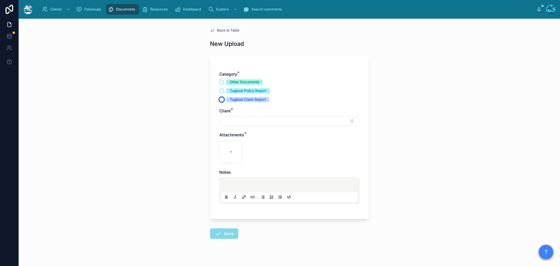
click at [220, 99] on button "Tugboat Claim Report" at bounding box center [221, 99] width 5 height 5
click at [234, 119] on button "Select Button" at bounding box center [289, 121] width 140 height 10
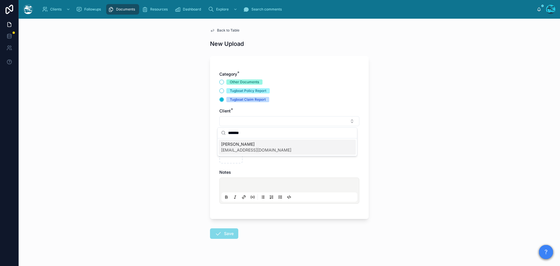
type input "*******"
click at [231, 151] on span "mapickett@yahoo.com" at bounding box center [256, 150] width 70 height 6
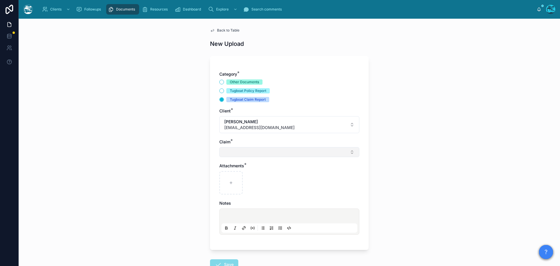
click at [230, 152] on button "Select Button" at bounding box center [289, 152] width 140 height 10
click at [230, 175] on span "1421 Fire" at bounding box center [229, 175] width 17 height 6
click at [229, 182] on icon at bounding box center [231, 184] width 4 height 4
type input "**********"
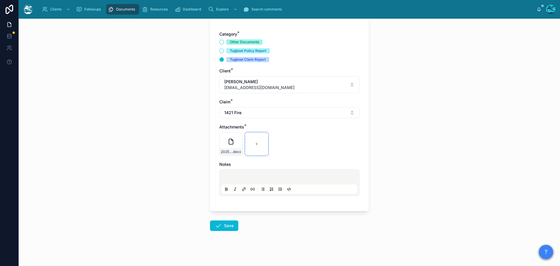
scroll to position [42, 0]
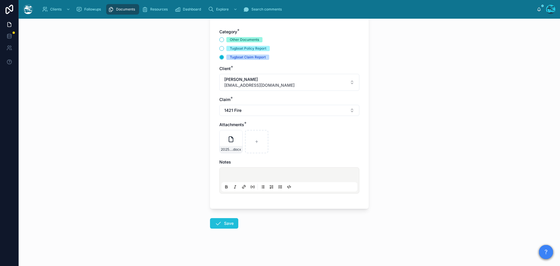
click at [223, 223] on button "Save" at bounding box center [224, 223] width 28 height 11
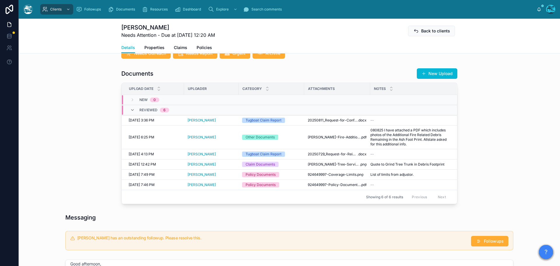
scroll to position [188, 0]
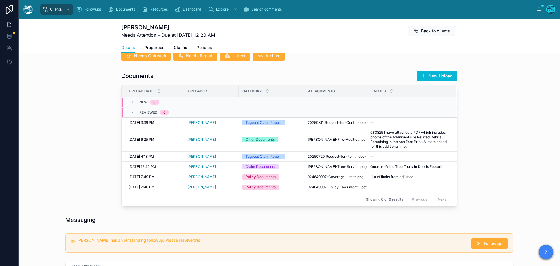
click at [441, 80] on button "New Upload" at bounding box center [437, 76] width 41 height 11
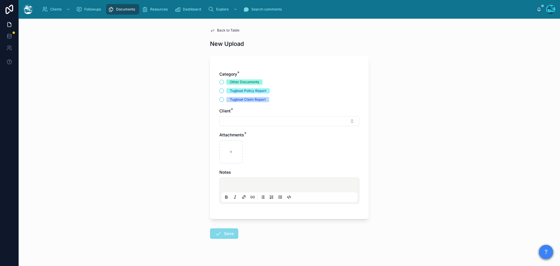
click at [227, 30] on span "Back to Table" at bounding box center [228, 30] width 22 height 5
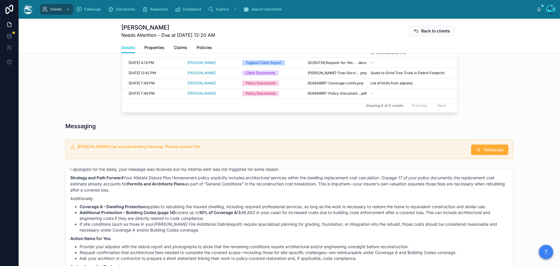
scroll to position [292, 0]
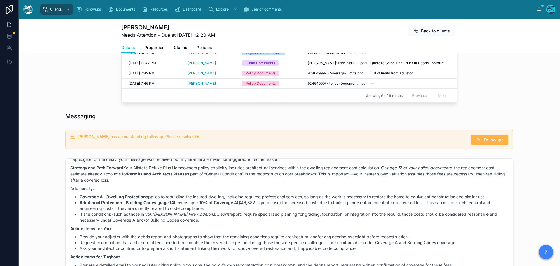
click at [479, 143] on icon at bounding box center [479, 140] width 6 height 6
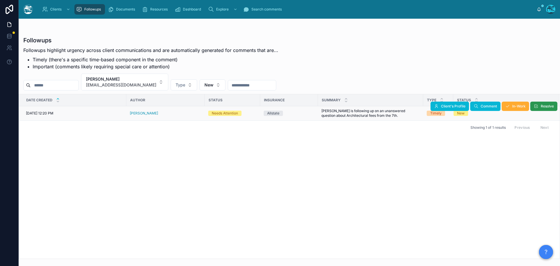
click at [544, 107] on span "Resolve" at bounding box center [547, 106] width 13 height 5
click at [148, 82] on button "Mark Pickett mapickett@yahoo.com" at bounding box center [124, 82] width 87 height 17
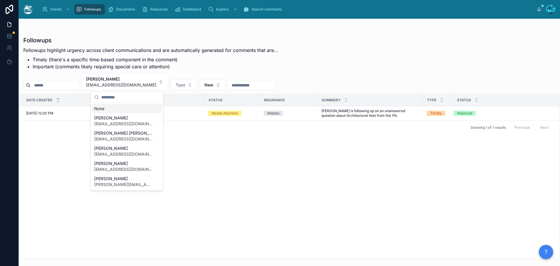
click at [100, 109] on div "None" at bounding box center [127, 108] width 70 height 9
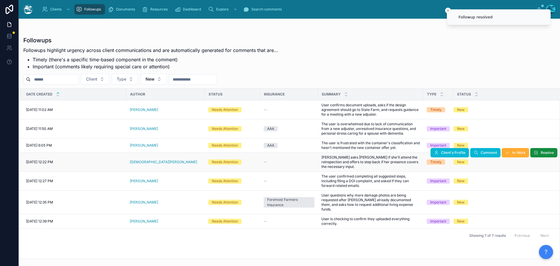
click at [165, 162] on div "[DEMOGRAPHIC_DATA][PERSON_NAME]" at bounding box center [166, 162] width 72 height 5
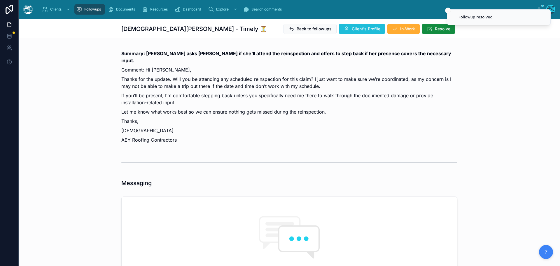
click at [363, 29] on span "Client's Profile" at bounding box center [366, 29] width 29 height 6
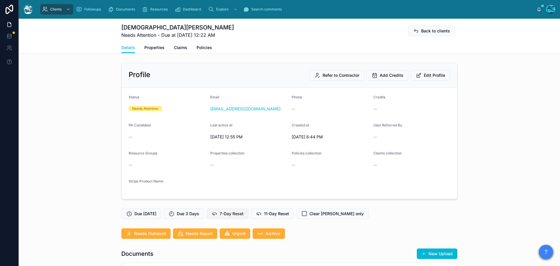
click at [235, 215] on span "7-Day Reset" at bounding box center [232, 214] width 24 height 6
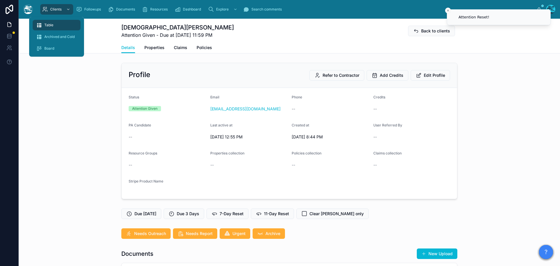
click at [49, 23] on span "Table" at bounding box center [48, 25] width 9 height 5
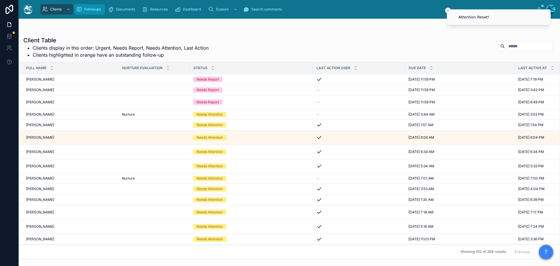
click at [85, 9] on span "Followups" at bounding box center [92, 9] width 17 height 5
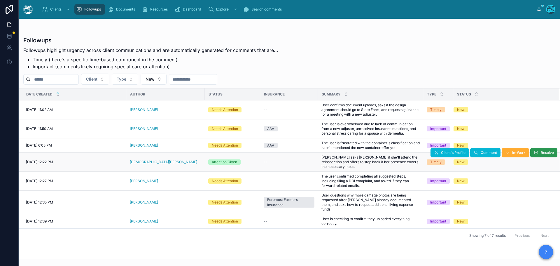
click at [541, 154] on span "Resolve" at bounding box center [547, 152] width 13 height 5
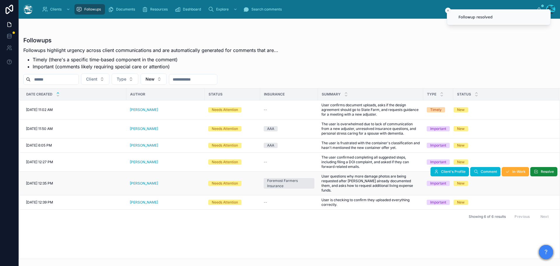
click at [158, 181] on div "Michelle Shipp" at bounding box center [166, 183] width 72 height 5
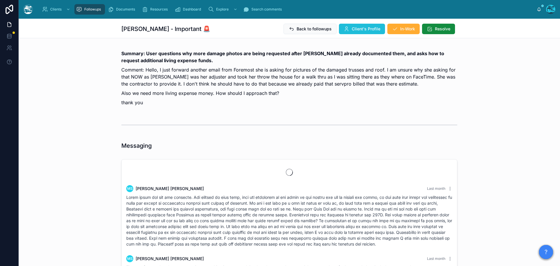
scroll to position [1494, 0]
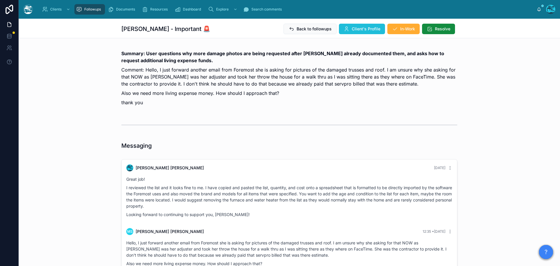
click at [348, 26] on button "Client's Profile" at bounding box center [362, 29] width 46 height 11
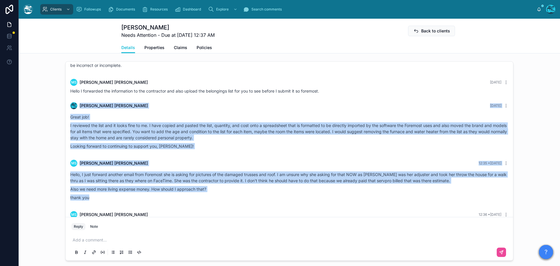
scroll to position [1362, 0]
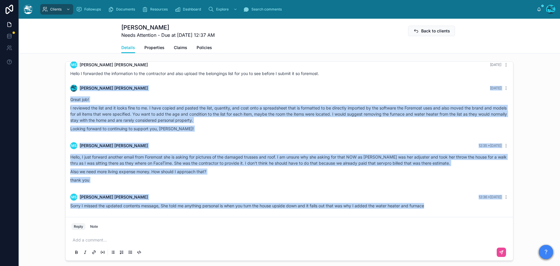
drag, startPoint x: 330, startPoint y: 109, endPoint x: 446, endPoint y: 213, distance: 155.7
copy div "Rachel Baker 4 days ago Great job! I reviewed the list and it looks fine to me.…"
click at [280, 134] on div "Great job! I reviewed the list and it looks fine to me. I have copied and paste…" at bounding box center [289, 114] width 438 height 40
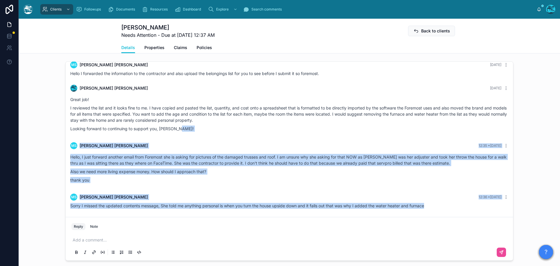
drag, startPoint x: 203, startPoint y: 135, endPoint x: 450, endPoint y: 219, distance: 261.1
copy div "MS Michelle Shipp 12:35 • Today Hello, I just forward another email from Foremo…"
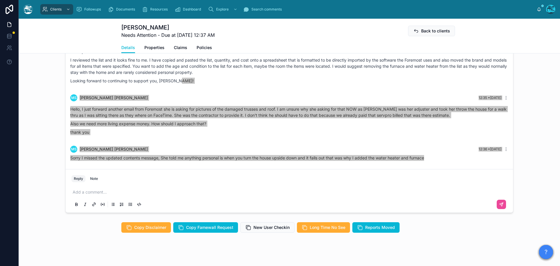
scroll to position [496, 0]
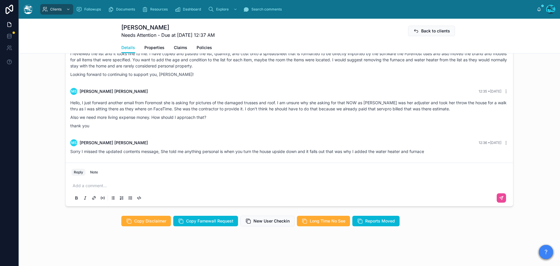
click at [111, 186] on p at bounding box center [291, 186] width 436 height 6
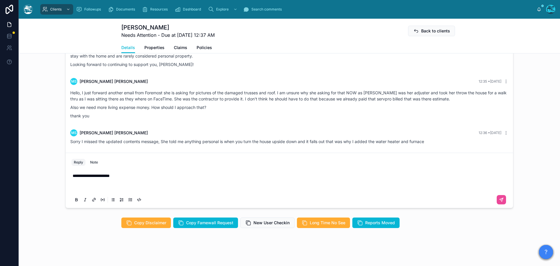
scroll to position [484, 0]
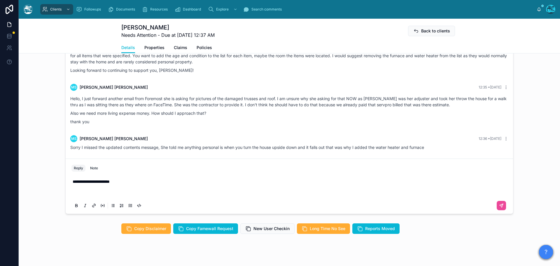
click at [83, 190] on p at bounding box center [291, 187] width 436 height 6
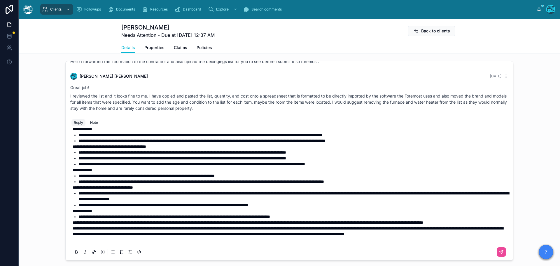
scroll to position [71, 0]
click at [156, 243] on p at bounding box center [291, 240] width 436 height 6
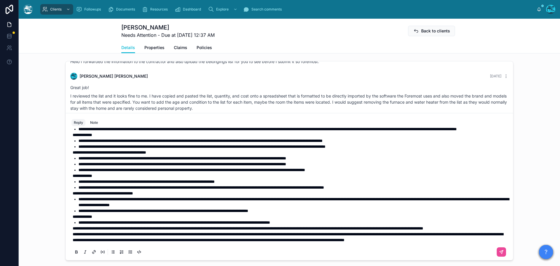
scroll to position [444, 0]
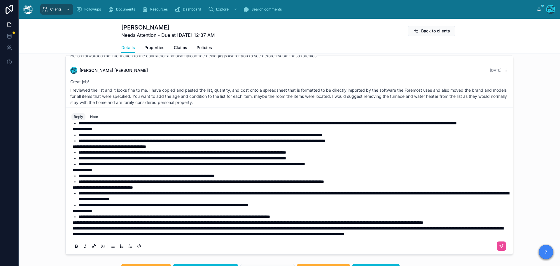
click at [73, 229] on span "**********" at bounding box center [288, 231] width 431 height 10
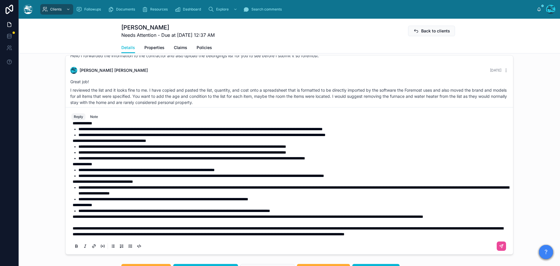
scroll to position [438, 0]
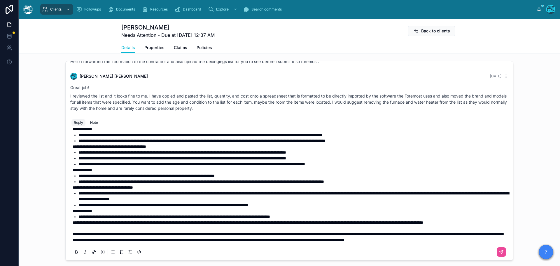
click at [73, 220] on span "**********" at bounding box center [248, 222] width 351 height 4
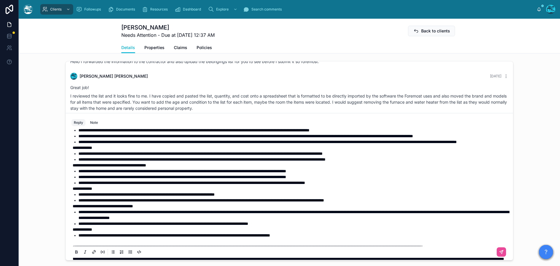
scroll to position [58, 0]
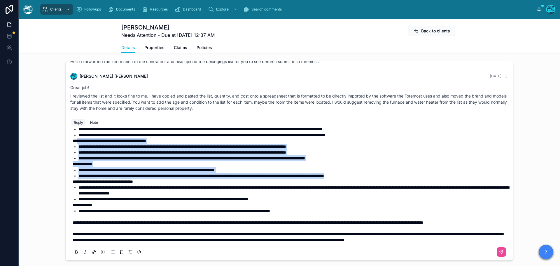
drag, startPoint x: 75, startPoint y: 154, endPoint x: 413, endPoint y: 189, distance: 339.3
click at [413, 189] on div "**********" at bounding box center [291, 160] width 436 height 163
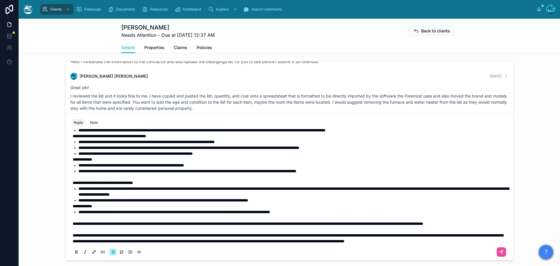
click at [244, 180] on p at bounding box center [291, 177] width 436 height 6
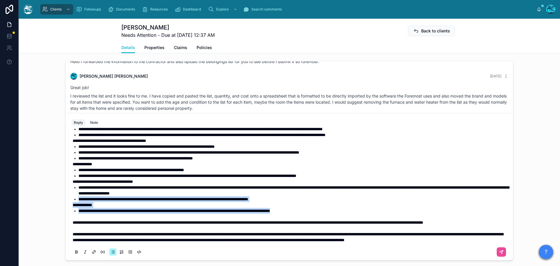
drag, startPoint x: 333, startPoint y: 224, endPoint x: 59, endPoint y: 212, distance: 274.6
click at [59, 212] on div "MS Michelle Shipp Last month MS Michelle Shipp Last month The proof to me that …" at bounding box center [290, 161] width 542 height 204
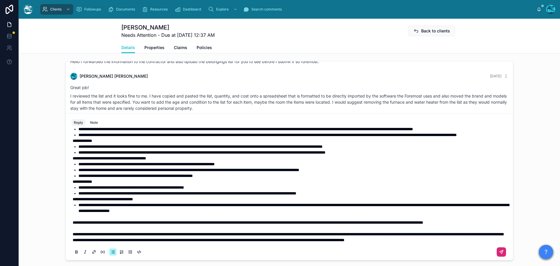
click at [499, 254] on icon at bounding box center [501, 252] width 5 height 5
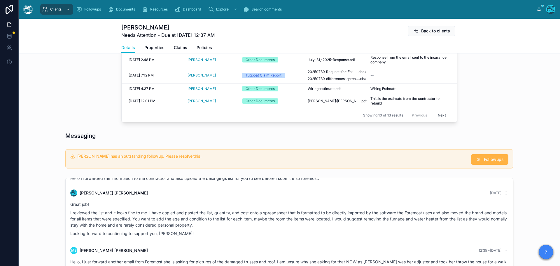
scroll to position [0, 0]
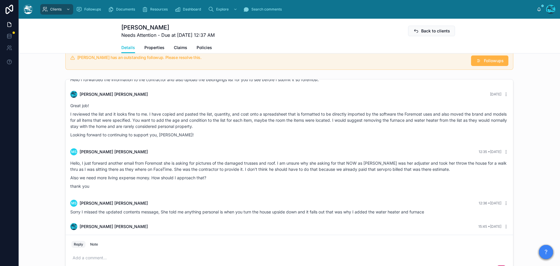
click at [485, 155] on div "MS Michelle Shipp 12:35 • Today" at bounding box center [289, 151] width 438 height 7
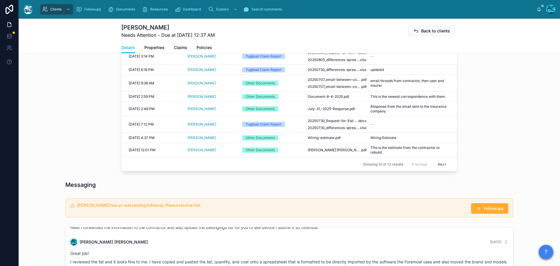
scroll to position [157, 0]
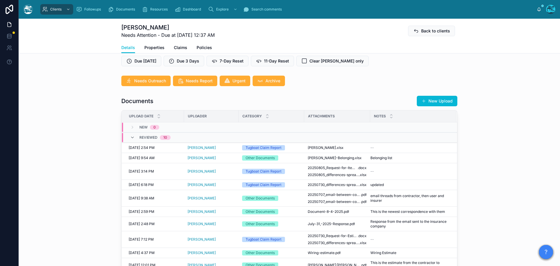
click at [444, 103] on button "New Upload" at bounding box center [437, 101] width 41 height 11
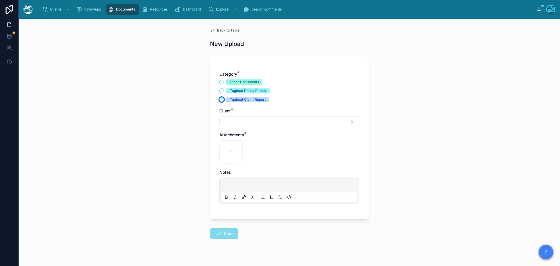
click at [219, 100] on button "Tugboat Claim Report" at bounding box center [221, 99] width 5 height 5
click at [228, 119] on button "Select Button" at bounding box center [289, 121] width 140 height 10
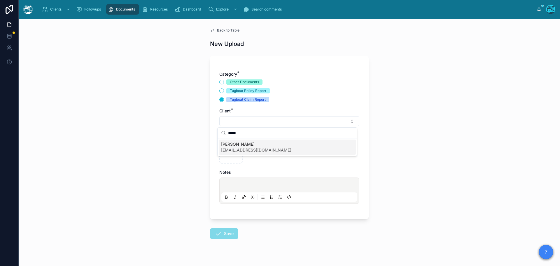
type input "*****"
click at [233, 146] on span "Michelle Shipp" at bounding box center [256, 144] width 70 height 6
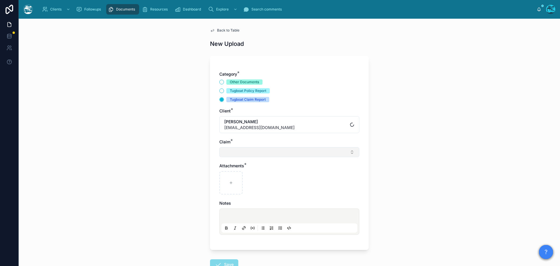
click at [229, 151] on button "Select Button" at bounding box center [289, 152] width 140 height 10
click at [230, 174] on span "House Fire" at bounding box center [231, 175] width 20 height 6
click at [228, 180] on div at bounding box center [230, 183] width 23 height 23
type input "**********"
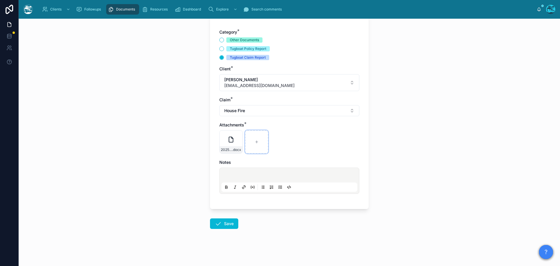
scroll to position [42, 0]
click at [219, 224] on icon at bounding box center [218, 223] width 7 height 7
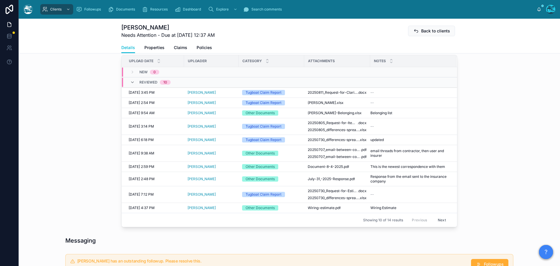
scroll to position [334, 0]
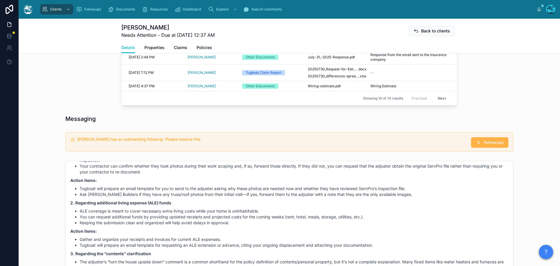
click at [487, 145] on span "Followups" at bounding box center [494, 143] width 20 height 6
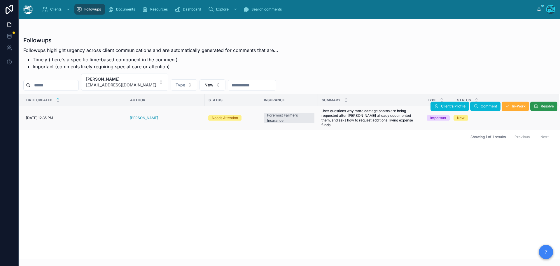
click at [548, 107] on span "Resolve" at bounding box center [547, 106] width 13 height 5
click at [160, 79] on button "Michelle Shipp michelleshipp@outlook.com" at bounding box center [124, 82] width 87 height 17
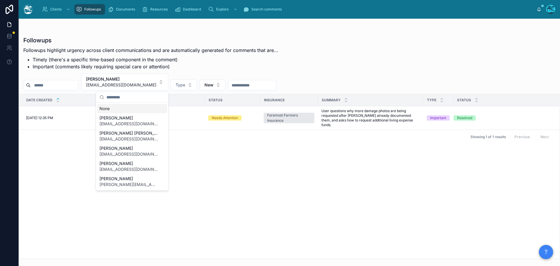
click at [104, 107] on div "None" at bounding box center [132, 108] width 70 height 9
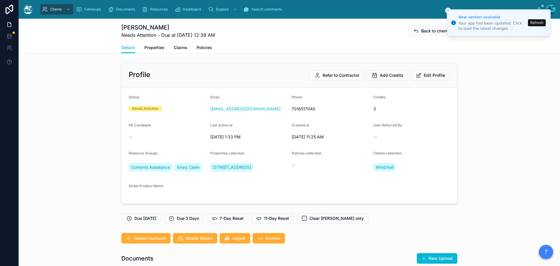
scroll to position [61, 0]
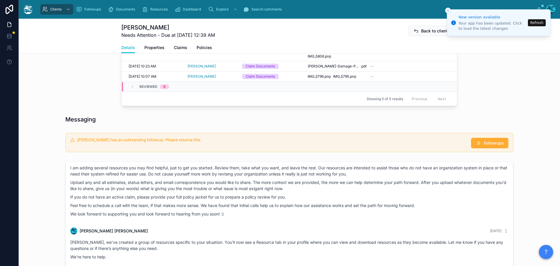
click at [539, 23] on button "Refresh" at bounding box center [537, 22] width 18 height 7
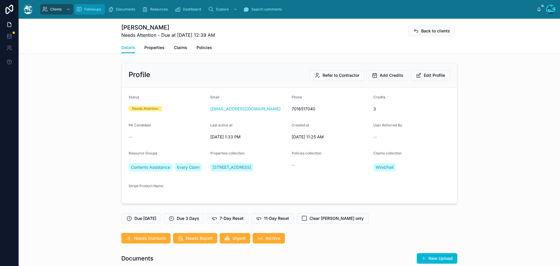
scroll to position [61, 0]
click at [91, 8] on span "Followups" at bounding box center [92, 9] width 17 height 5
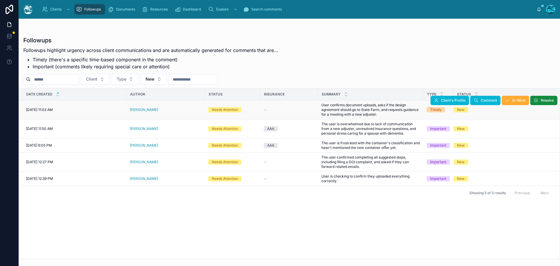
click at [162, 110] on div "[PERSON_NAME]" at bounding box center [166, 109] width 72 height 5
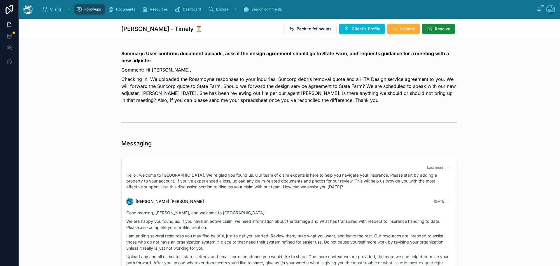
scroll to position [626, 0]
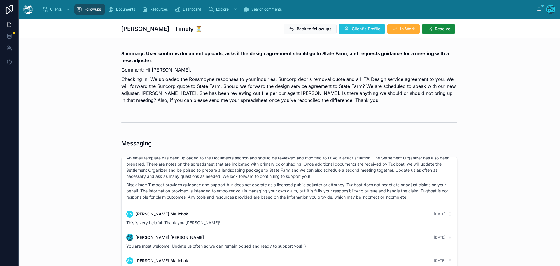
click at [366, 27] on span "Client's Profile" at bounding box center [366, 29] width 29 height 6
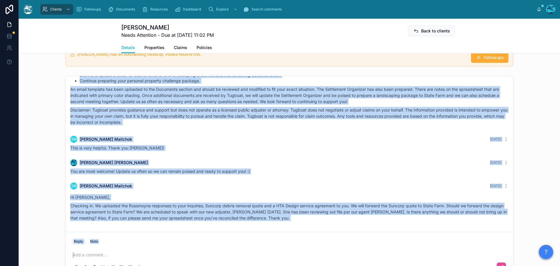
scroll to position [473, 0]
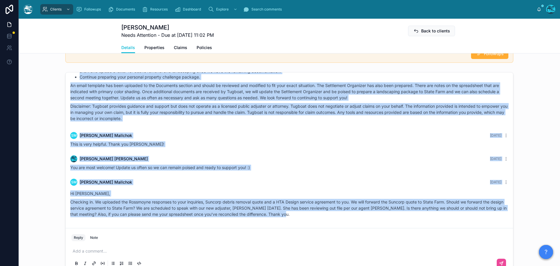
drag, startPoint x: 331, startPoint y: 153, endPoint x: 324, endPoint y: 216, distance: 63.4
copy div "Loremi Dolor 3 sita con Adip elitseddo, eius, tem incid utl etd magnaal enim ad…"
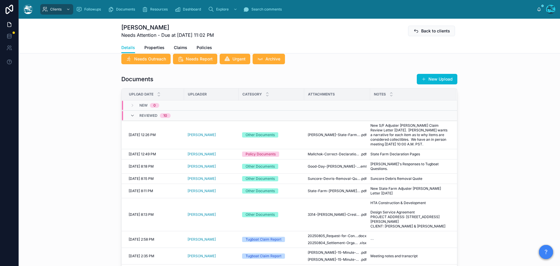
scroll to position [239, 0]
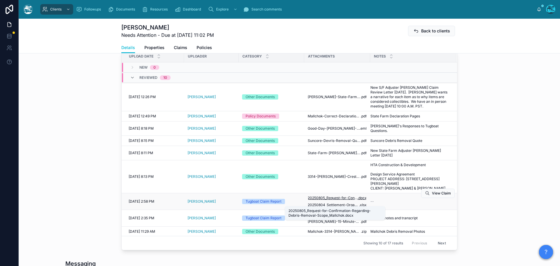
click at [352, 200] on span "20250805_Request-for-Confirmation-Regarding-Debris-Removal-Scope_Mallchok" at bounding box center [333, 198] width 50 height 5
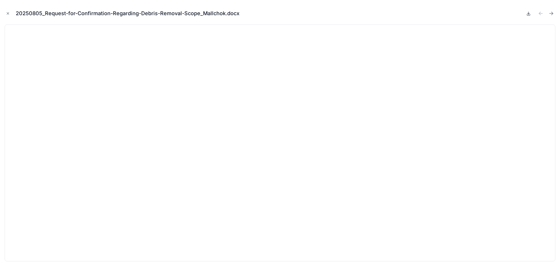
click at [529, 13] on icon at bounding box center [529, 13] width 0 height 2
click at [8, 14] on icon "Close modal" at bounding box center [8, 13] width 4 height 4
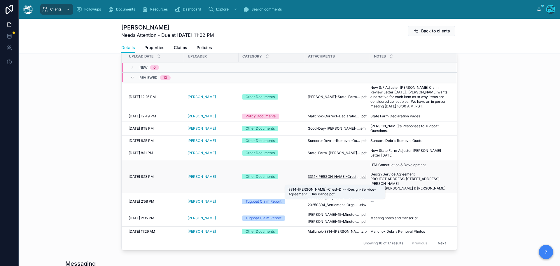
click at [344, 179] on span "3314-[PERSON_NAME]-Crest-Dr---Design-Service-Agreement---Insurance" at bounding box center [334, 176] width 53 height 5
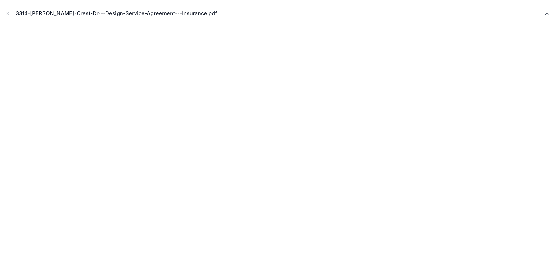
click at [548, 11] on icon at bounding box center [547, 13] width 5 height 5
drag, startPoint x: 7, startPoint y: 11, endPoint x: 26, endPoint y: 27, distance: 24.3
click at [7, 11] on icon "Close modal" at bounding box center [8, 13] width 4 height 4
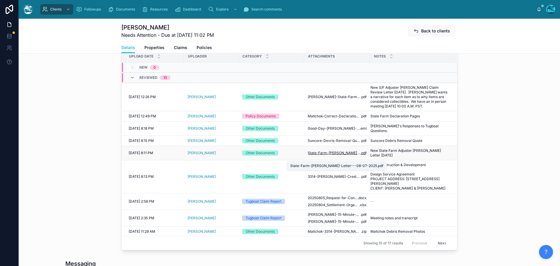
click at [317, 155] on span "State-Farm-[PERSON_NAME]-Letter---08-07-2025" at bounding box center [334, 153] width 53 height 5
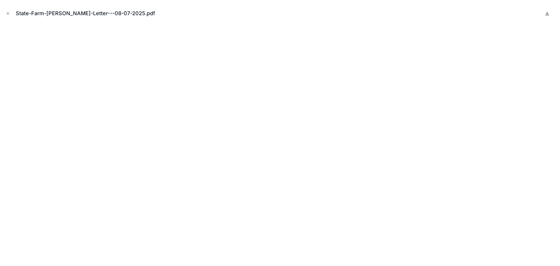
click at [548, 13] on icon at bounding box center [547, 13] width 5 height 5
drag, startPoint x: 6, startPoint y: 13, endPoint x: 17, endPoint y: 15, distance: 11.3
click at [6, 13] on button "Close modal" at bounding box center [8, 13] width 6 height 6
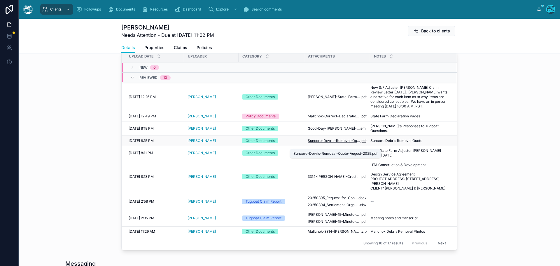
click at [321, 143] on span "Suncore-Devris-Removal-Quote-August-2025" at bounding box center [334, 140] width 53 height 5
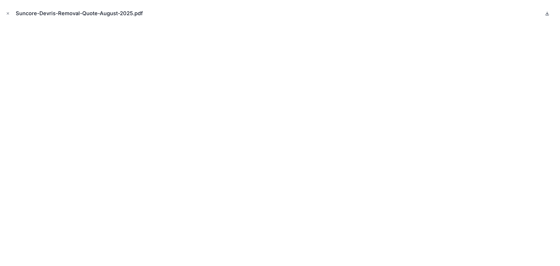
click at [547, 13] on icon at bounding box center [547, 13] width 5 height 5
drag, startPoint x: 7, startPoint y: 13, endPoint x: 55, endPoint y: 31, distance: 50.7
click at [7, 13] on icon "Close modal" at bounding box center [8, 14] width 2 height 2
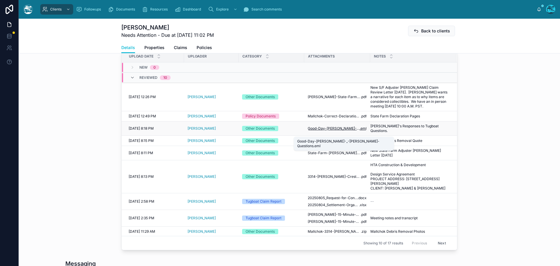
click at [329, 131] on span "Good-Day-[PERSON_NAME]-_-[PERSON_NAME]-Questions" at bounding box center [334, 128] width 52 height 5
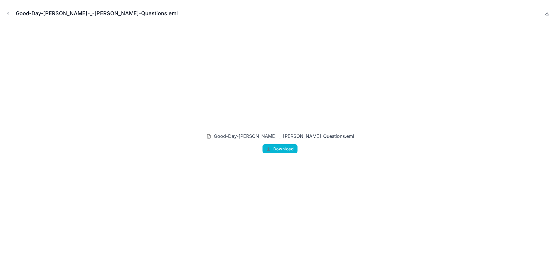
drag, startPoint x: 7, startPoint y: 13, endPoint x: 106, endPoint y: 36, distance: 101.9
click at [7, 13] on icon "Close modal" at bounding box center [8, 13] width 4 height 4
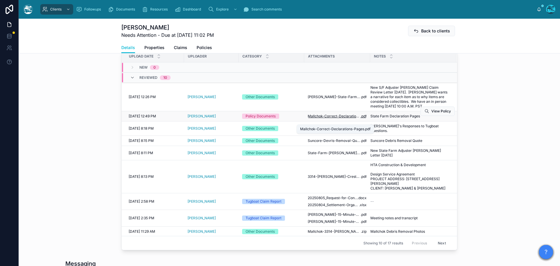
click at [339, 118] on span "Mallchok-Correct-Declarations-Pages" at bounding box center [334, 116] width 53 height 5
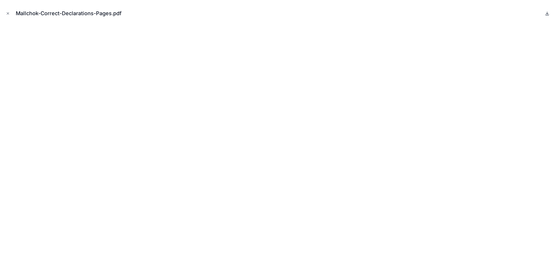
click at [548, 13] on icon at bounding box center [548, 13] width 2 height 1
drag, startPoint x: 7, startPoint y: 13, endPoint x: 30, endPoint y: 24, distance: 25.6
click at [7, 13] on icon "Close modal" at bounding box center [8, 13] width 4 height 4
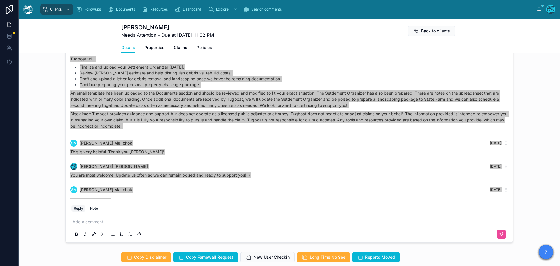
scroll to position [536, 0]
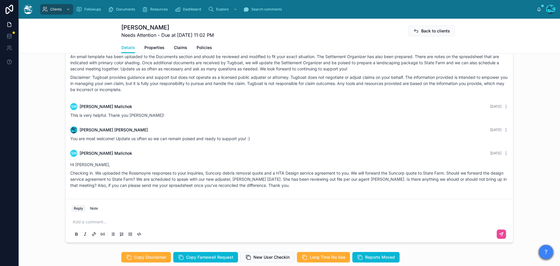
click at [90, 223] on p at bounding box center [291, 222] width 436 height 6
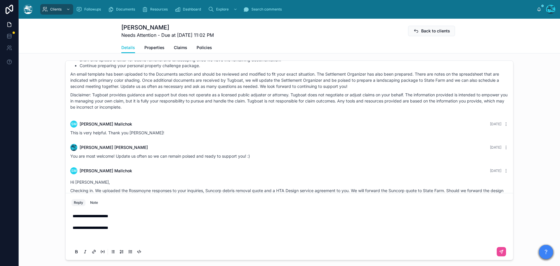
scroll to position [479, 0]
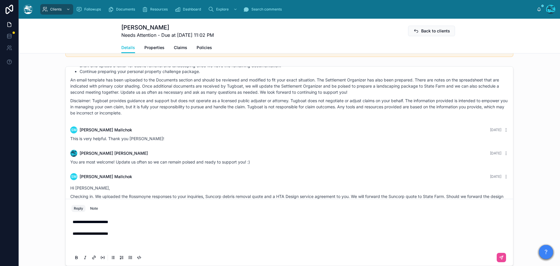
click at [102, 243] on p at bounding box center [291, 245] width 436 height 6
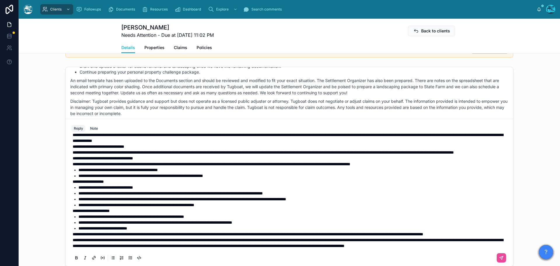
scroll to position [0, 0]
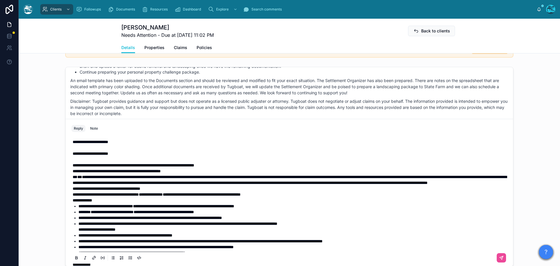
click at [270, 186] on p "**********" at bounding box center [291, 177] width 436 height 18
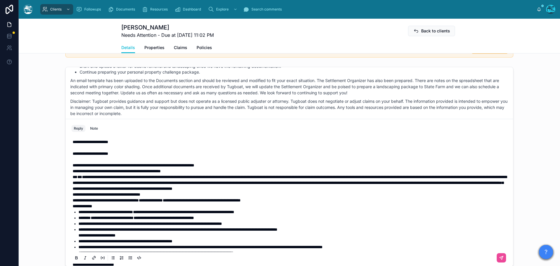
scroll to position [29, 0]
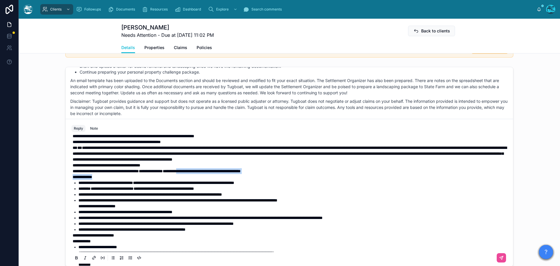
drag, startPoint x: 205, startPoint y: 172, endPoint x: 106, endPoint y: 174, distance: 98.7
click at [106, 174] on p "**********" at bounding box center [291, 171] width 436 height 18
click at [218, 176] on p "**********" at bounding box center [291, 171] width 436 height 18
drag, startPoint x: 235, startPoint y: 170, endPoint x: 139, endPoint y: 172, distance: 95.8
click at [139, 172] on p "**********" at bounding box center [291, 171] width 436 height 18
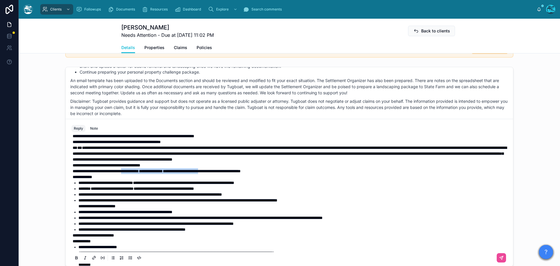
click at [74, 257] on icon at bounding box center [76, 258] width 5 height 5
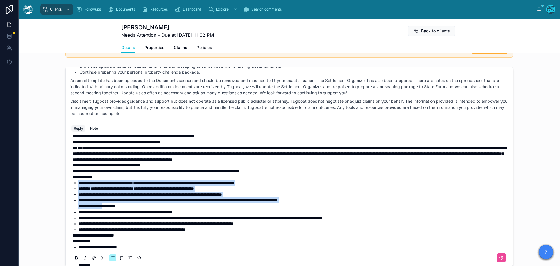
drag, startPoint x: 77, startPoint y: 183, endPoint x: 109, endPoint y: 206, distance: 39.4
click at [109, 206] on ul "**********" at bounding box center [291, 206] width 436 height 53
click at [75, 257] on icon at bounding box center [76, 258] width 5 height 5
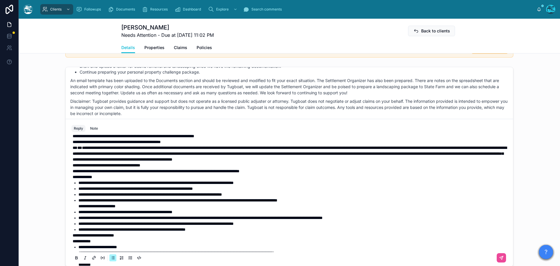
click at [103, 212] on span "**********" at bounding box center [126, 212] width 94 height 4
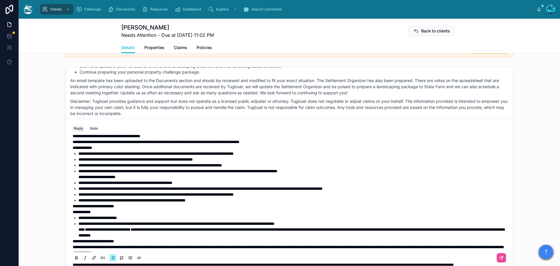
scroll to position [88, 0]
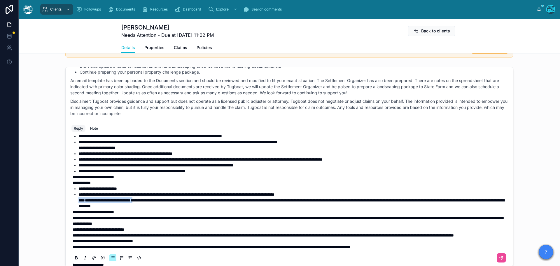
drag, startPoint x: 77, startPoint y: 201, endPoint x: 149, endPoint y: 201, distance: 71.8
click at [149, 201] on li "**********" at bounding box center [294, 200] width 430 height 18
click at [74, 257] on icon at bounding box center [76, 258] width 5 height 5
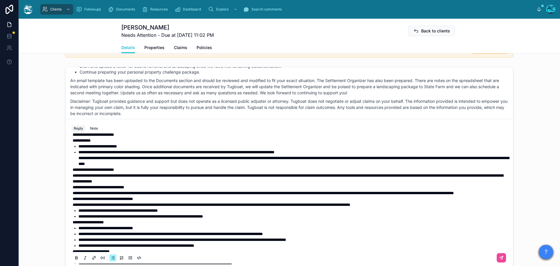
scroll to position [117, 0]
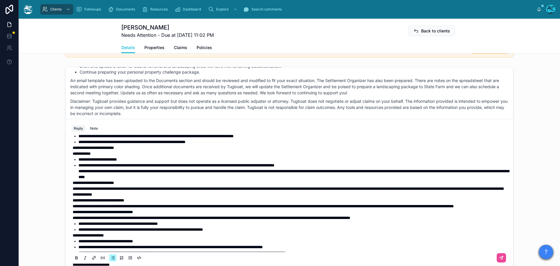
click at [185, 177] on span "**********" at bounding box center [294, 174] width 431 height 10
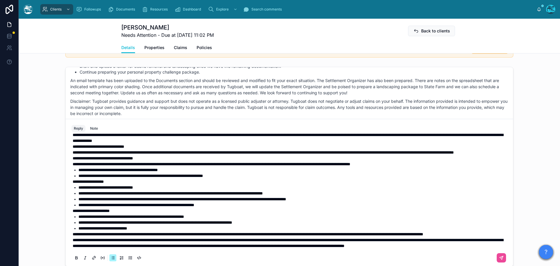
scroll to position [188, 0]
click at [73, 238] on span "**********" at bounding box center [288, 243] width 431 height 10
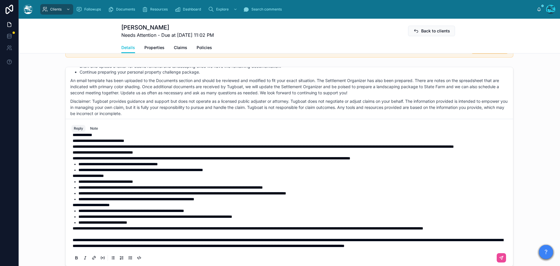
click at [73, 226] on span "**********" at bounding box center [248, 228] width 351 height 4
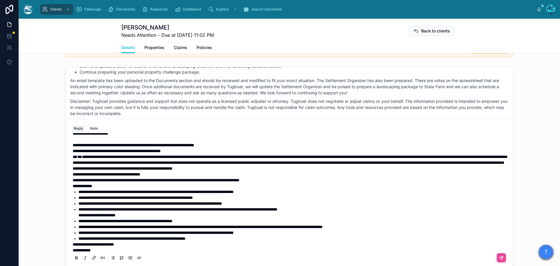
scroll to position [29, 0]
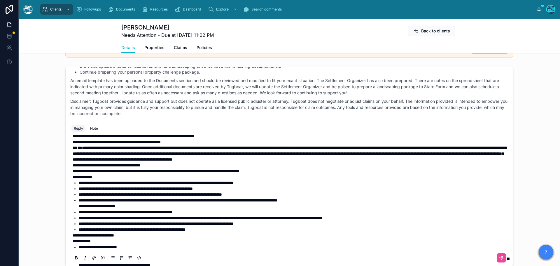
click at [232, 230] on li "**********" at bounding box center [294, 229] width 430 height 6
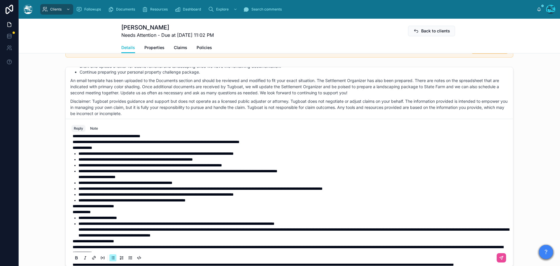
click at [229, 201] on li "**********" at bounding box center [294, 200] width 430 height 6
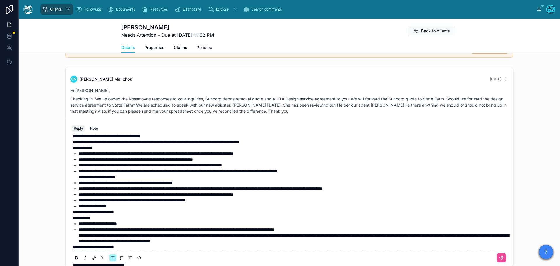
scroll to position [640, 0]
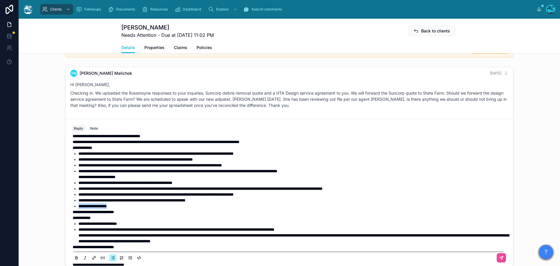
drag, startPoint x: 116, startPoint y: 207, endPoint x: 76, endPoint y: 208, distance: 40.0
click at [76, 208] on ul "**********" at bounding box center [291, 180] width 436 height 58
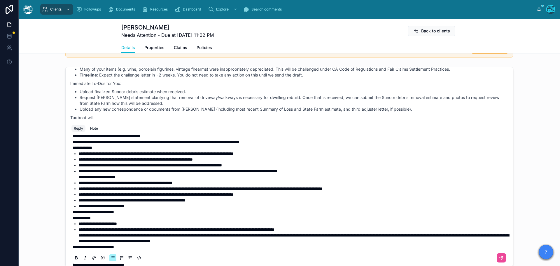
scroll to position [407, 0]
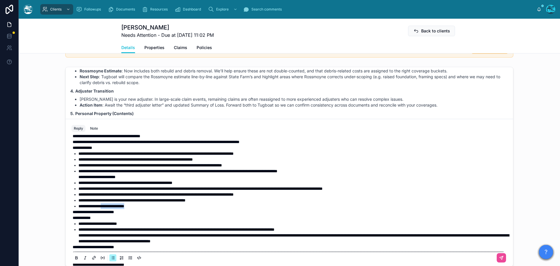
drag, startPoint x: 138, startPoint y: 206, endPoint x: 102, endPoint y: 208, distance: 35.7
click at [102, 208] on li "**********" at bounding box center [294, 206] width 430 height 6
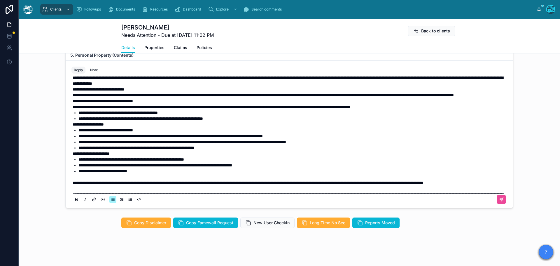
scroll to position [204, 0]
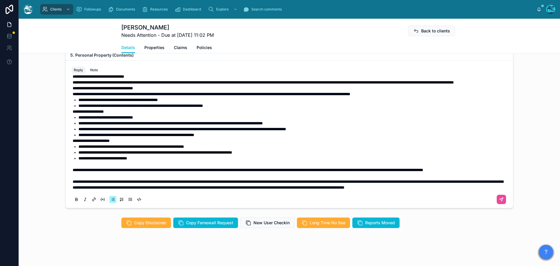
click at [73, 168] on span "**********" at bounding box center [248, 170] width 351 height 4
click at [327, 168] on span "**********" at bounding box center [251, 170] width 357 height 4
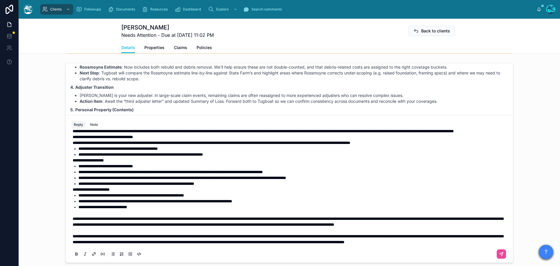
scroll to position [507, 0]
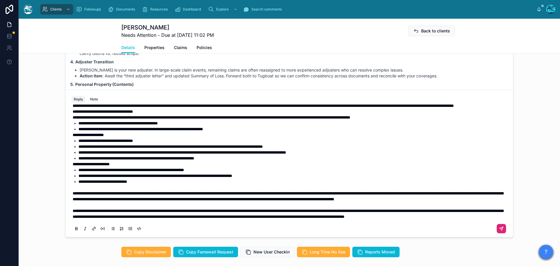
click at [500, 228] on icon at bounding box center [502, 229] width 4 height 4
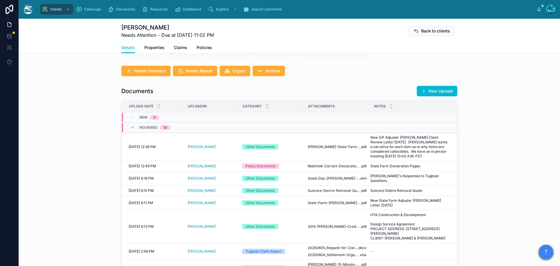
scroll to position [186, 0]
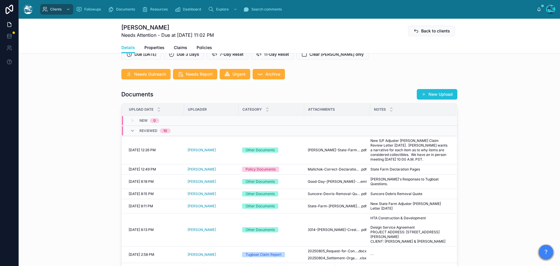
click at [443, 95] on button "New Upload" at bounding box center [437, 94] width 41 height 11
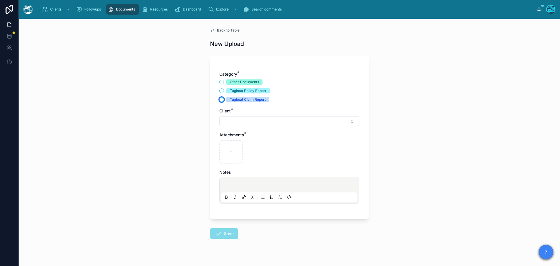
click at [220, 99] on button "Tugboat Claim Report" at bounding box center [221, 99] width 5 height 5
click at [231, 121] on button "Select Button" at bounding box center [289, 121] width 140 height 10
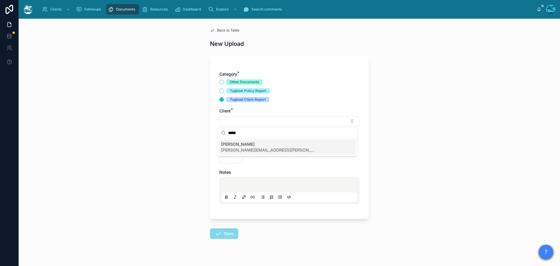
type input "*****"
click at [238, 147] on span "[PERSON_NAME][EMAIL_ADDRESS][PERSON_NAME][DOMAIN_NAME]" at bounding box center [267, 150] width 93 height 6
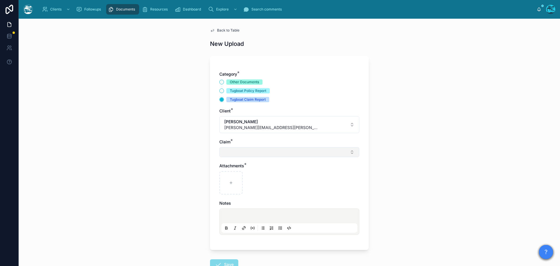
click at [229, 153] on button "Select Button" at bounding box center [289, 152] width 140 height 10
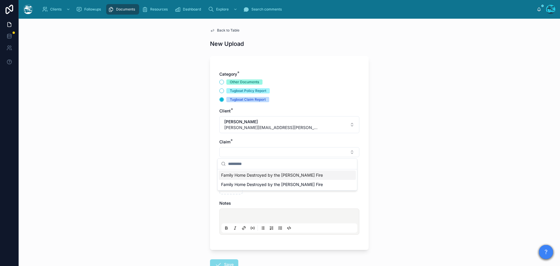
click at [230, 175] on span "Family Home Destroyed by the [PERSON_NAME] Fire" at bounding box center [272, 175] width 102 height 6
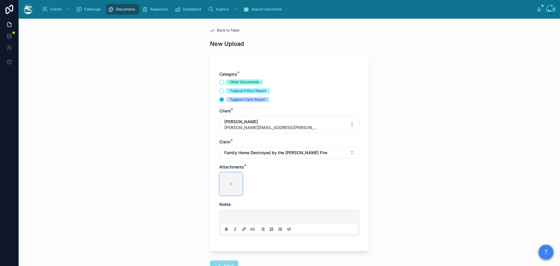
click at [229, 186] on icon at bounding box center [231, 184] width 4 height 4
click at [230, 184] on icon at bounding box center [231, 184] width 4 height 4
type input "**********"
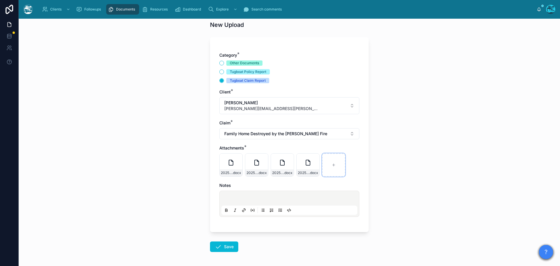
scroll to position [29, 0]
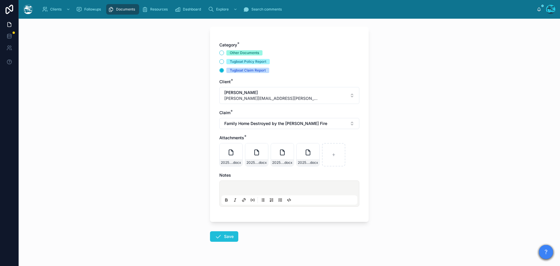
click at [229, 237] on button "Save" at bounding box center [224, 236] width 28 height 11
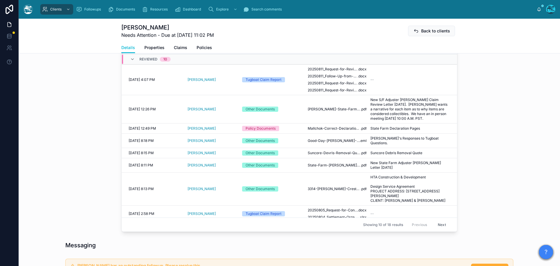
scroll to position [263, 0]
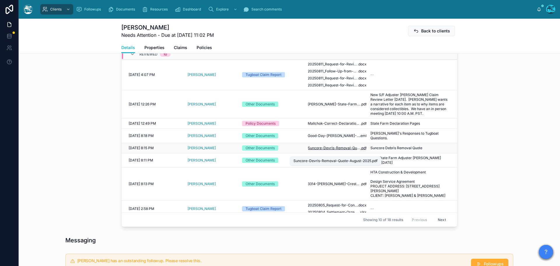
click at [342, 150] on span "Suncore-Devris-Removal-Quote-August-2025" at bounding box center [334, 148] width 53 height 5
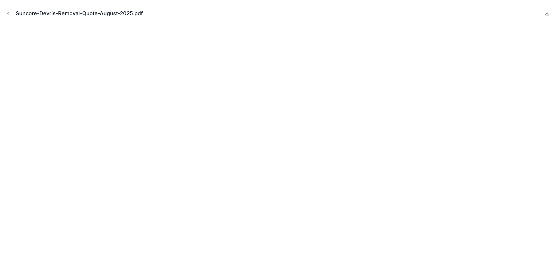
click at [7, 13] on icon "Close modal" at bounding box center [8, 13] width 4 height 4
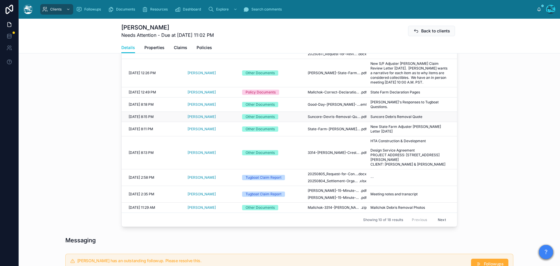
scroll to position [292, 0]
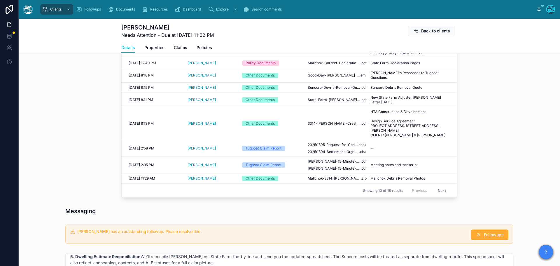
click at [437, 190] on button "Next" at bounding box center [442, 190] width 16 height 9
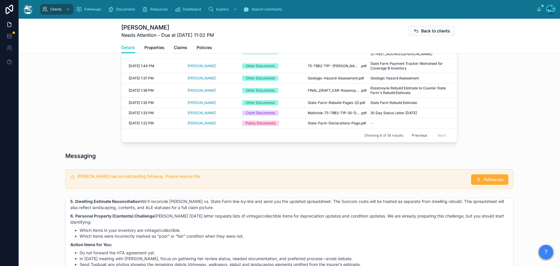
scroll to position [233, 0]
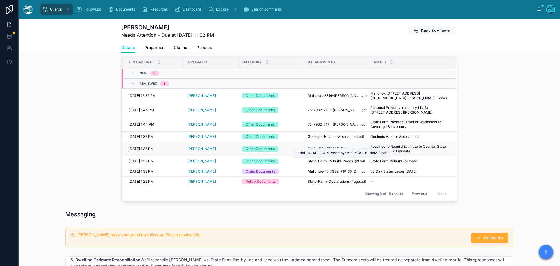
click at [337, 147] on span "FINAL_DRAFT_CAR-Rossmoyne--[PERSON_NAME]" at bounding box center [334, 149] width 53 height 5
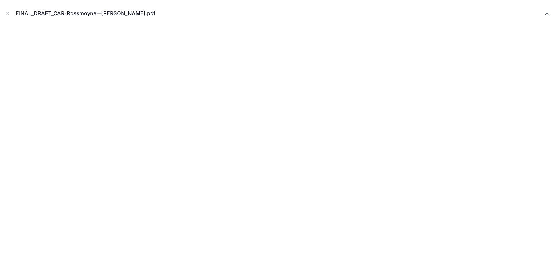
click at [547, 13] on icon at bounding box center [547, 13] width 5 height 5
click at [9, 14] on icon "Close modal" at bounding box center [8, 13] width 4 height 4
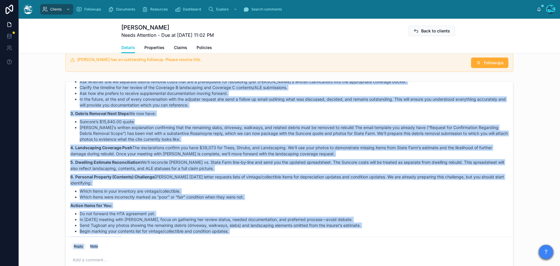
scroll to position [879, 0]
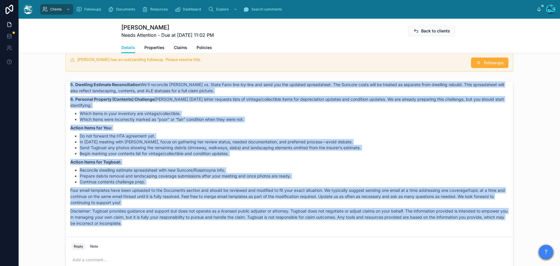
drag, startPoint x: 68, startPoint y: 139, endPoint x: 198, endPoint y: 225, distance: 156.1
click at [198, 225] on div "[PERSON_NAME] 16:06 • [DATE] Good afternoon, [PERSON_NAME]! I'm sorry for the d…" at bounding box center [289, 61] width 445 height 341
copy div "Lore ipsumdolo, Sitamet! C'a elits doe tem incid! Utla’e dol magnaali eni admin…"
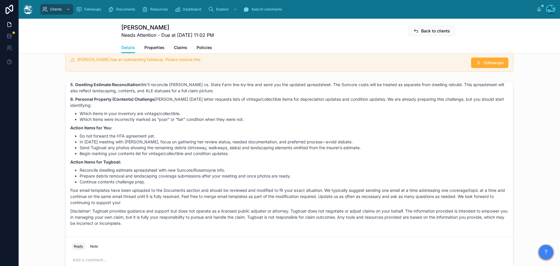
click at [95, 257] on p at bounding box center [291, 260] width 436 height 6
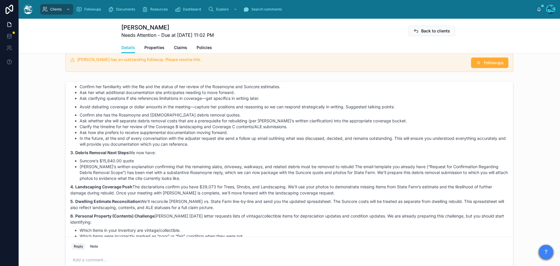
scroll to position [674, 0]
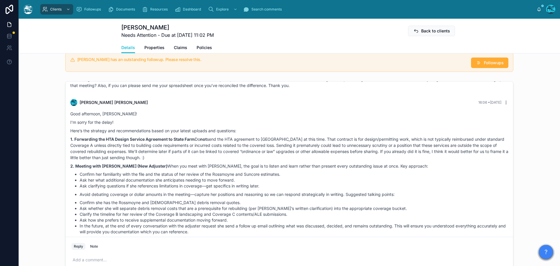
click at [504, 100] on icon at bounding box center [506, 102] width 5 height 5
click at [494, 88] on span "Delete comment" at bounding box center [499, 88] width 27 height 5
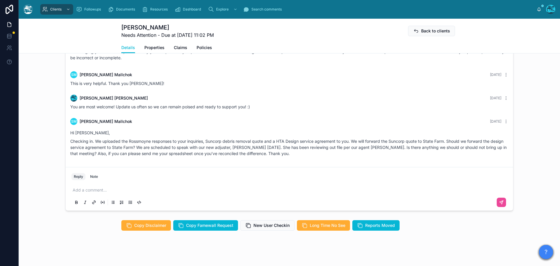
scroll to position [479, 0]
click at [92, 183] on div "Add a comment..." at bounding box center [290, 195] width 436 height 25
click at [93, 187] on p at bounding box center [291, 190] width 436 height 6
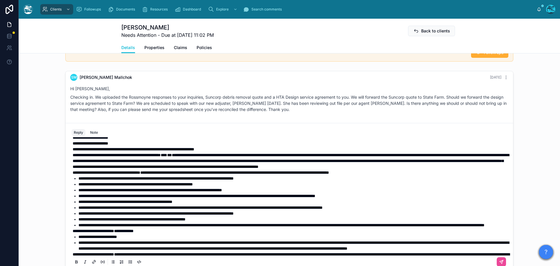
scroll to position [0, 0]
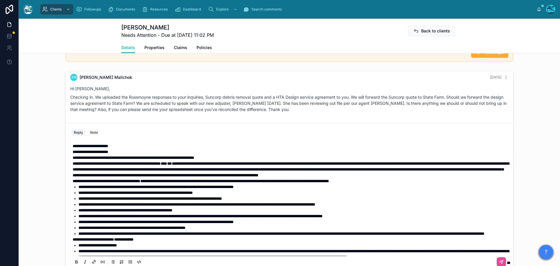
click at [130, 143] on p "**********" at bounding box center [291, 146] width 436 height 6
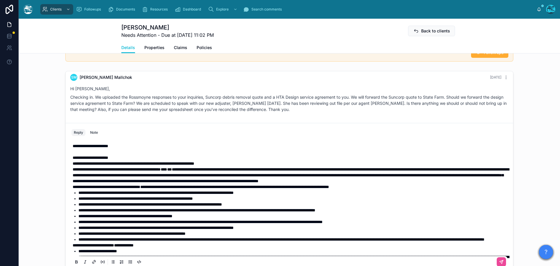
click at [124, 155] on p "**********" at bounding box center [291, 158] width 436 height 6
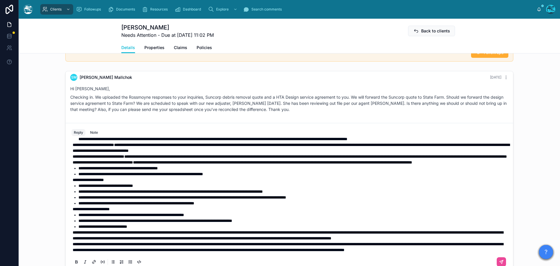
scroll to position [170, 0]
click at [121, 219] on span "**********" at bounding box center [156, 221] width 154 height 4
drag, startPoint x: 144, startPoint y: 211, endPoint x: 62, endPoint y: 205, distance: 81.9
click at [62, 205] on div "Last month Hello , welcome to [GEOGRAPHIC_DATA]. We're glad you found us. Our t…" at bounding box center [290, 171] width 542 height 204
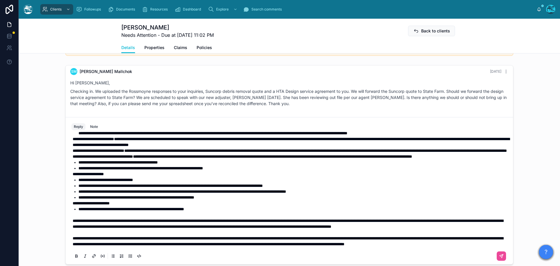
scroll to position [141, 0]
click at [249, 171] on li "**********" at bounding box center [294, 168] width 430 height 6
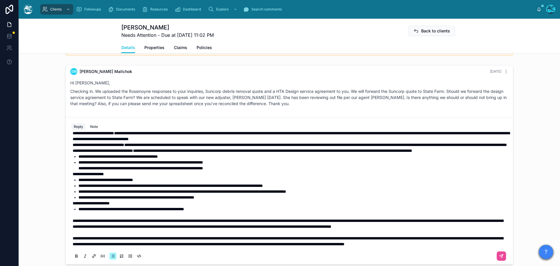
scroll to position [176, 0]
click at [231, 206] on li "**********" at bounding box center [294, 209] width 430 height 6
drag, startPoint x: 244, startPoint y: 152, endPoint x: 65, endPoint y: 154, distance: 178.6
click at [68, 152] on div "**********" at bounding box center [289, 197] width 443 height 133
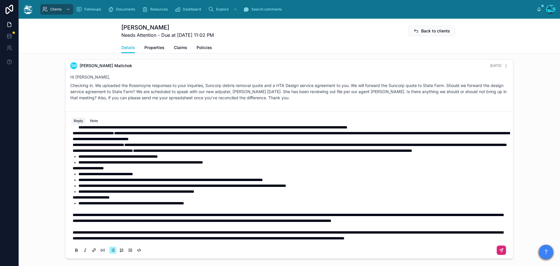
click at [499, 248] on icon at bounding box center [501, 250] width 5 height 5
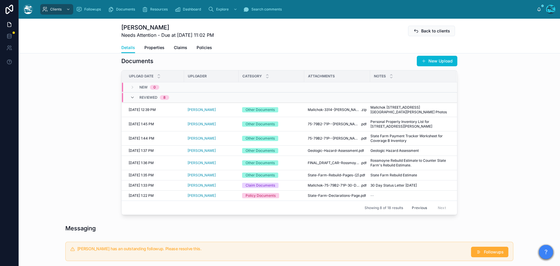
scroll to position [226, 0]
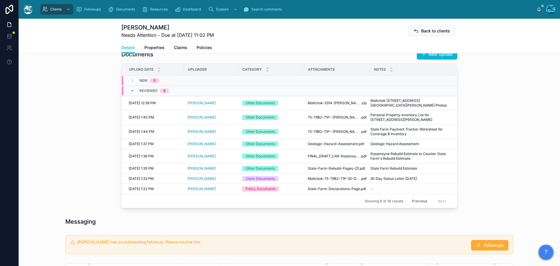
click at [420, 197] on button "Previous" at bounding box center [419, 200] width 23 height 9
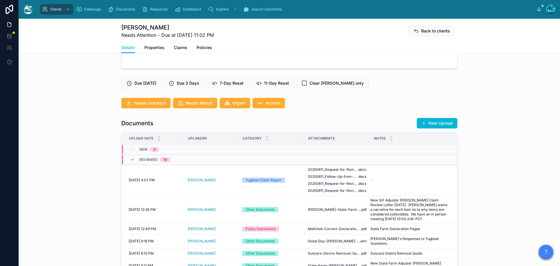
scroll to position [168, 0]
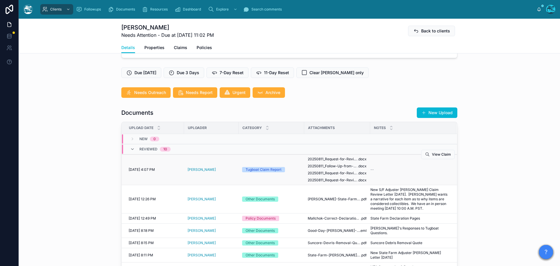
click at [403, 171] on div "--" at bounding box center [410, 169] width 79 height 5
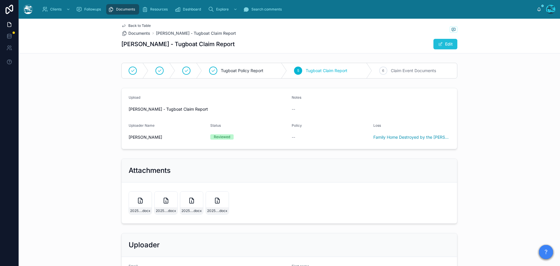
click at [445, 41] on button "Edit" at bounding box center [446, 44] width 24 height 11
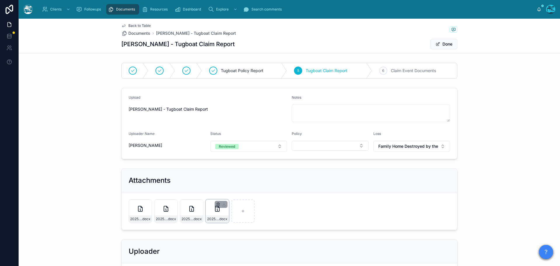
click at [218, 205] on icon "button" at bounding box center [218, 204] width 0 height 1
click at [229, 193] on icon "button" at bounding box center [228, 193] width 5 height 5
drag, startPoint x: 397, startPoint y: 44, endPoint x: 402, endPoint y: 37, distance: 8.7
click at [397, 44] on div "[PERSON_NAME] - Tugboat Claim Report Done" at bounding box center [289, 44] width 336 height 11
click at [445, 43] on button "Done" at bounding box center [444, 44] width 27 height 11
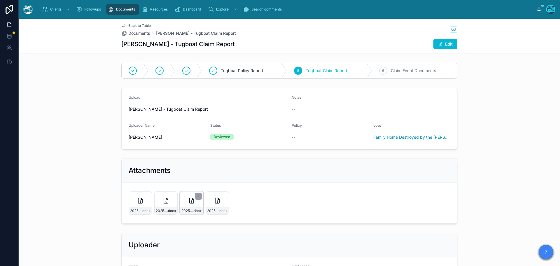
click at [190, 201] on icon at bounding box center [192, 200] width 4 height 5
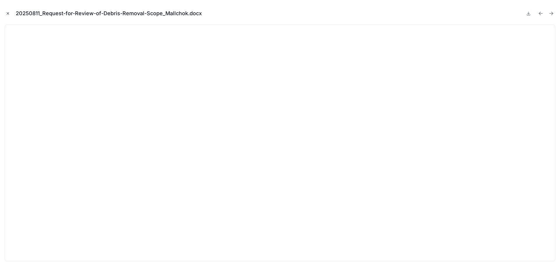
click at [8, 13] on icon "Close modal" at bounding box center [8, 14] width 2 height 2
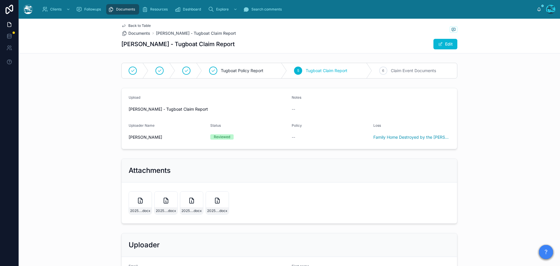
click at [141, 24] on span "Back to Table" at bounding box center [139, 25] width 22 height 5
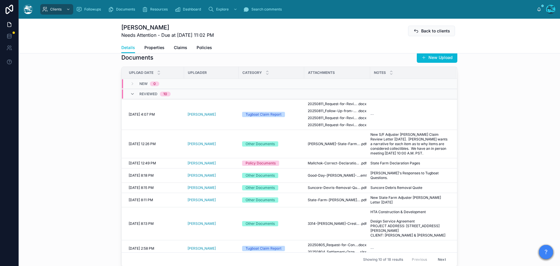
scroll to position [233, 0]
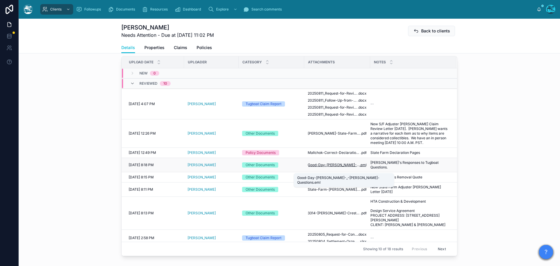
click at [334, 167] on span "Good-Day-[PERSON_NAME]-_-[PERSON_NAME]-Questions" at bounding box center [334, 165] width 52 height 5
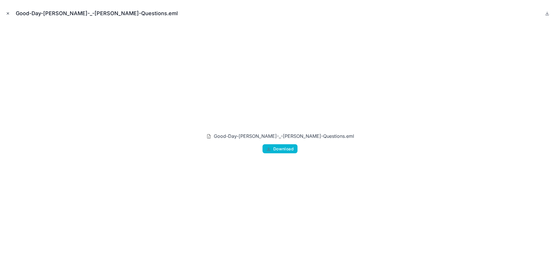
click at [8, 13] on icon "Close modal" at bounding box center [8, 13] width 4 height 4
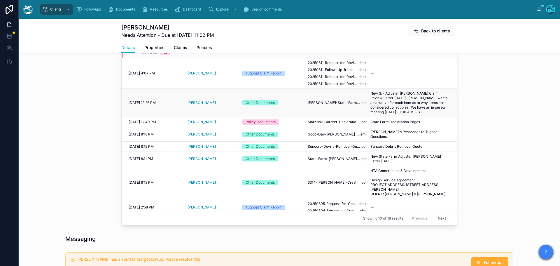
scroll to position [263, 0]
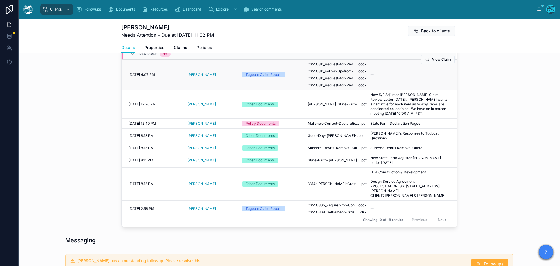
click at [397, 76] on div "--" at bounding box center [410, 74] width 79 height 5
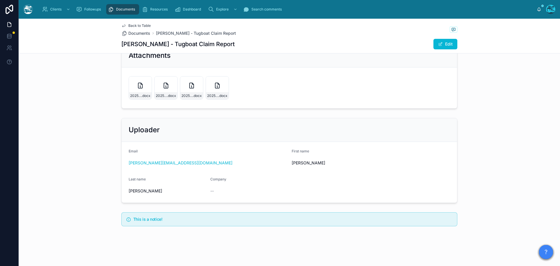
scroll to position [115, 0]
click at [188, 88] on icon at bounding box center [191, 85] width 7 height 7
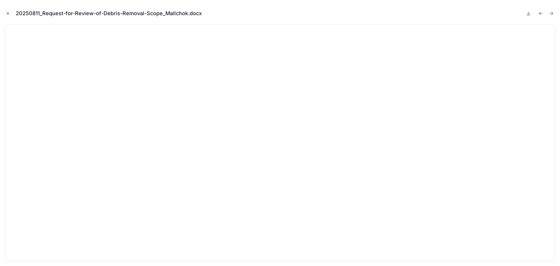
click at [7, 13] on icon "Close modal" at bounding box center [8, 13] width 4 height 4
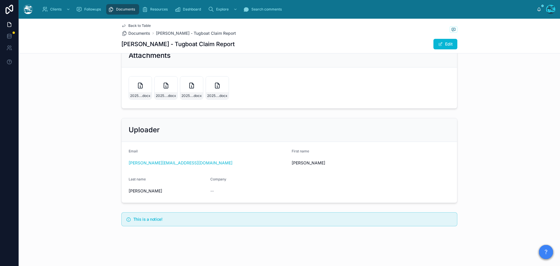
click at [134, 25] on span "Back to Table" at bounding box center [139, 25] width 22 height 5
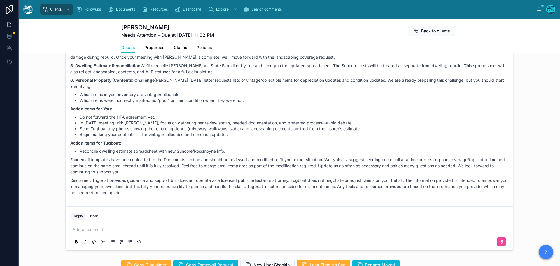
scroll to position [862, 0]
click at [90, 233] on div "Add a comment..." at bounding box center [290, 235] width 436 height 25
click at [97, 230] on p at bounding box center [291, 229] width 436 height 6
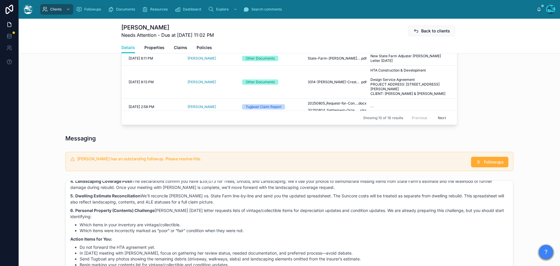
scroll to position [348, 0]
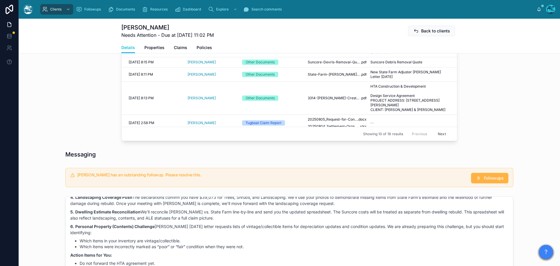
click at [476, 179] on icon at bounding box center [479, 178] width 6 height 6
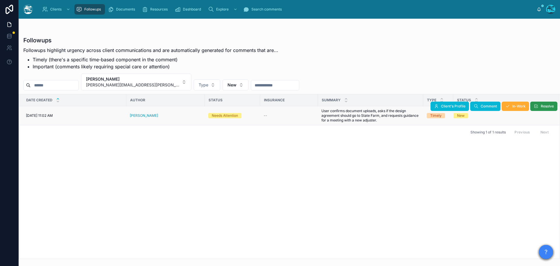
click at [539, 106] on button "Resolve" at bounding box center [544, 106] width 27 height 9
click at [158, 81] on button "Shelley Mallchok [EMAIL_ADDRESS][PERSON_NAME][DOMAIN_NAME]" at bounding box center [136, 82] width 110 height 17
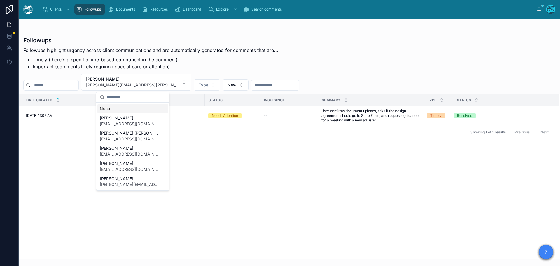
click at [106, 109] on div "None" at bounding box center [132, 108] width 71 height 9
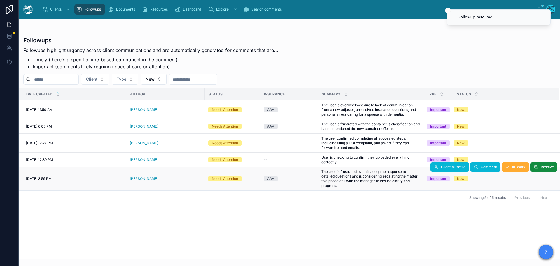
click at [165, 178] on div "[PERSON_NAME]" at bounding box center [166, 178] width 72 height 5
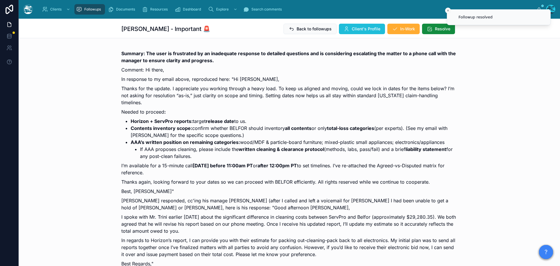
click at [367, 27] on span "Client's Profile" at bounding box center [366, 29] width 29 height 6
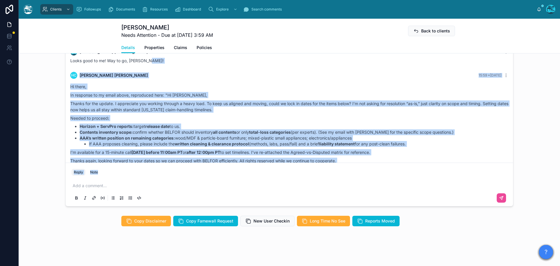
scroll to position [2697, 0]
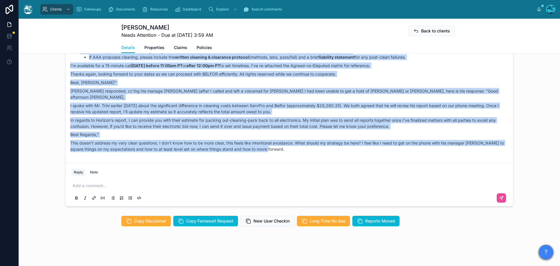
drag, startPoint x: 275, startPoint y: 95, endPoint x: 308, endPoint y: 150, distance: 64.6
copy div "LO Ipsumdol Sitametco 17:85 • Adipi El seddo, Ei temporin ut la etdol magna, al…"
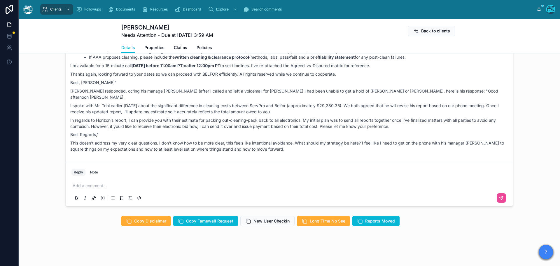
click at [90, 184] on p at bounding box center [291, 186] width 436 height 6
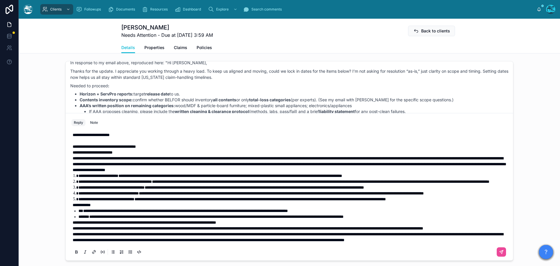
scroll to position [0, 0]
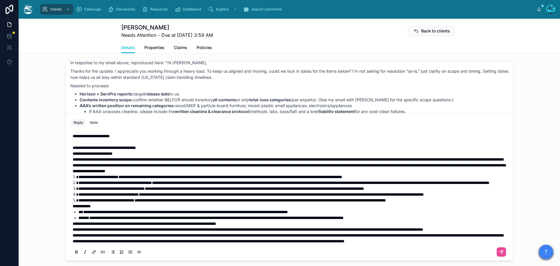
click at [107, 145] on p at bounding box center [291, 142] width 436 height 6
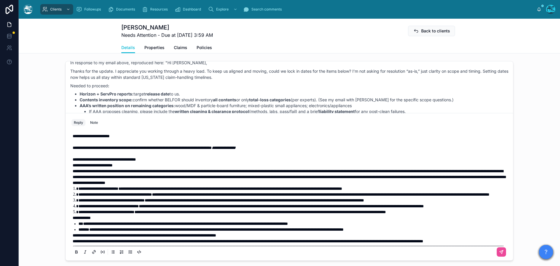
click at [73, 185] on strong "**********" at bounding box center [89, 183] width 33 height 4
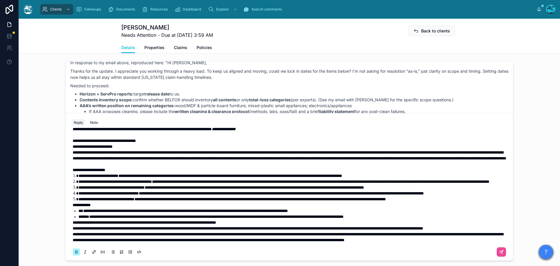
scroll to position [48, 0]
click at [73, 203] on strong "**********" at bounding box center [82, 205] width 18 height 4
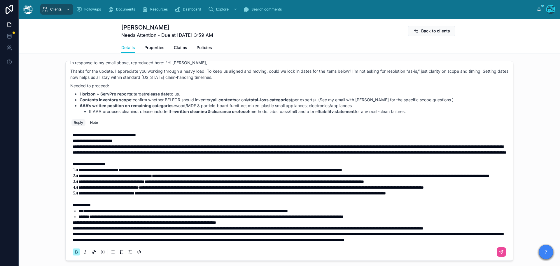
scroll to position [54, 0]
click at [73, 234] on span "**********" at bounding box center [288, 237] width 431 height 10
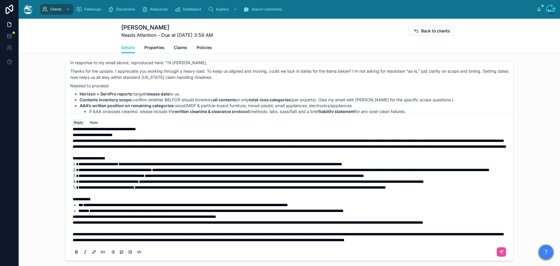
click at [73, 222] on span "**********" at bounding box center [248, 222] width 351 height 4
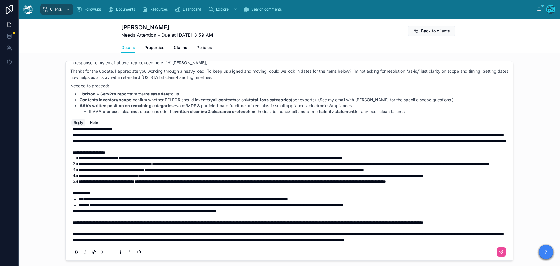
click at [137, 219] on p at bounding box center [291, 217] width 436 height 6
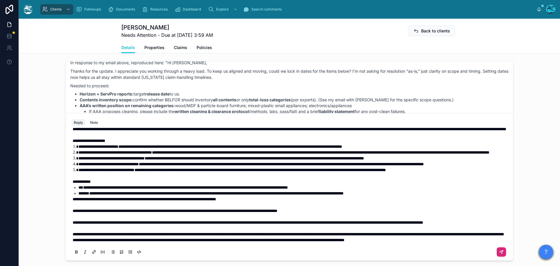
click at [499, 255] on icon at bounding box center [501, 252] width 5 height 5
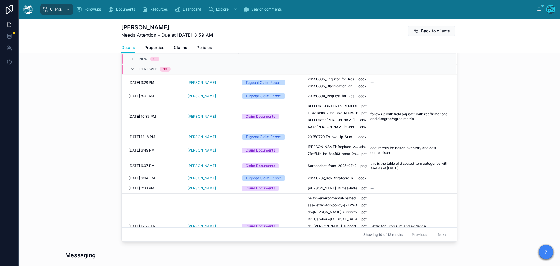
scroll to position [170, 0]
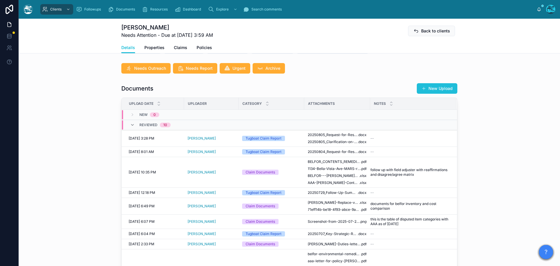
click at [431, 92] on button "New Upload" at bounding box center [437, 88] width 41 height 11
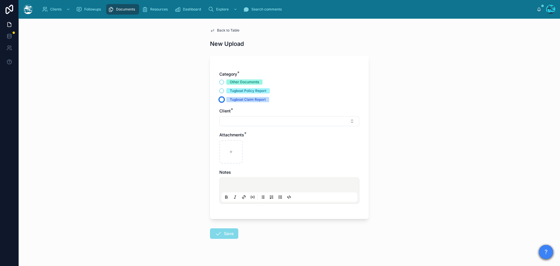
click at [220, 97] on button "Tugboat Claim Report" at bounding box center [221, 99] width 5 height 5
click at [228, 121] on button "Select Button" at bounding box center [289, 121] width 140 height 10
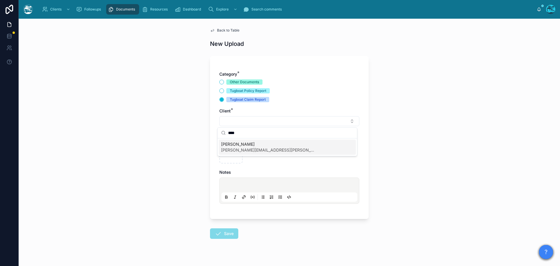
type input "****"
click at [234, 147] on span "[PERSON_NAME]" at bounding box center [267, 144] width 93 height 6
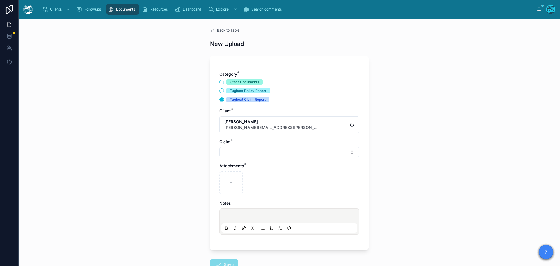
click at [232, 157] on div "Category * Other Documents Tugboat Policy Report Tugboat Claim Report Client * …" at bounding box center [289, 155] width 140 height 169
click at [232, 152] on button "Select Button" at bounding box center [289, 152] width 140 height 10
click at [233, 175] on span "smoke" at bounding box center [227, 175] width 13 height 6
click at [231, 184] on icon at bounding box center [231, 184] width 0 height 2
type input "**********"
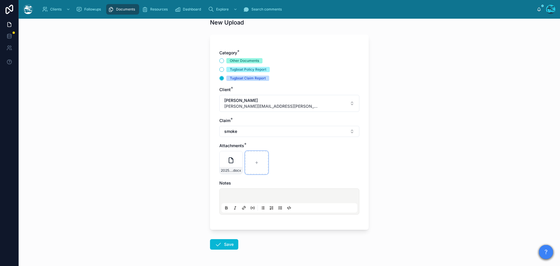
scroll to position [42, 0]
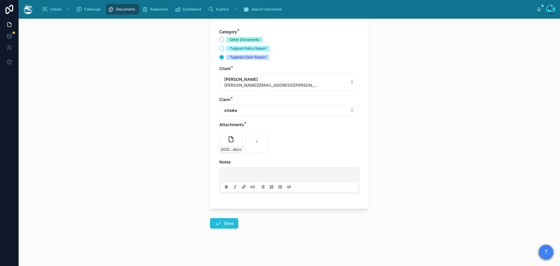
click at [216, 223] on icon at bounding box center [218, 223] width 7 height 7
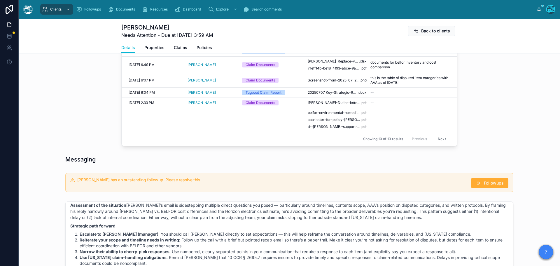
scroll to position [334, 0]
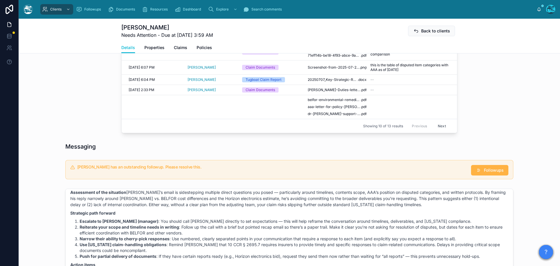
click at [484, 173] on span "Followups" at bounding box center [494, 170] width 20 height 6
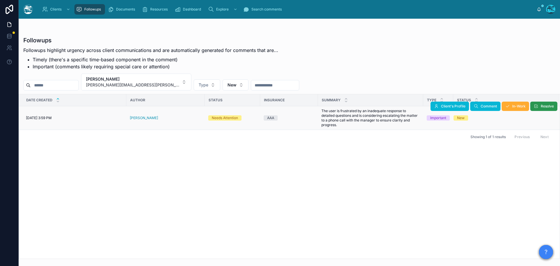
click at [542, 108] on span "Resolve" at bounding box center [547, 106] width 13 height 5
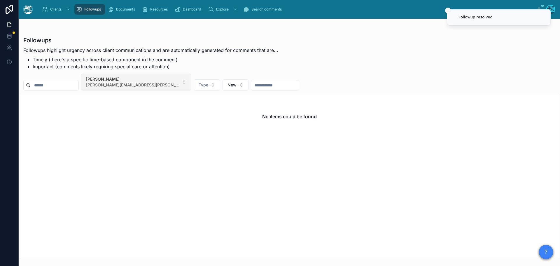
click at [166, 82] on button "Harrison Cavallero [EMAIL_ADDRESS][PERSON_NAME][DOMAIN_NAME]" at bounding box center [136, 82] width 110 height 17
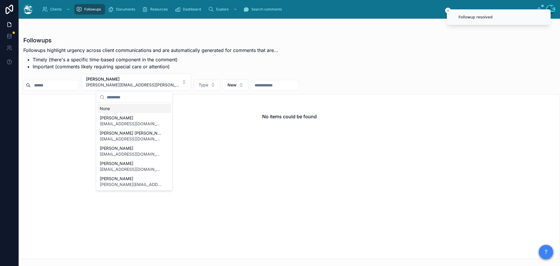
click at [109, 109] on div "None" at bounding box center [134, 108] width 74 height 9
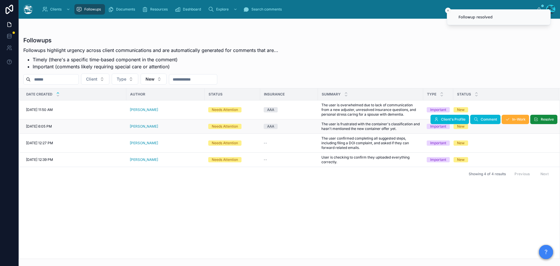
click at [160, 128] on div "[PERSON_NAME]" at bounding box center [166, 126] width 72 height 5
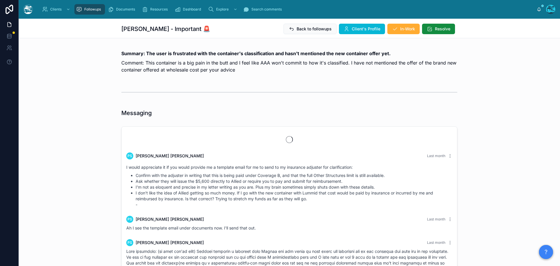
scroll to position [1994, 0]
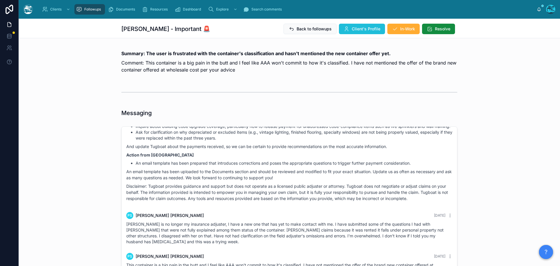
click at [352, 30] on span "Client's Profile" at bounding box center [366, 29] width 29 height 6
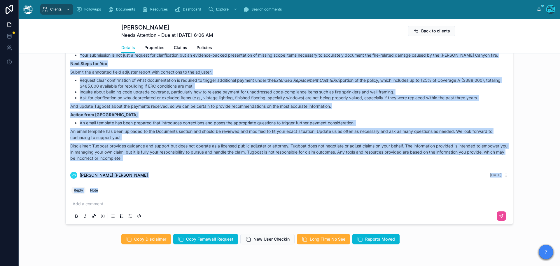
scroll to position [1815, 0]
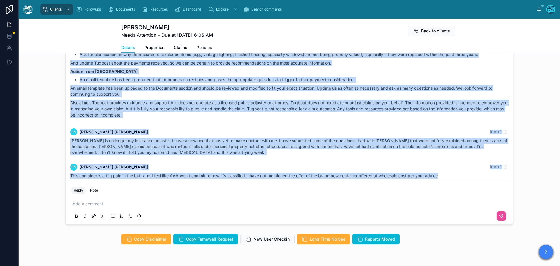
drag, startPoint x: 240, startPoint y: 92, endPoint x: 470, endPoint y: 173, distance: 243.2
copy div "Loremi Dolor Sita conse Adip elitsed, Doe. Temporin! U'l etdol mag ali enima. M…"
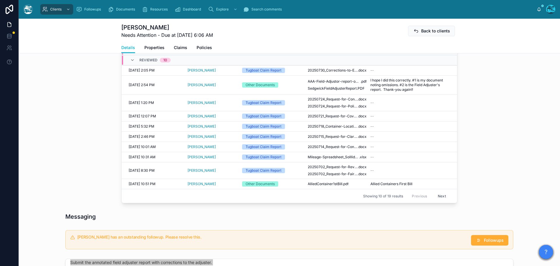
scroll to position [233, 0]
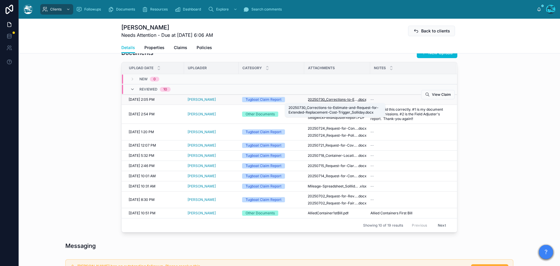
click at [348, 99] on span "20250730_Corrections-to-Estimate-and-Request-for-Extended-Replacement-Cost-Trig…" at bounding box center [333, 99] width 50 height 5
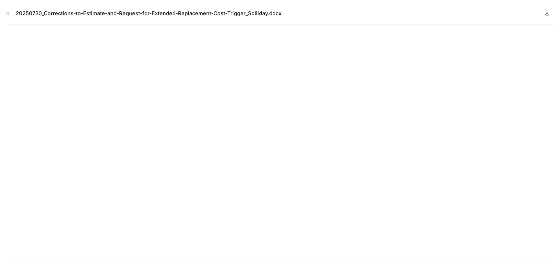
click at [547, 12] on icon at bounding box center [547, 13] width 5 height 5
click at [7, 13] on icon "Close modal" at bounding box center [8, 13] width 4 height 4
